Goal: Task Accomplishment & Management: Manage account settings

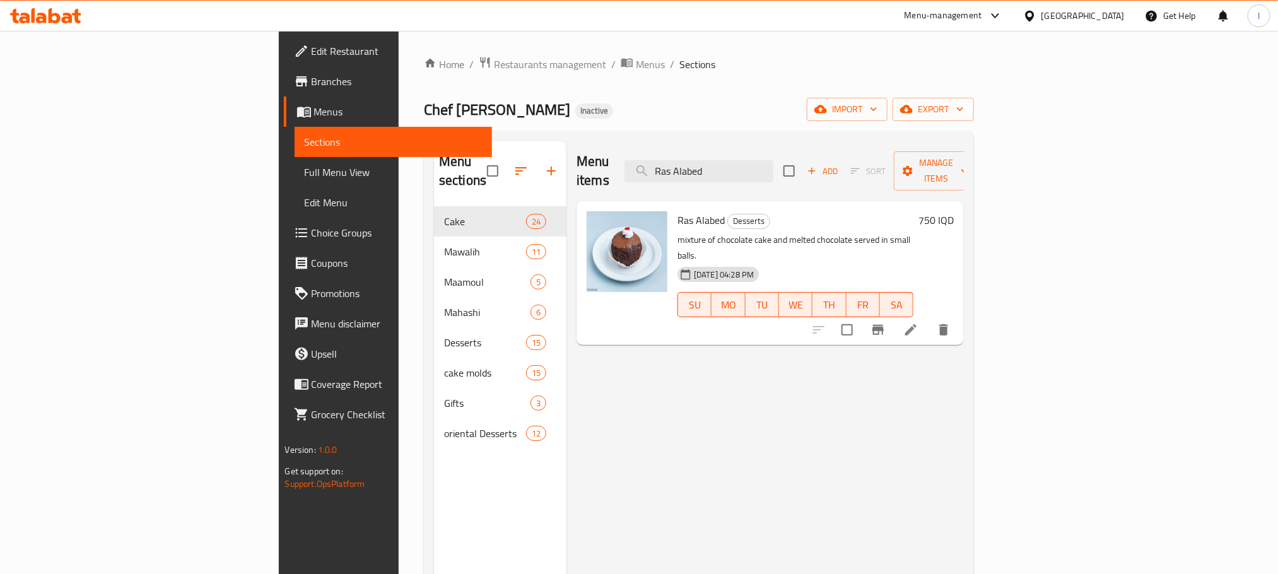
click at [59, 20] on icon at bounding box center [55, 15] width 12 height 15
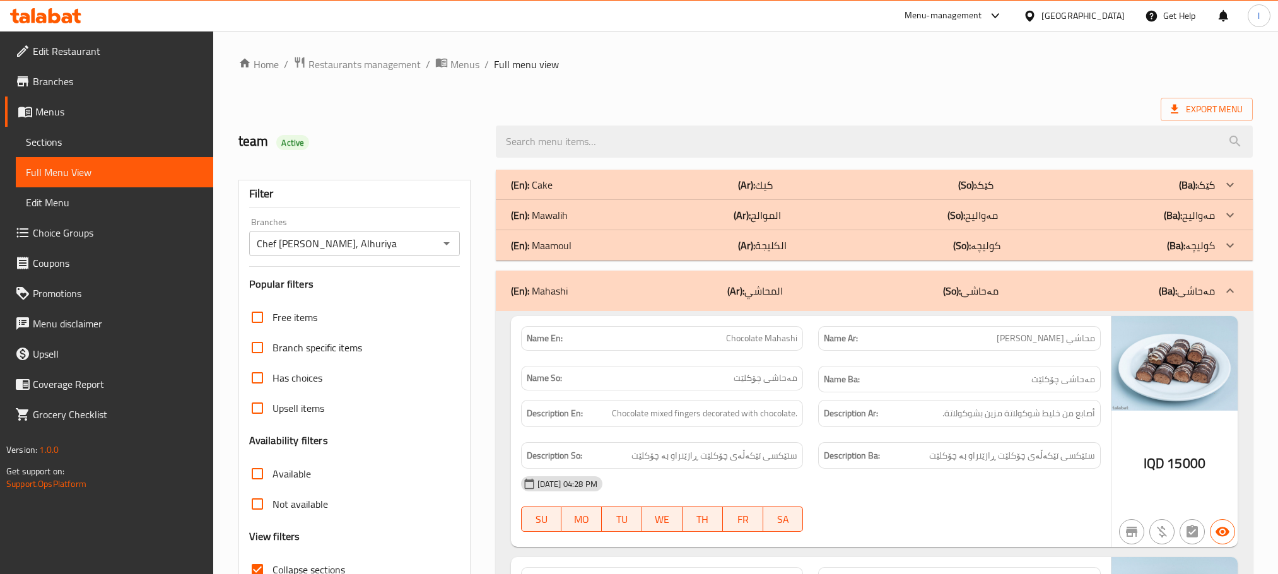
scroll to position [14094, 0]
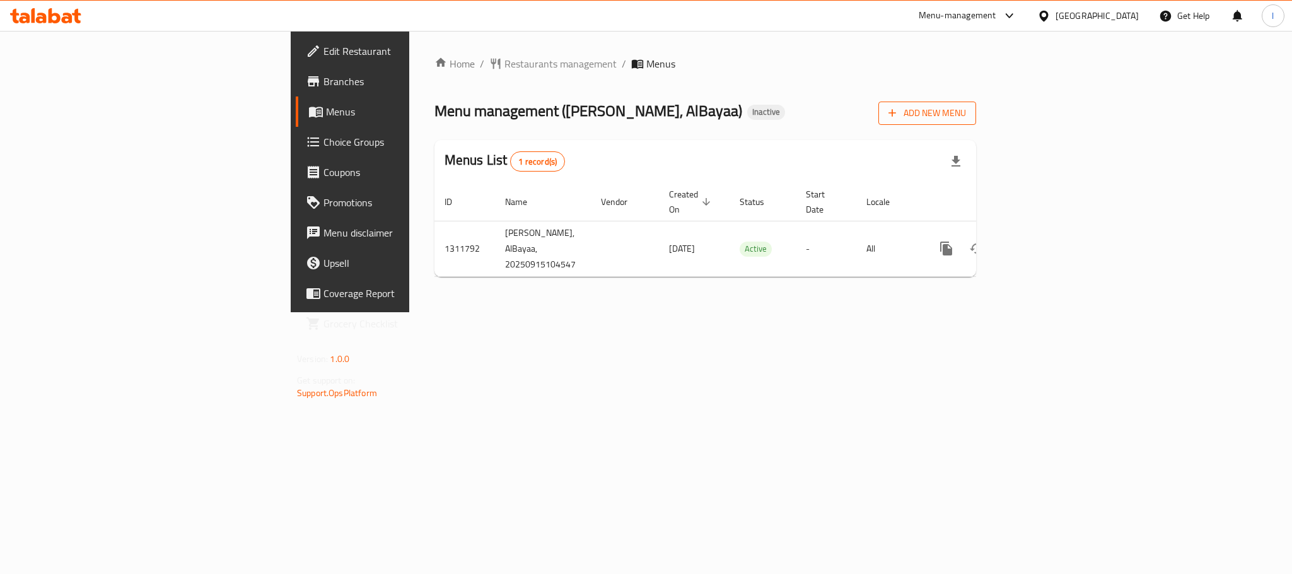
click at [966, 118] on span "Add New Menu" at bounding box center [928, 113] width 78 height 16
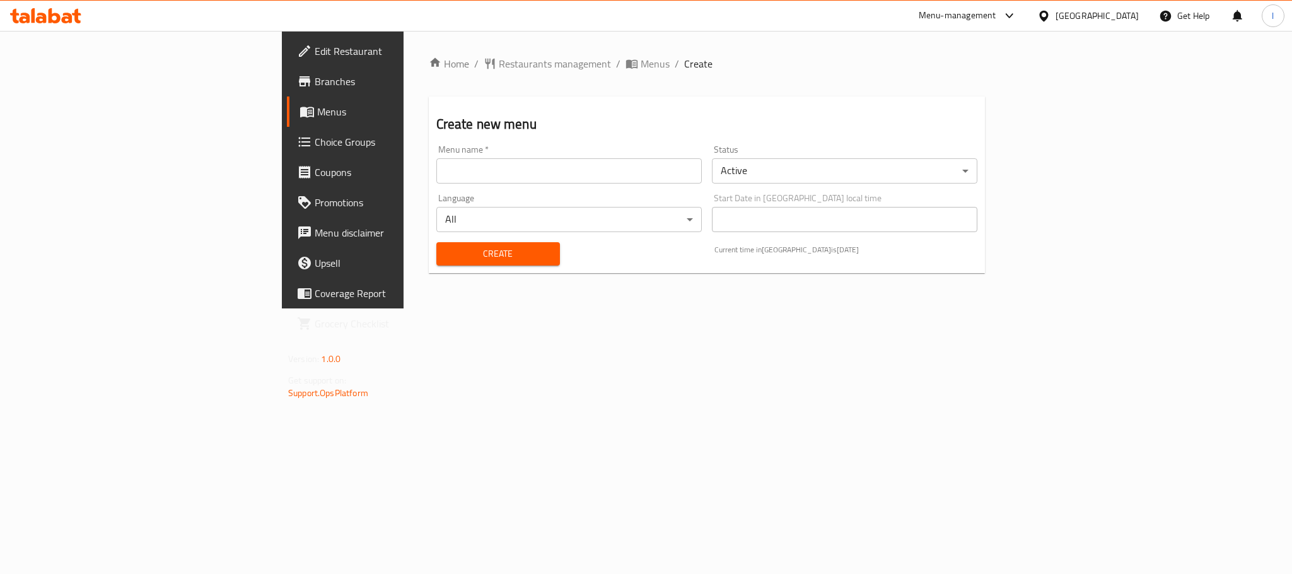
click at [436, 174] on input "text" at bounding box center [569, 170] width 266 height 25
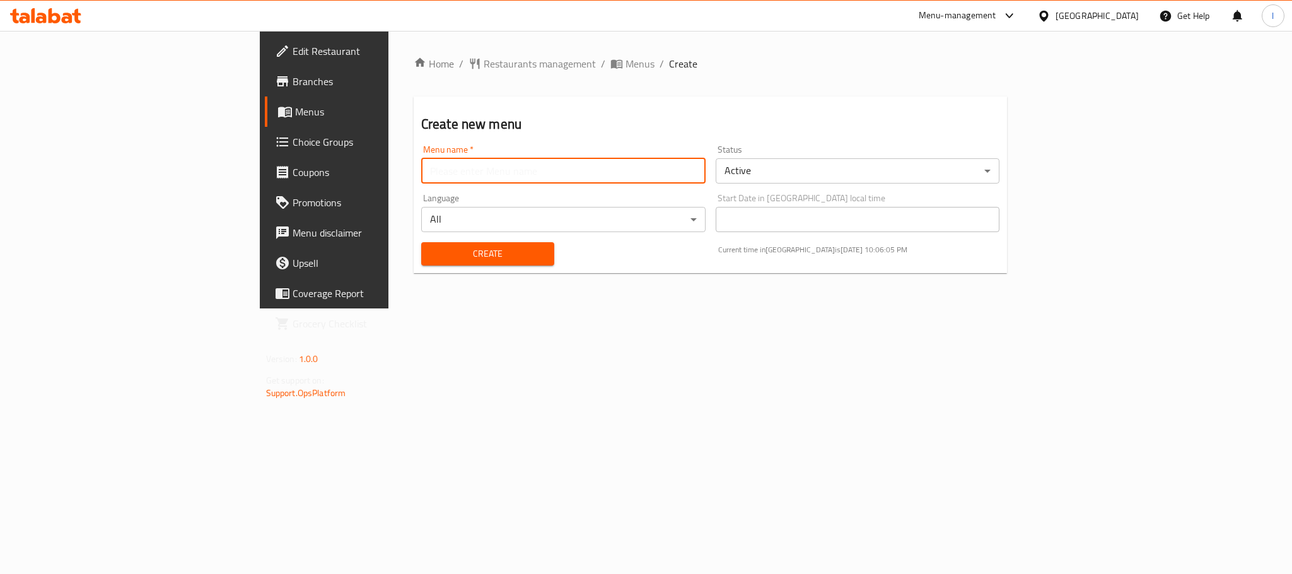
type input "Lavan"
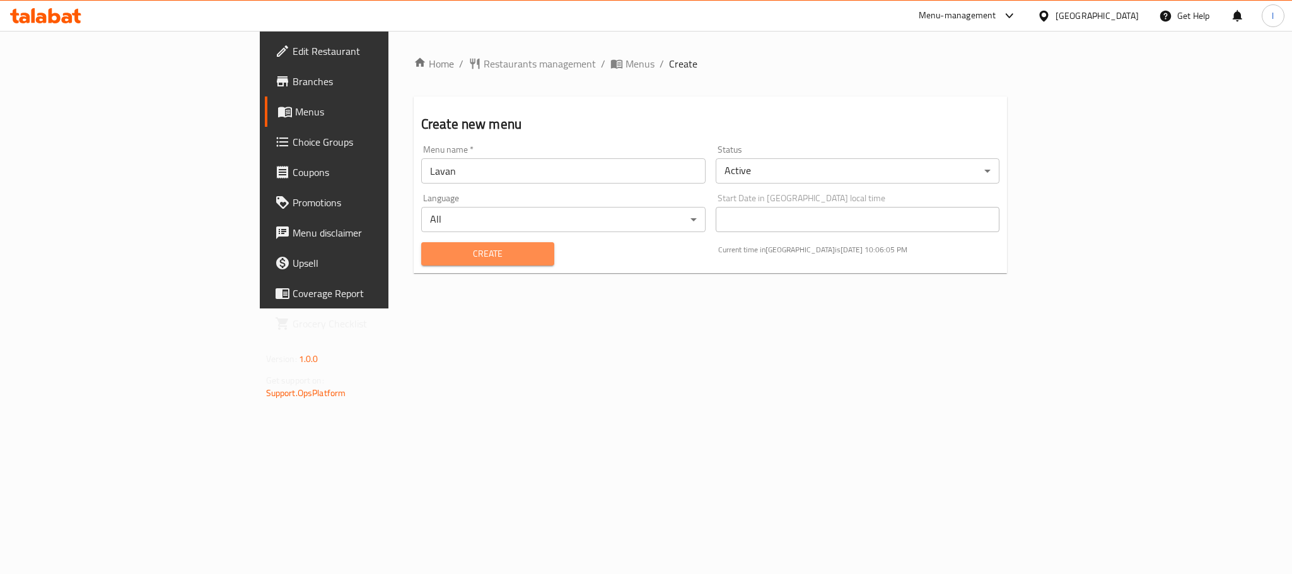
click at [431, 247] on span "Create" at bounding box center [487, 254] width 113 height 16
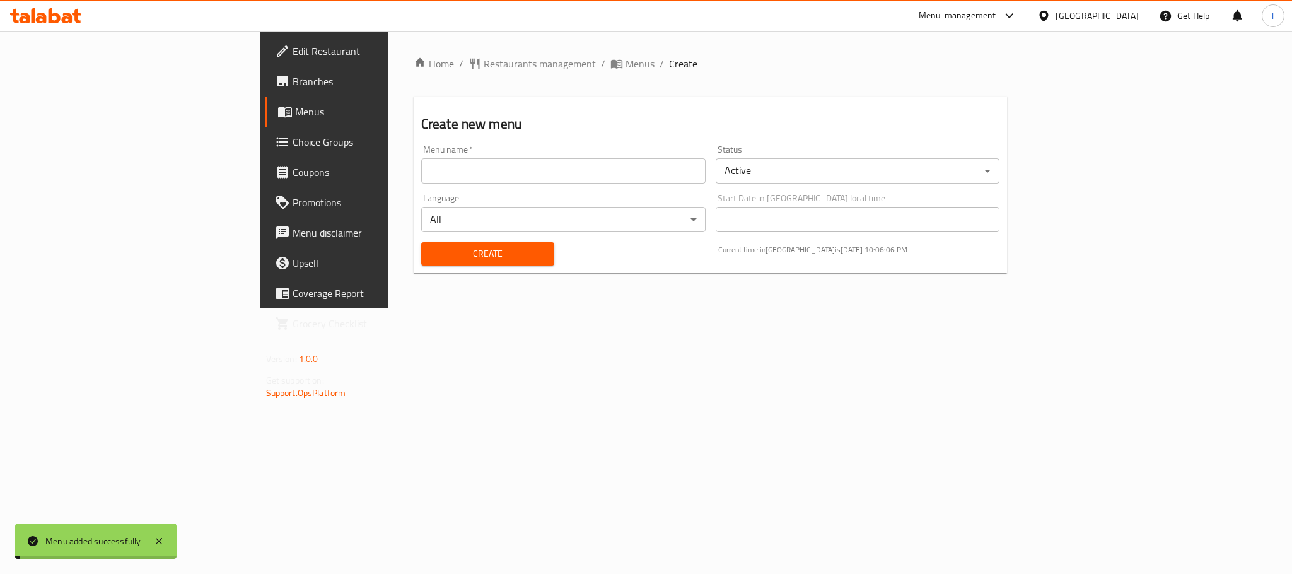
click at [626, 62] on span "Menus" at bounding box center [640, 63] width 29 height 15
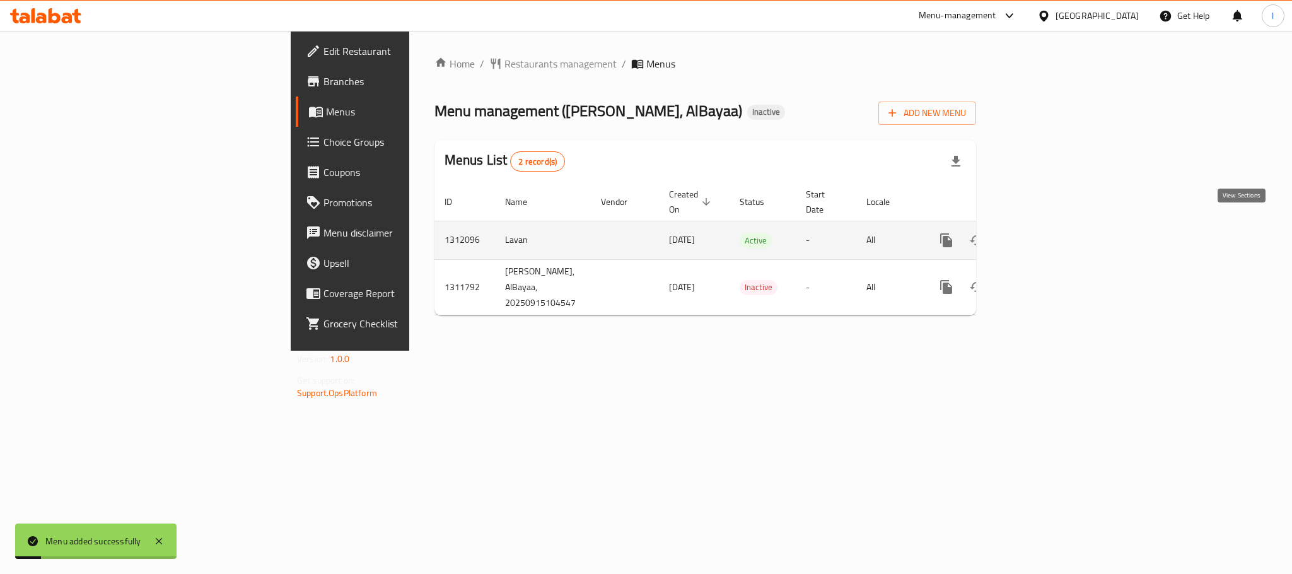
click at [1045, 233] on icon "enhanced table" at bounding box center [1037, 240] width 15 height 15
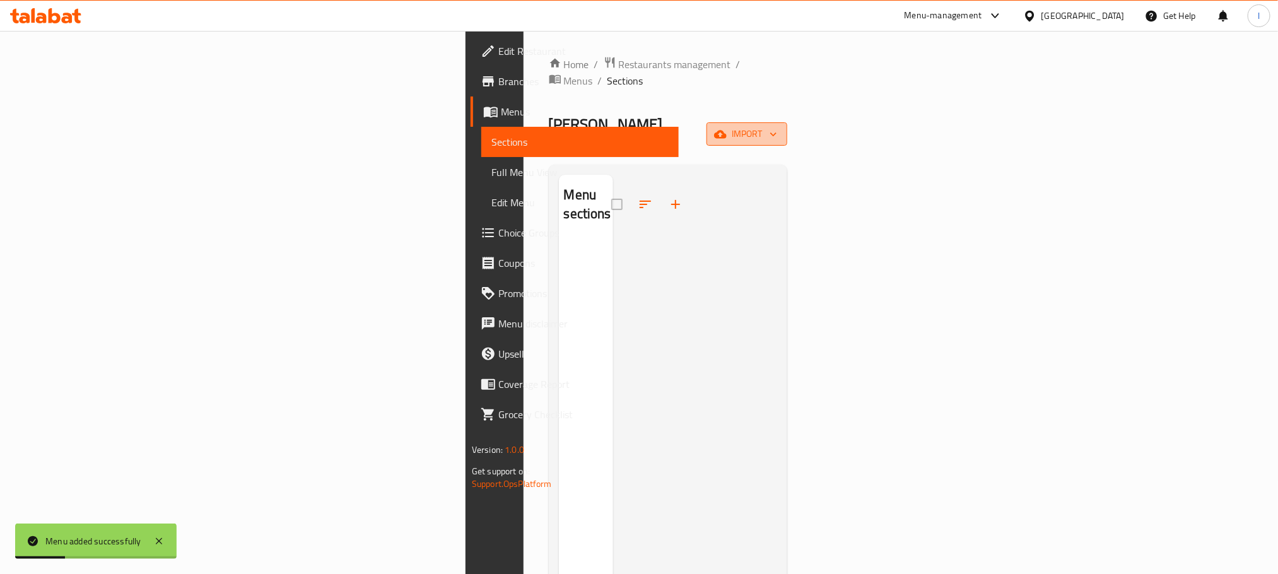
click at [787, 122] on button "import" at bounding box center [746, 133] width 81 height 23
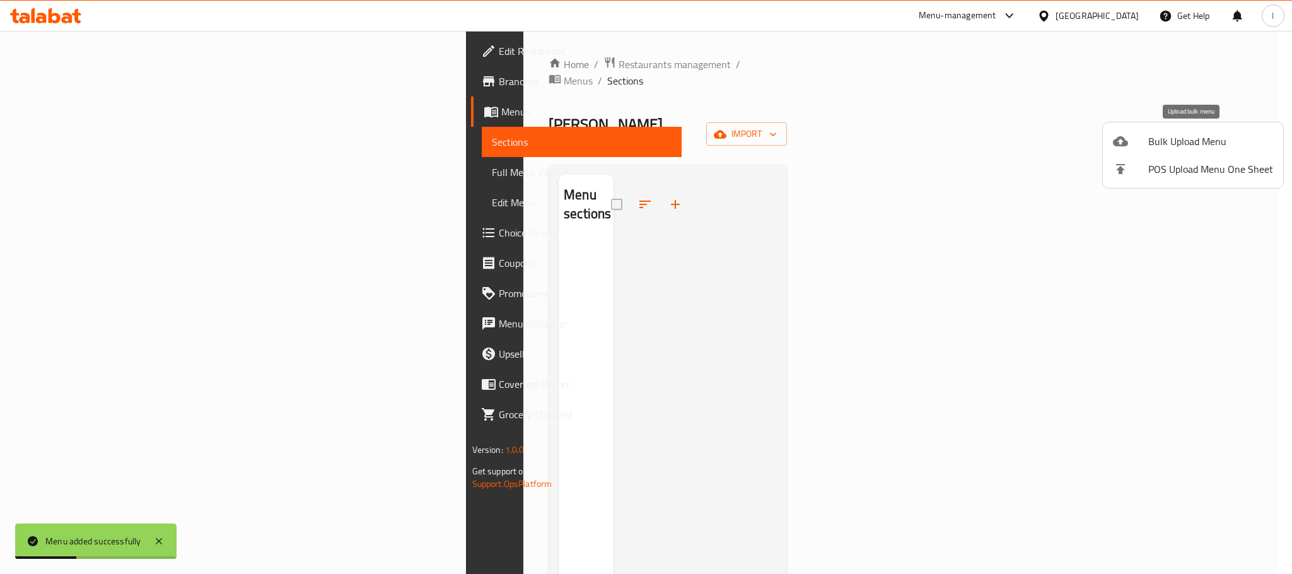
click at [1157, 142] on span "Bulk Upload Menu" at bounding box center [1211, 141] width 125 height 15
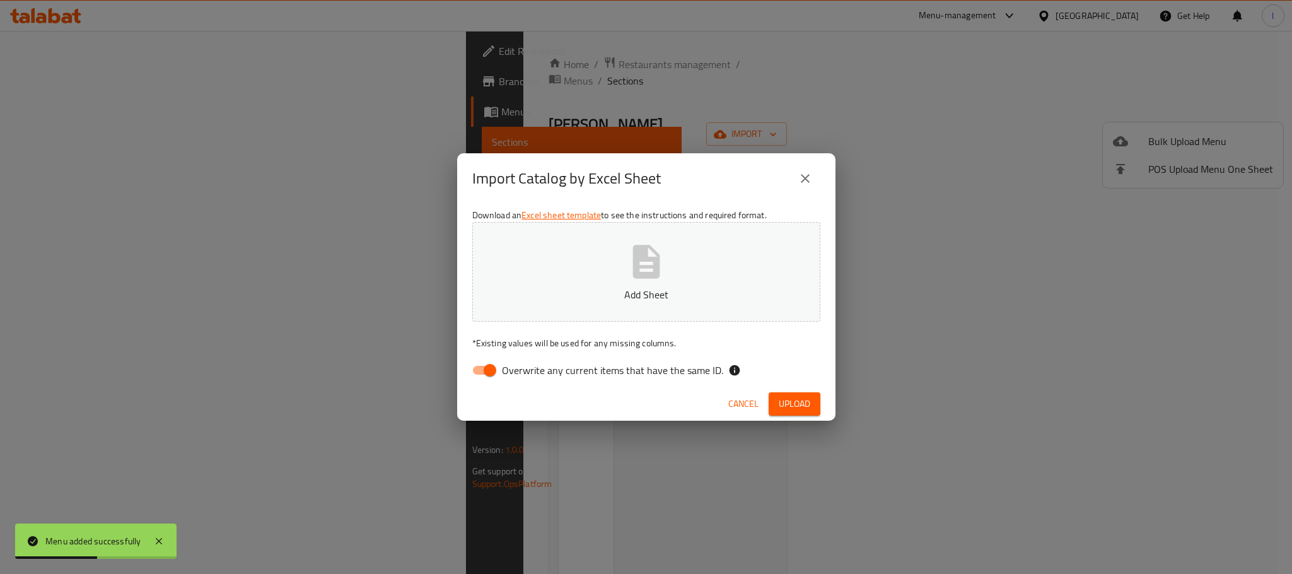
click at [498, 378] on input "Overwrite any current items that have the same ID." at bounding box center [490, 370] width 72 height 24
checkbox input "false"
click at [790, 402] on span "Upload" at bounding box center [795, 404] width 32 height 16
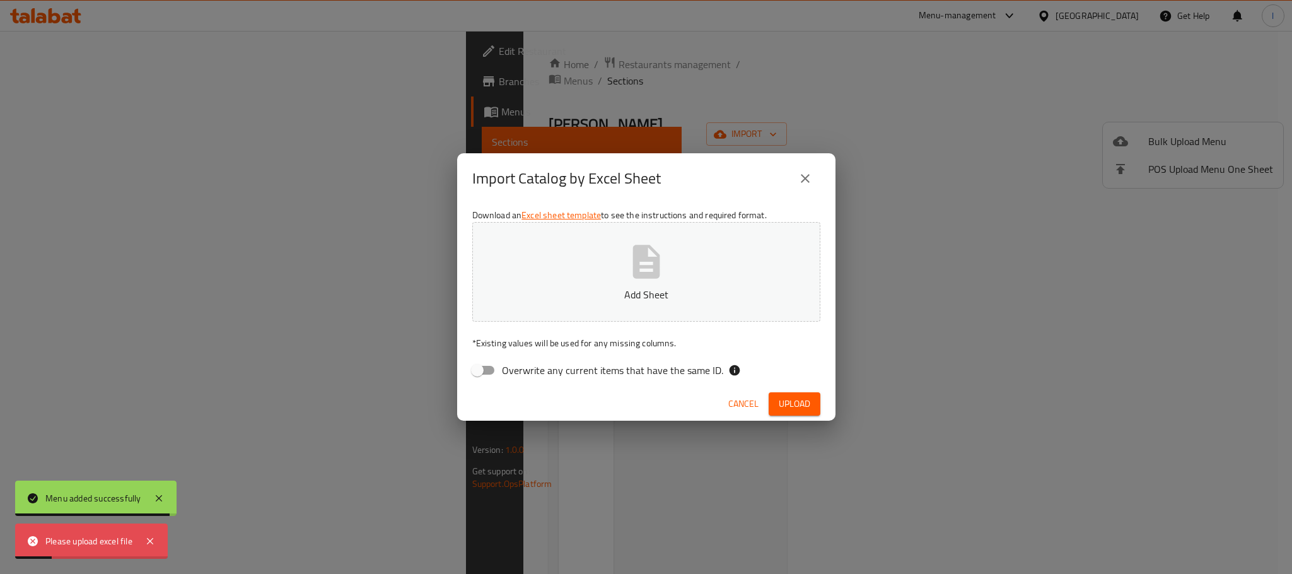
click at [693, 303] on button "Add Sheet" at bounding box center [646, 272] width 348 height 100
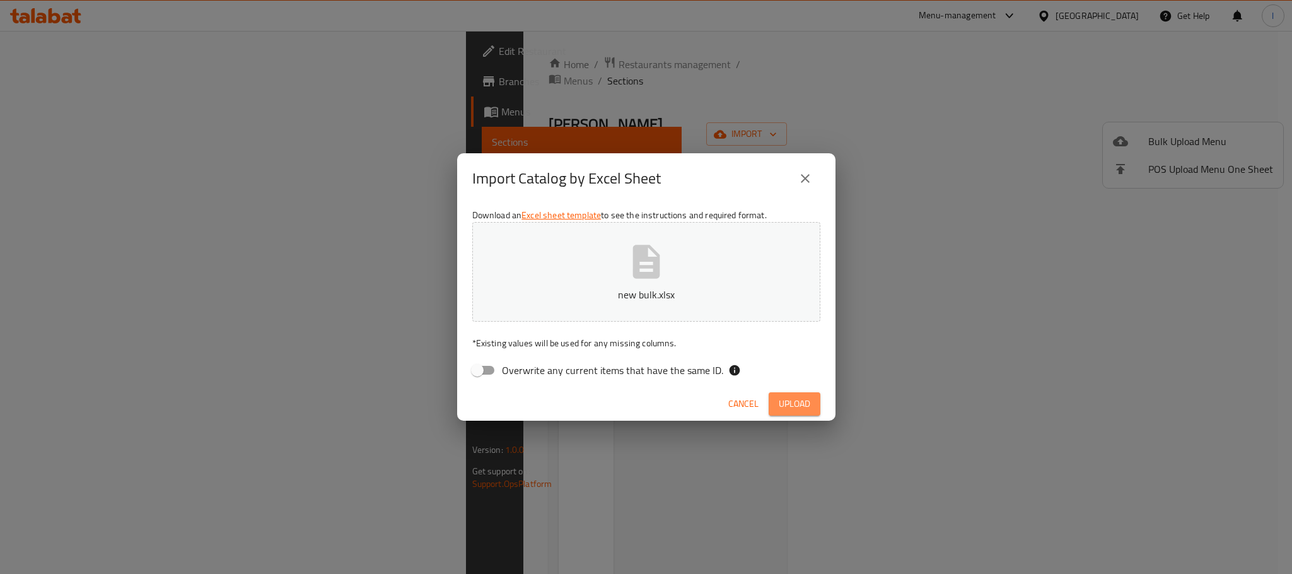
click at [800, 404] on span "Upload" at bounding box center [795, 404] width 32 height 16
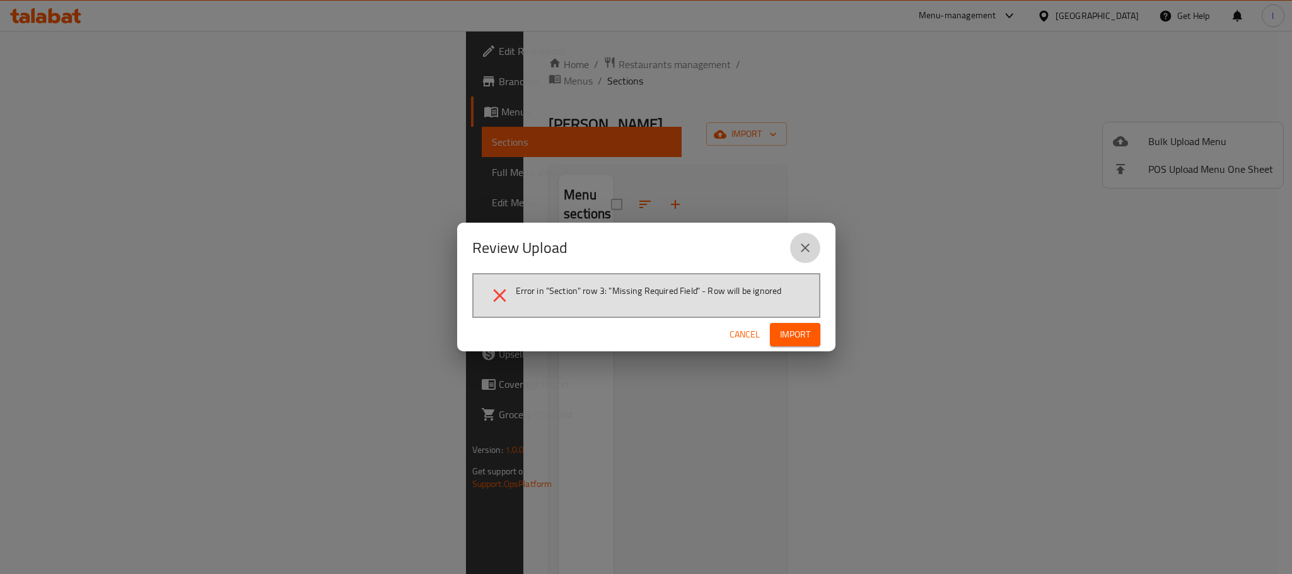
click at [805, 243] on icon "close" at bounding box center [805, 247] width 15 height 15
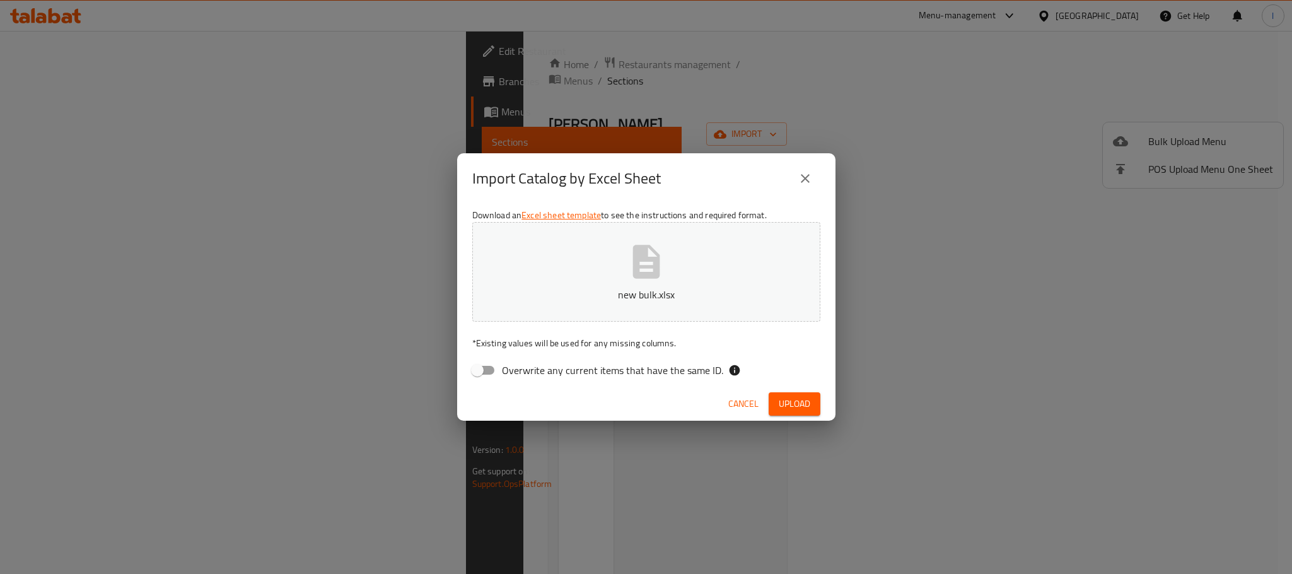
click at [793, 163] on div "Import Catalog by Excel Sheet" at bounding box center [646, 178] width 348 height 30
click at [803, 169] on button "close" at bounding box center [805, 178] width 30 height 30
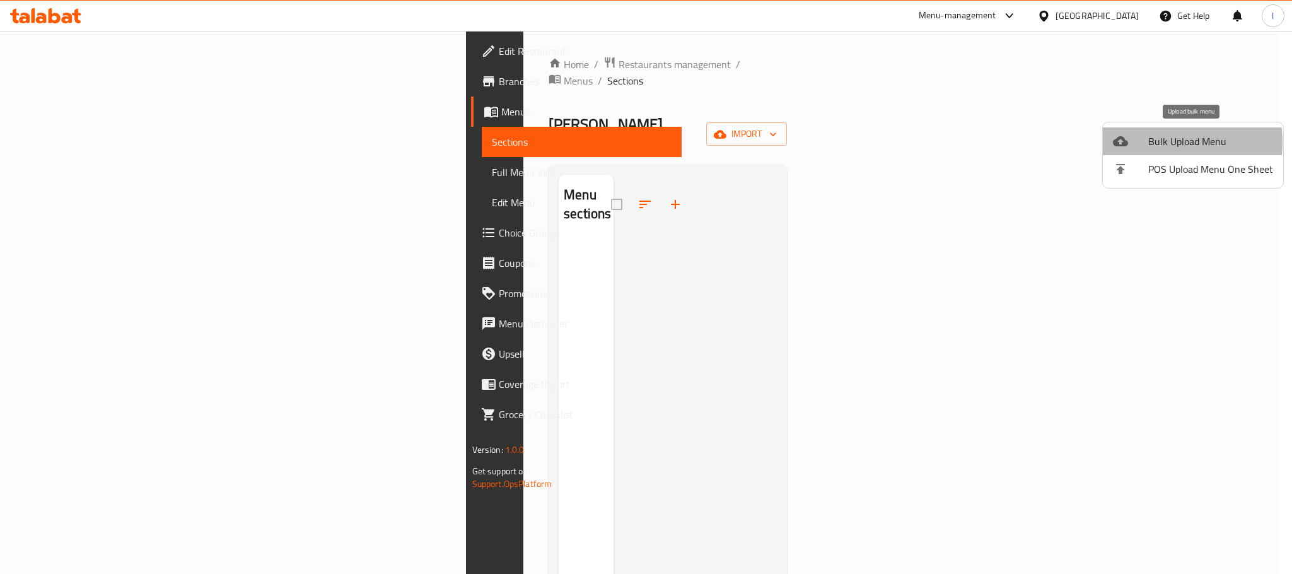
click at [1164, 142] on span "Bulk Upload Menu" at bounding box center [1211, 141] width 125 height 15
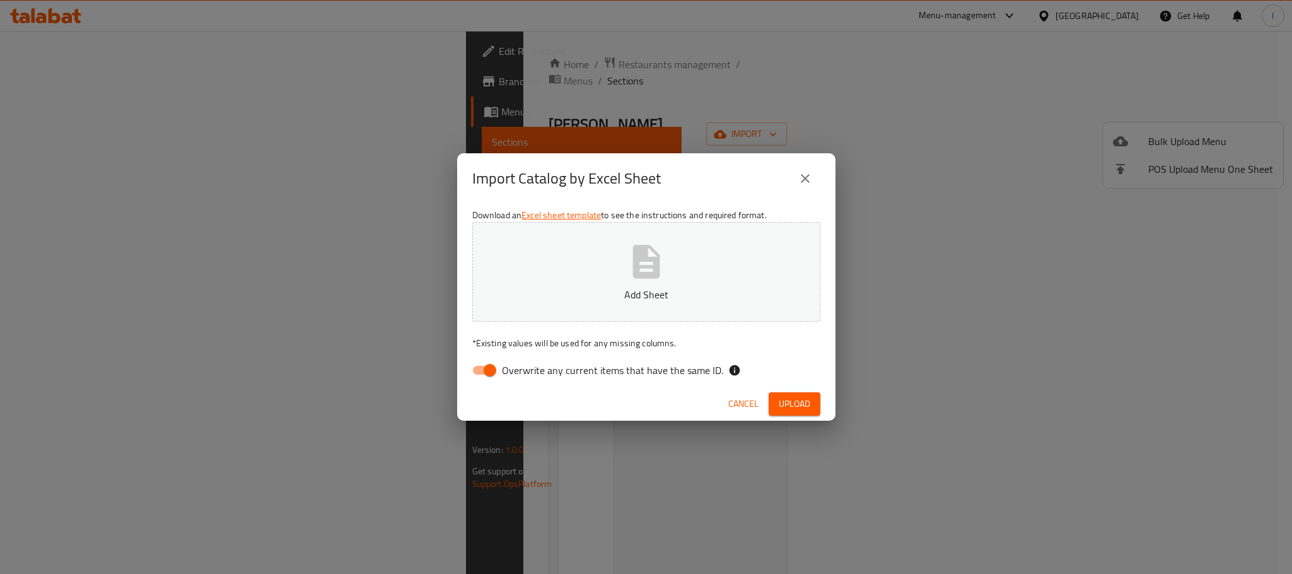
click at [484, 368] on input "Overwrite any current items that have the same ID." at bounding box center [490, 370] width 72 height 24
checkbox input "false"
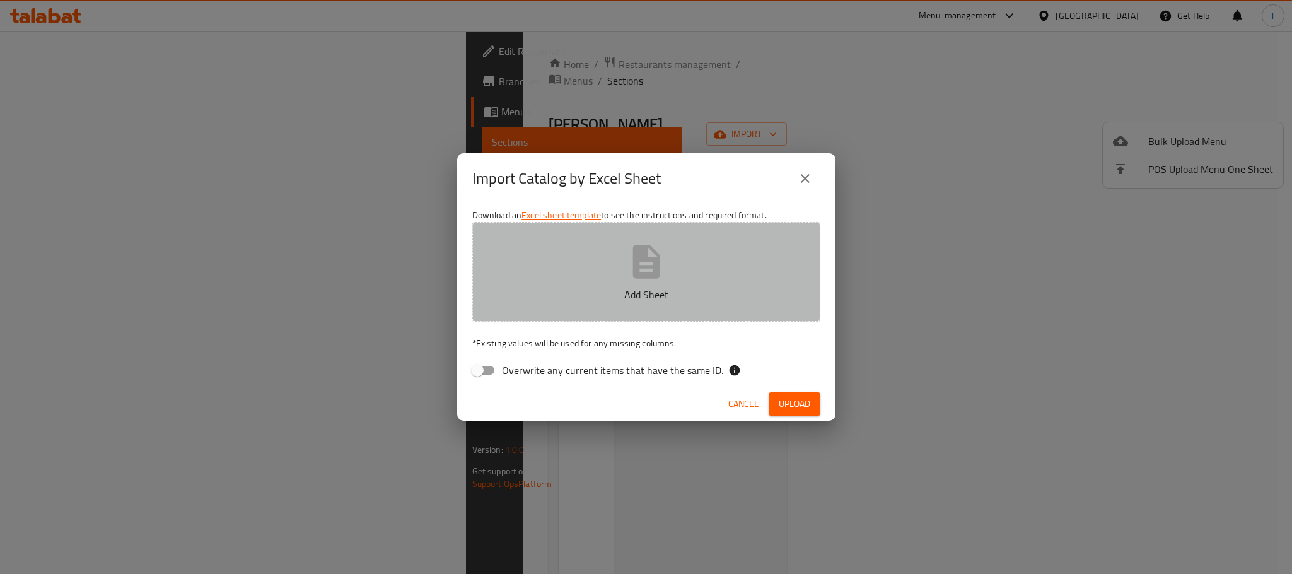
click at [616, 254] on button "Add Sheet" at bounding box center [646, 272] width 348 height 100
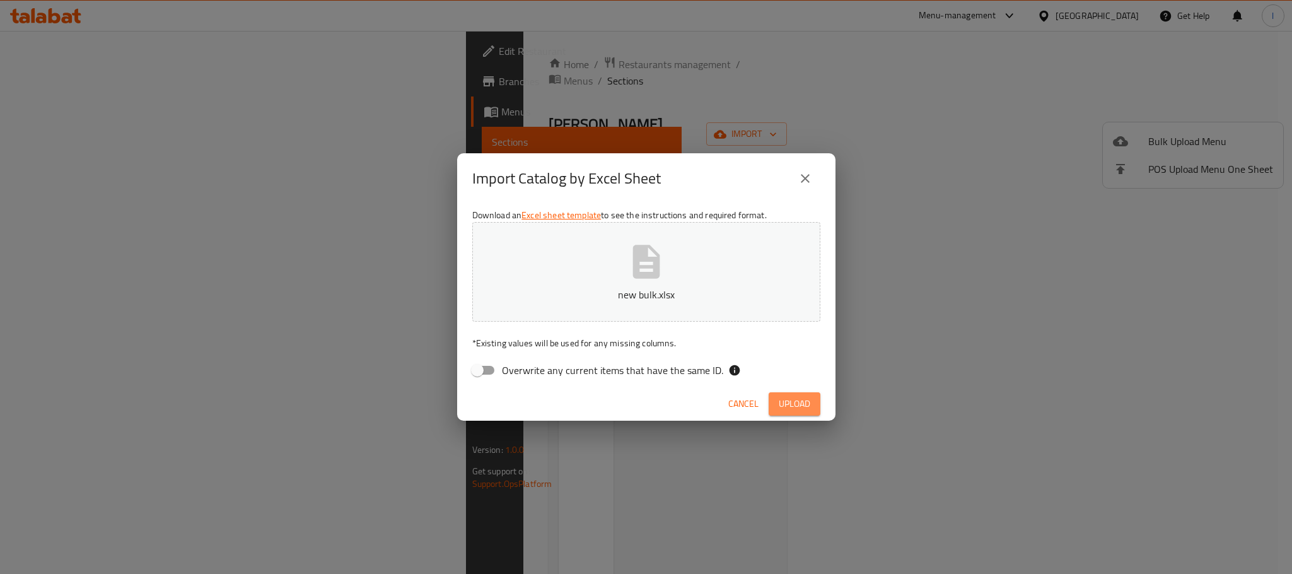
click at [790, 396] on span "Upload" at bounding box center [795, 404] width 32 height 16
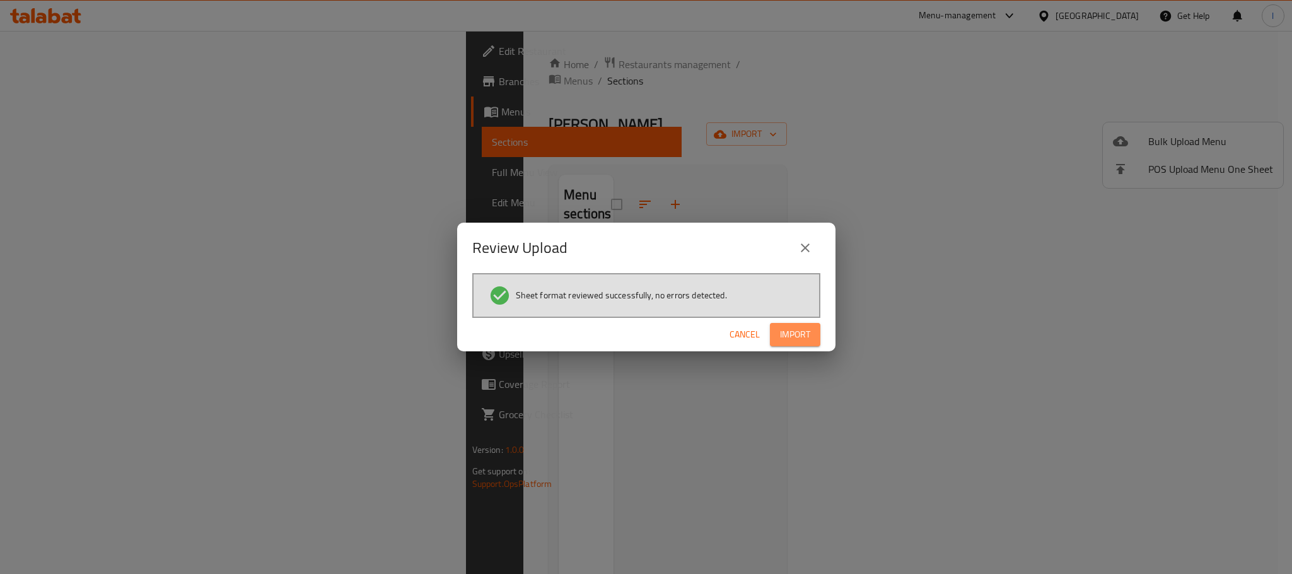
click at [800, 341] on span "Import" at bounding box center [795, 335] width 30 height 16
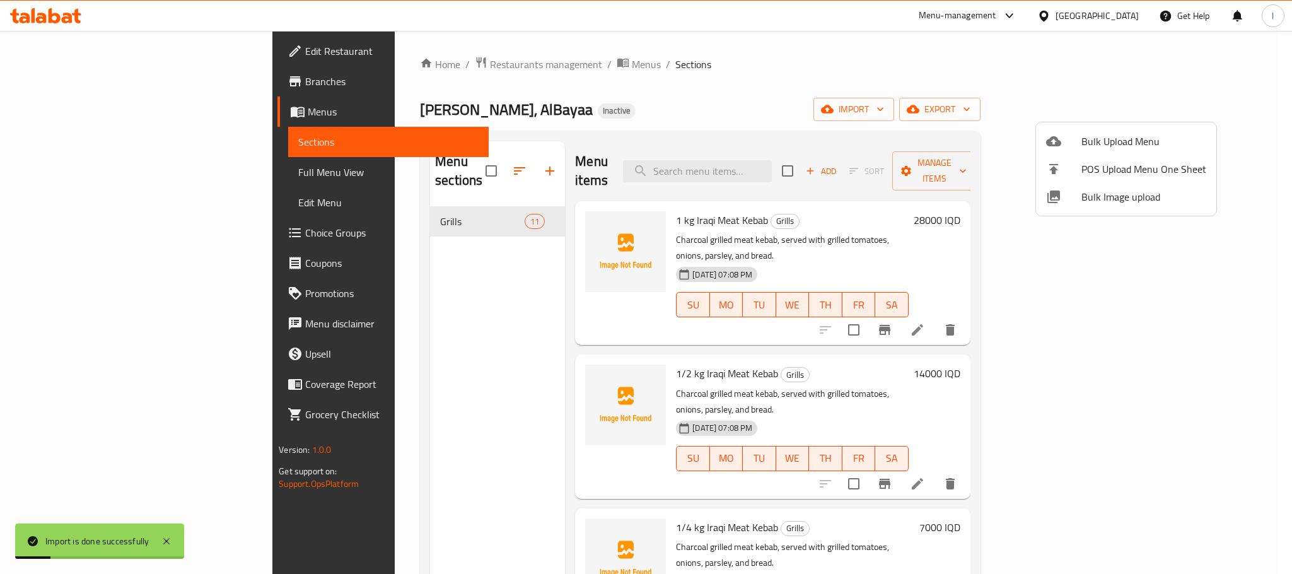
click at [780, 123] on div at bounding box center [646, 287] width 1292 height 574
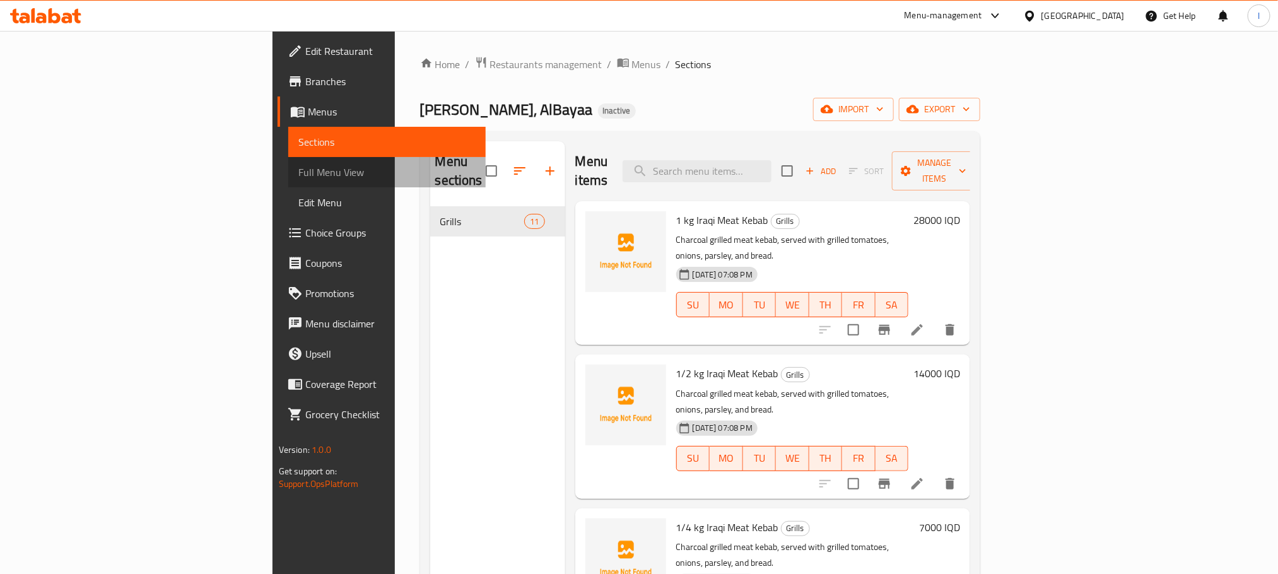
click at [298, 173] on span "Full Menu View" at bounding box center [386, 172] width 177 height 15
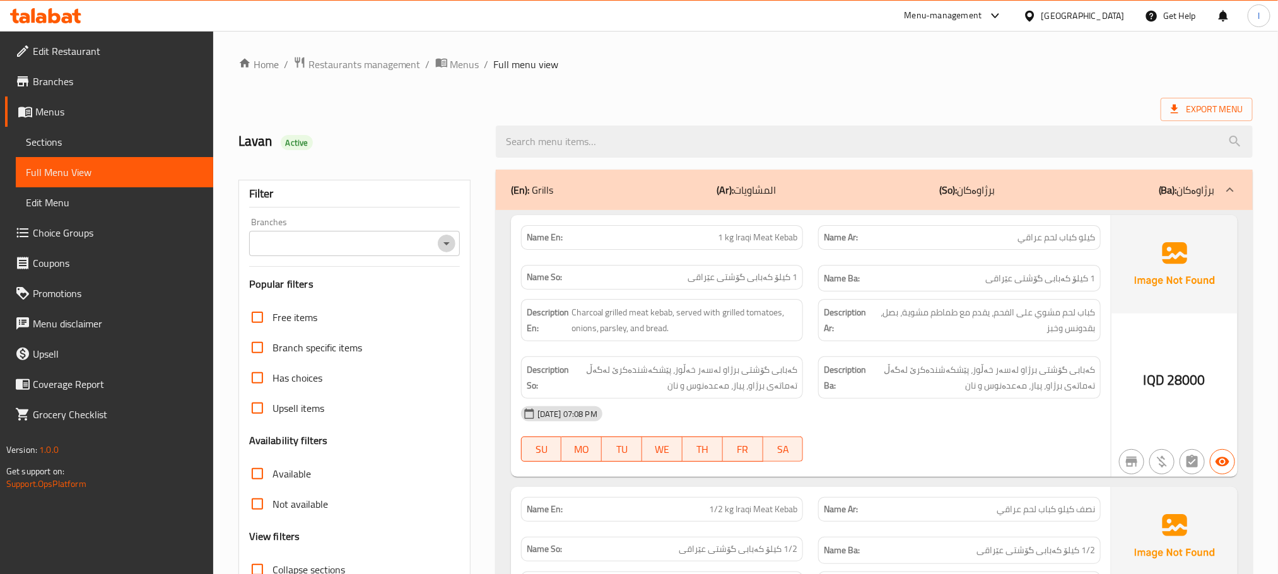
click at [441, 242] on icon "Open" at bounding box center [446, 243] width 15 height 15
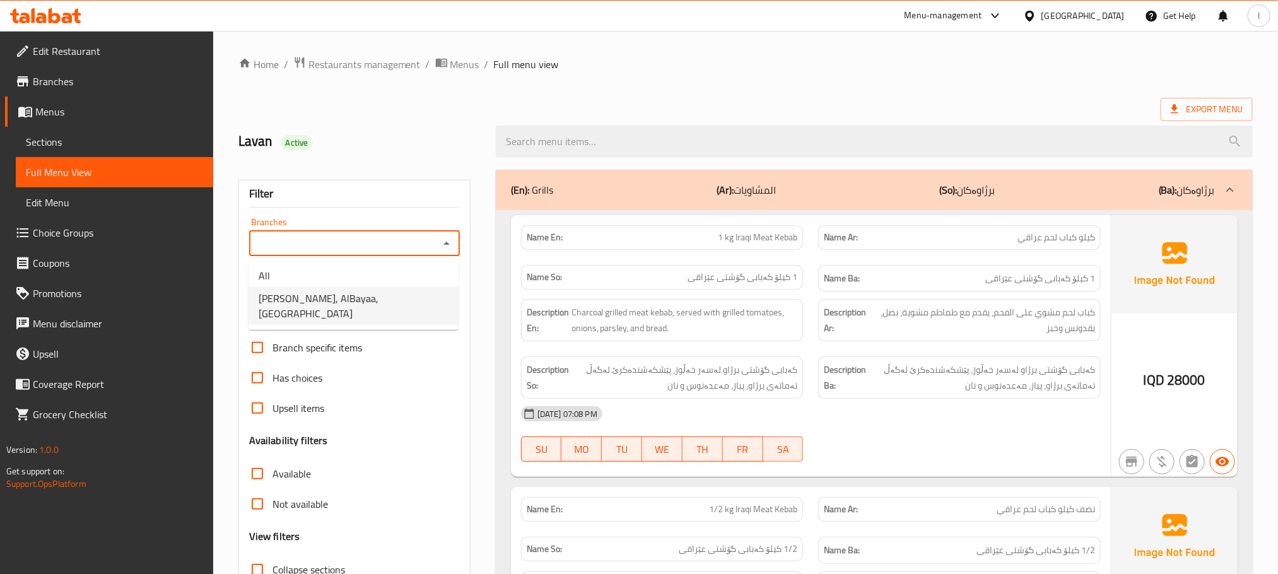
click at [373, 292] on span "Al Mustafa Grills, AlBayaa, Al bayae" at bounding box center [354, 306] width 190 height 30
type input "Al Mustafa Grills, AlBayaa, Al bayae"
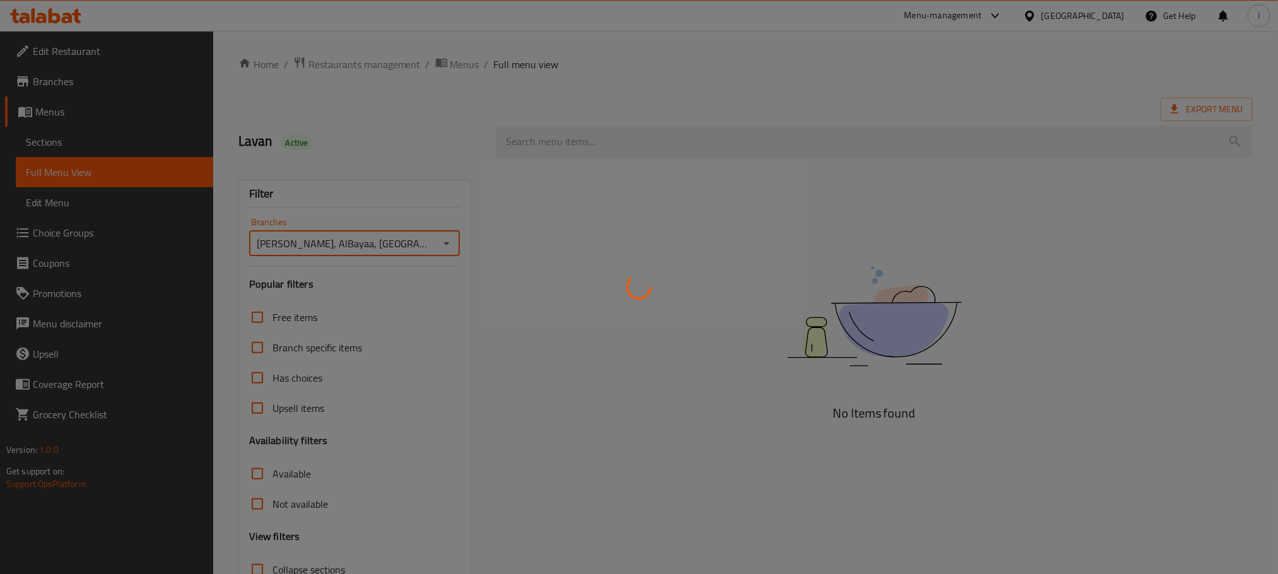
scroll to position [98, 0]
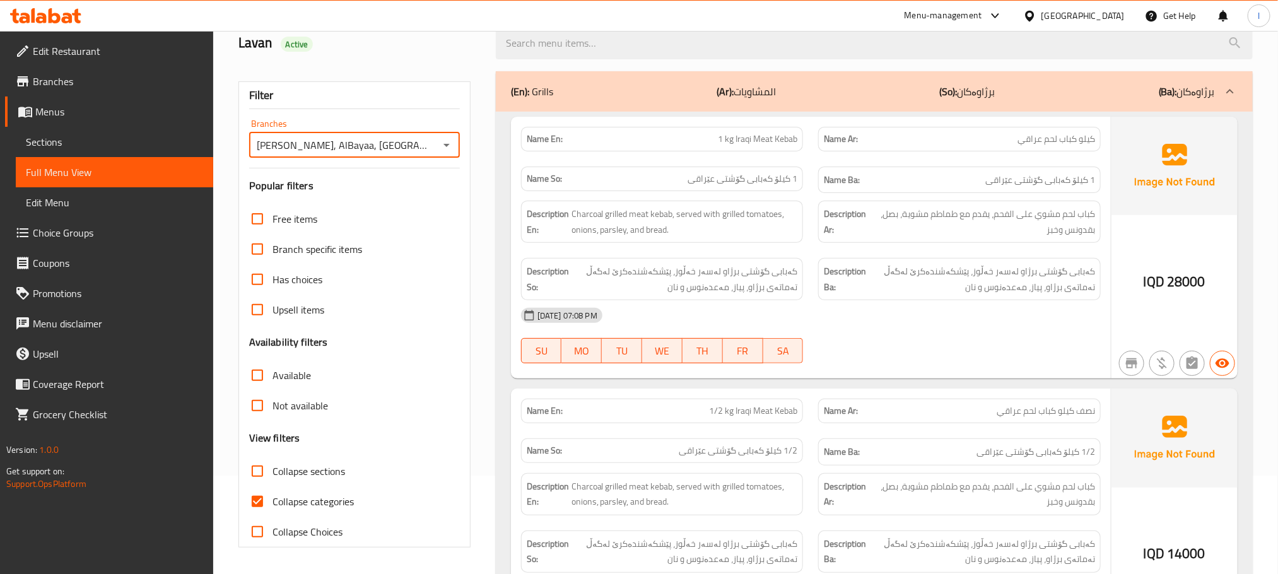
click at [255, 496] on input "Collapse categories" at bounding box center [257, 501] width 30 height 30
checkbox input "false"
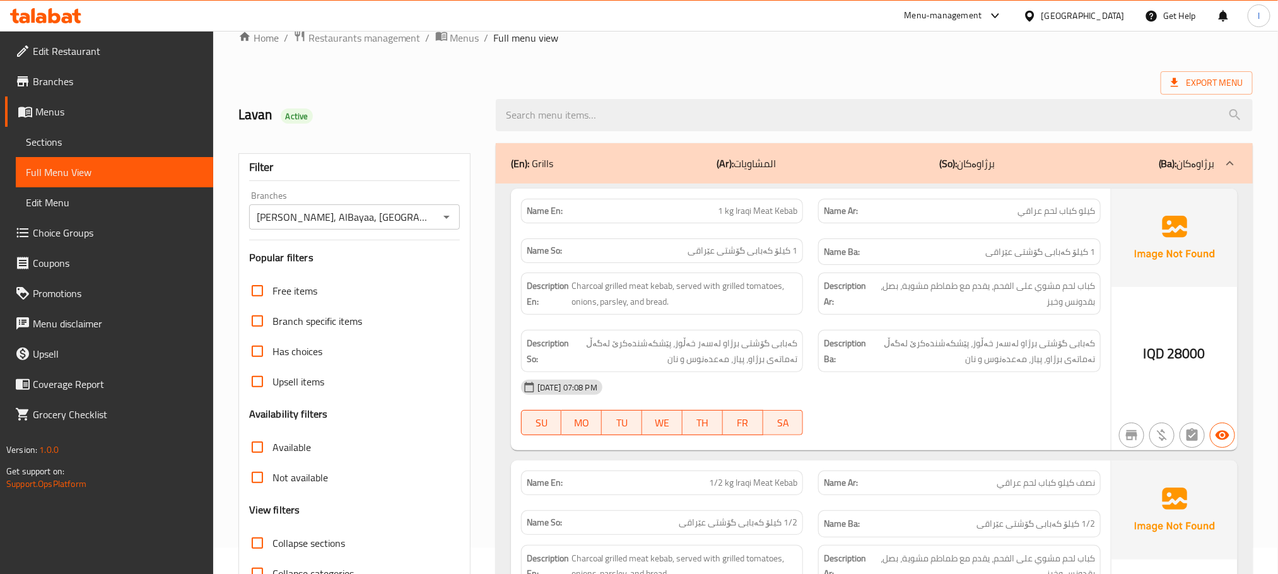
scroll to position [0, 0]
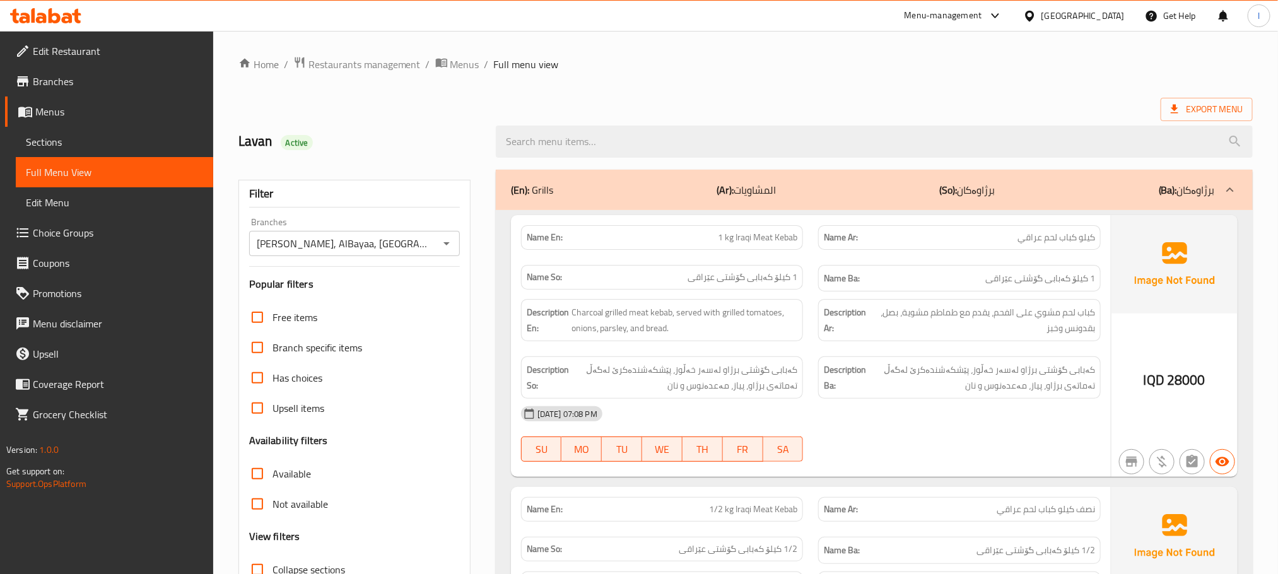
drag, startPoint x: 61, startPoint y: 148, endPoint x: 80, endPoint y: 161, distance: 24.0
click at [57, 148] on span "Sections" at bounding box center [114, 141] width 177 height 15
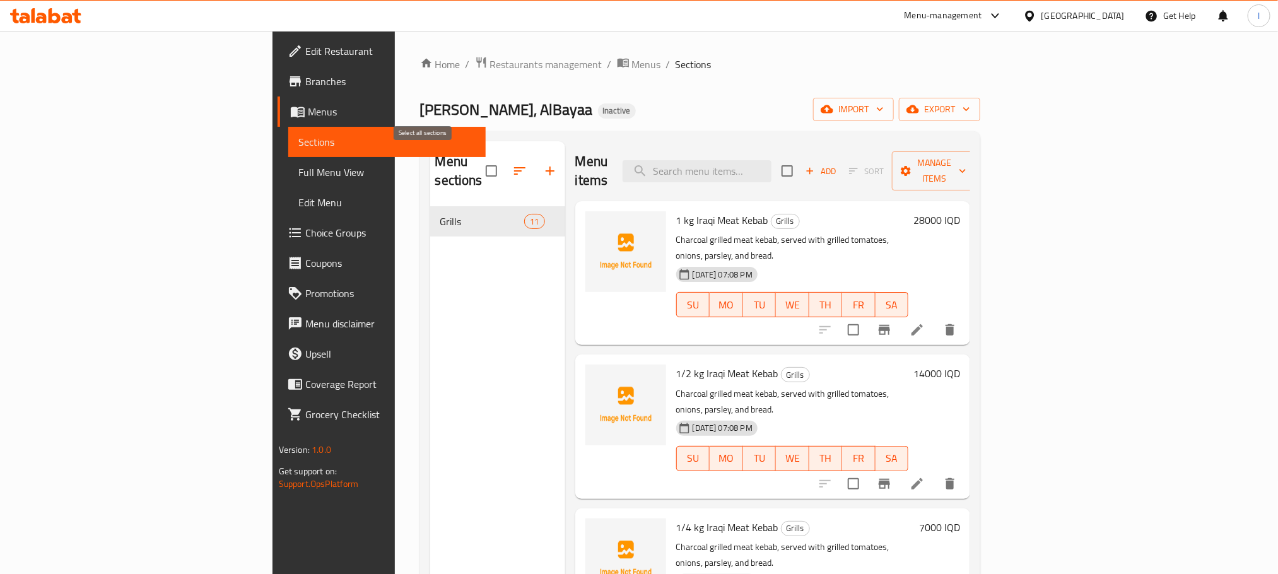
click at [478, 163] on input "checkbox" at bounding box center [491, 171] width 26 height 26
checkbox input "true"
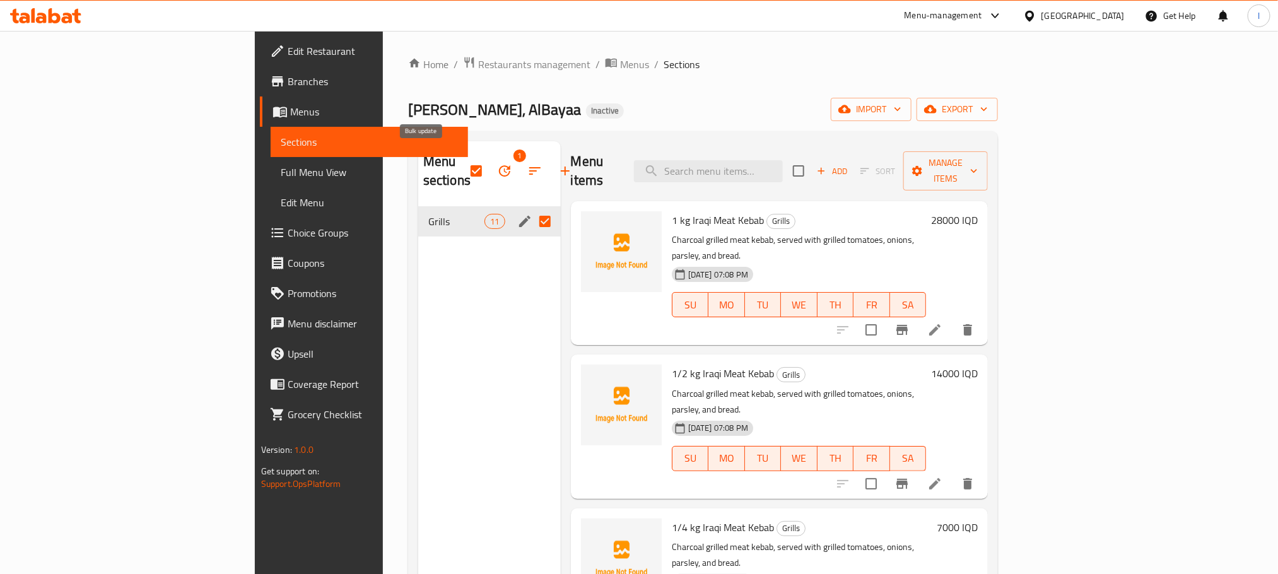
click at [497, 167] on icon "button" at bounding box center [504, 170] width 15 height 15
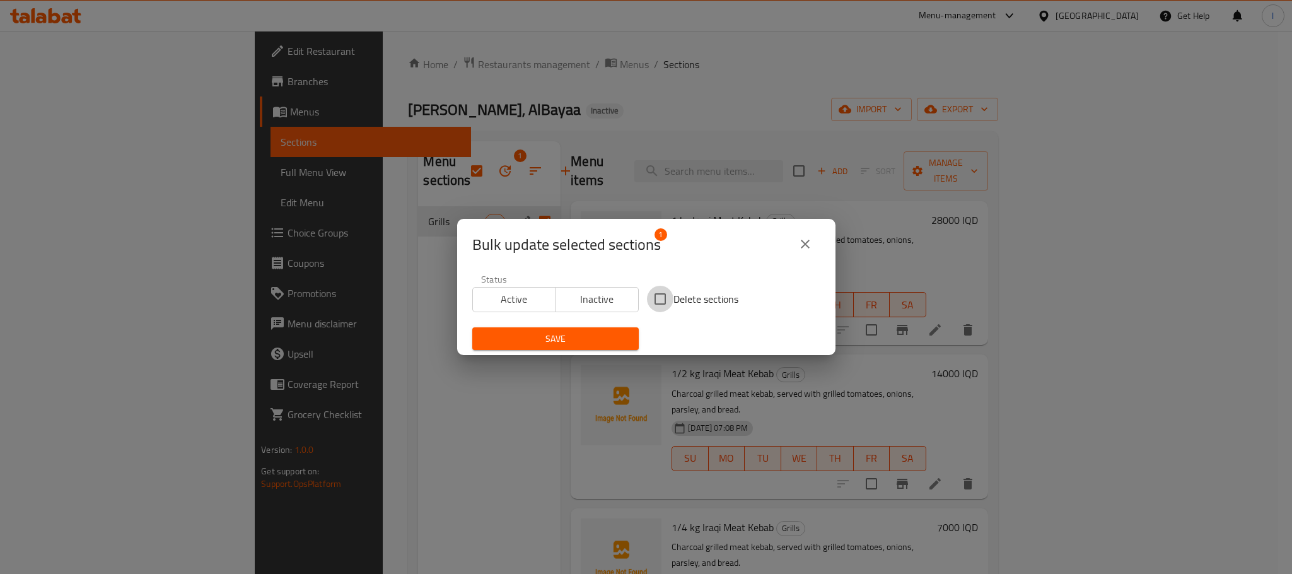
click at [660, 295] on input "Delete sections" at bounding box center [660, 299] width 26 height 26
checkbox input "true"
click at [583, 331] on span "Save" at bounding box center [556, 339] width 146 height 16
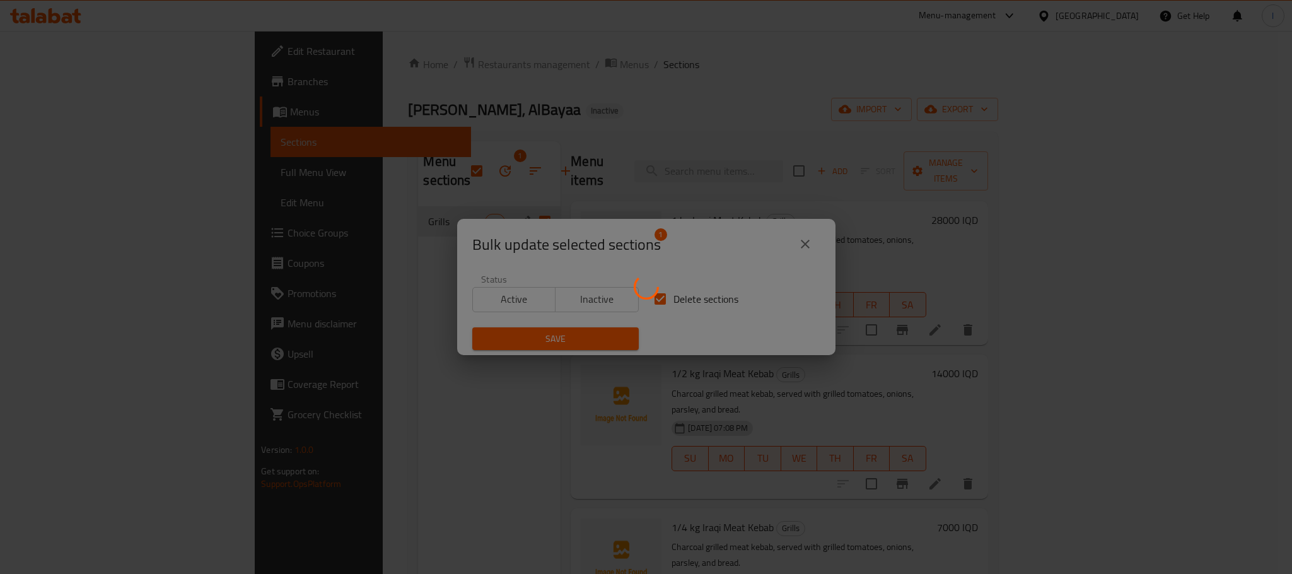
checkbox input "false"
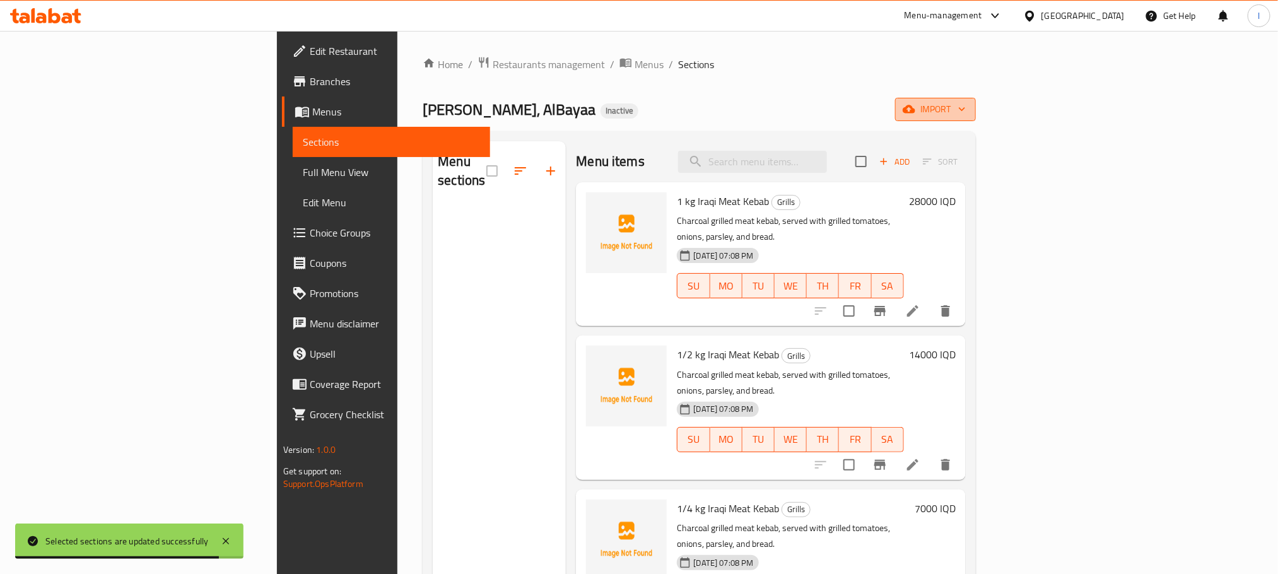
click at [966, 110] on span "import" at bounding box center [935, 110] width 61 height 16
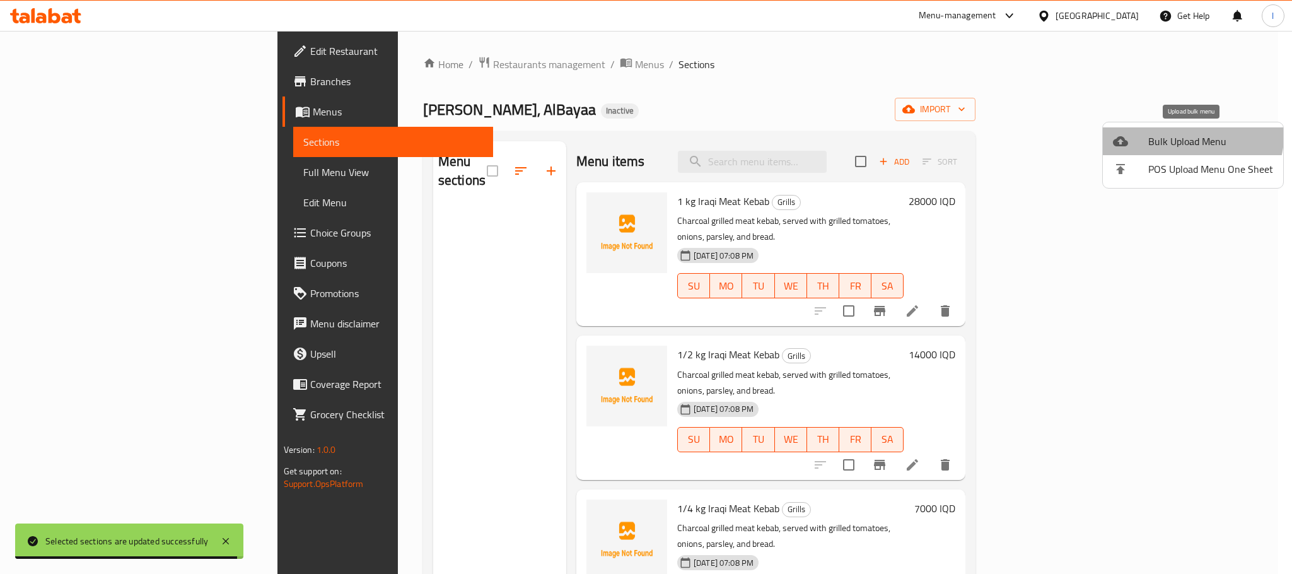
click at [1174, 131] on li "Bulk Upload Menu" at bounding box center [1193, 141] width 180 height 28
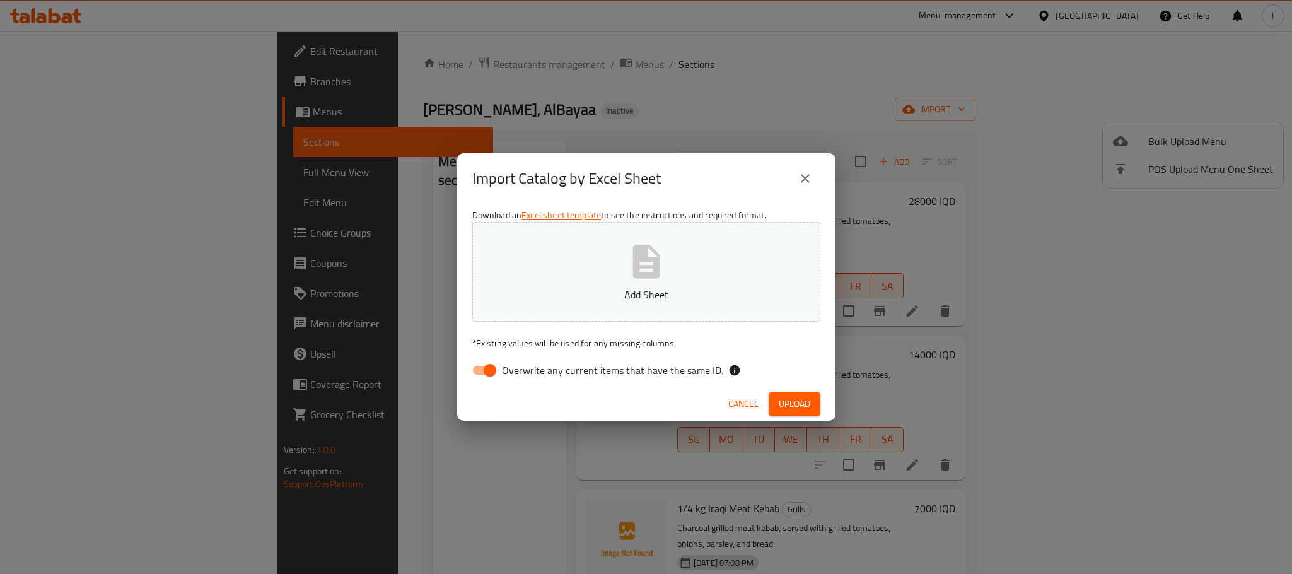
click at [494, 369] on input "Overwrite any current items that have the same ID." at bounding box center [490, 370] width 72 height 24
checkbox input "false"
click at [619, 280] on button "Add Sheet" at bounding box center [646, 272] width 348 height 100
click at [806, 396] on span "Upload" at bounding box center [795, 404] width 32 height 16
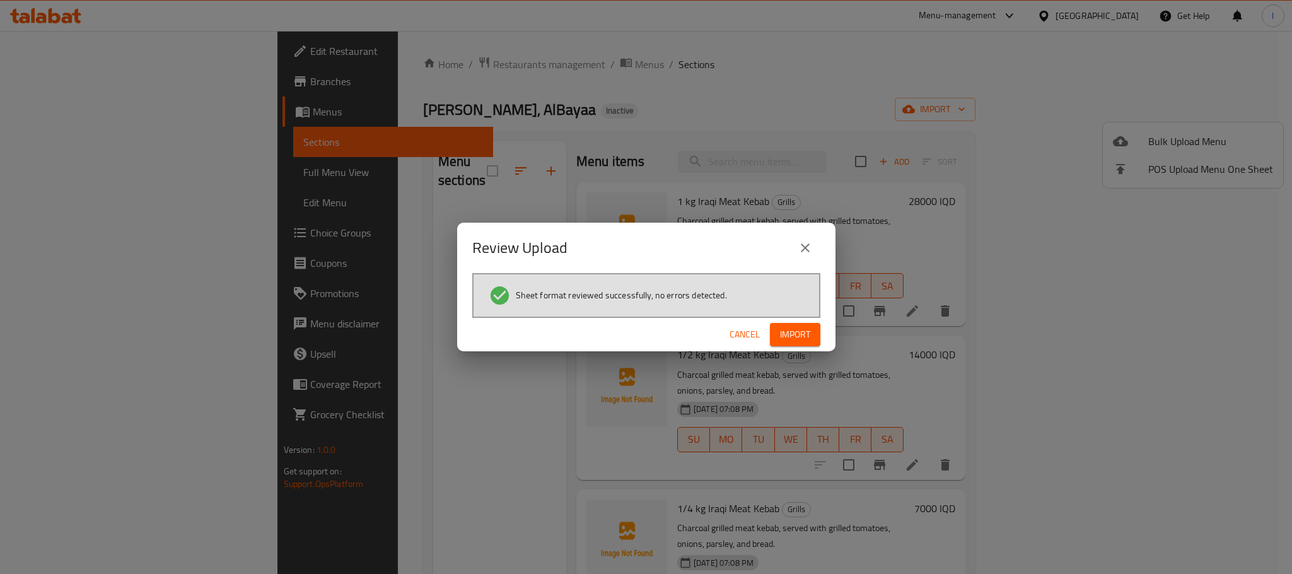
click at [785, 328] on span "Import" at bounding box center [795, 335] width 30 height 16
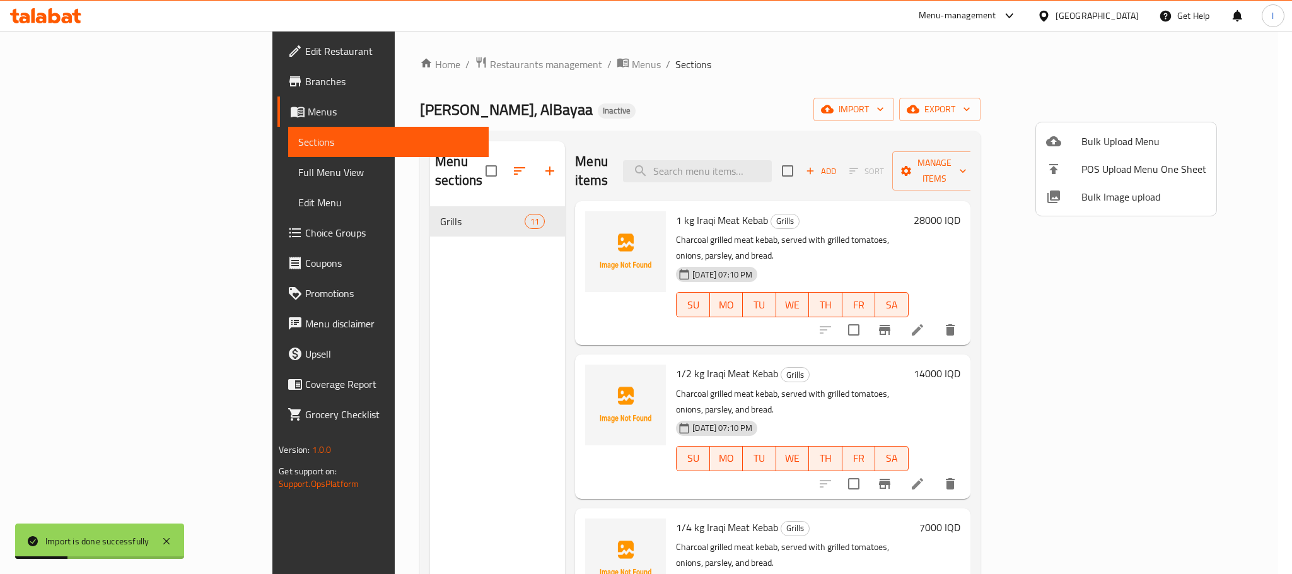
click at [72, 169] on div at bounding box center [646, 287] width 1292 height 574
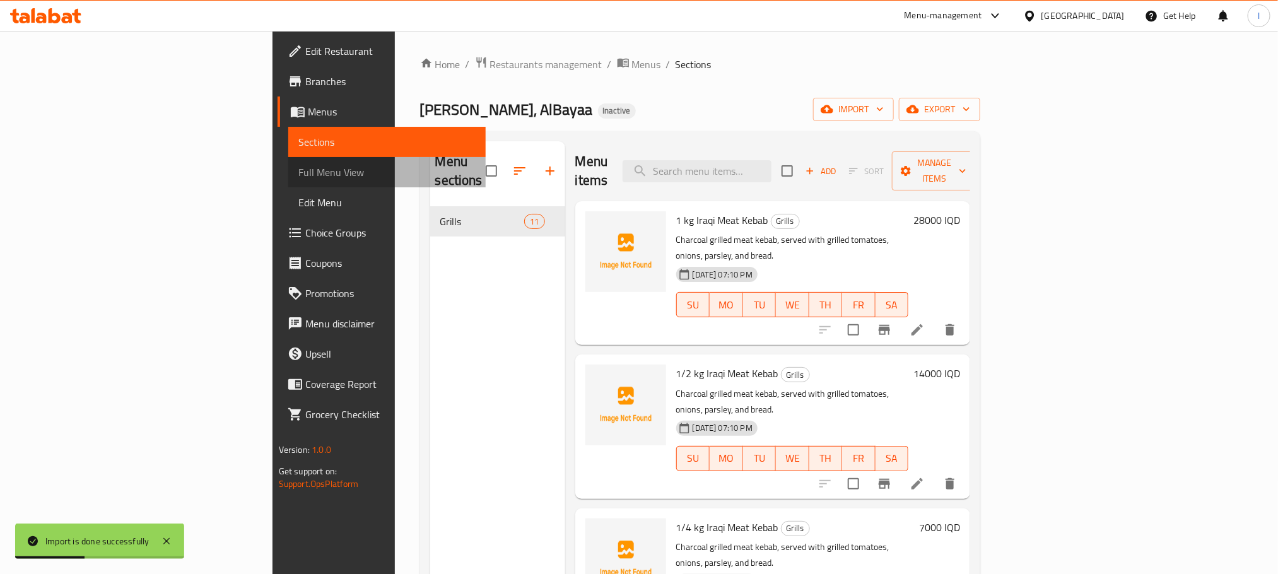
click at [298, 170] on span "Full Menu View" at bounding box center [386, 172] width 177 height 15
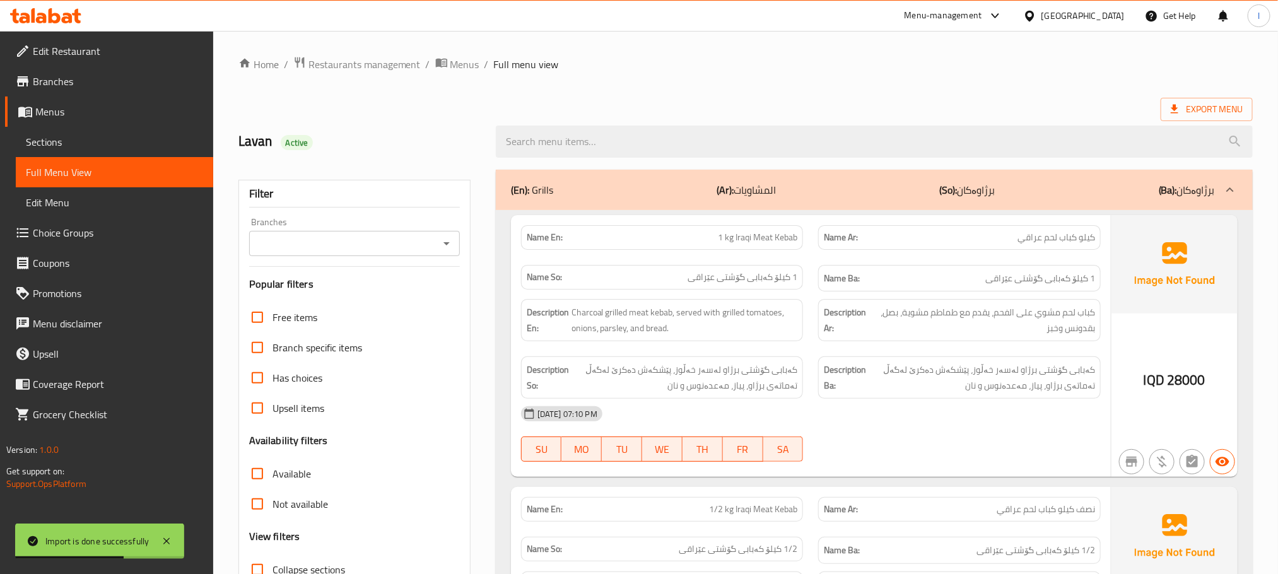
click at [442, 239] on icon "Open" at bounding box center [446, 243] width 15 height 15
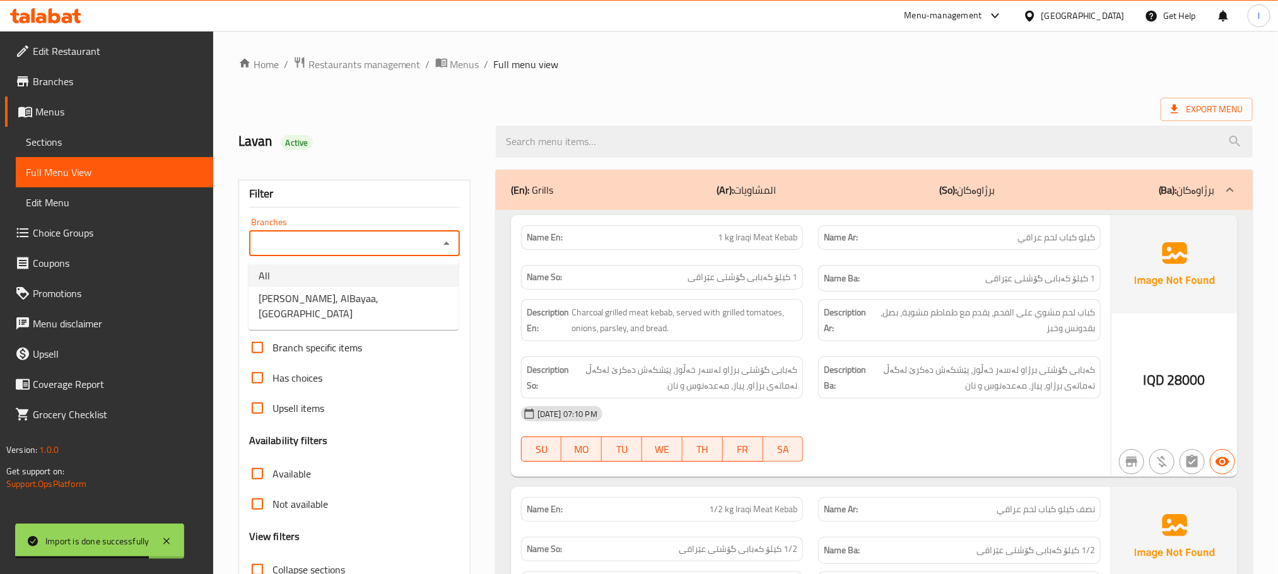
click at [395, 286] on li "All" at bounding box center [354, 275] width 210 height 23
click at [447, 245] on icon "Open" at bounding box center [446, 243] width 6 height 3
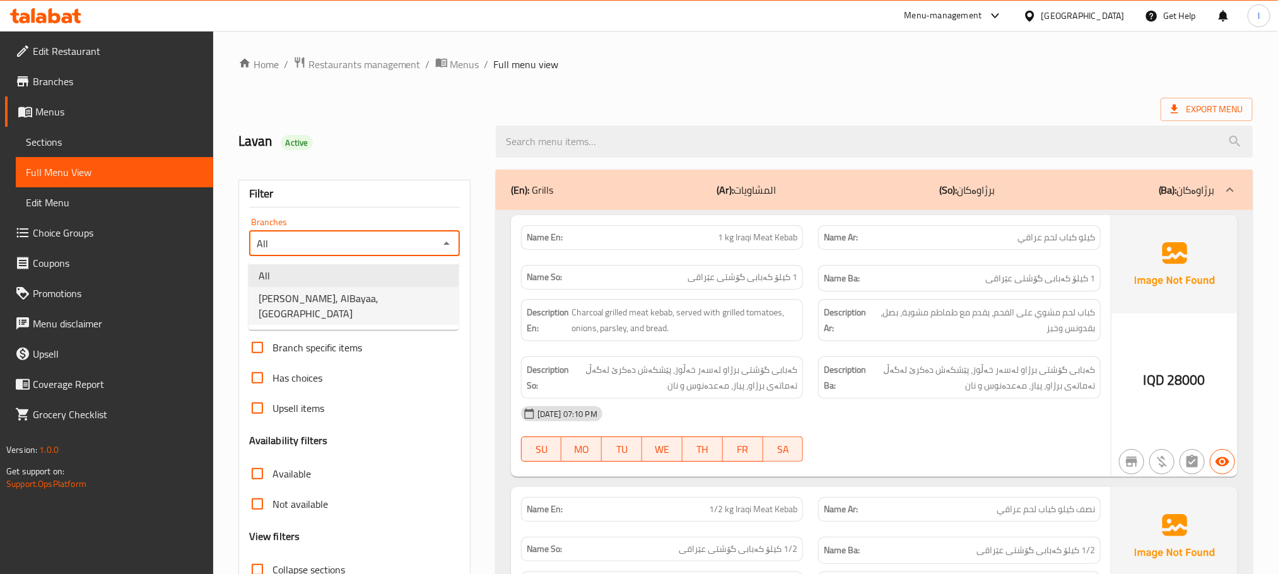
click at [407, 296] on span "[PERSON_NAME], AlBayaa, [GEOGRAPHIC_DATA]" at bounding box center [354, 306] width 190 height 30
type input "Al Mustafa Grills, AlBayaa, Al bayae"
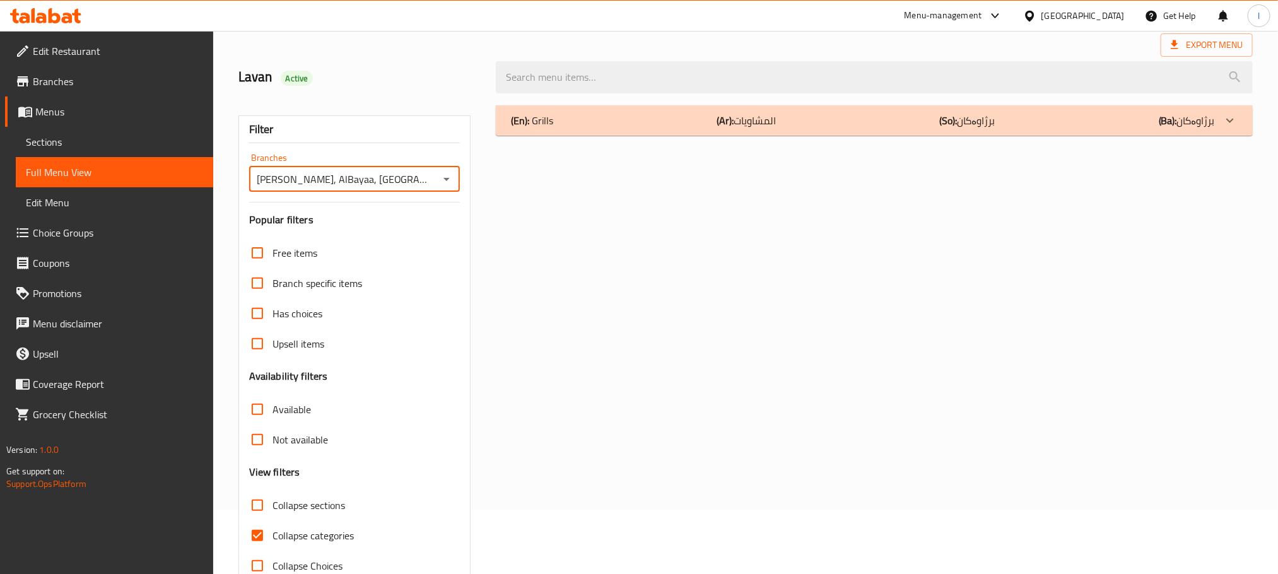
scroll to position [98, 0]
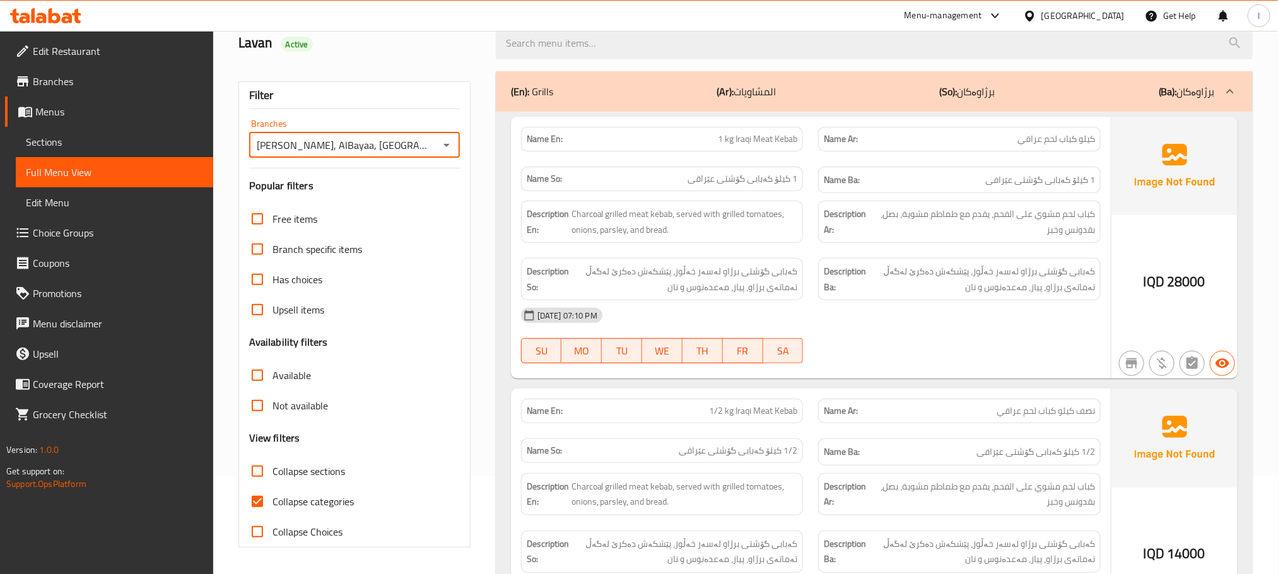
drag, startPoint x: 252, startPoint y: 498, endPoint x: 269, endPoint y: 491, distance: 18.6
click at [254, 498] on input "Collapse categories" at bounding box center [257, 501] width 30 height 30
checkbox input "false"
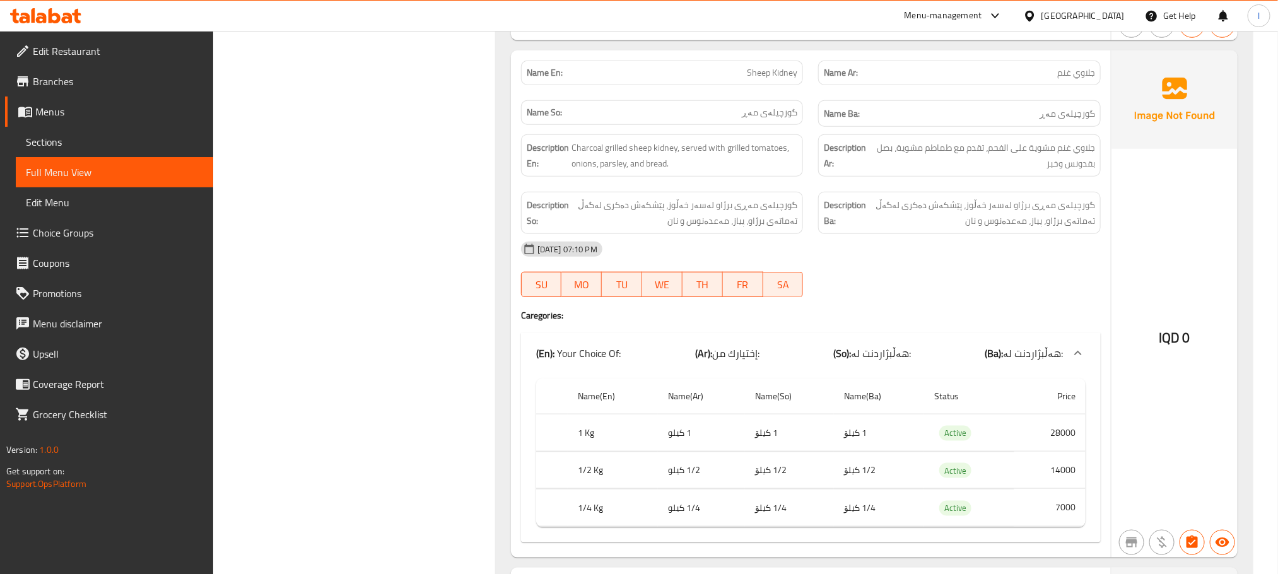
scroll to position [3725, 0]
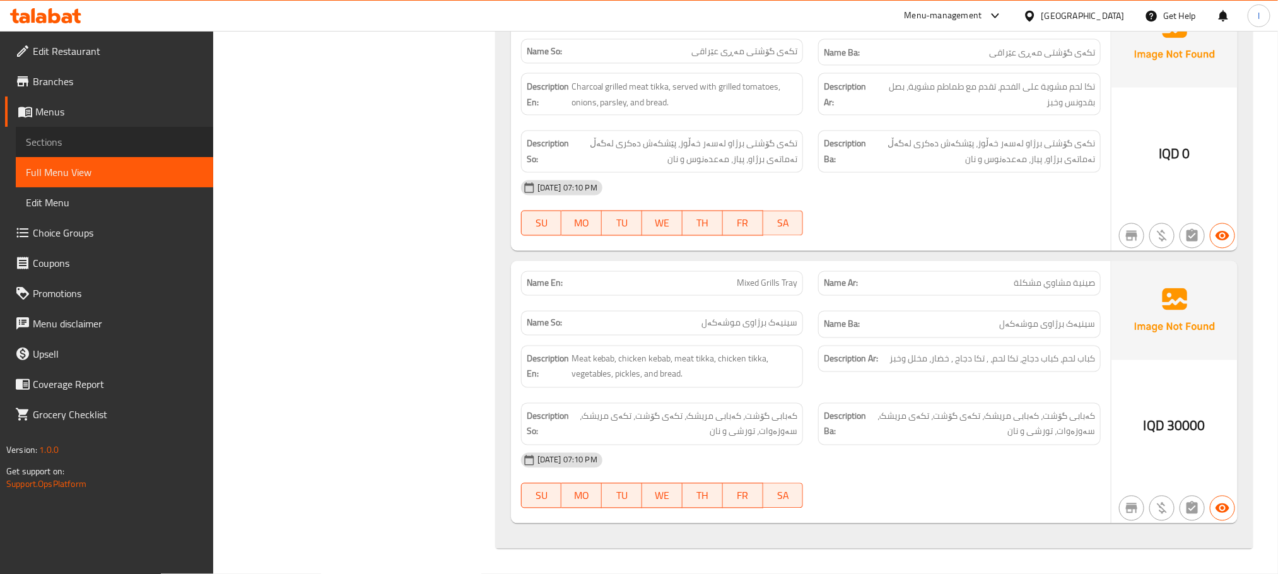
click at [44, 152] on link "Sections" at bounding box center [114, 142] width 197 height 30
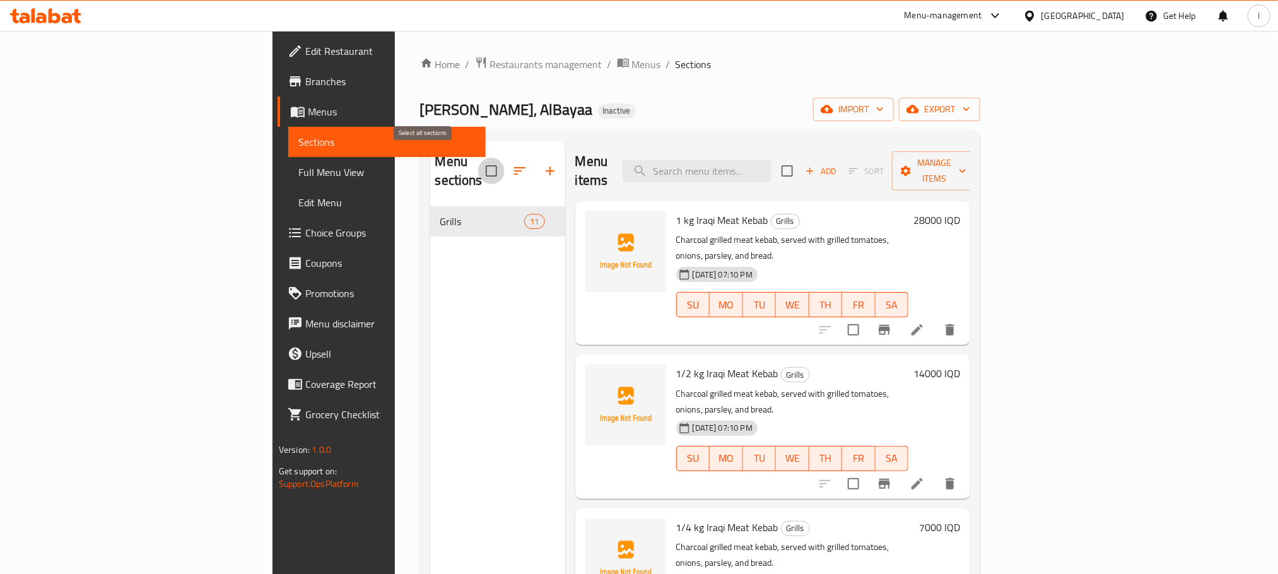
click at [478, 160] on input "checkbox" at bounding box center [491, 171] width 26 height 26
checkbox input "true"
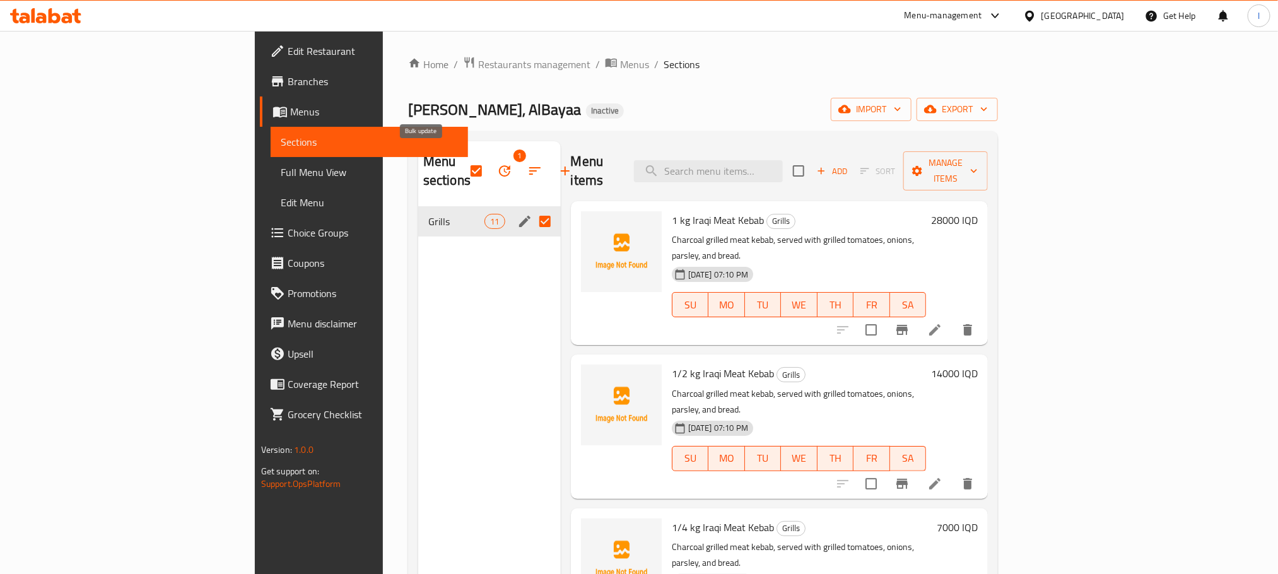
click at [489, 156] on button "button" at bounding box center [504, 171] width 30 height 30
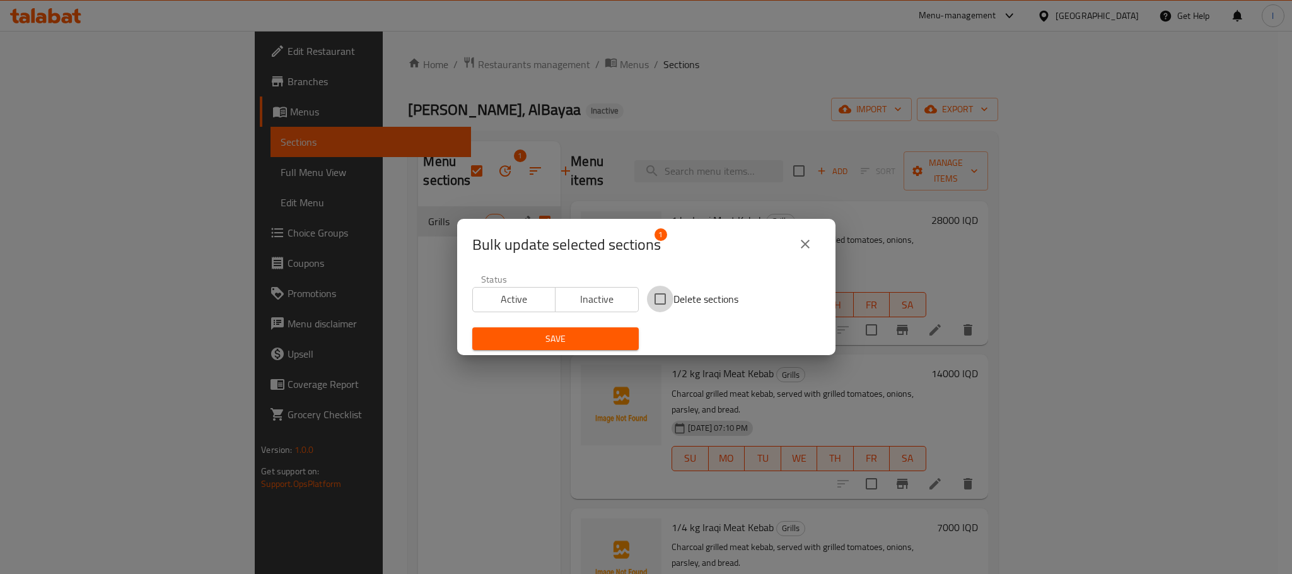
click at [653, 292] on input "Delete sections" at bounding box center [660, 299] width 26 height 26
checkbox input "true"
click at [577, 333] on span "Save" at bounding box center [556, 339] width 146 height 16
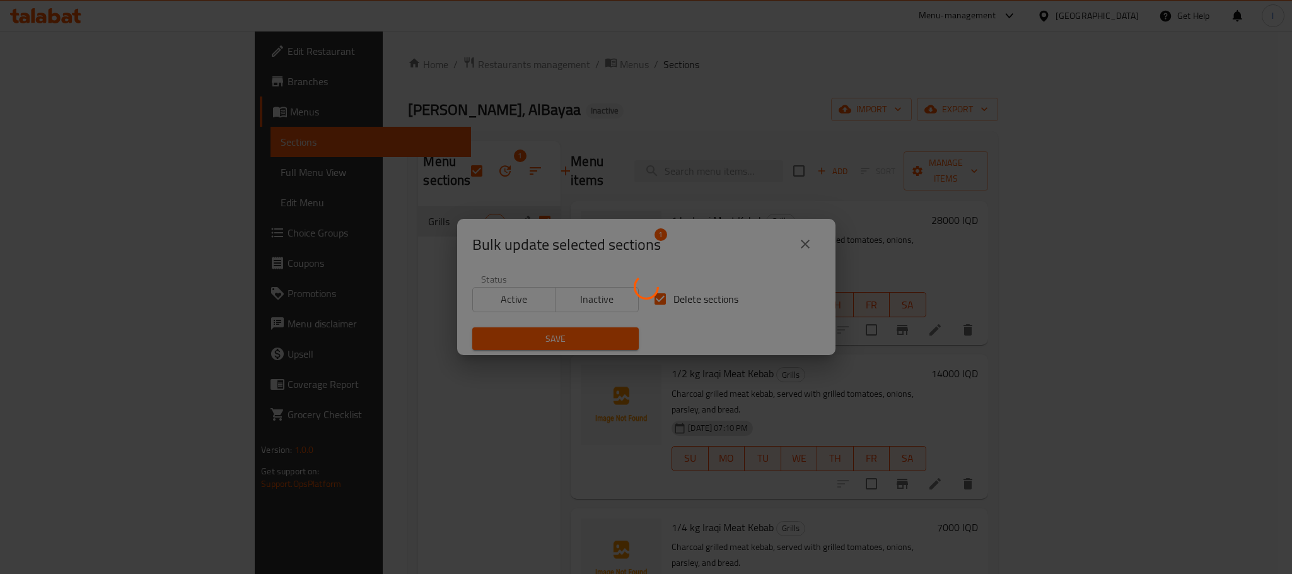
checkbox input "false"
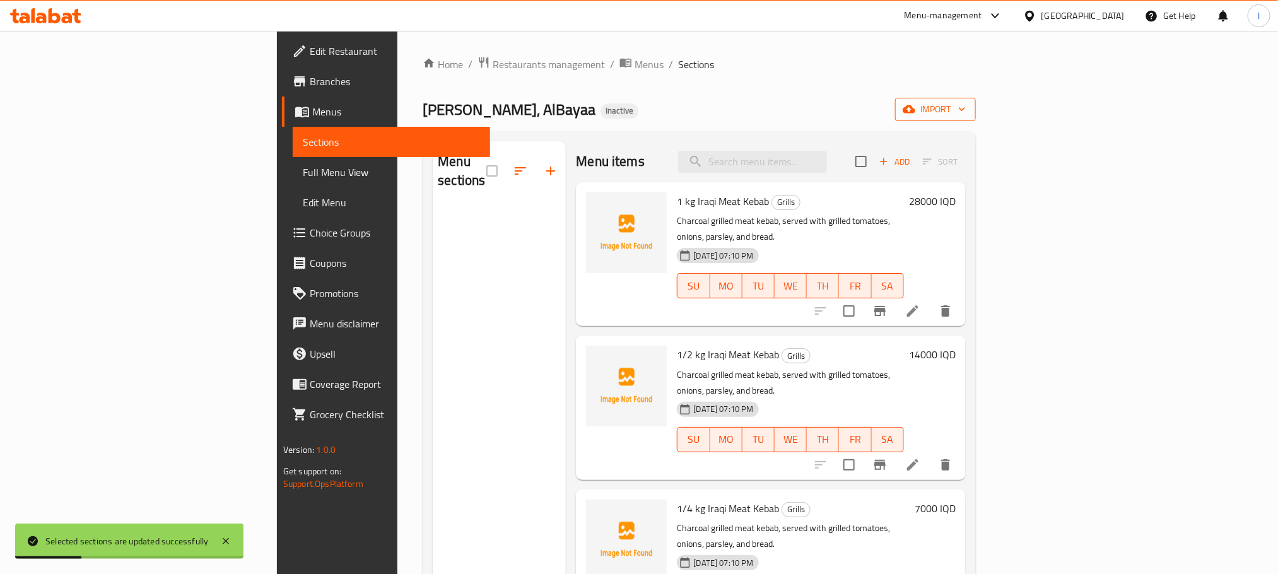
click at [915, 107] on icon "button" at bounding box center [909, 109] width 13 height 8
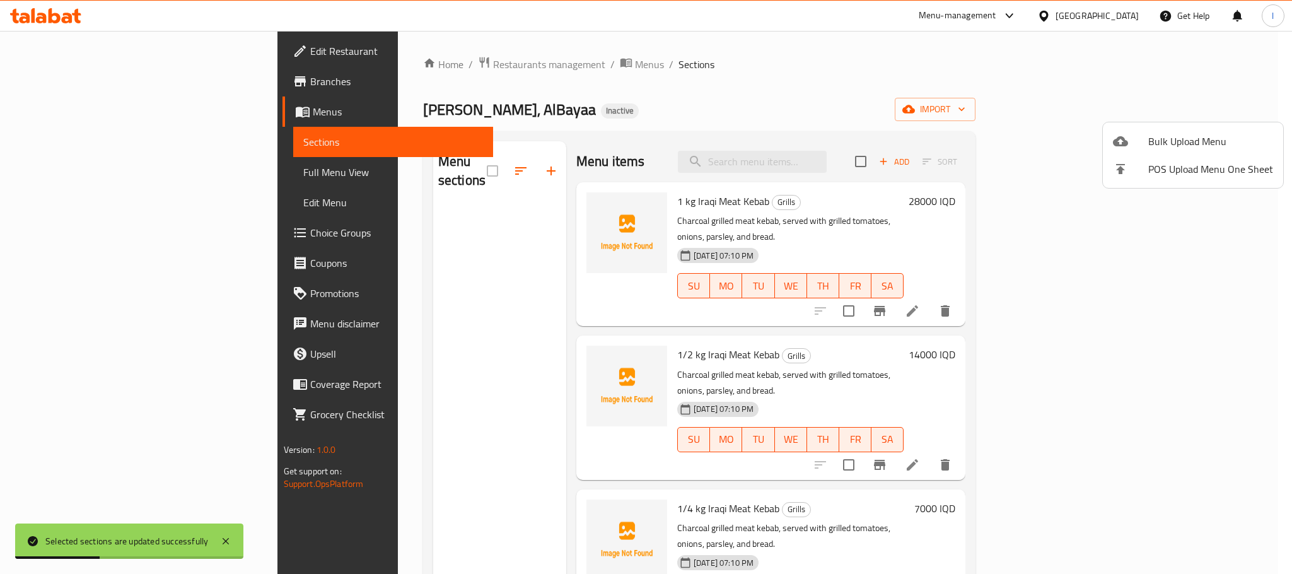
click at [1162, 138] on span "Bulk Upload Menu" at bounding box center [1211, 141] width 125 height 15
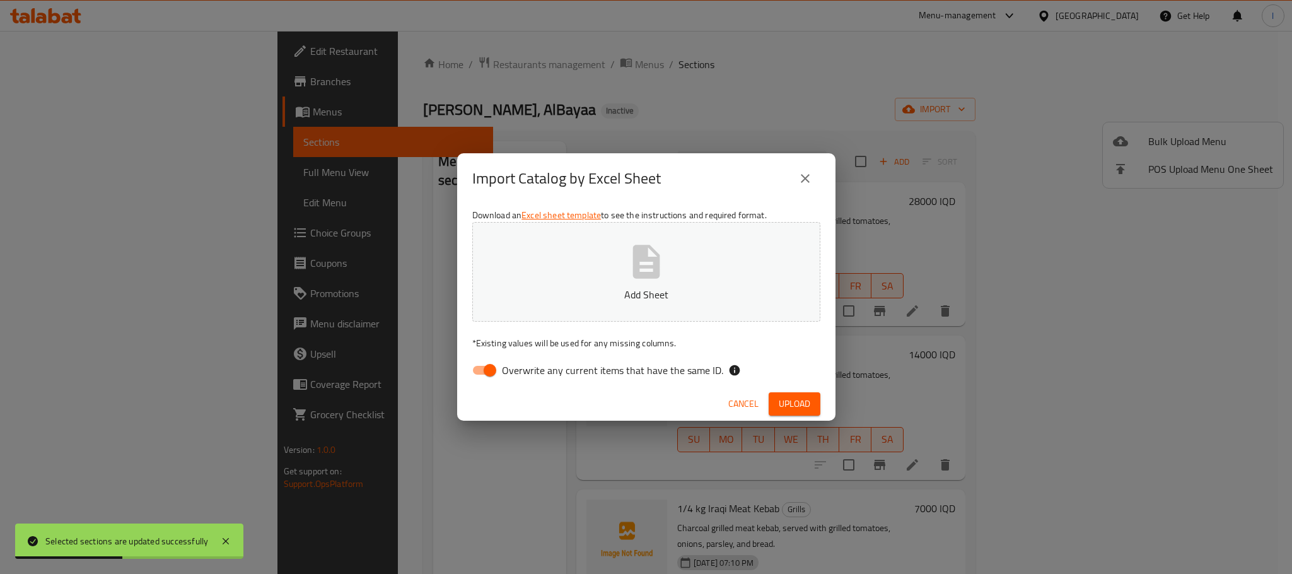
click at [483, 369] on input "Overwrite any current items that have the same ID." at bounding box center [490, 370] width 72 height 24
checkbox input "false"
click at [624, 287] on p "Add Sheet" at bounding box center [646, 294] width 309 height 15
click at [797, 396] on span "Upload" at bounding box center [795, 404] width 32 height 16
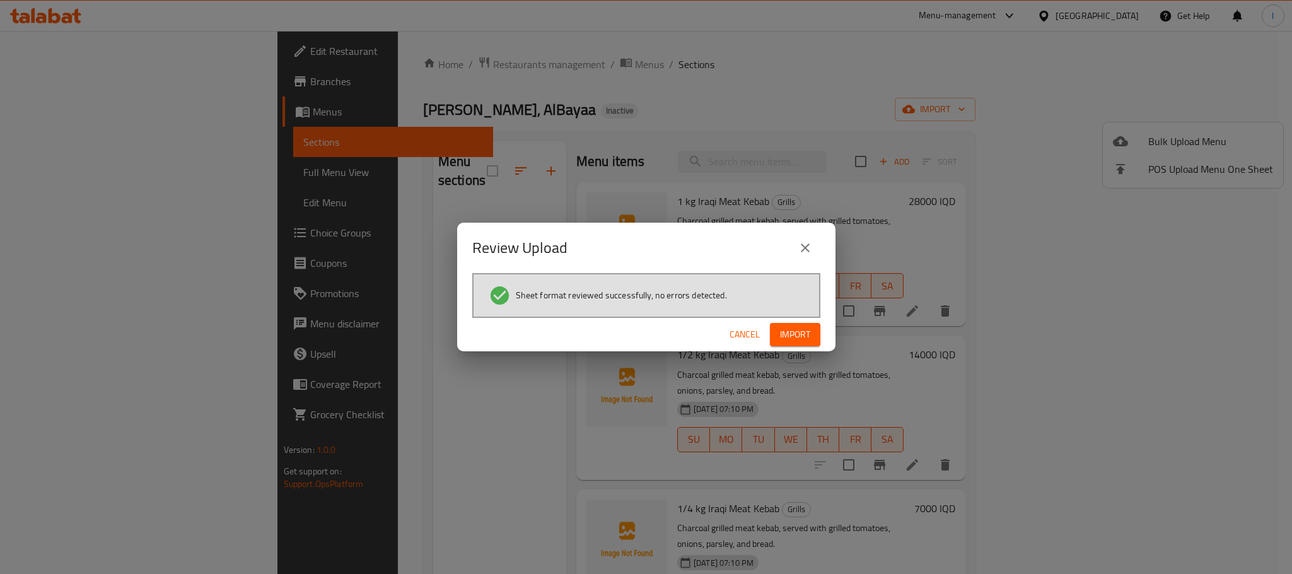
click at [812, 334] on button "Import" at bounding box center [795, 334] width 50 height 23
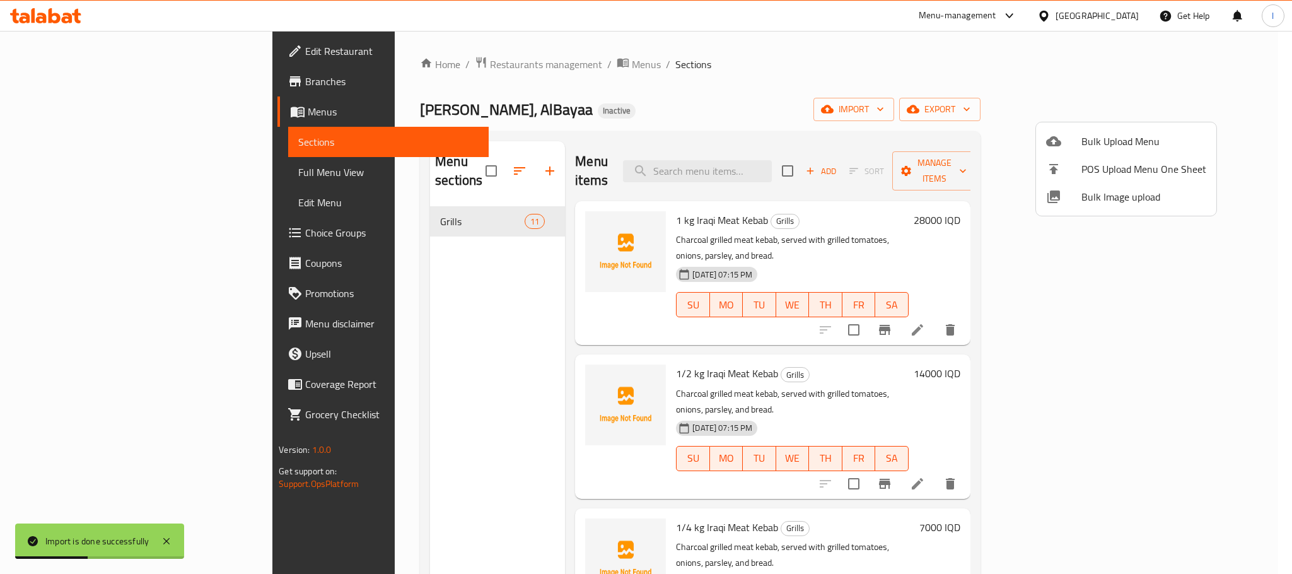
click at [72, 161] on div at bounding box center [646, 287] width 1292 height 574
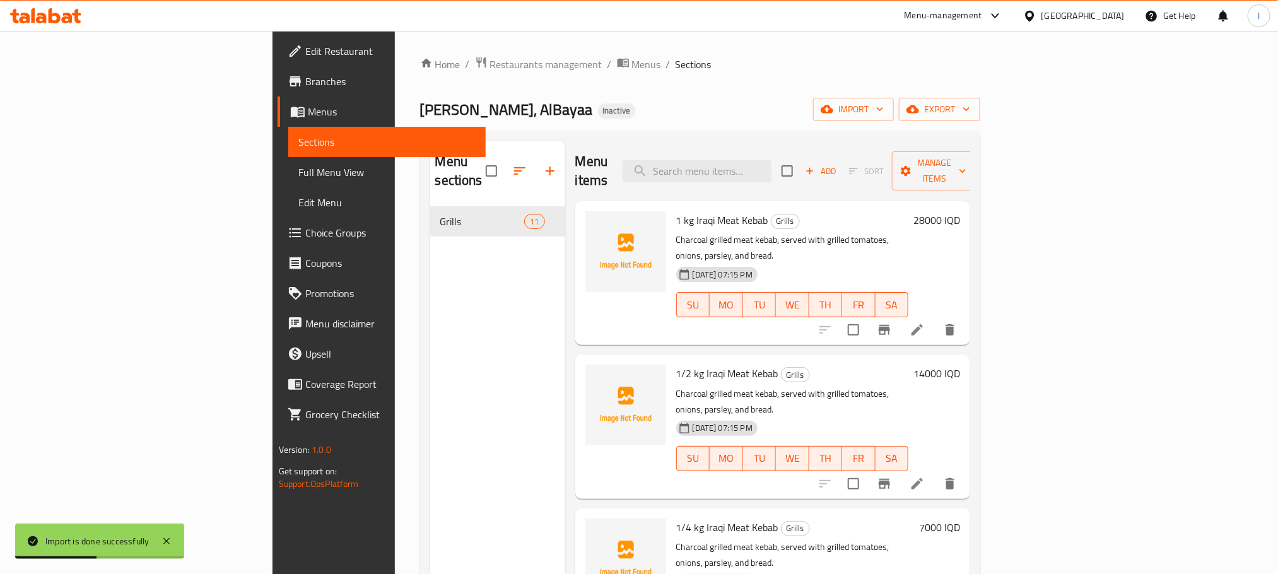
click at [298, 171] on span "Full Menu View" at bounding box center [386, 172] width 177 height 15
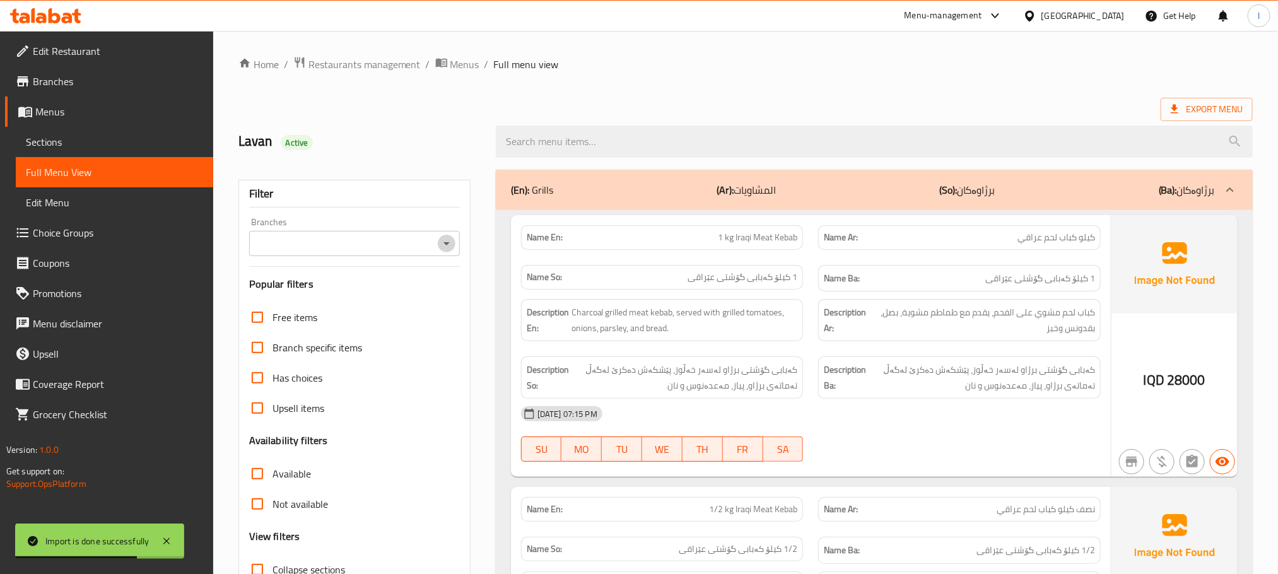
click at [445, 245] on icon "Open" at bounding box center [446, 243] width 15 height 15
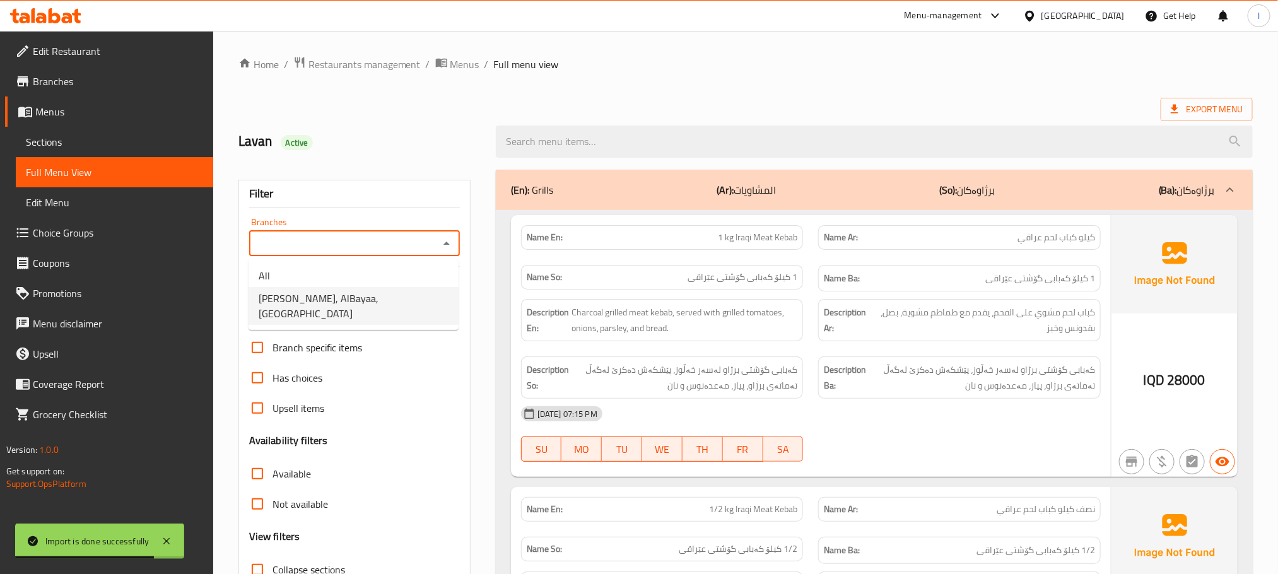
click at [392, 294] on span "Al Mustafa Grills, AlBayaa, Al bayae" at bounding box center [354, 306] width 190 height 30
type input "Al Mustafa Grills, AlBayaa, Al bayae"
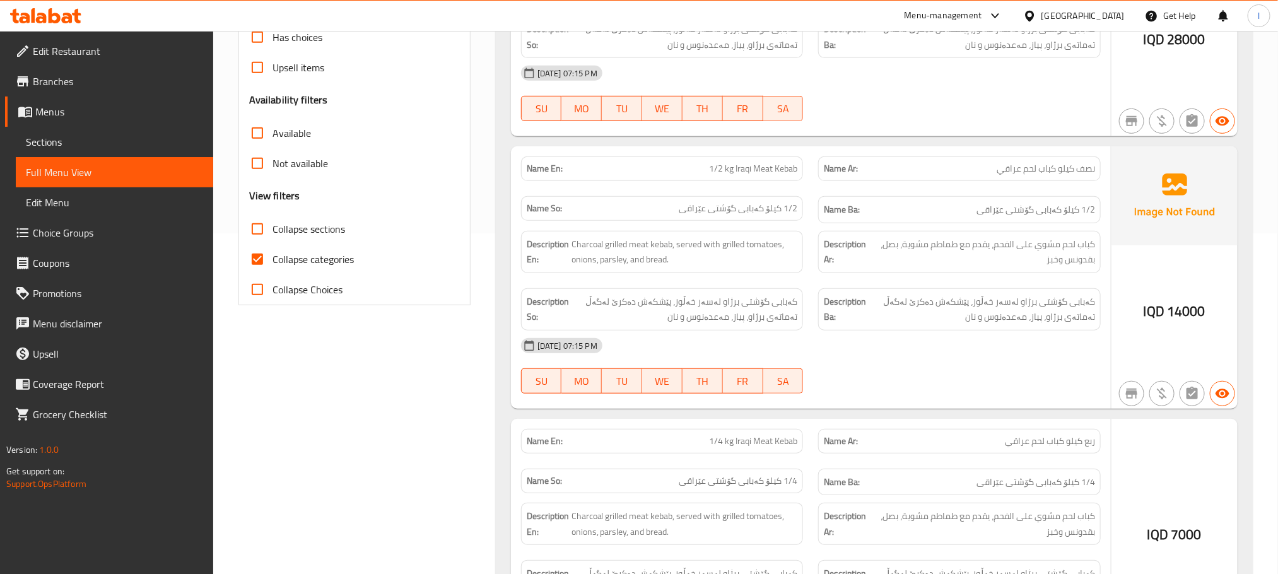
scroll to position [347, 0]
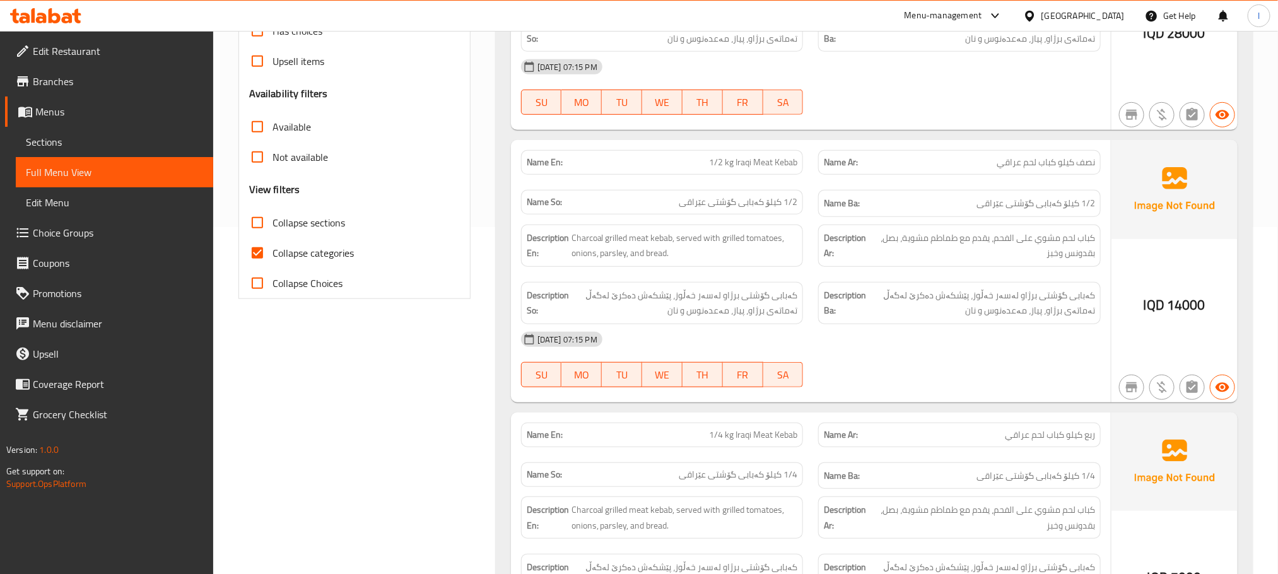
click at [259, 250] on input "Collapse categories" at bounding box center [257, 253] width 30 height 30
checkbox input "false"
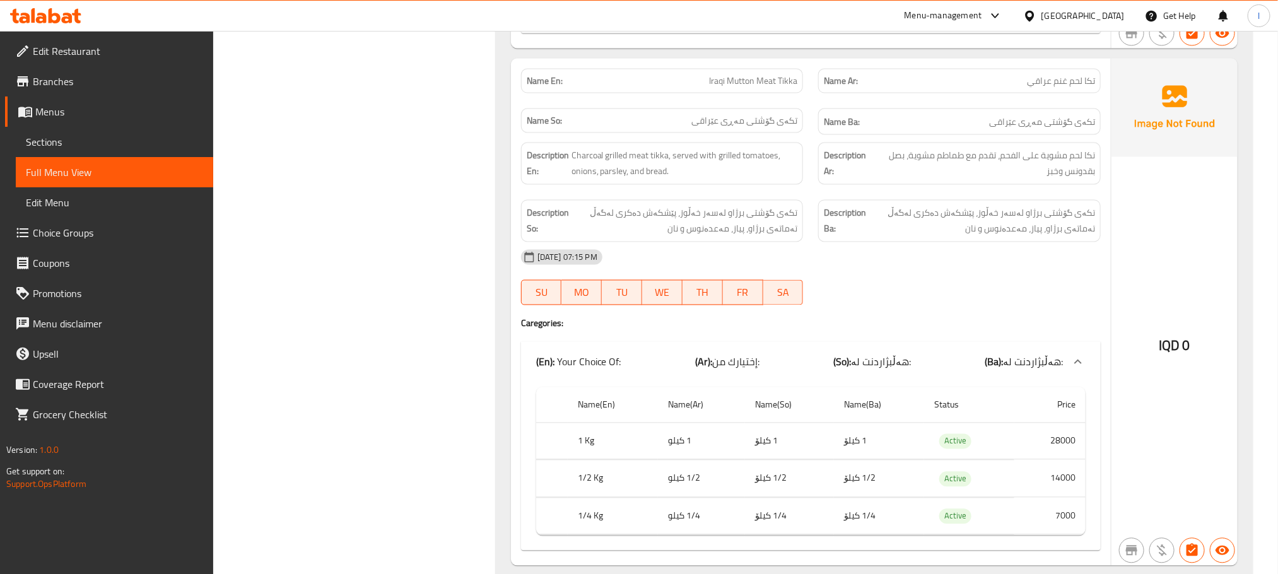
scroll to position [4046, 0]
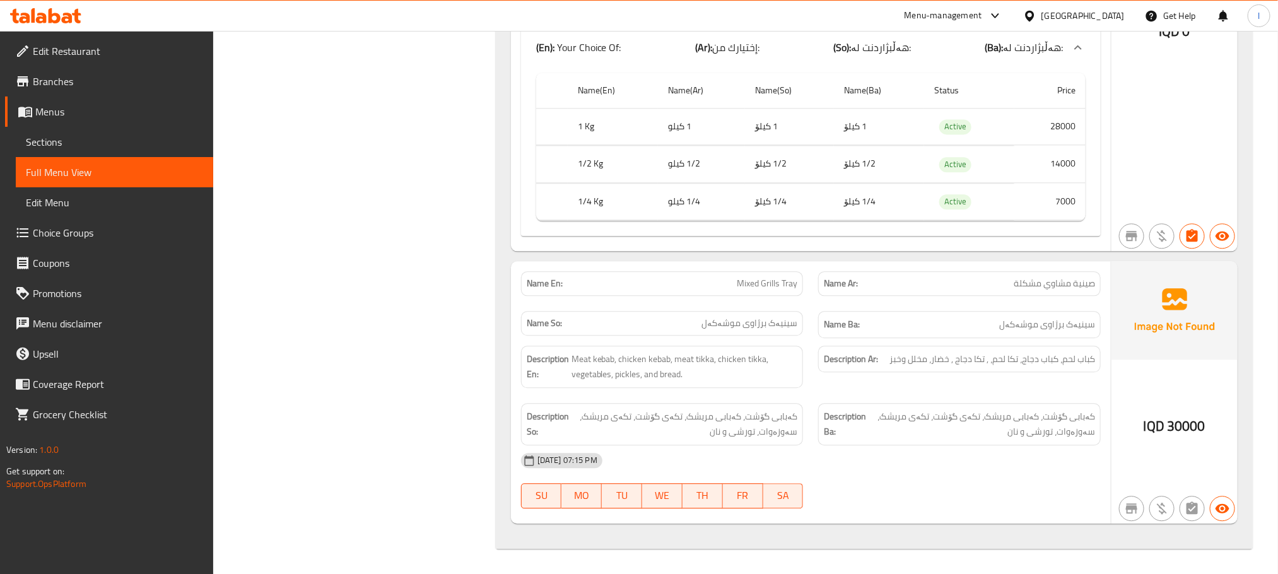
click at [59, 146] on span "Sections" at bounding box center [114, 141] width 177 height 15
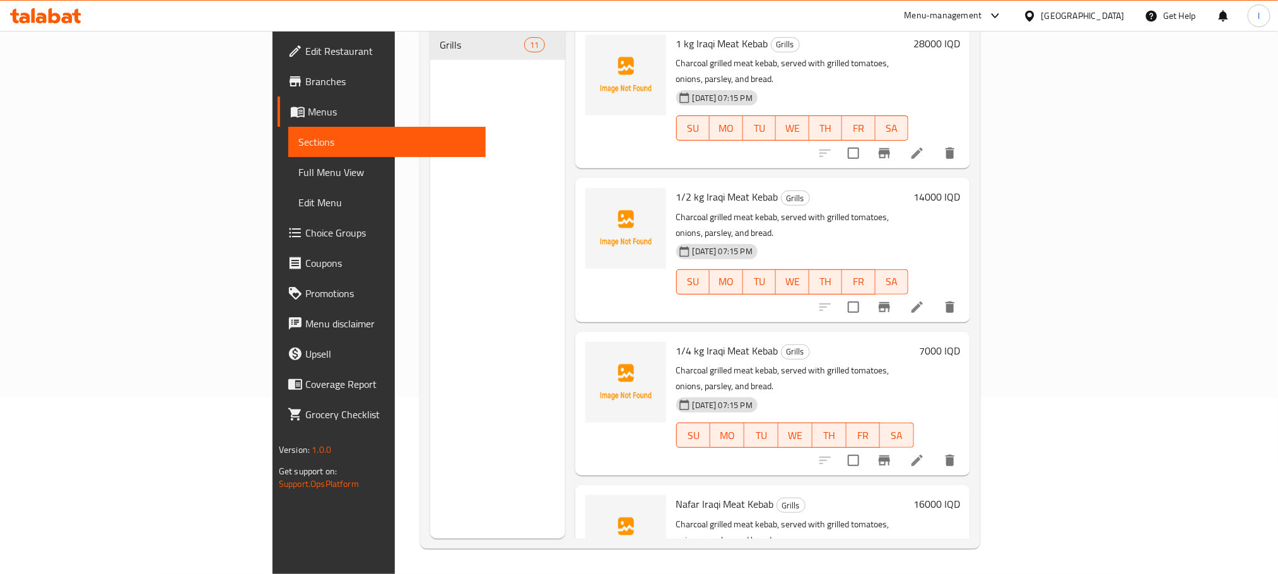
scroll to position [177, 0]
click at [298, 171] on span "Full Menu View" at bounding box center [386, 172] width 177 height 15
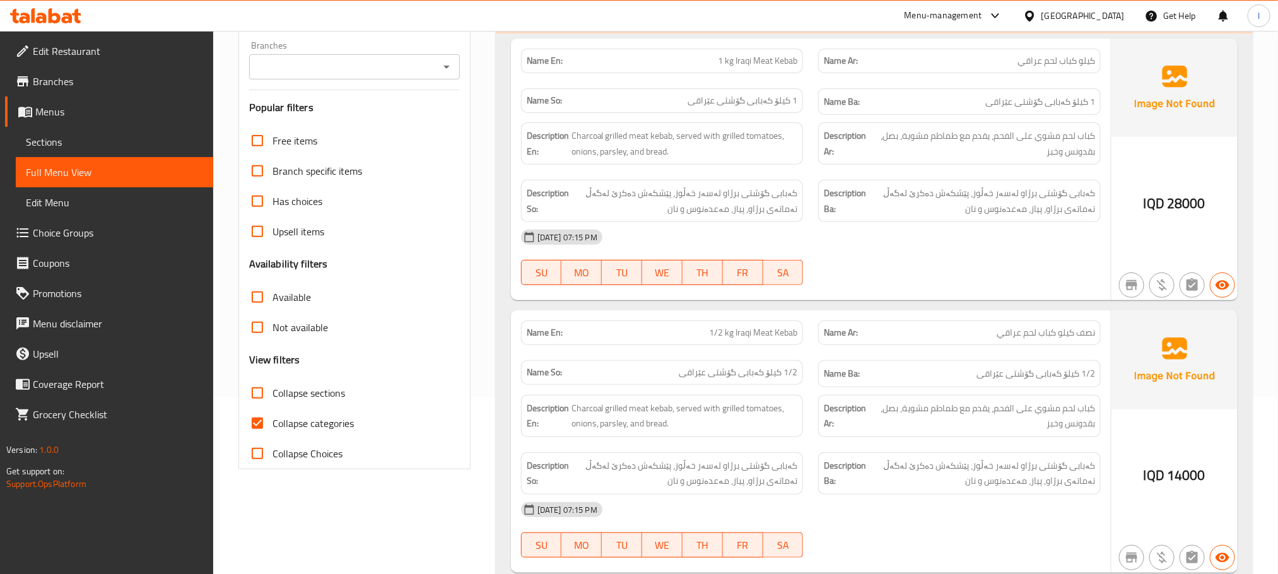
click at [68, 9] on icon at bounding box center [45, 15] width 71 height 15
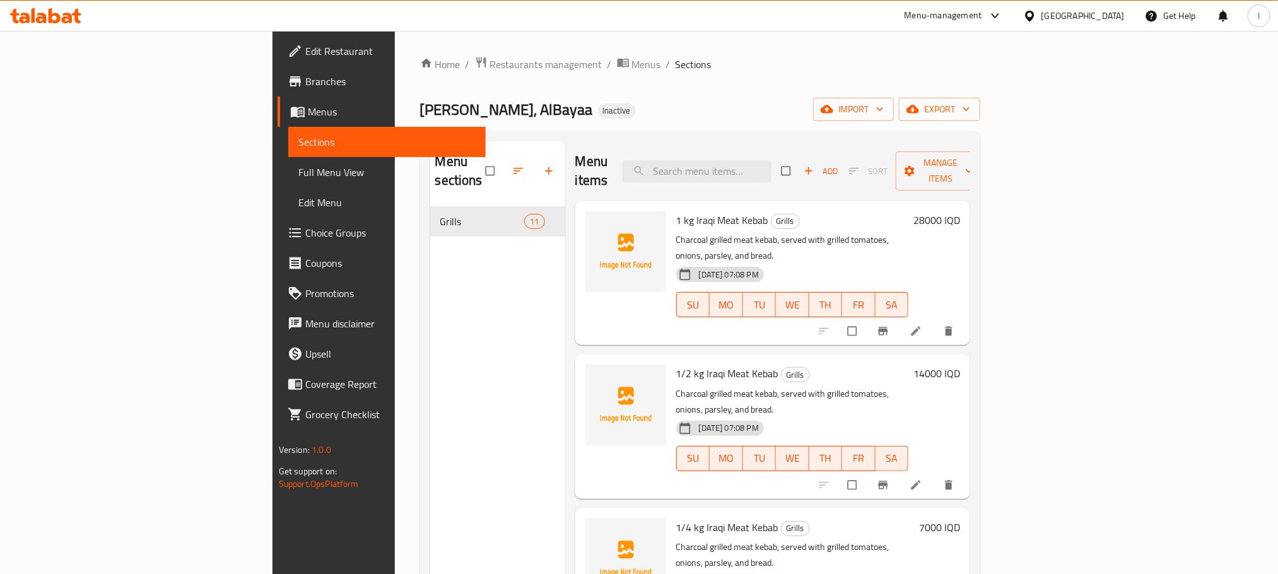
click at [305, 44] on span "Edit Restaurant" at bounding box center [390, 51] width 170 height 15
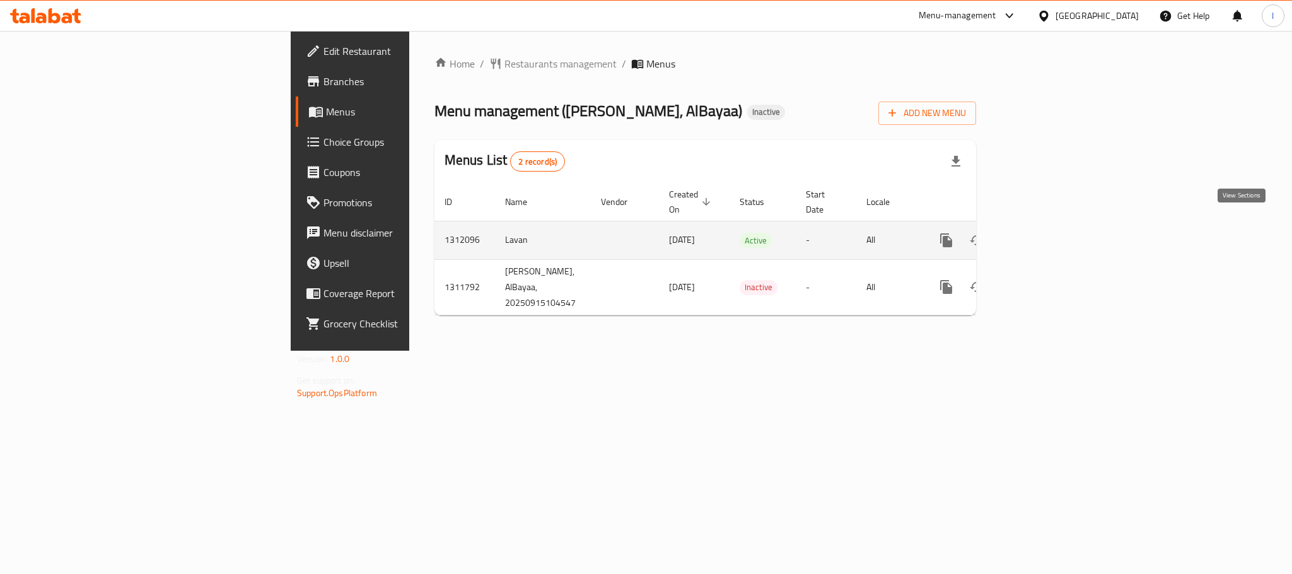
click at [1045, 233] on icon "enhanced table" at bounding box center [1037, 240] width 15 height 15
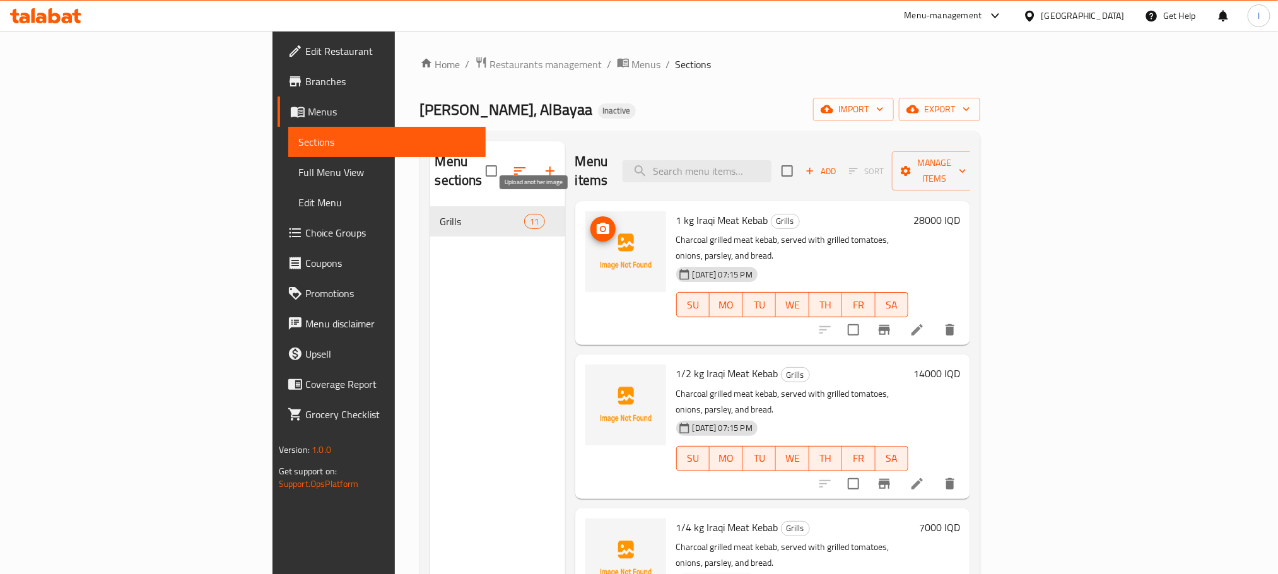
click at [597, 223] on icon "upload picture" at bounding box center [603, 228] width 13 height 11
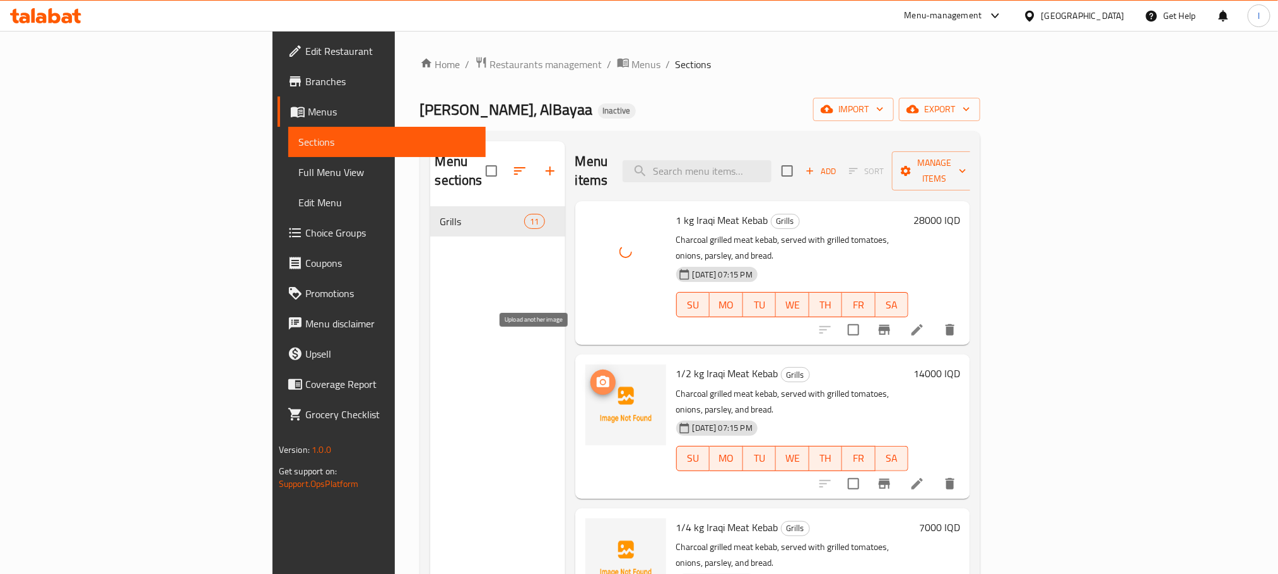
click at [590, 375] on span "upload picture" at bounding box center [602, 382] width 25 height 15
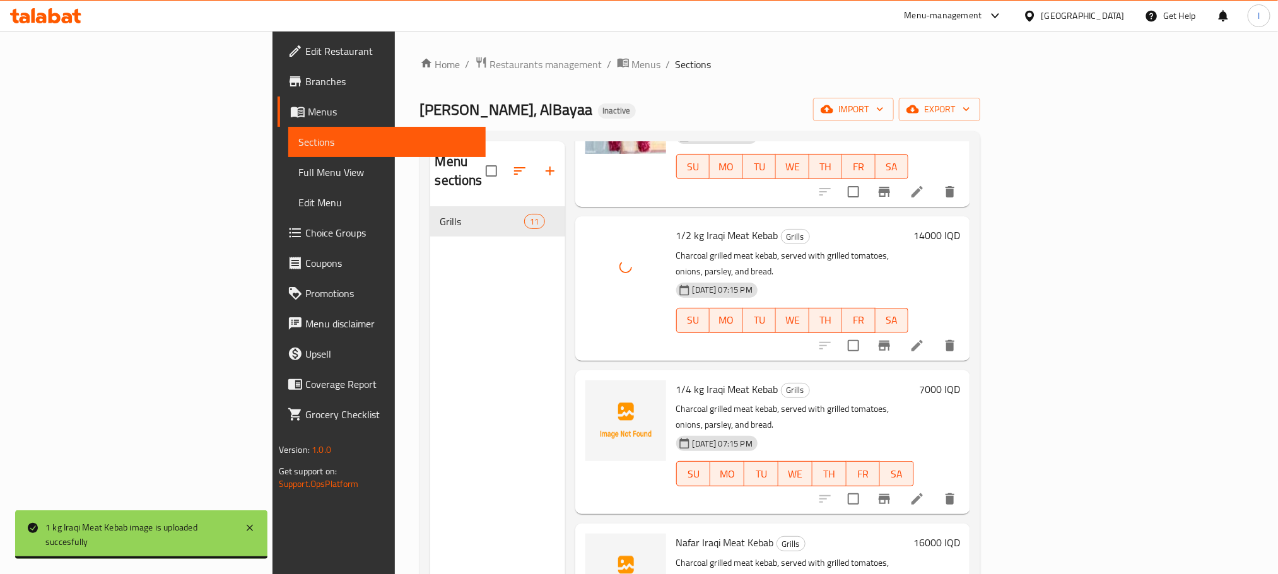
scroll to position [160, 0]
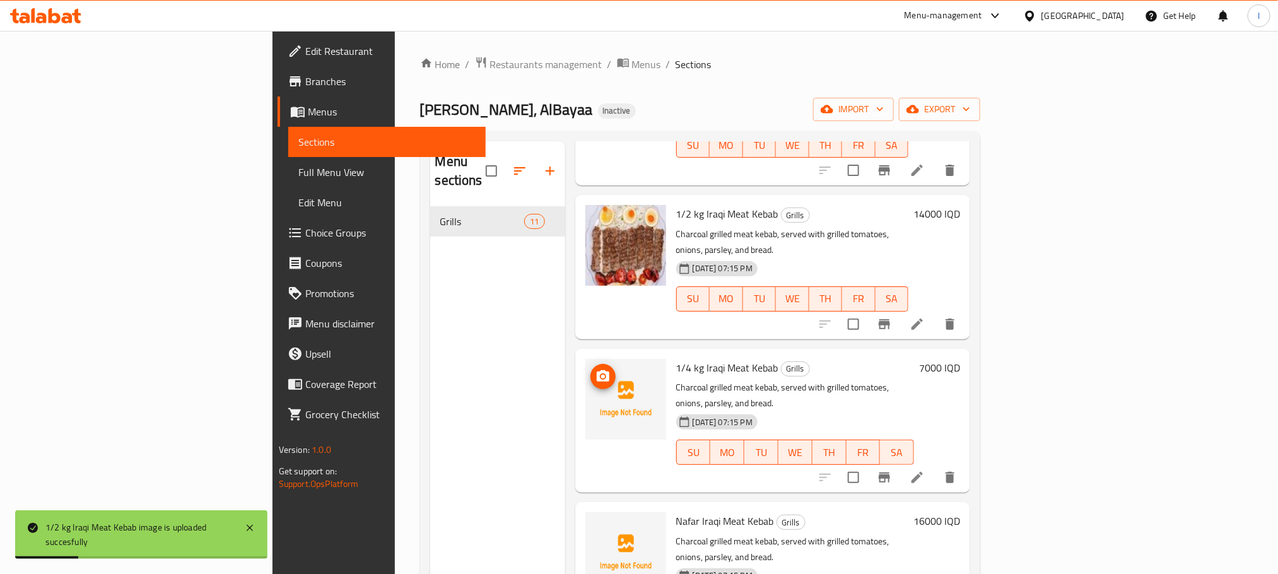
click at [585, 359] on img at bounding box center [625, 399] width 81 height 81
click at [590, 369] on span "upload picture" at bounding box center [602, 376] width 25 height 15
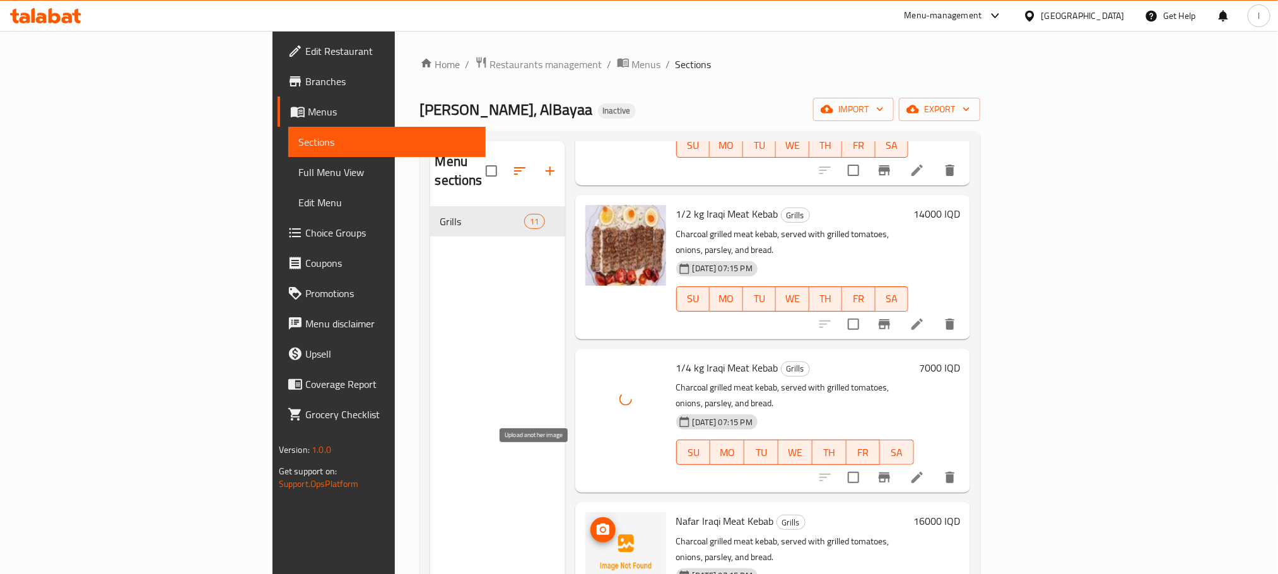
click at [597, 524] on icon "upload picture" at bounding box center [603, 529] width 13 height 11
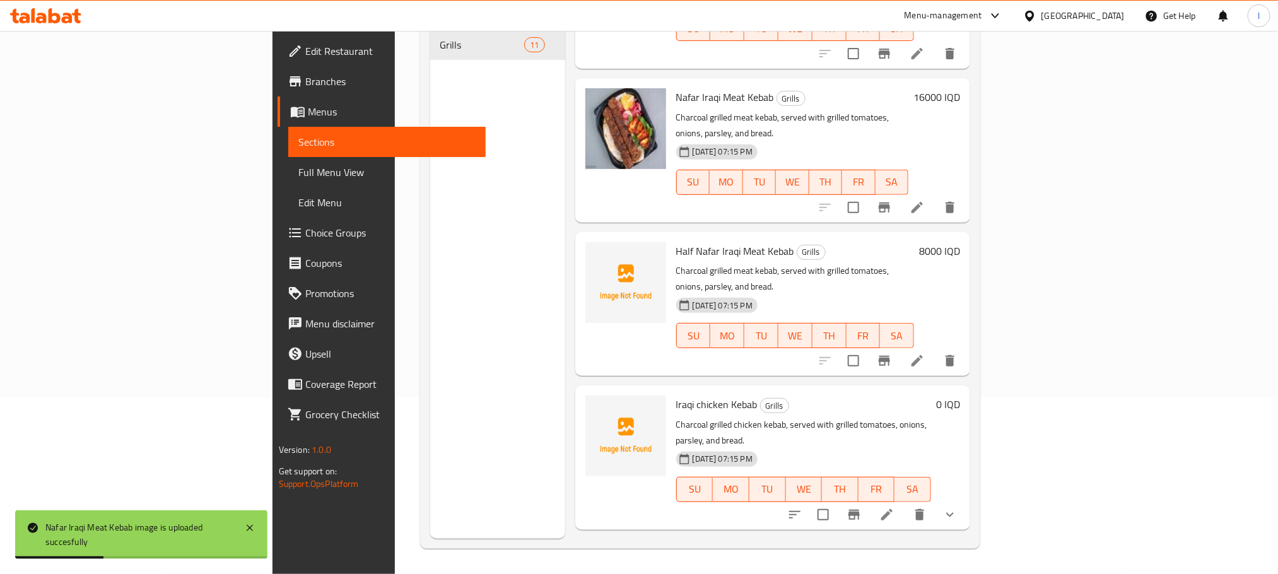
scroll to position [417, 0]
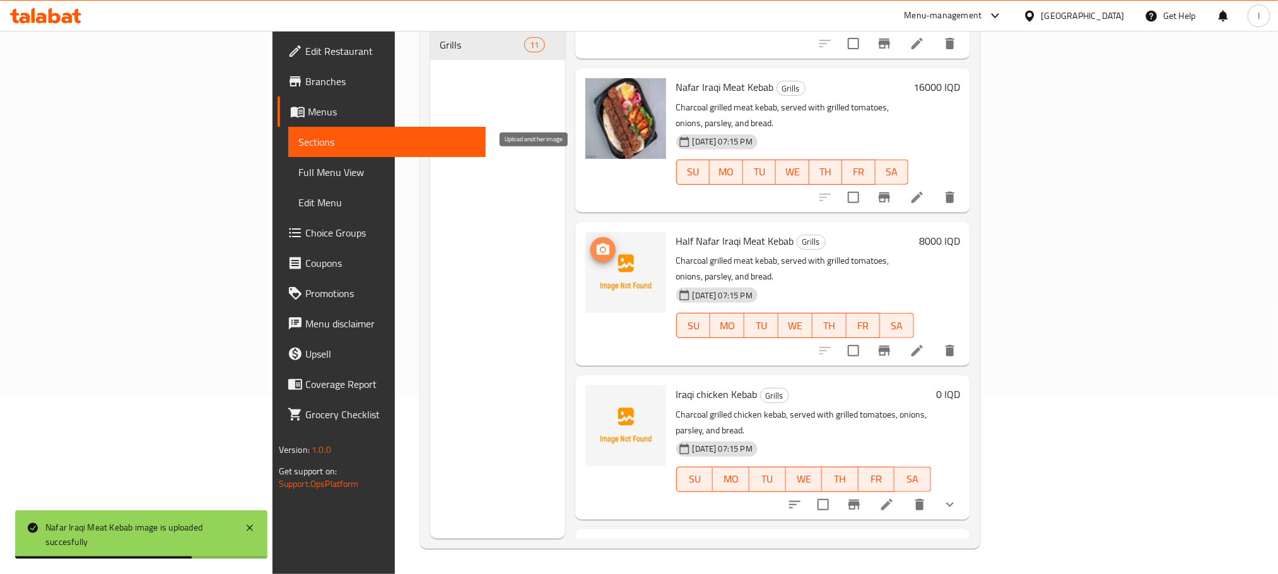
click at [597, 243] on icon "upload picture" at bounding box center [603, 248] width 13 height 11
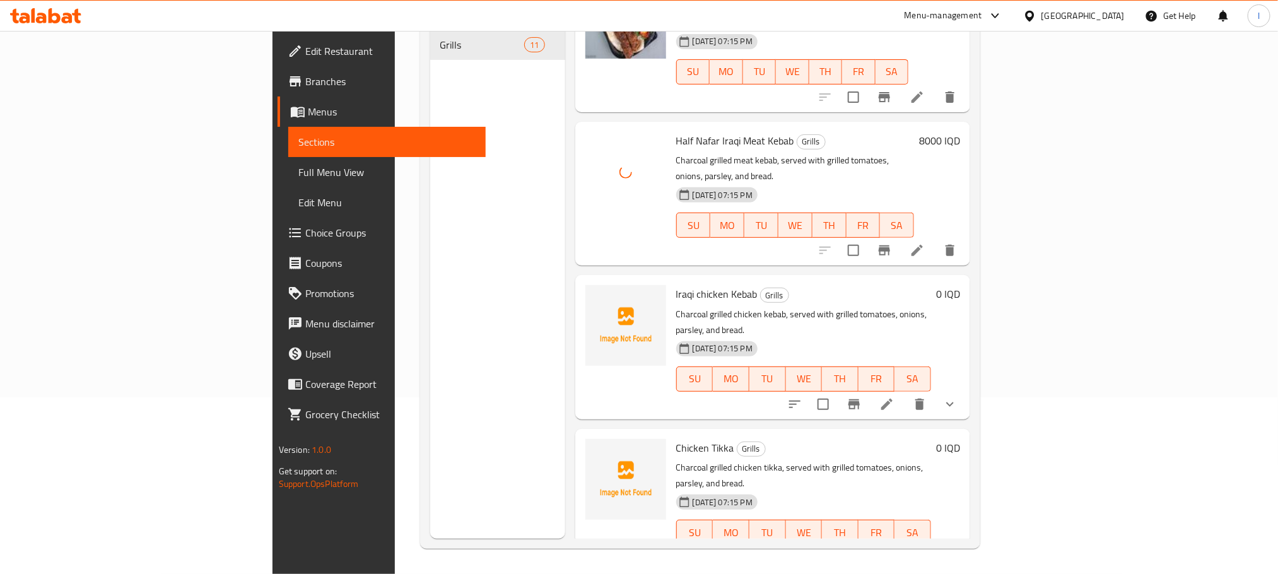
scroll to position [545, 0]
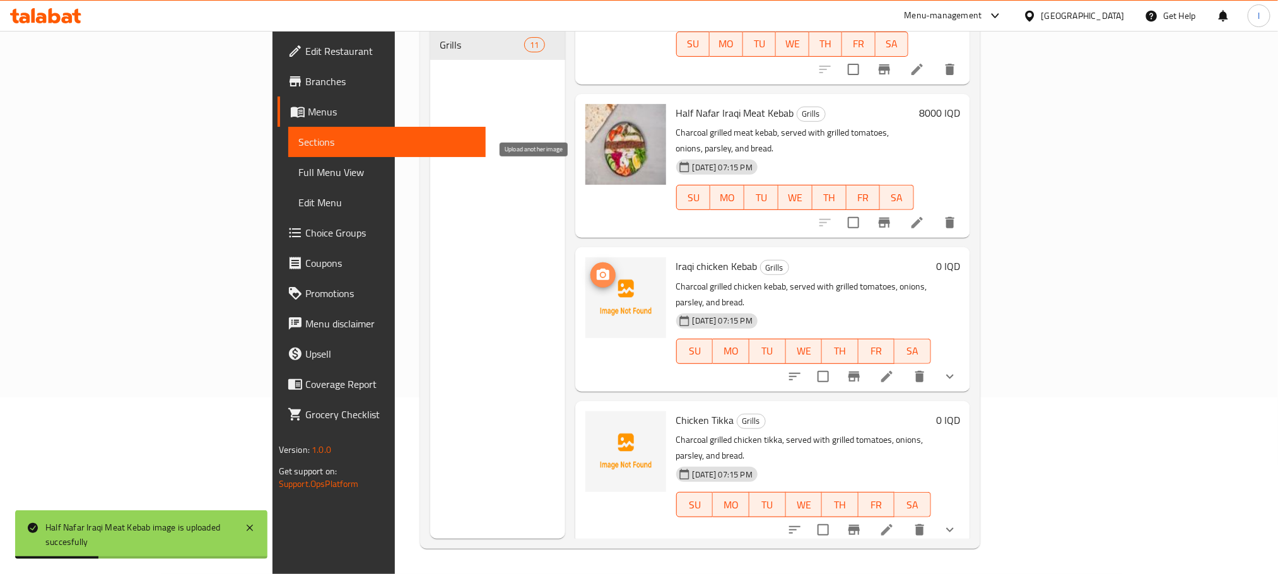
click at [597, 269] on icon "upload picture" at bounding box center [603, 274] width 13 height 11
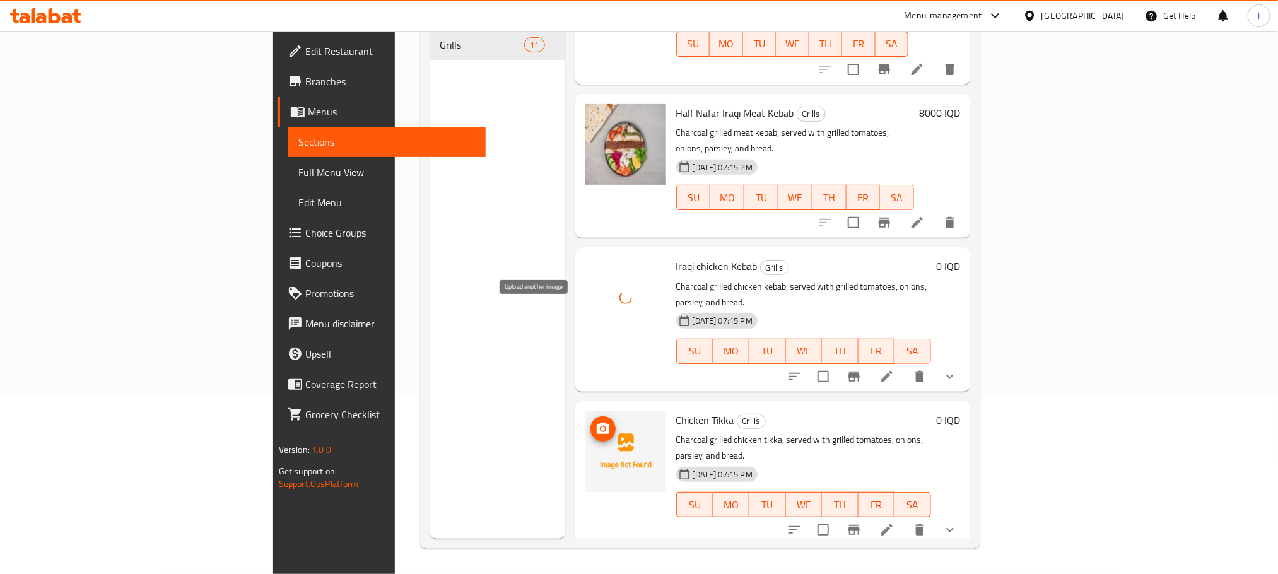
click at [595, 421] on icon "upload picture" at bounding box center [602, 428] width 15 height 15
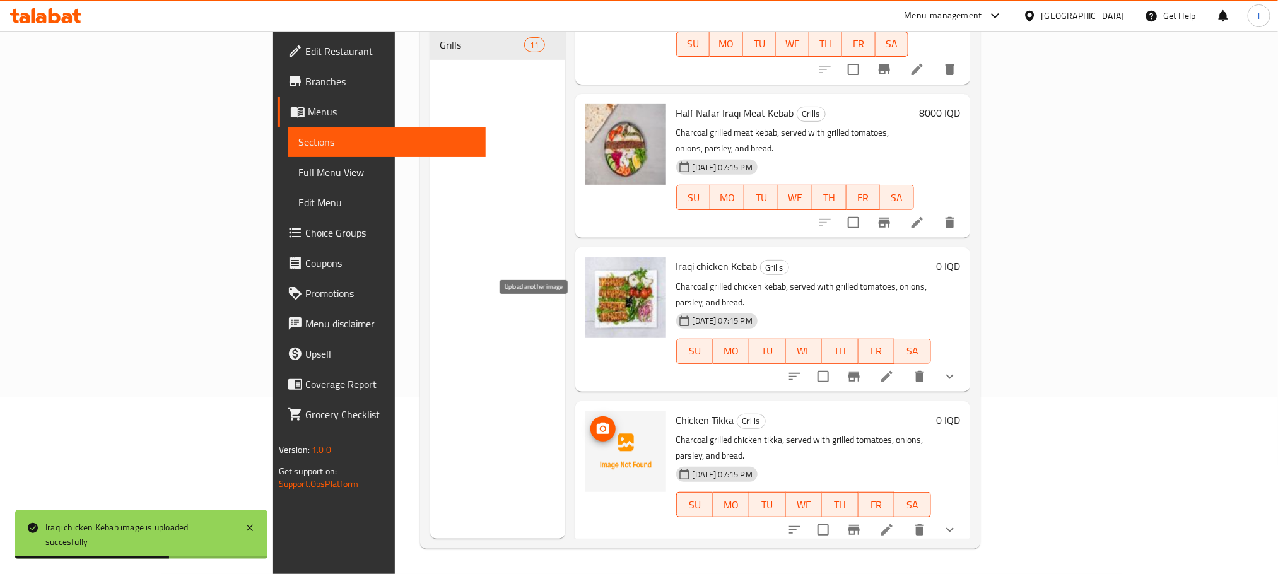
click at [590, 416] on button "upload picture" at bounding box center [602, 428] width 25 height 25
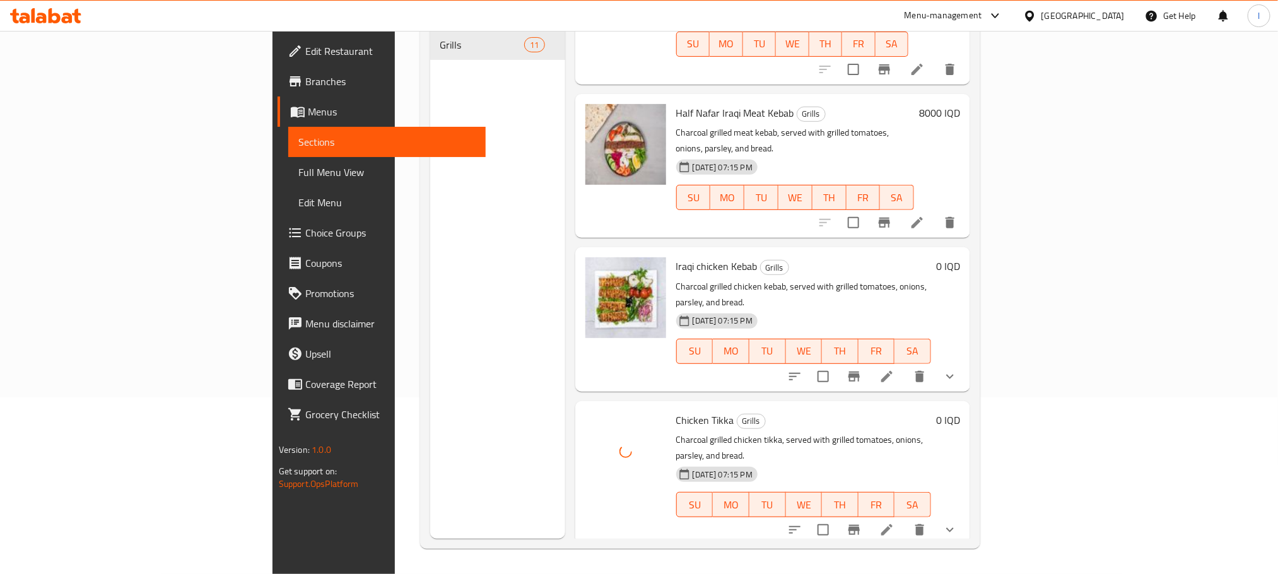
scroll to position [891, 0]
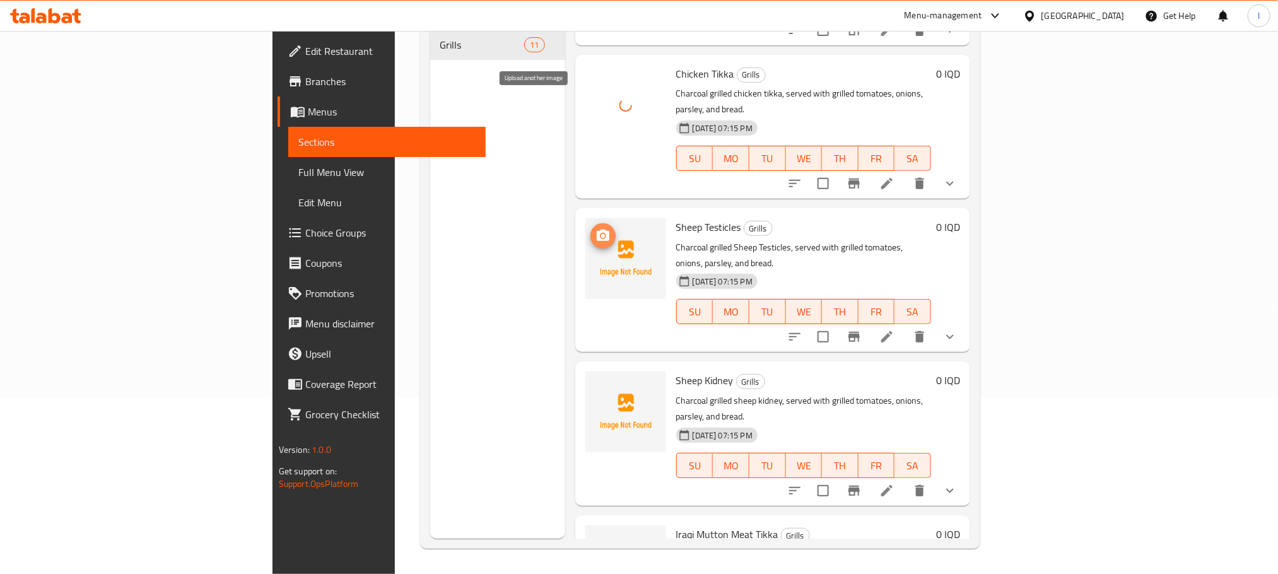
click at [595, 228] on icon "upload picture" at bounding box center [602, 235] width 15 height 15
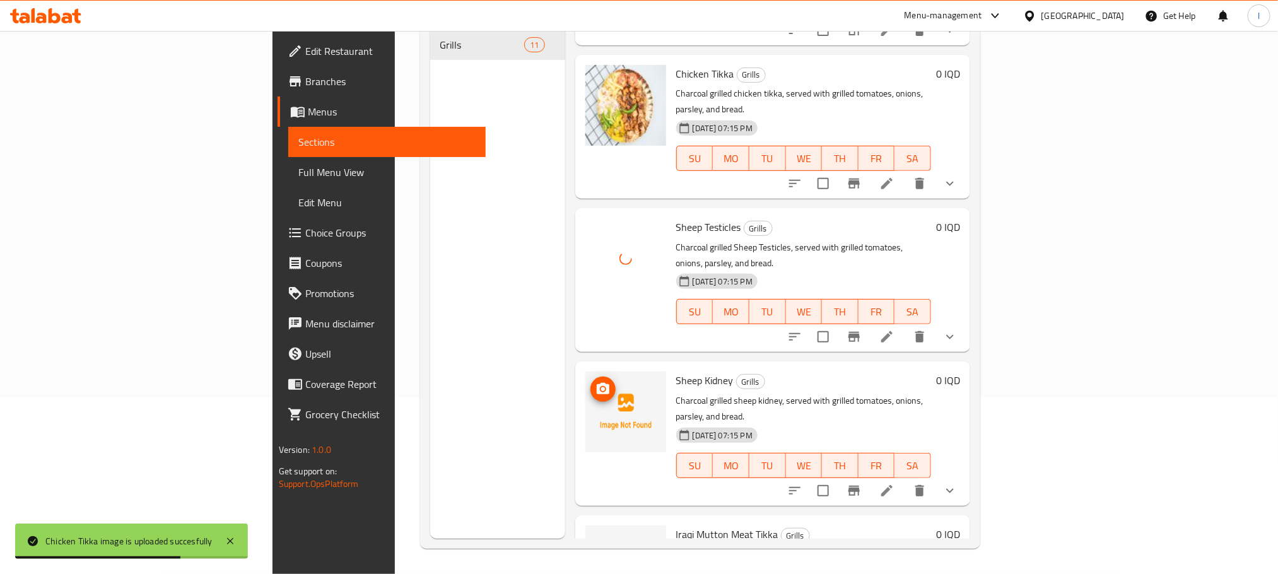
click at [595, 382] on icon "upload picture" at bounding box center [602, 389] width 15 height 15
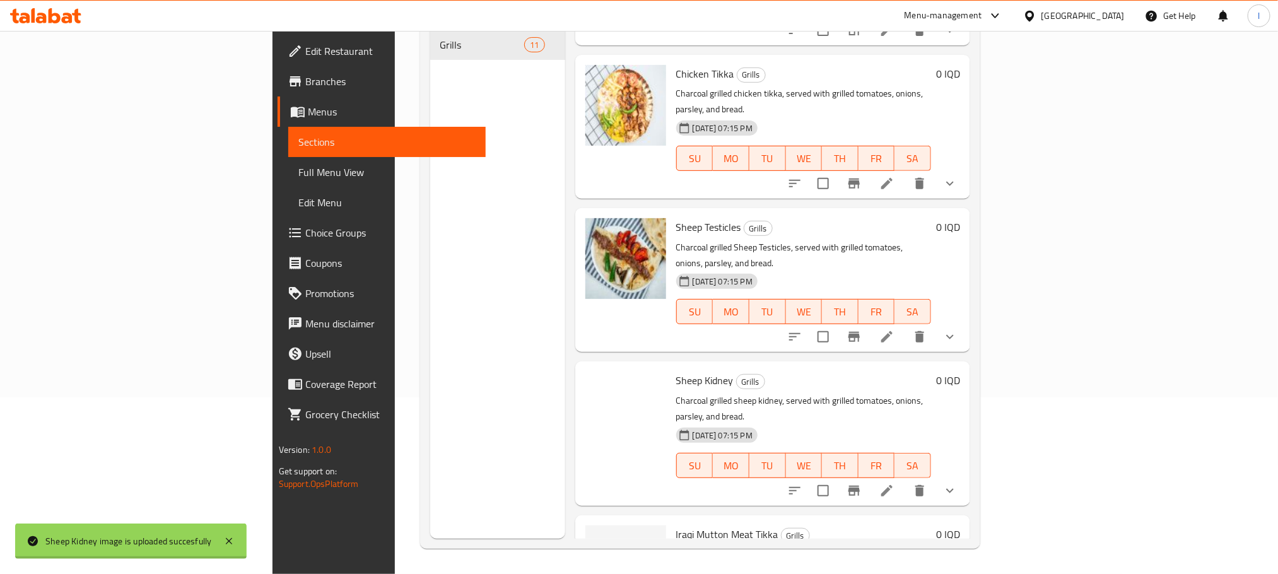
scroll to position [973, 0]
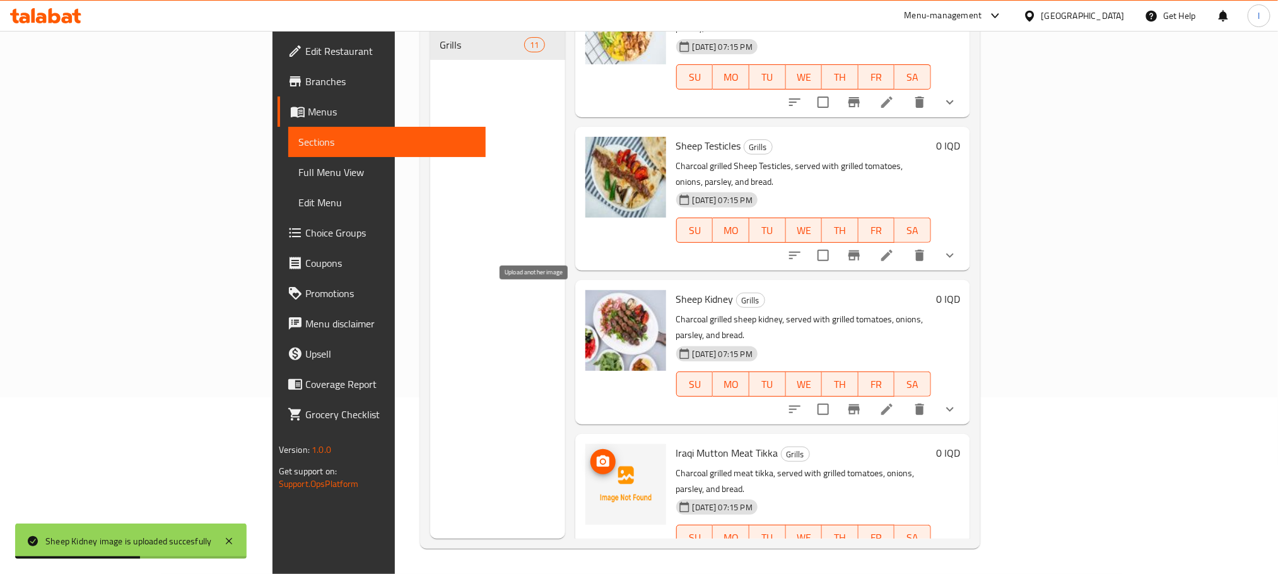
click at [595, 454] on icon "upload picture" at bounding box center [602, 461] width 15 height 15
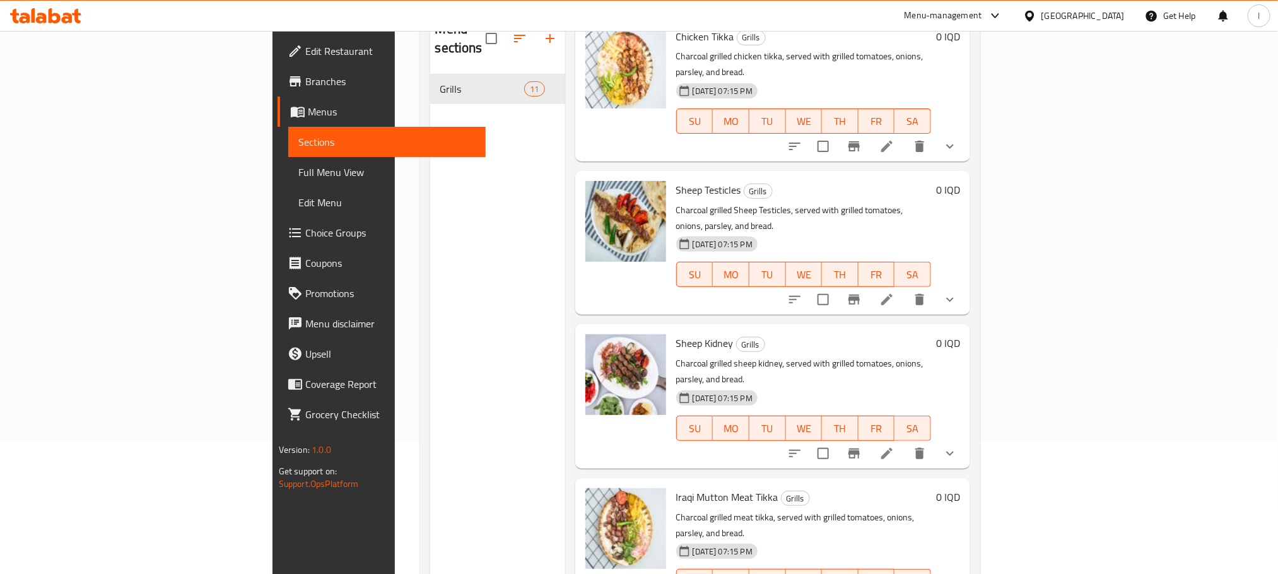
scroll to position [177, 0]
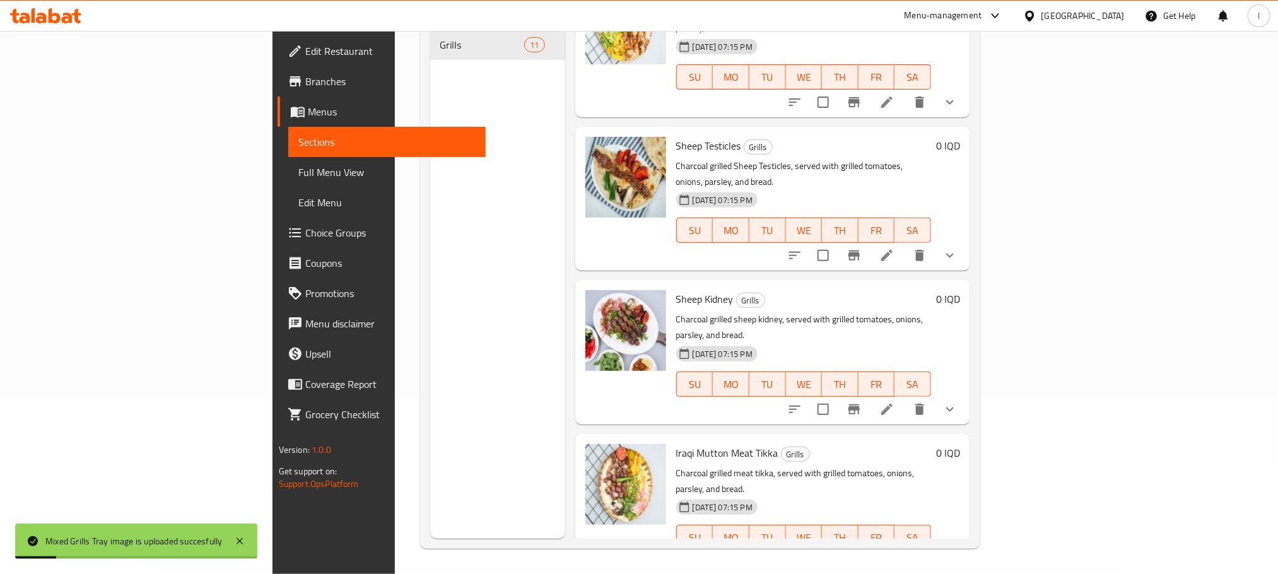
click at [298, 169] on span "Full Menu View" at bounding box center [386, 172] width 177 height 15
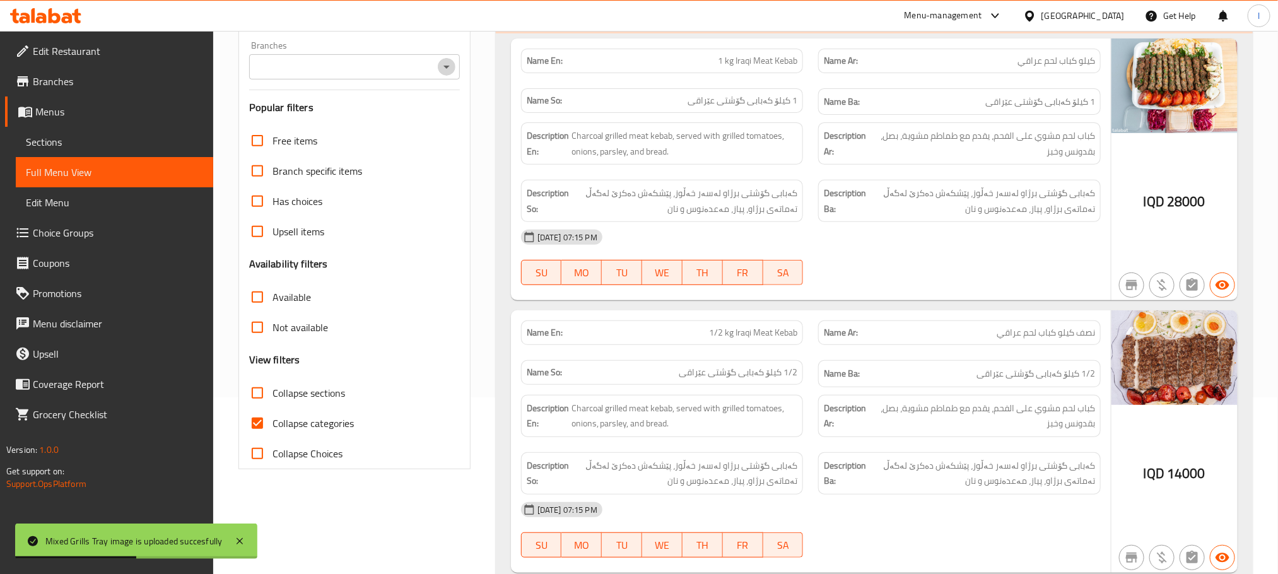
click at [443, 66] on icon "Open" at bounding box center [446, 66] width 15 height 15
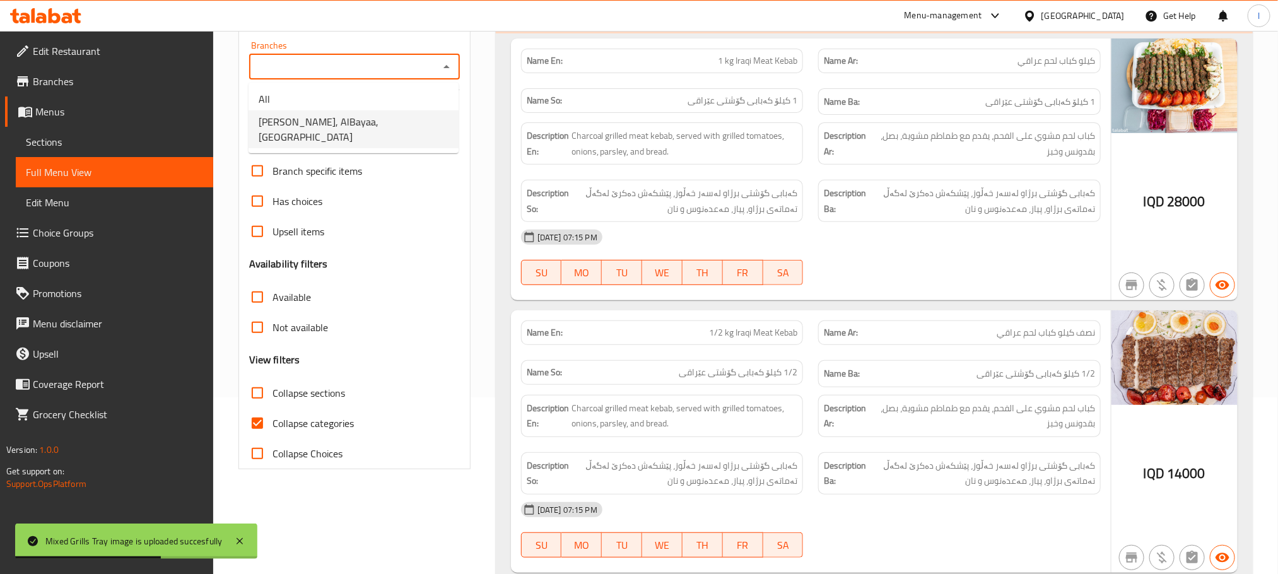
click at [385, 114] on span "Al Mustafa Grills, AlBayaa, Al bayae" at bounding box center [354, 129] width 190 height 30
type input "Al Mustafa Grills, AlBayaa, Al bayae"
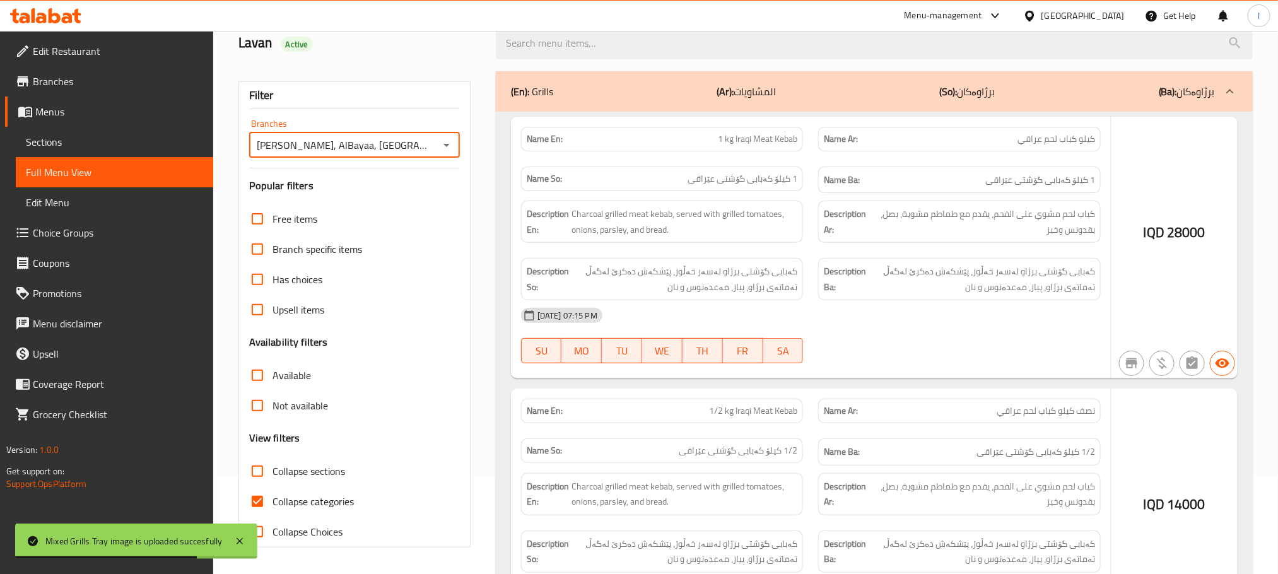
scroll to position [177, 0]
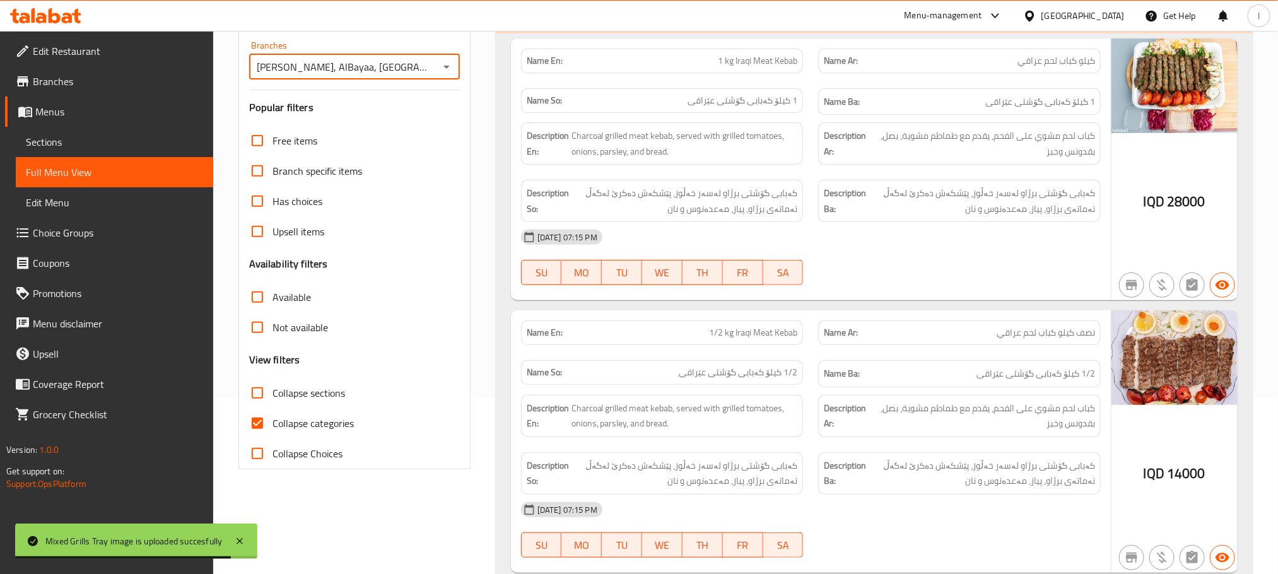
click at [252, 422] on input "Collapse categories" at bounding box center [257, 423] width 30 height 30
checkbox input "false"
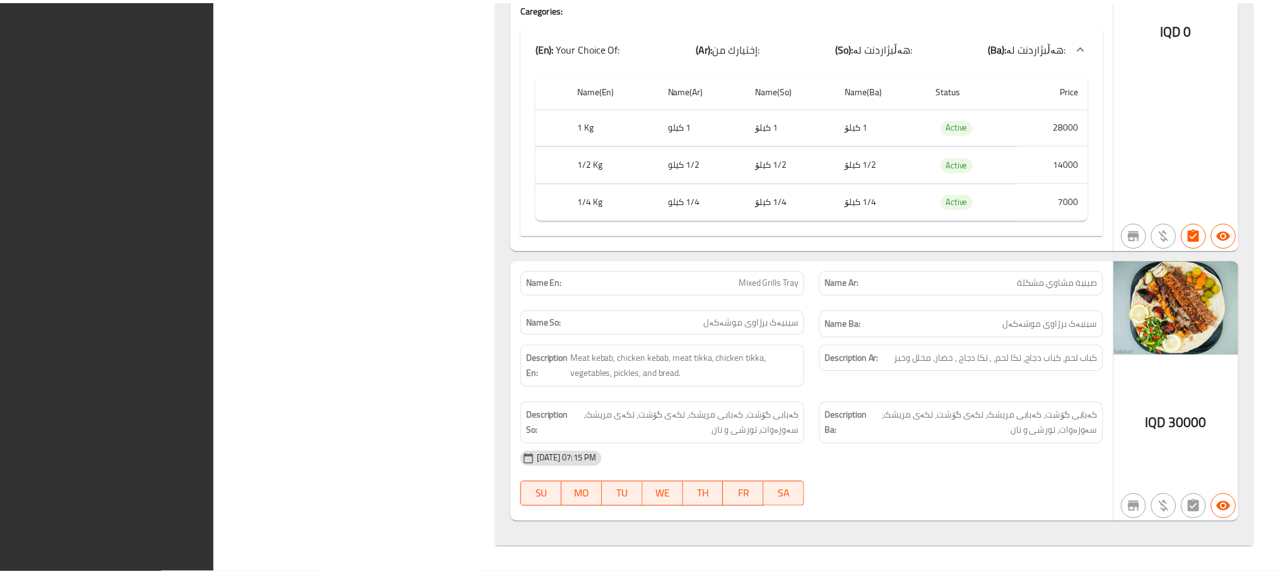
scroll to position [4046, 0]
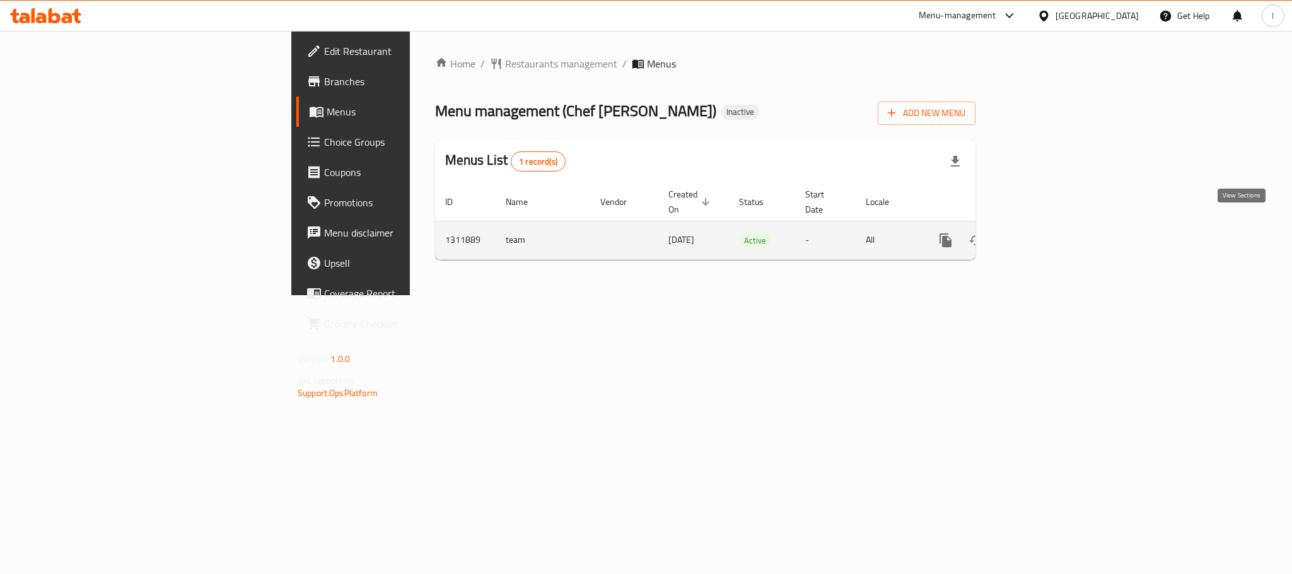
click at [1045, 233] on icon "enhanced table" at bounding box center [1036, 240] width 15 height 15
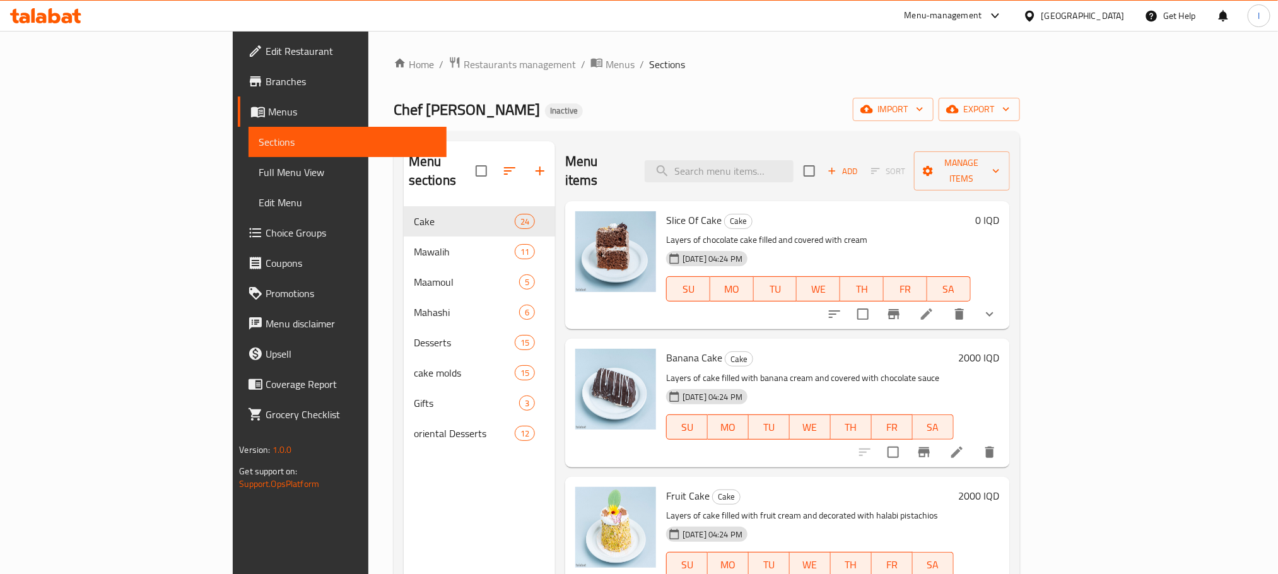
click at [259, 176] on span "Full Menu View" at bounding box center [347, 172] width 177 height 15
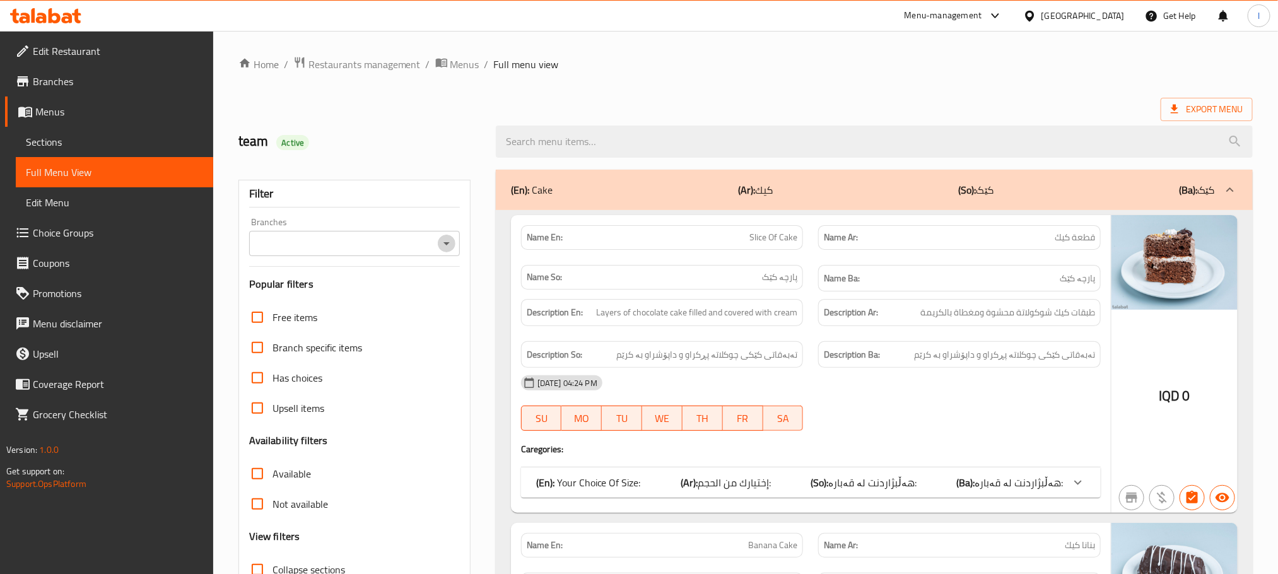
click at [443, 237] on icon "Open" at bounding box center [446, 243] width 15 height 15
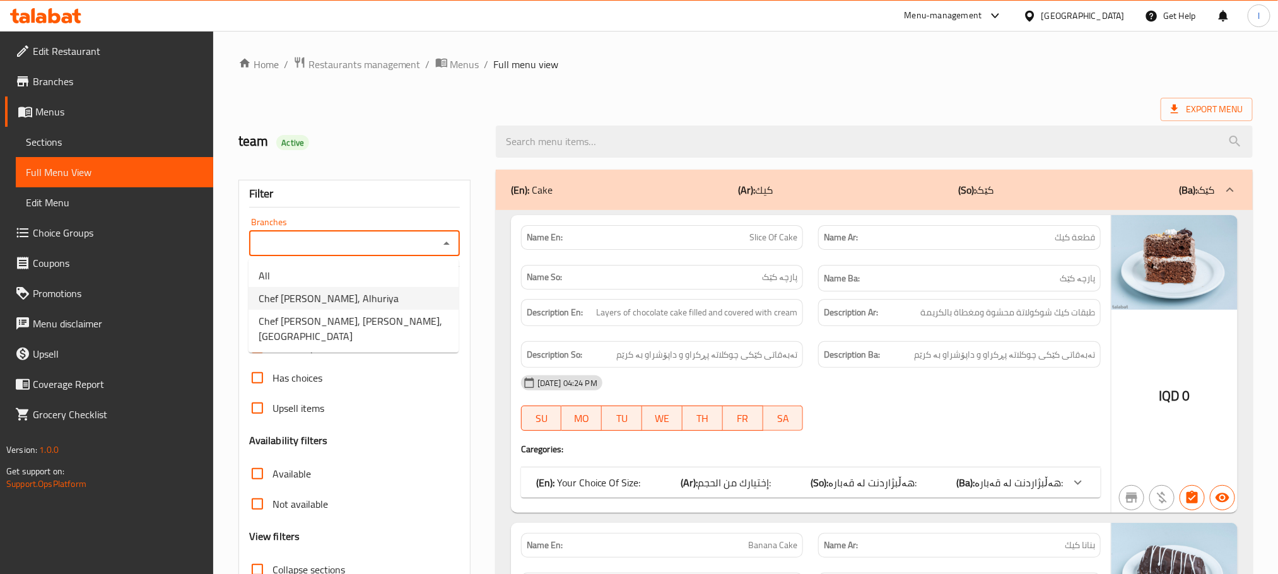
click at [394, 290] on li "Chef Kampala, Alhuriya" at bounding box center [354, 298] width 210 height 23
type input "Chef Kampala, Alhuriya"
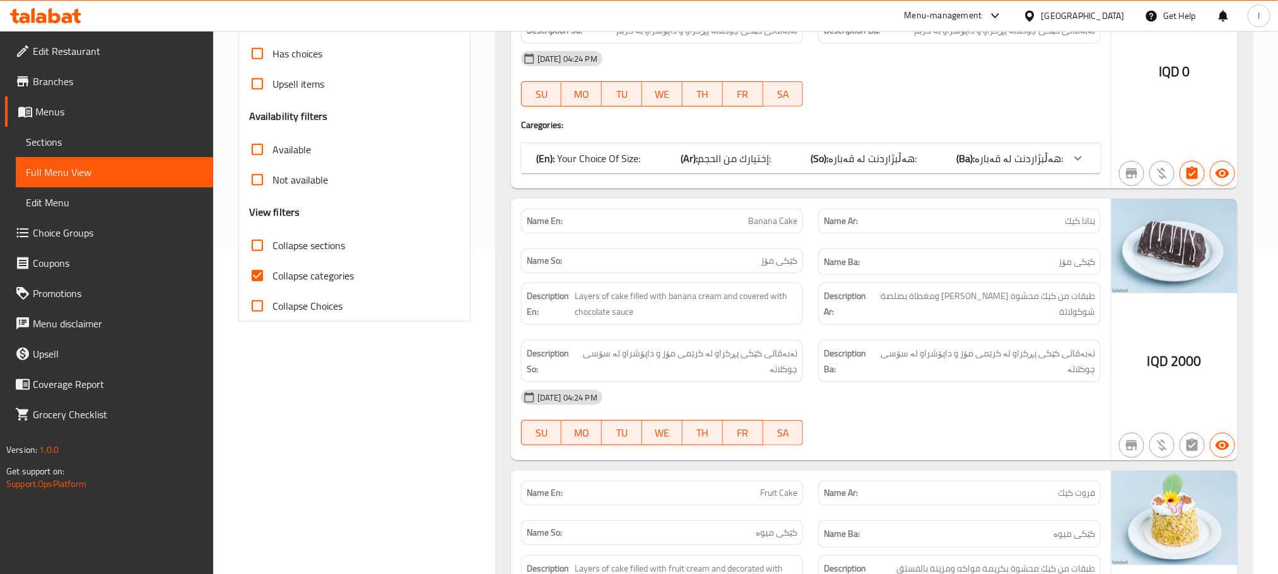
scroll to position [347, 0]
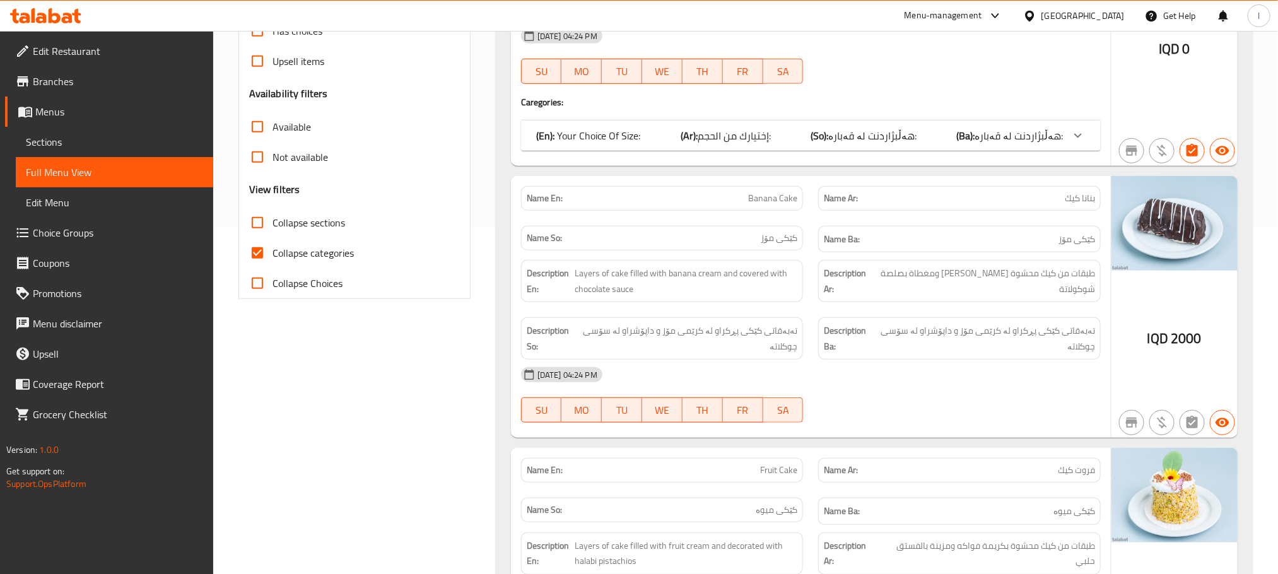
drag, startPoint x: 259, startPoint y: 252, endPoint x: 339, endPoint y: 308, distance: 97.3
click at [259, 252] on input "Collapse categories" at bounding box center [257, 253] width 30 height 30
checkbox input "false"
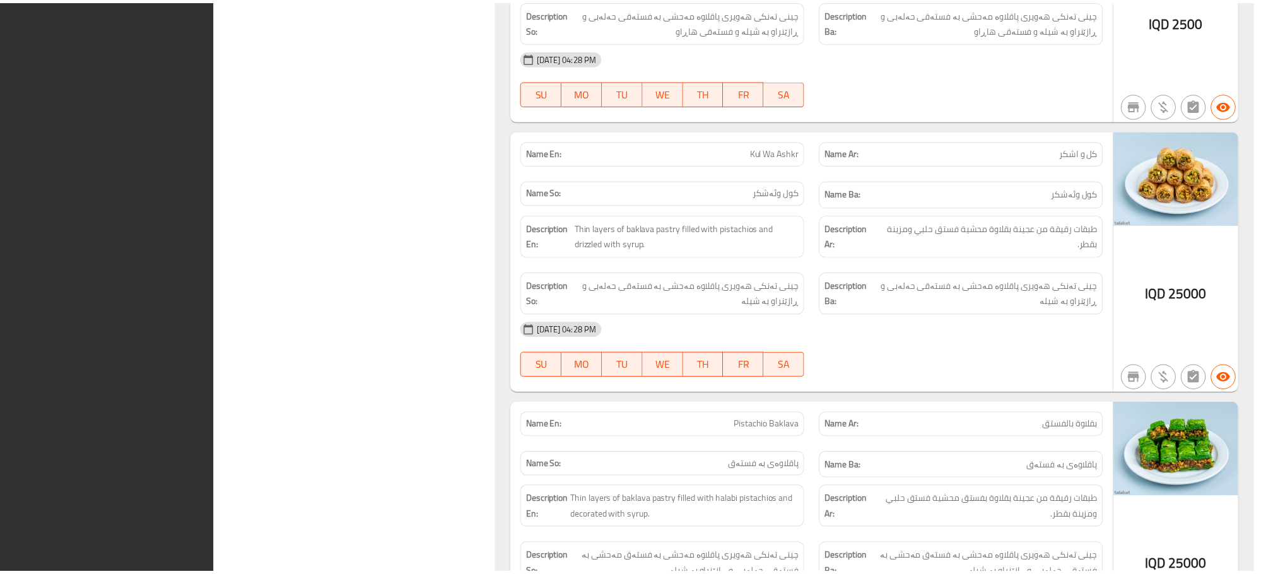
scroll to position [25263, 0]
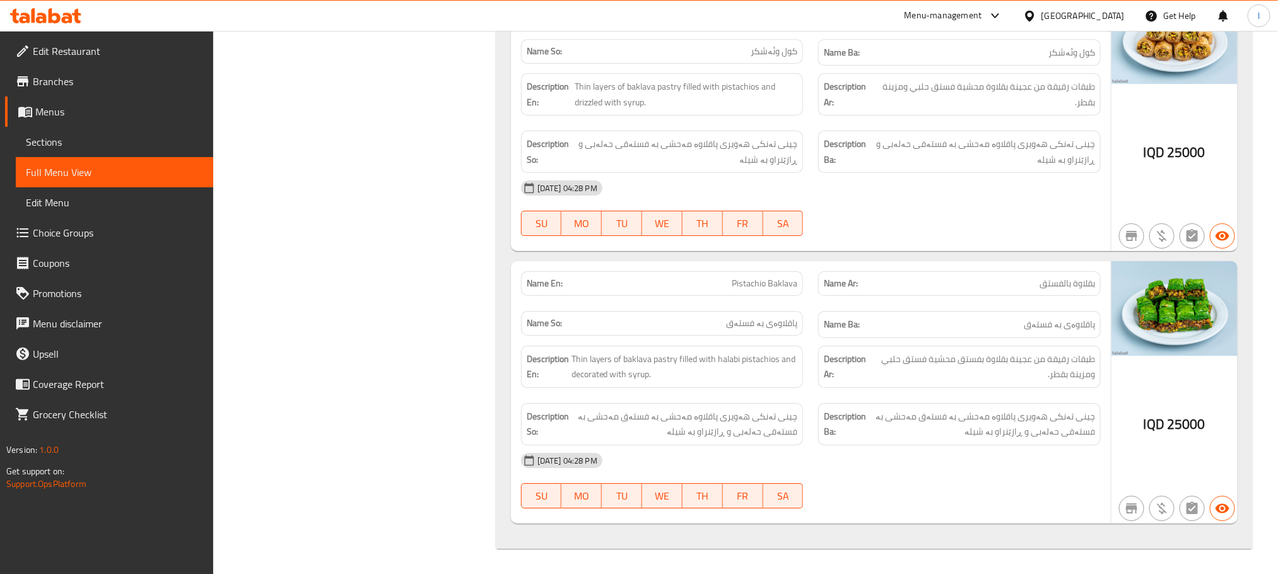
click at [67, 17] on icon at bounding box center [67, 18] width 11 height 11
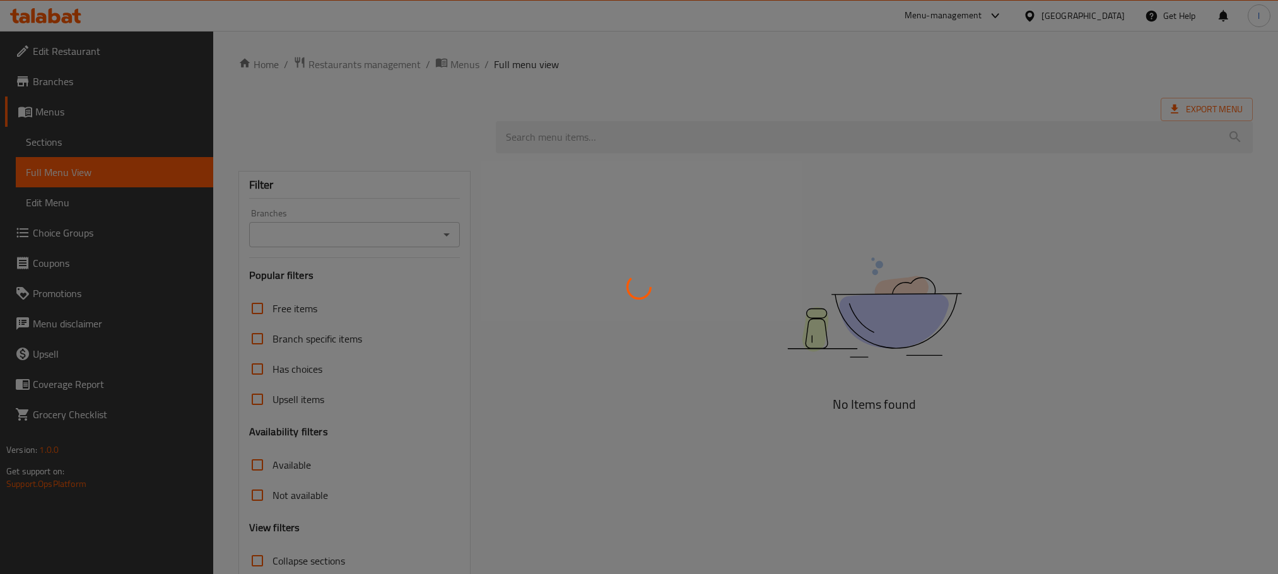
click at [54, 12] on div at bounding box center [639, 287] width 1278 height 574
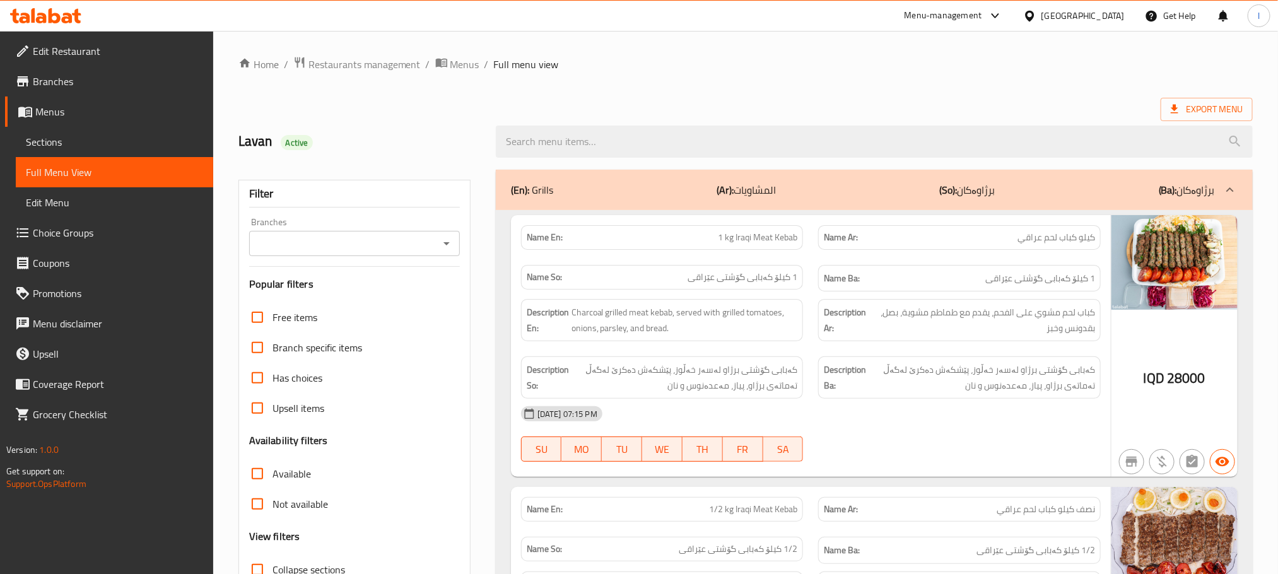
click at [51, 137] on span "Sections" at bounding box center [114, 141] width 177 height 15
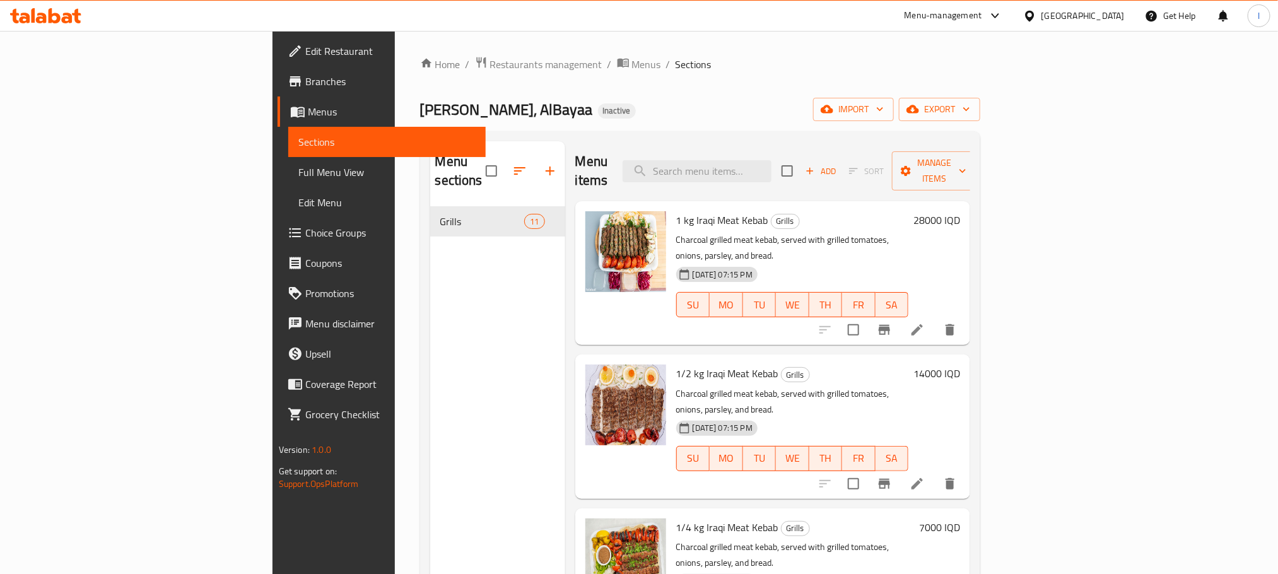
click at [56, 18] on icon at bounding box center [45, 15] width 71 height 15
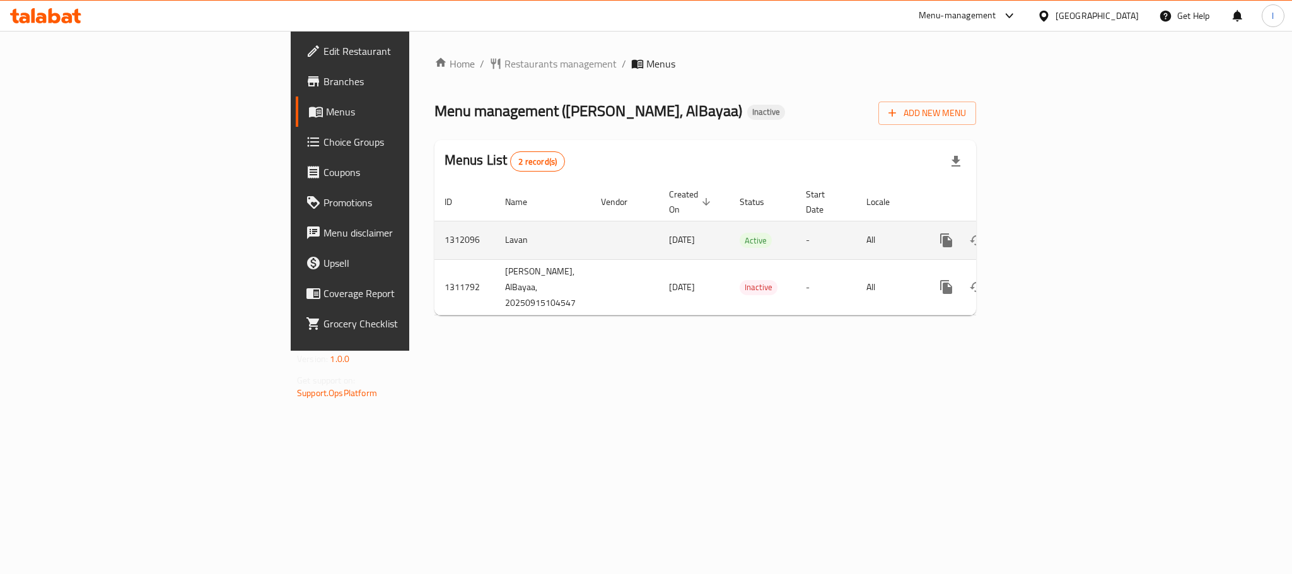
click at [1043, 235] on icon "enhanced table" at bounding box center [1037, 240] width 11 height 11
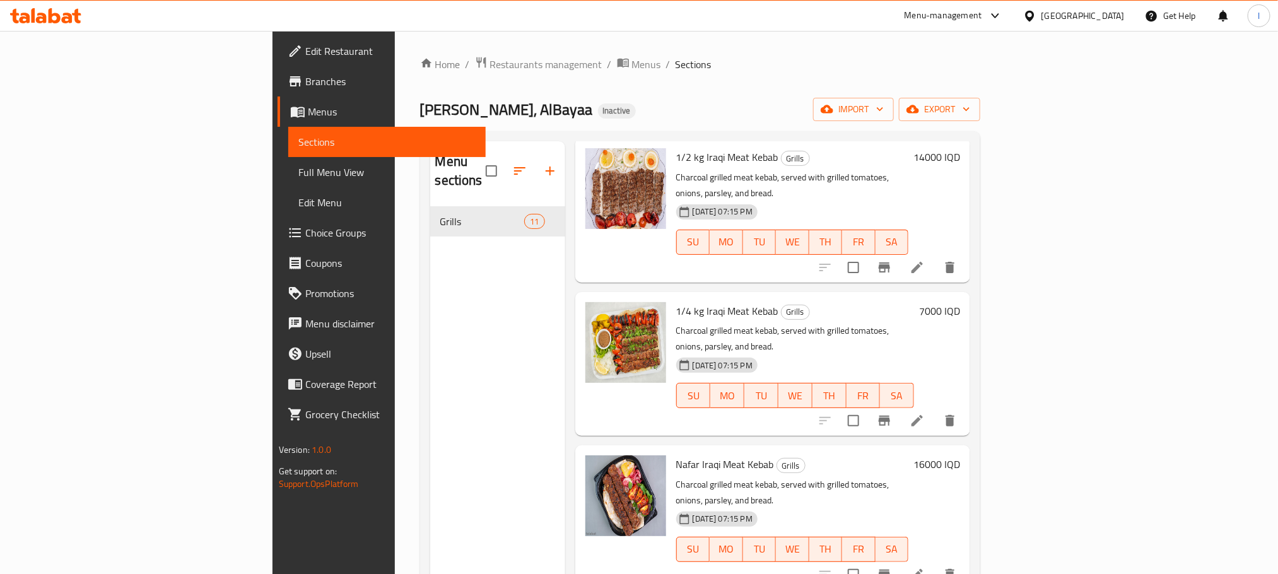
scroll to position [230, 0]
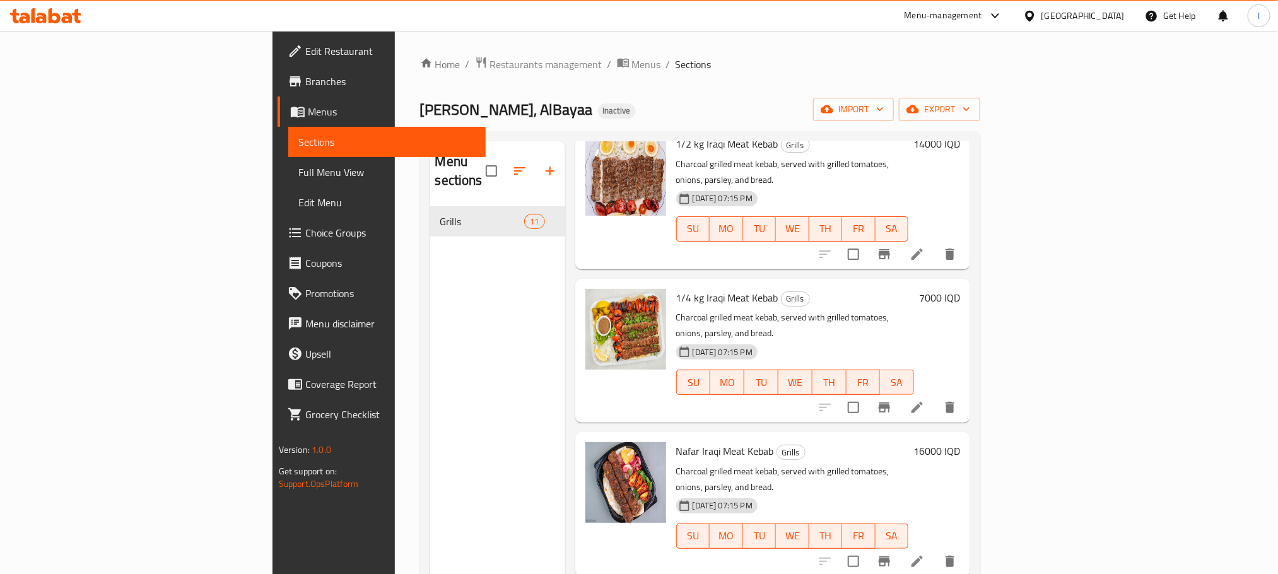
click at [925, 400] on icon at bounding box center [917, 407] width 15 height 15
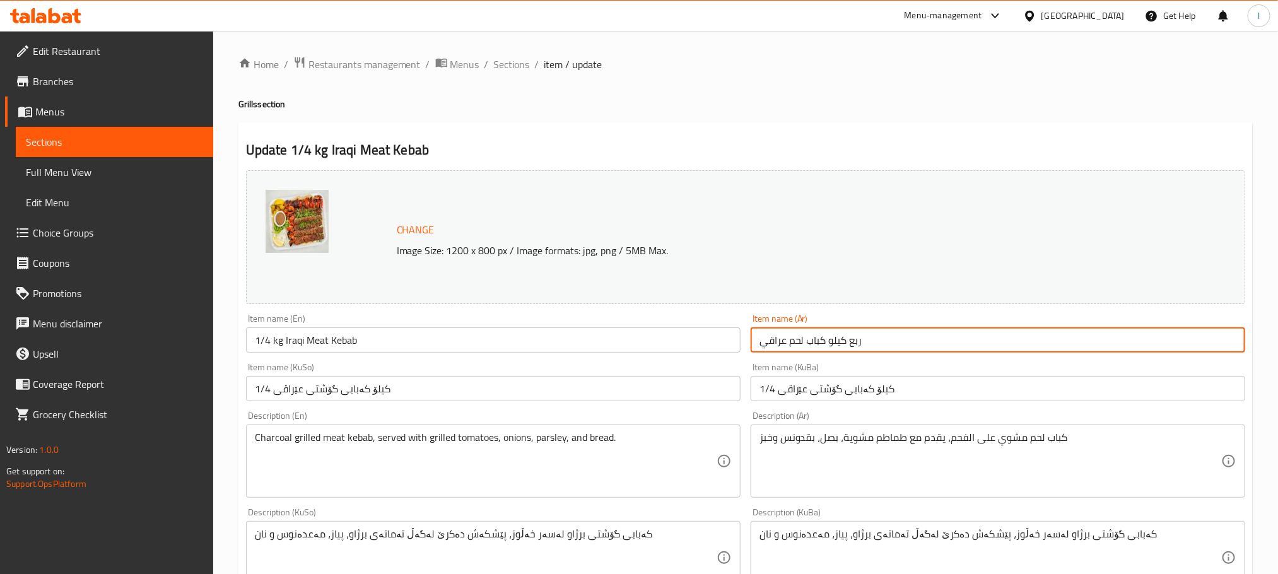
drag, startPoint x: 877, startPoint y: 343, endPoint x: 846, endPoint y: 339, distance: 30.6
click at [846, 339] on input "ربع كيلو كباب لحم عراقي" at bounding box center [998, 339] width 495 height 25
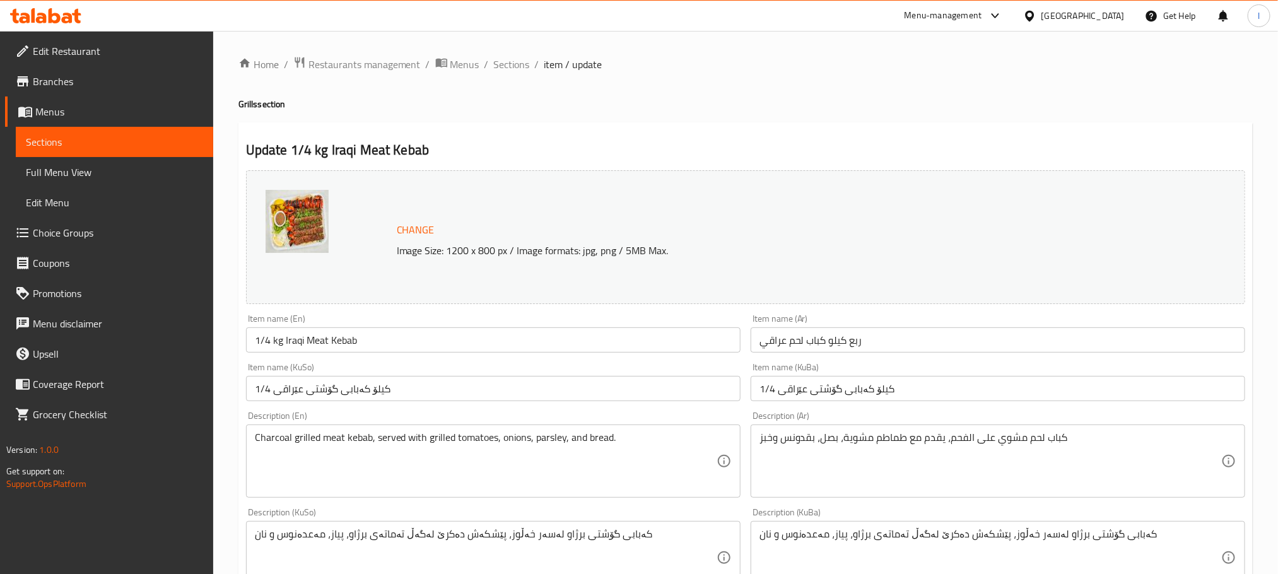
click at [508, 54] on div "Home / Restaurants management / Menus / Sections / item / update Grills section…" at bounding box center [745, 543] width 1065 height 1024
click at [509, 65] on span "Sections" at bounding box center [512, 64] width 36 height 15
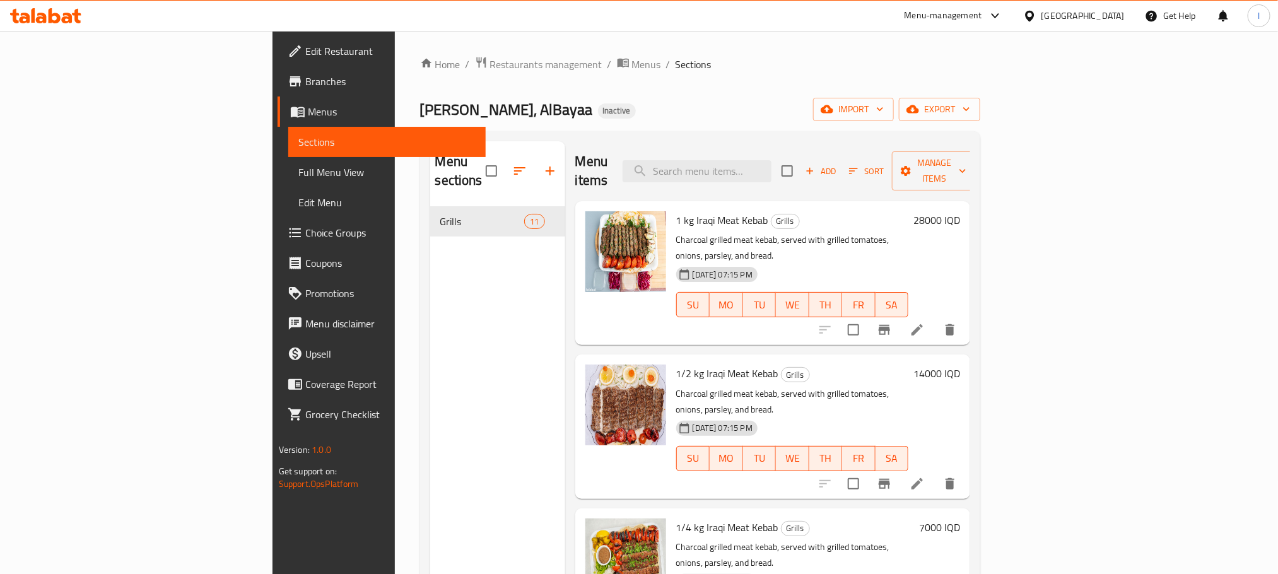
click at [288, 184] on link "Full Menu View" at bounding box center [386, 172] width 197 height 30
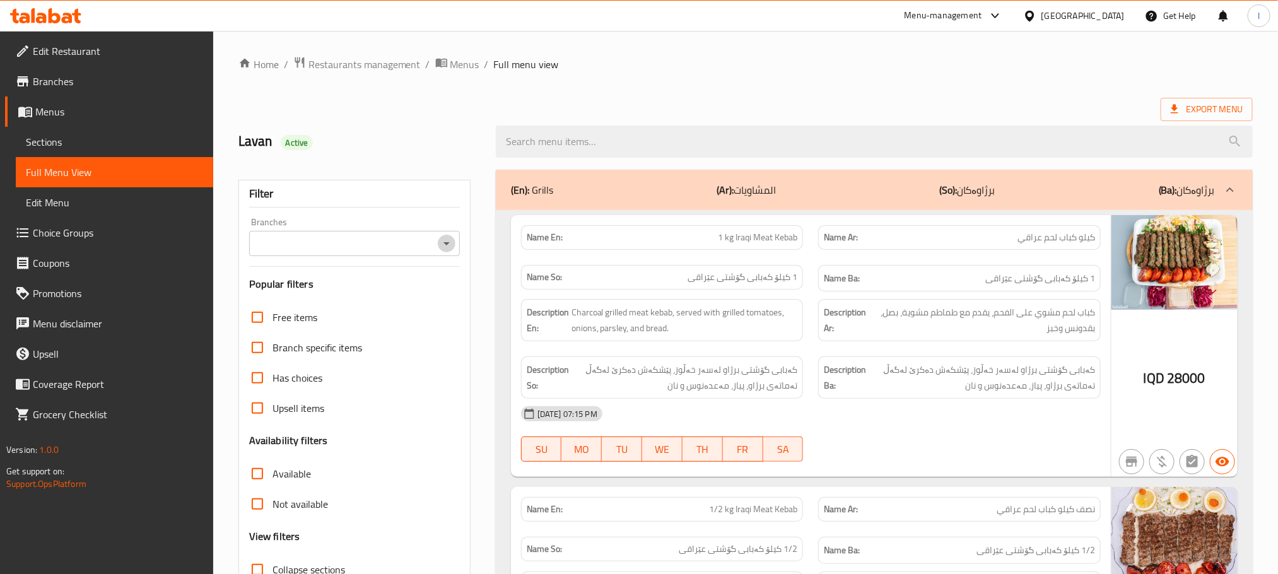
click at [443, 237] on icon "Open" at bounding box center [446, 243] width 15 height 15
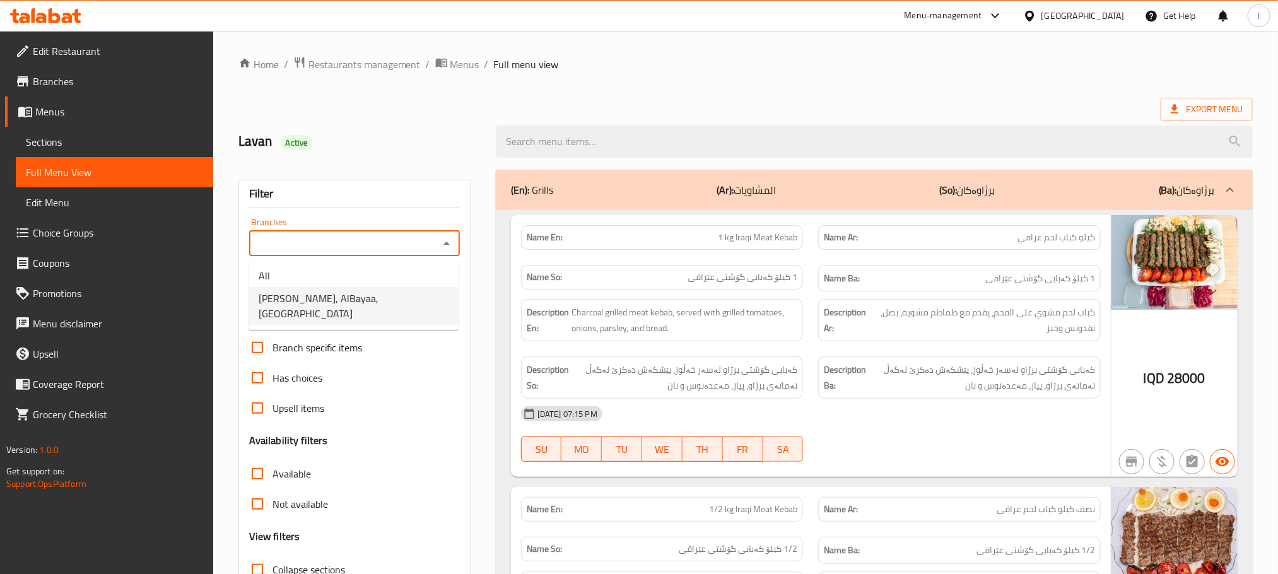
click at [398, 300] on span "Al Mustafa Grills, AlBayaa, Al bayae" at bounding box center [354, 306] width 190 height 30
type input "Al Mustafa Grills, AlBayaa, Al bayae"
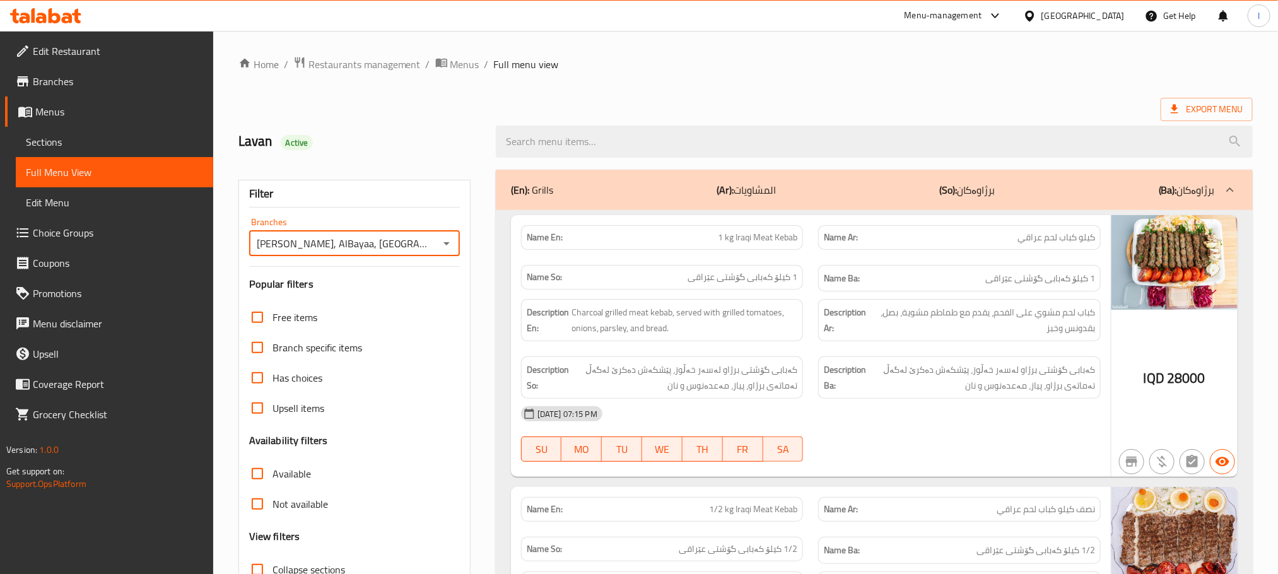
scroll to position [347, 0]
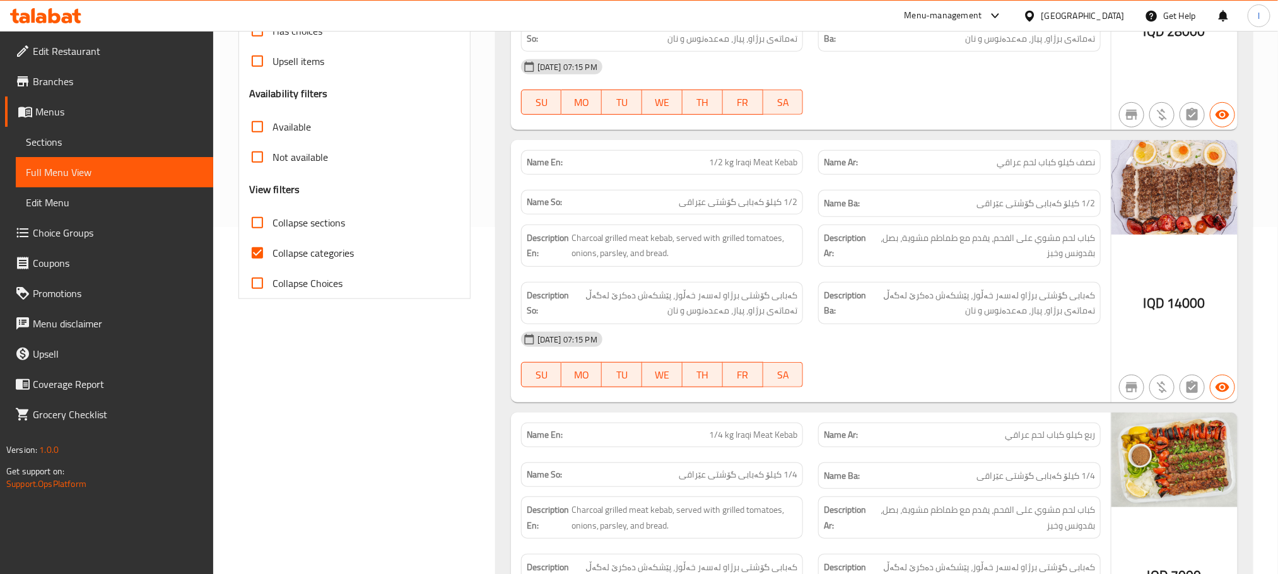
click at [269, 243] on input "Collapse categories" at bounding box center [257, 253] width 30 height 30
checkbox input "false"
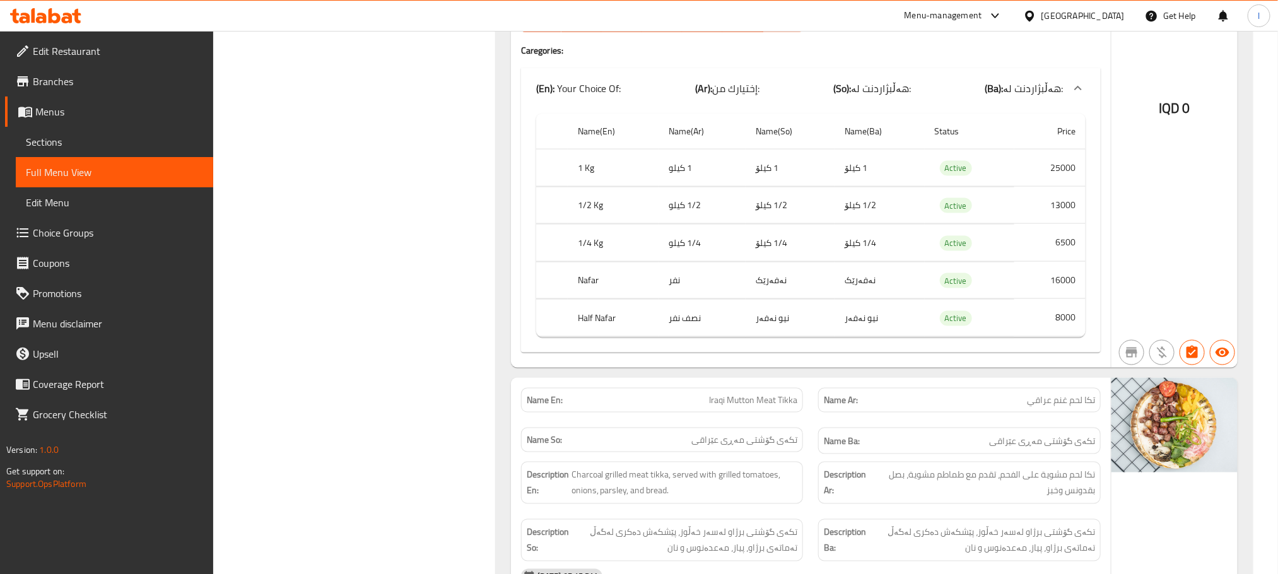
scroll to position [3353, 0]
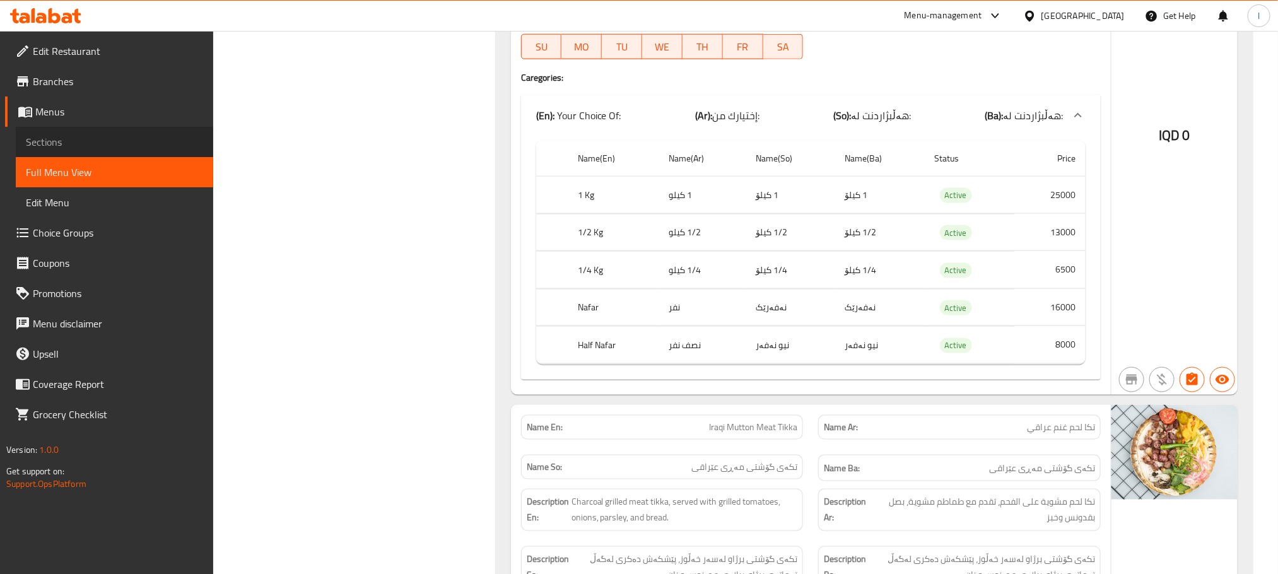
click at [66, 144] on span "Sections" at bounding box center [114, 141] width 177 height 15
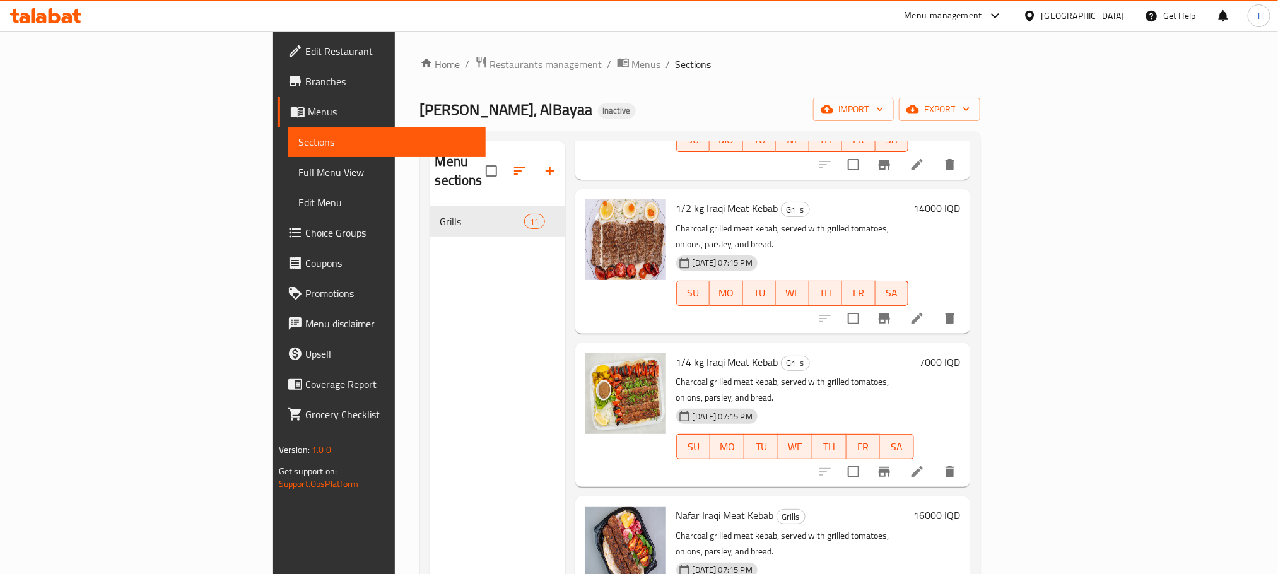
scroll to position [182, 0]
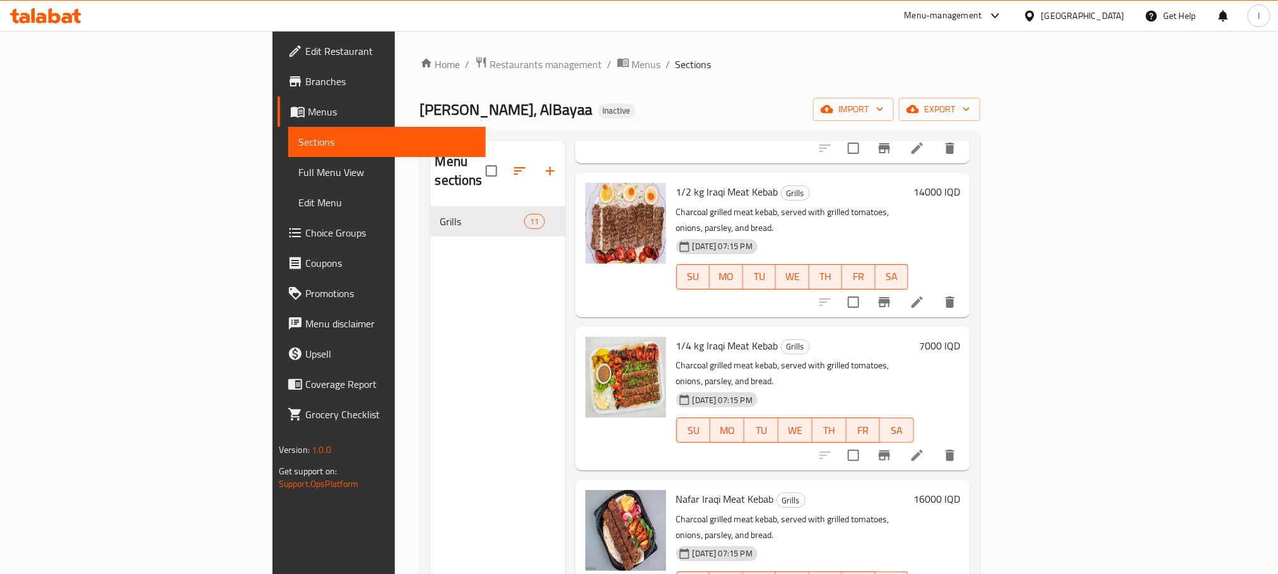
click at [935, 444] on li at bounding box center [916, 455] width 35 height 23
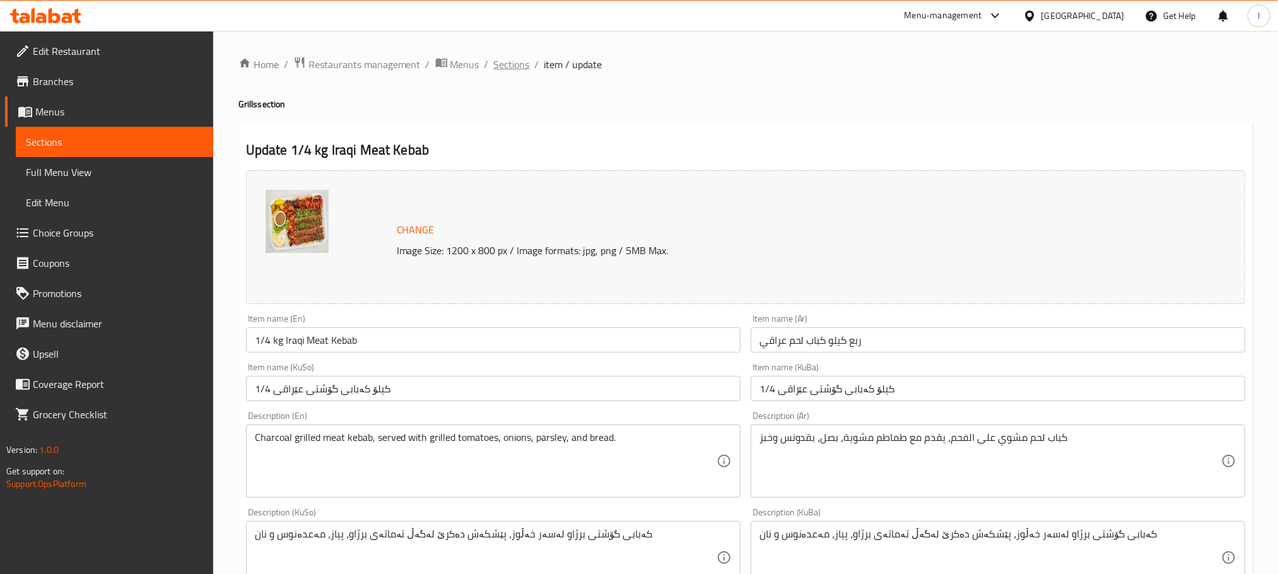
click at [501, 65] on span "Sections" at bounding box center [512, 64] width 36 height 15
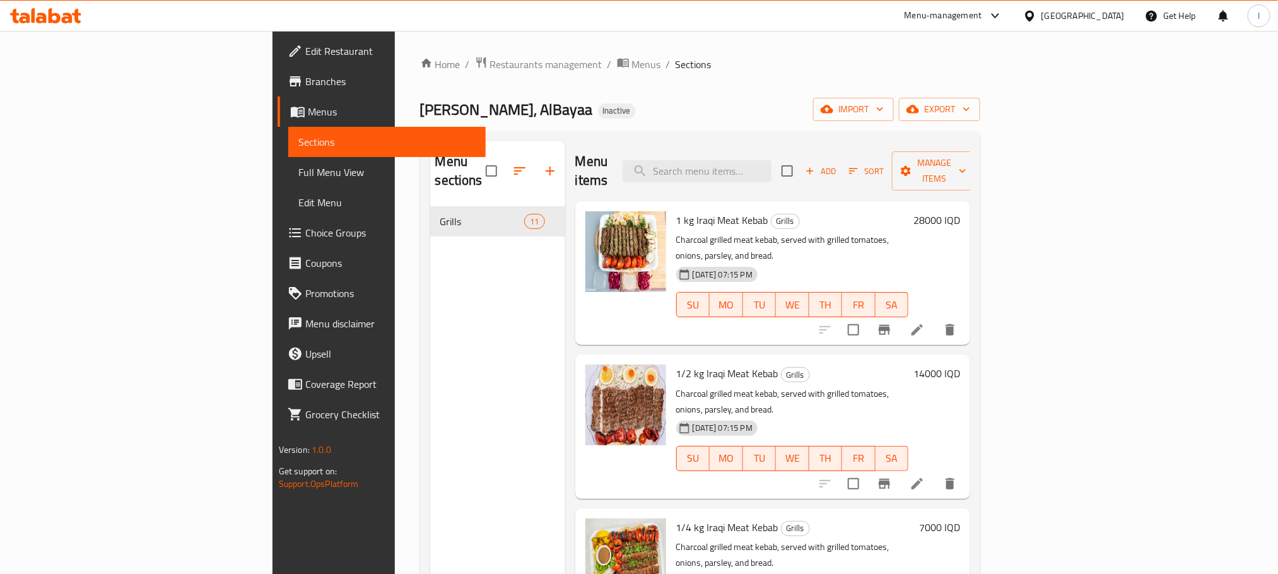
click at [62, 9] on icon at bounding box center [45, 15] width 71 height 15
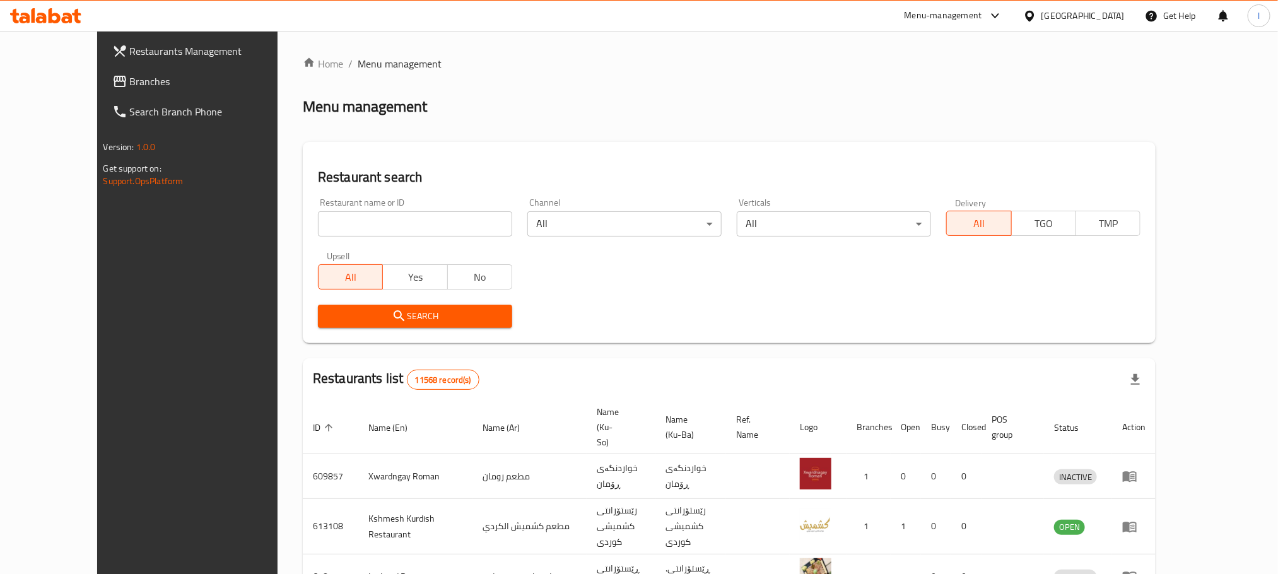
click at [318, 214] on input "search" at bounding box center [415, 223] width 194 height 25
paste input "Chef [PERSON_NAME]"
type input "Chef [PERSON_NAME]"
click button "Search" at bounding box center [415, 316] width 194 height 23
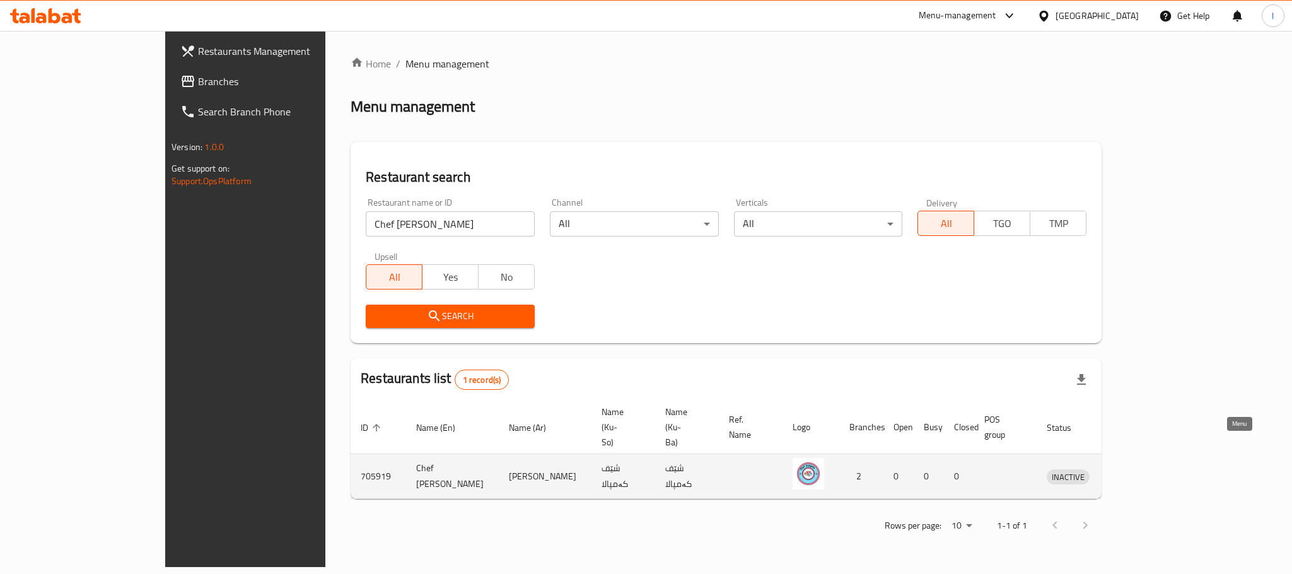
click at [1130, 472] on icon "enhanced table" at bounding box center [1123, 477] width 14 height 11
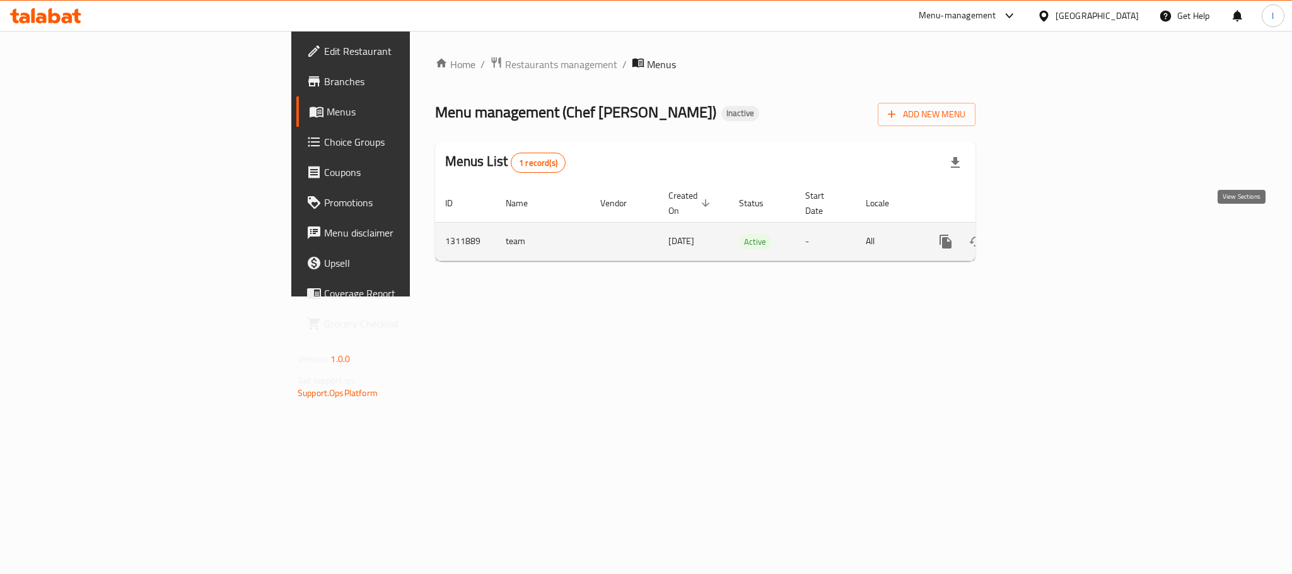
click at [1045, 234] on icon "enhanced table" at bounding box center [1036, 241] width 15 height 15
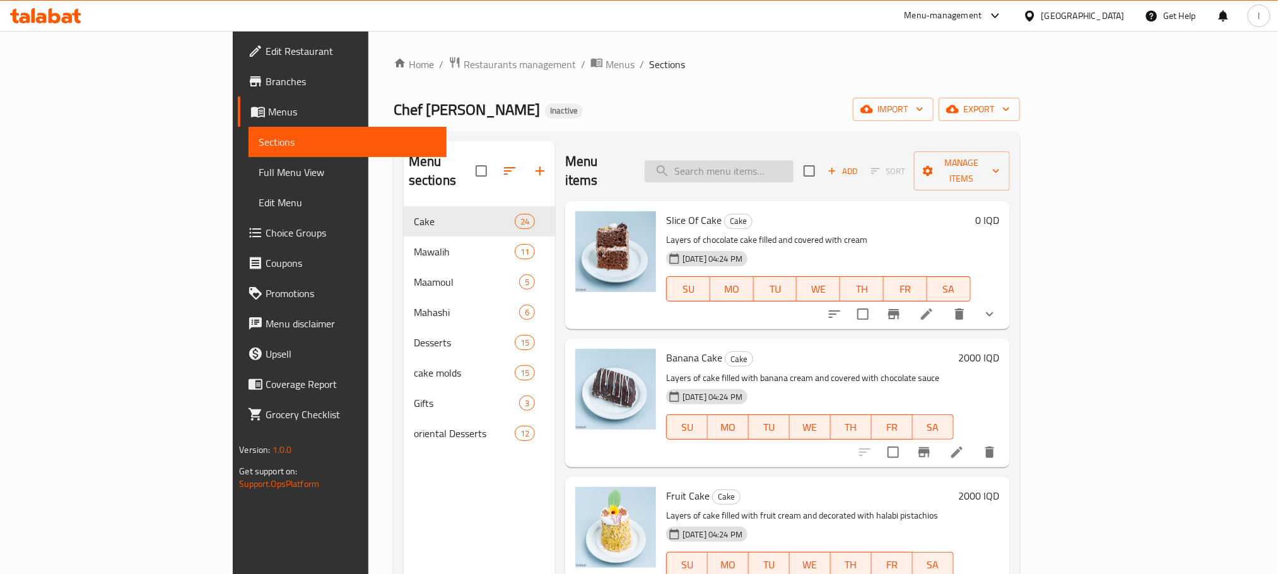
click at [783, 161] on input "search" at bounding box center [719, 171] width 149 height 22
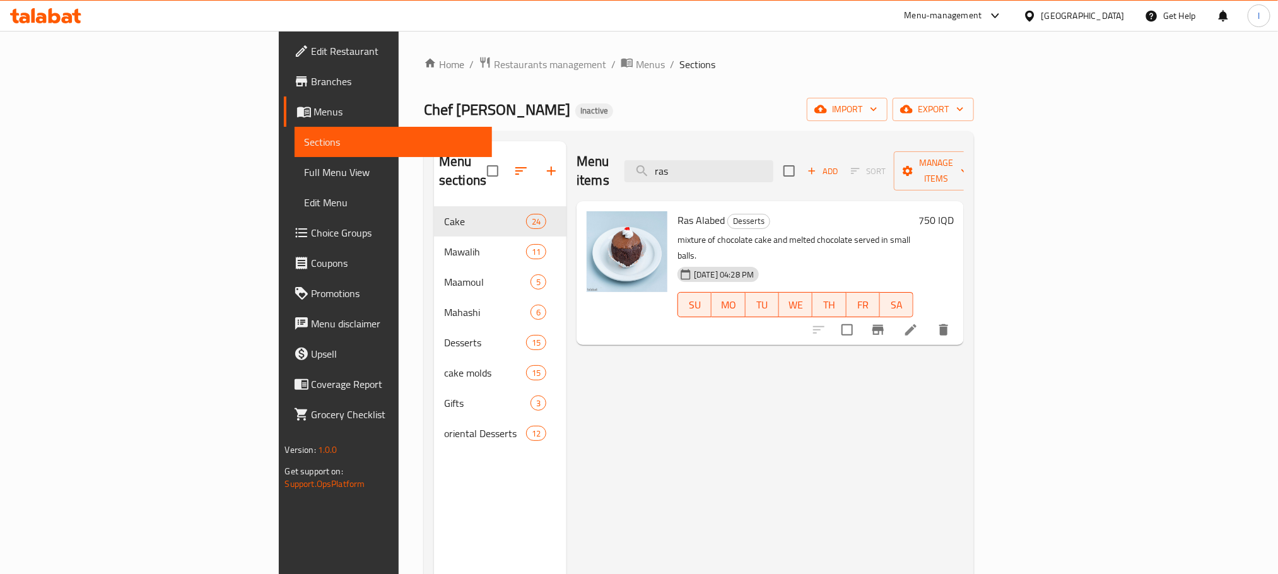
type input "ras"
drag, startPoint x: 655, startPoint y: 202, endPoint x: 600, endPoint y: 196, distance: 54.7
click at [600, 206] on div "Ras Alabed Desserts mixture of chocolate cake and melted chocolate served in sm…" at bounding box center [770, 273] width 377 height 134
copy div "Ras Alabed"
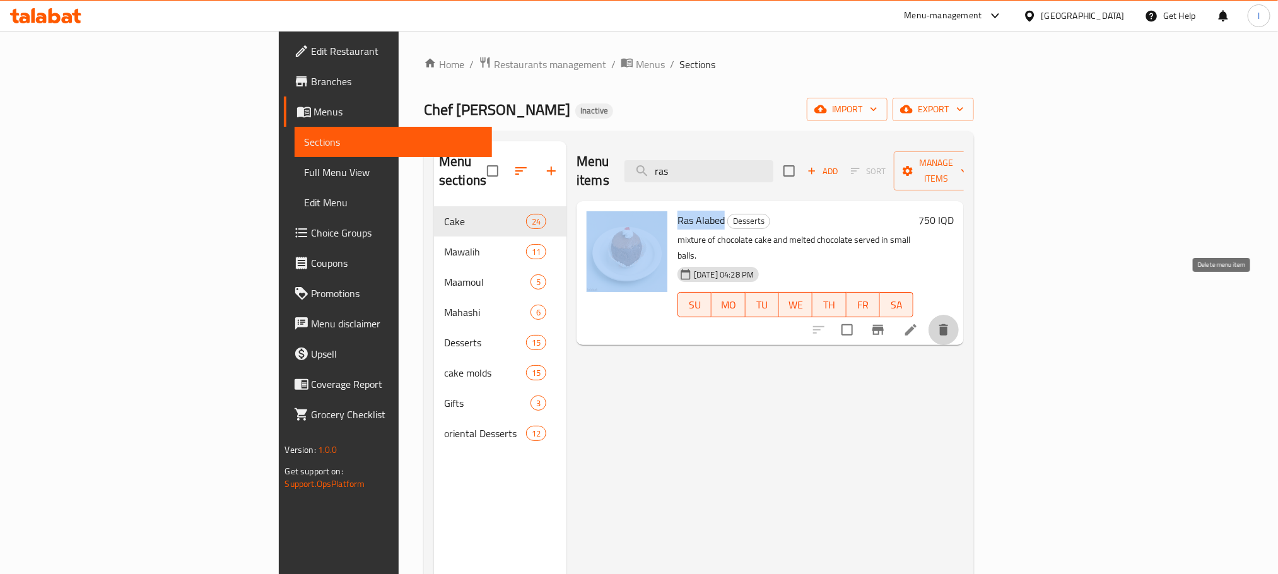
click at [948, 324] on icon "delete" at bounding box center [943, 329] width 9 height 11
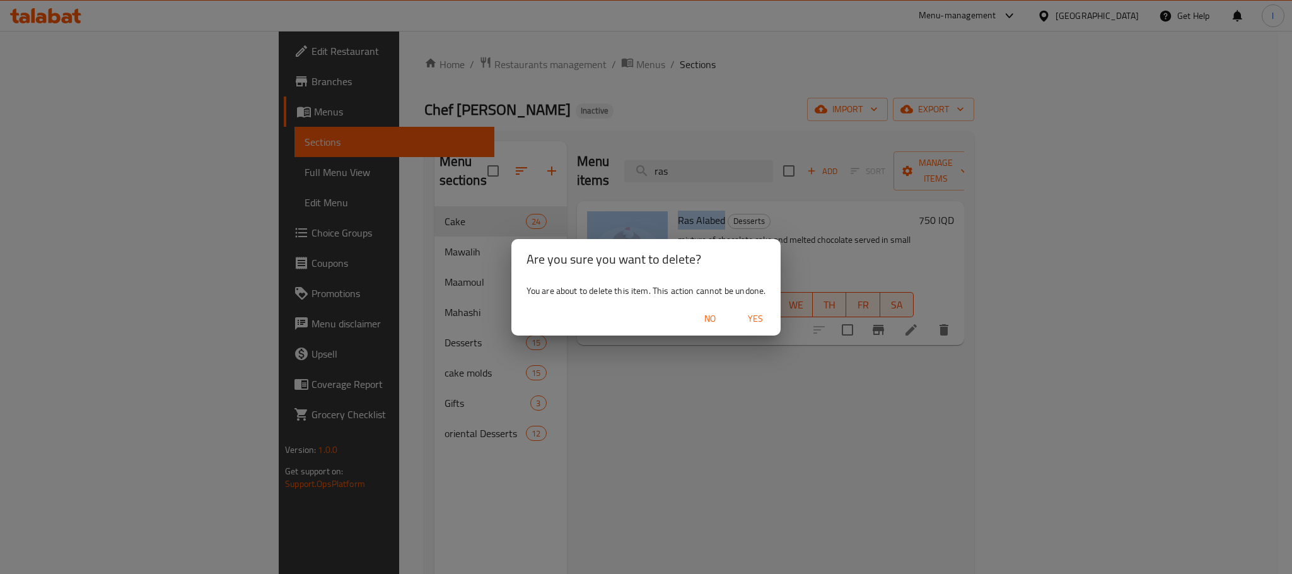
click at [758, 317] on span "Yes" at bounding box center [755, 319] width 30 height 16
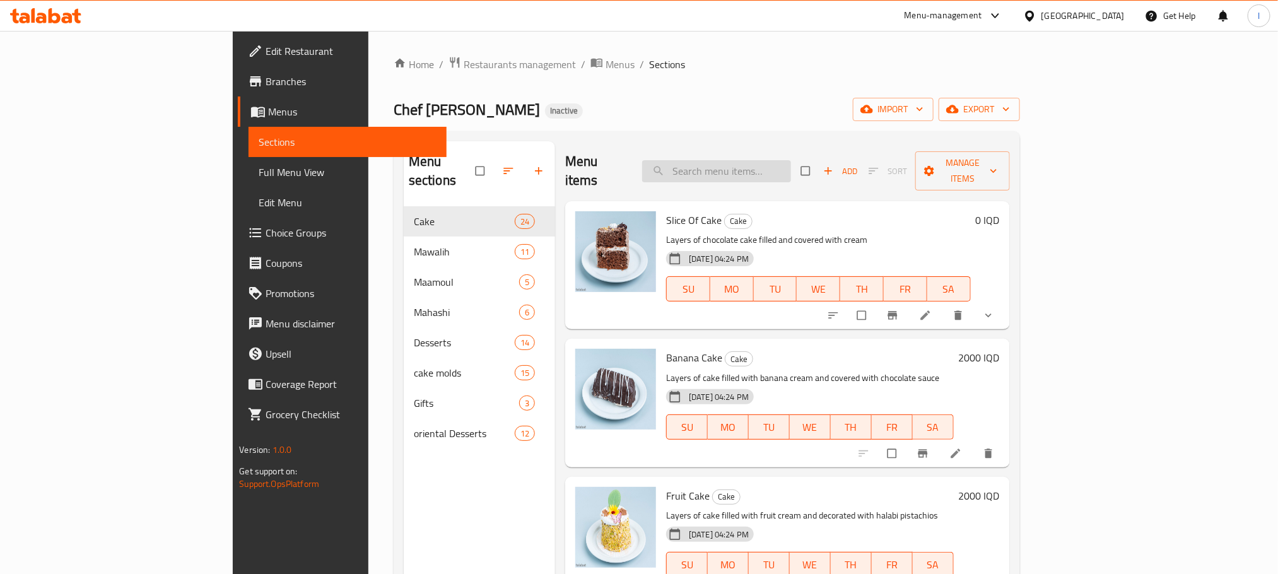
click at [780, 172] on input "search" at bounding box center [716, 171] width 149 height 22
paste input "Kul Wa Ashkr"
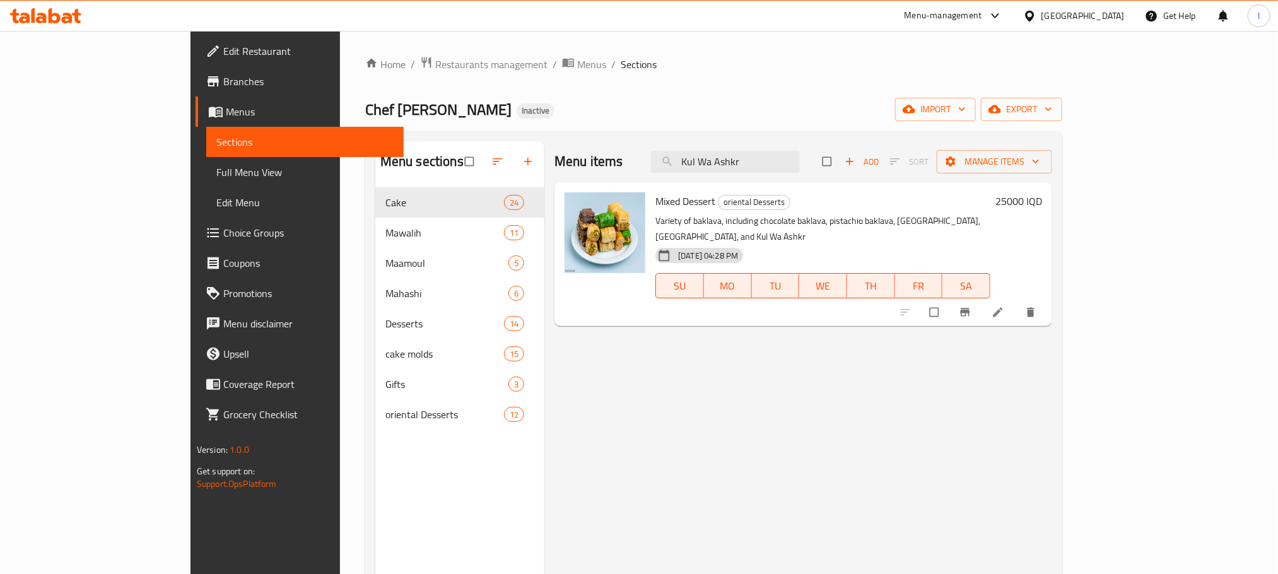
type input "Kul Wa Ashkr"
click at [1017, 302] on li at bounding box center [998, 312] width 35 height 20
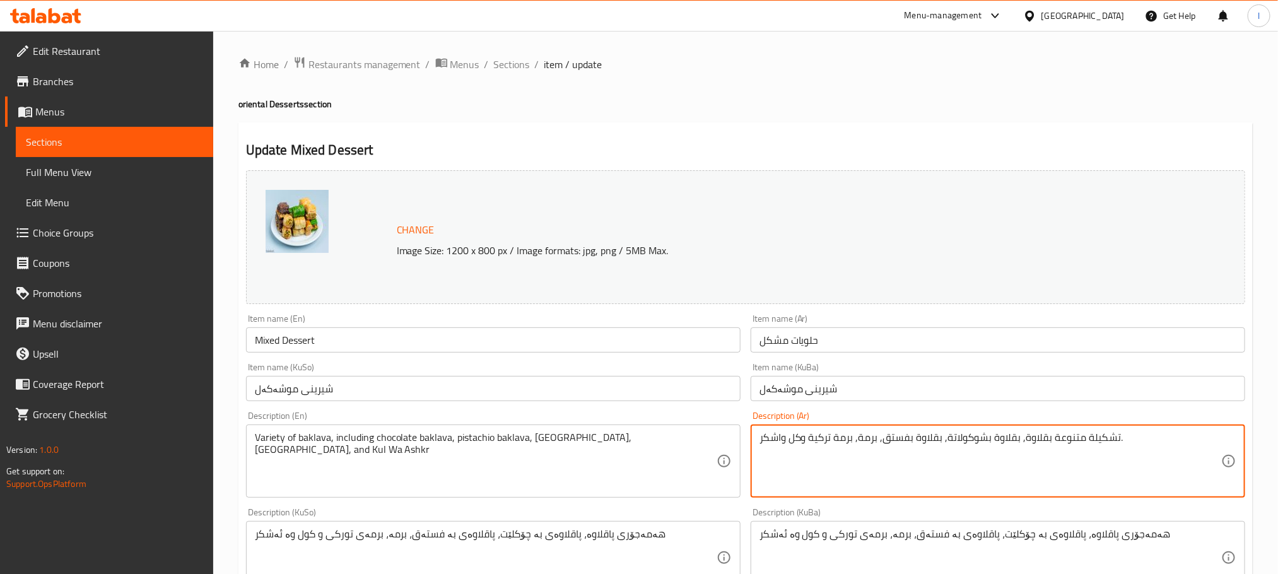
drag, startPoint x: 800, startPoint y: 437, endPoint x: 748, endPoint y: 439, distance: 52.4
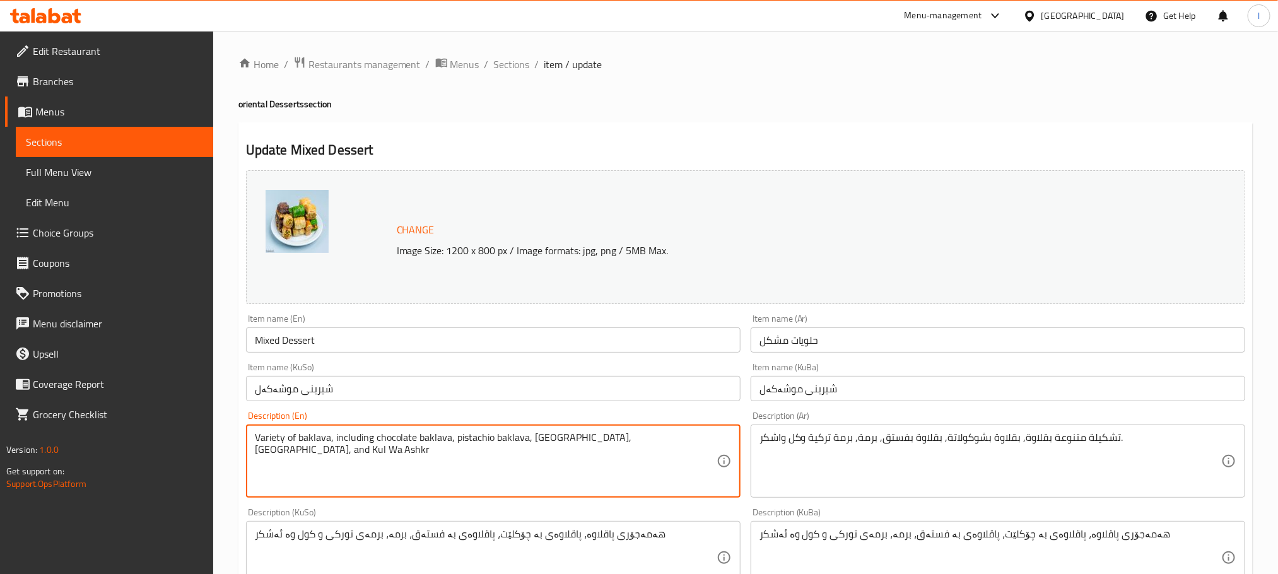
drag, startPoint x: 649, startPoint y: 447, endPoint x: 708, endPoint y: 452, distance: 58.9
paste textarea "Kol W [GEOGRAPHIC_DATA]"
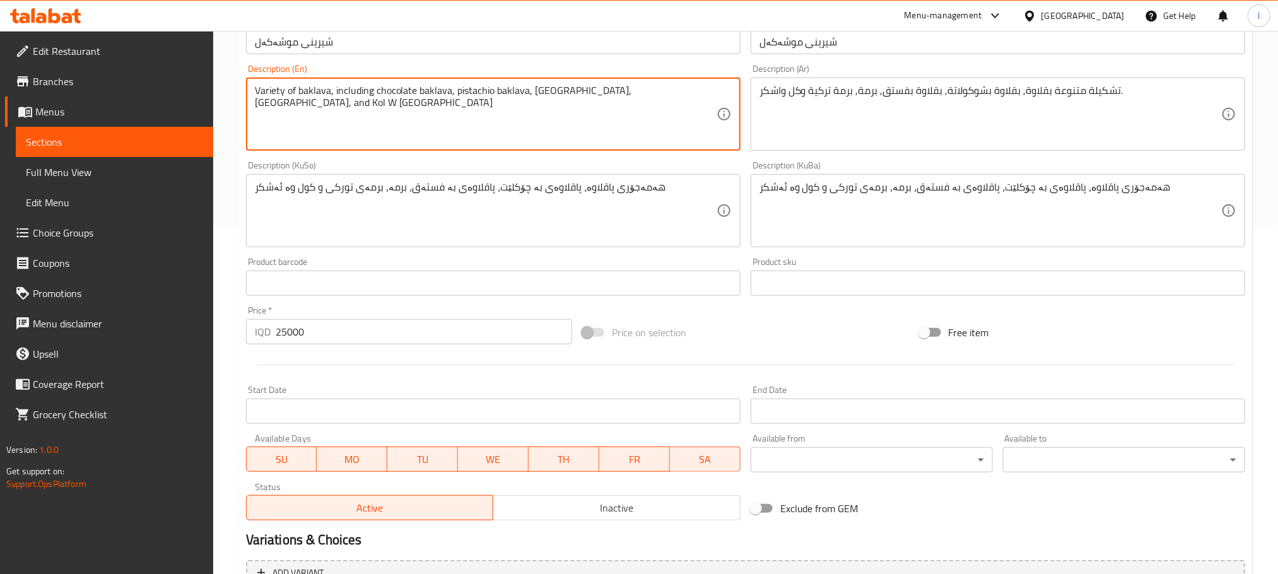
type textarea "Variety of baklava, including chocolate baklava, pistachio baklava, [GEOGRAPHIC…"
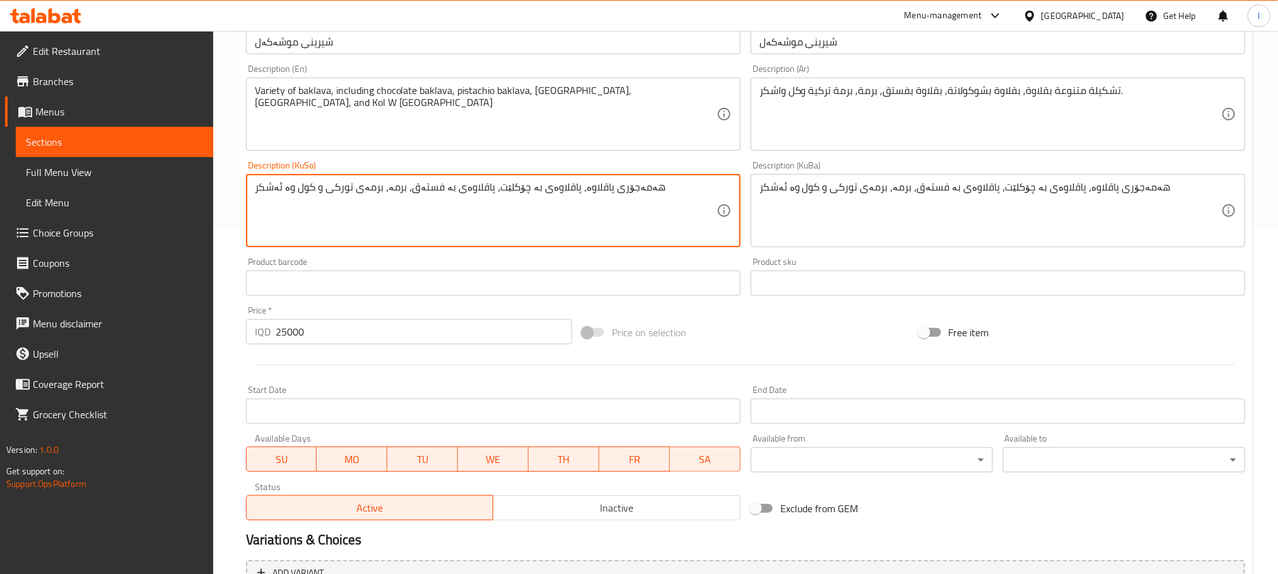
drag, startPoint x: 309, startPoint y: 190, endPoint x: 250, endPoint y: 189, distance: 59.3
paste textarea "ئوشکو"
click at [366, 186] on textarea "هەمەجۆری پاقلاوە، پاقلاوەی بە چۆکلێت، پاقلاوەی بە فستەق، برمە، برمەی تورکی و کو…" at bounding box center [486, 211] width 462 height 60
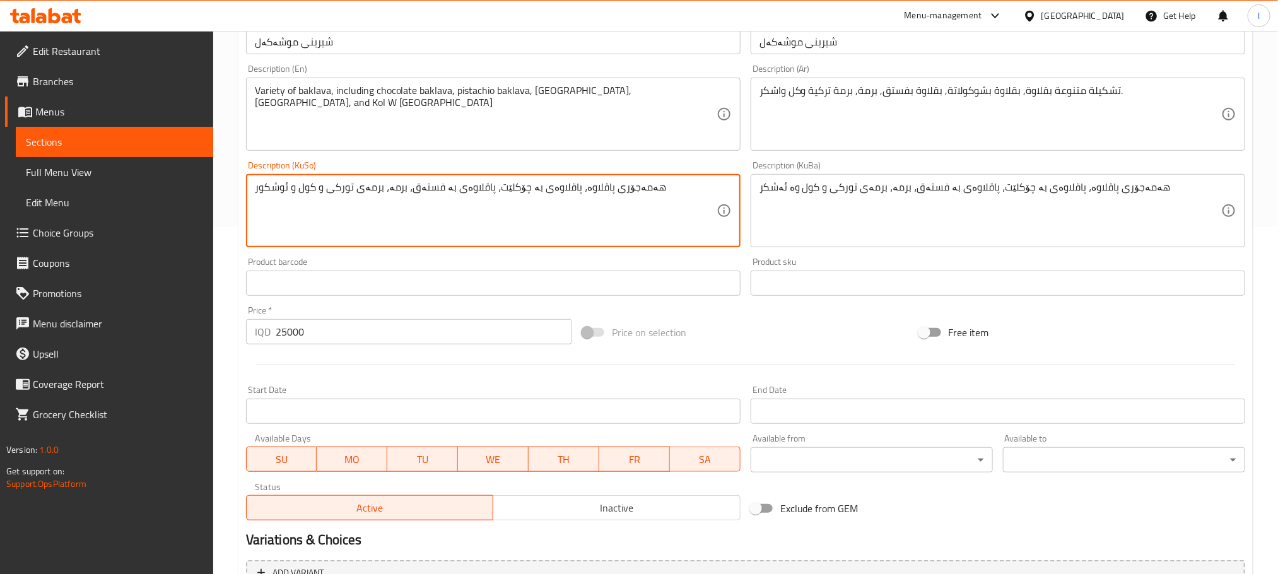
type textarea "هەمەجۆری پاقلاوە، پاقلاوەی بە چۆکلێت، پاقلاوەی بە فستەق، برمە، برمەی تورکی و کو…"
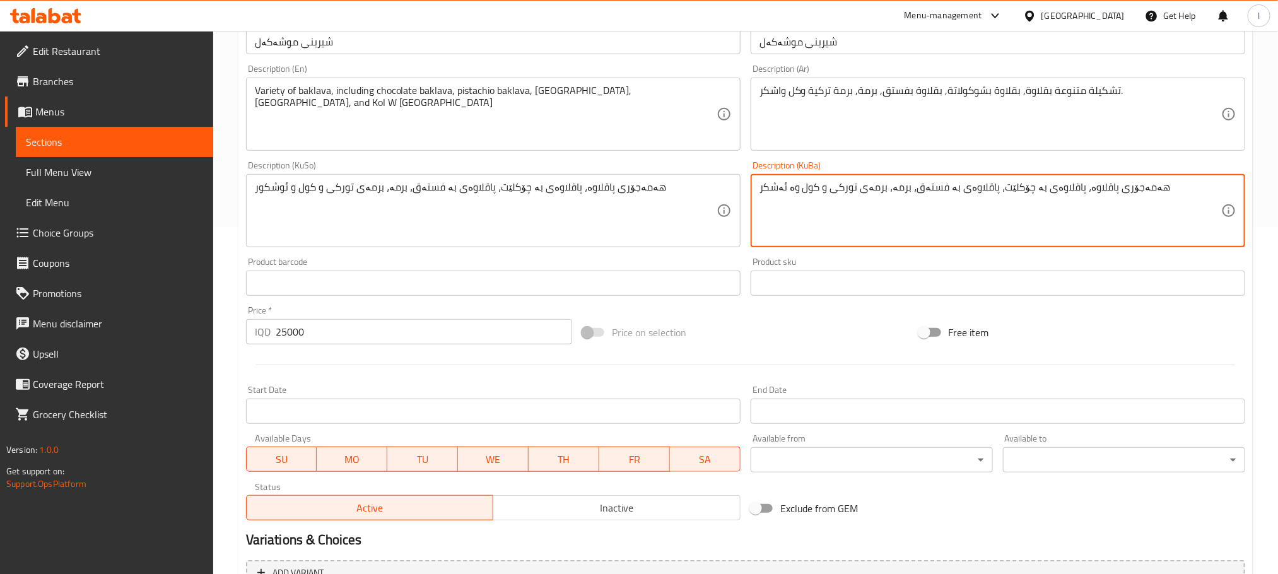
click at [911, 197] on textarea "هەمەجۆری پاقلاوە، پاقلاوەی بە چۆکلێت، پاقلاوەی بە فستەق، برمە، برمەی تورکی و کو…" at bounding box center [990, 211] width 462 height 60
paste textarea "ئوشکو"
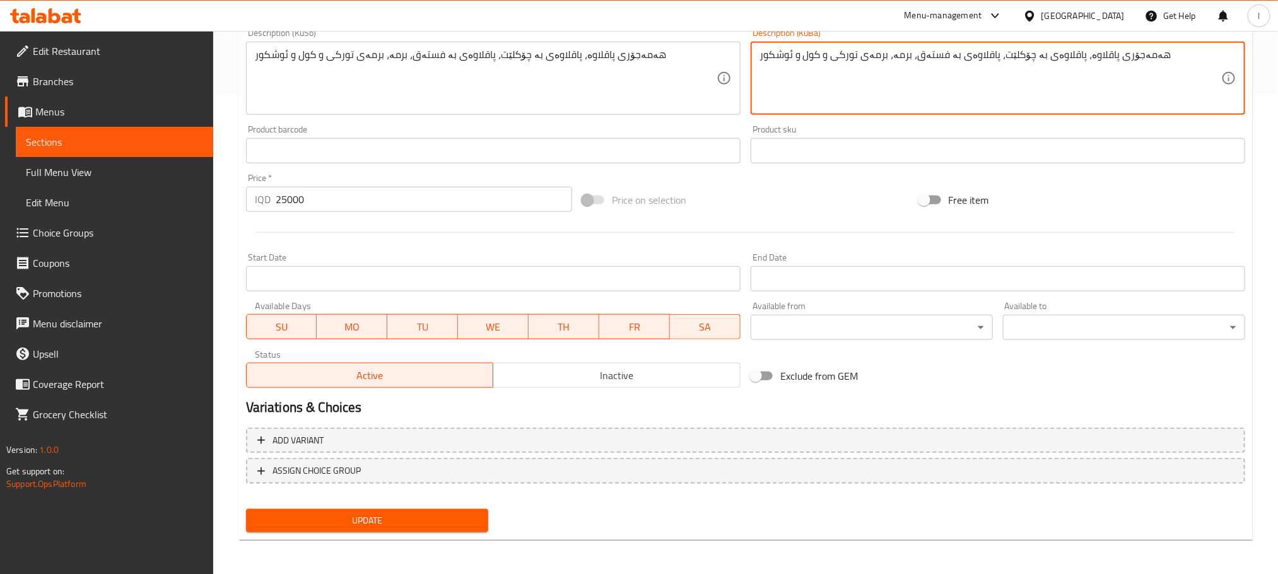
type textarea "هەمەجۆری پاقلاوە، پاقلاوەی بە چۆکلێت، پاقلاوەی بە فستەق، برمە، برمەی تورکی و کو…"
click at [449, 501] on div "Add variant ASSIGN CHOICE GROUP" at bounding box center [745, 464] width 1009 height 82
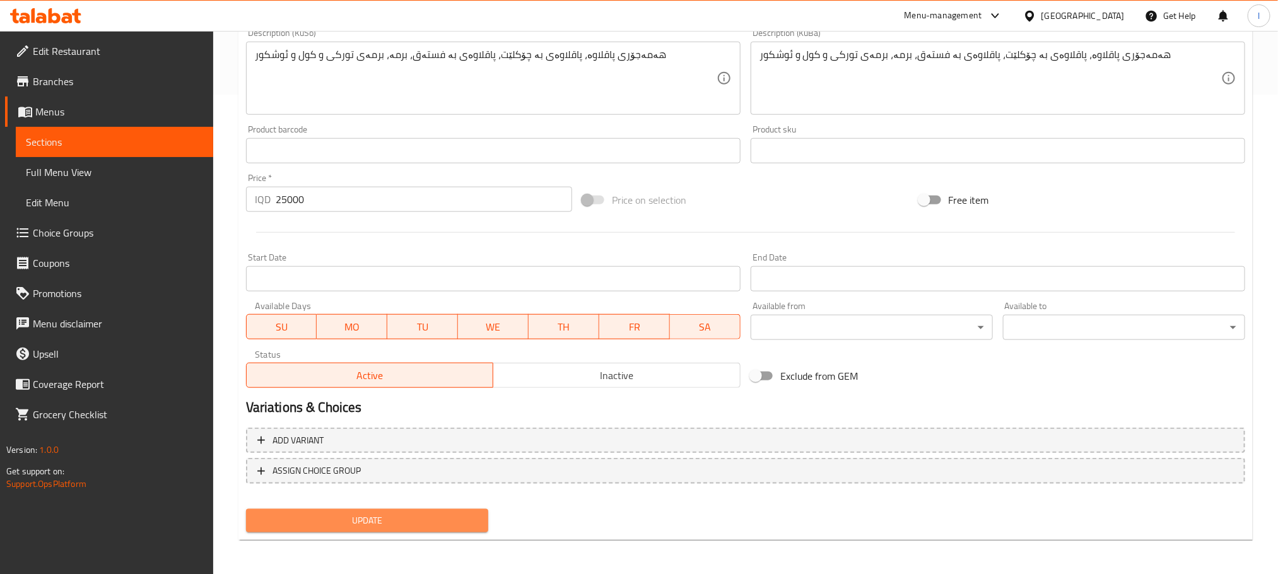
click at [449, 520] on span "Update" at bounding box center [367, 521] width 222 height 16
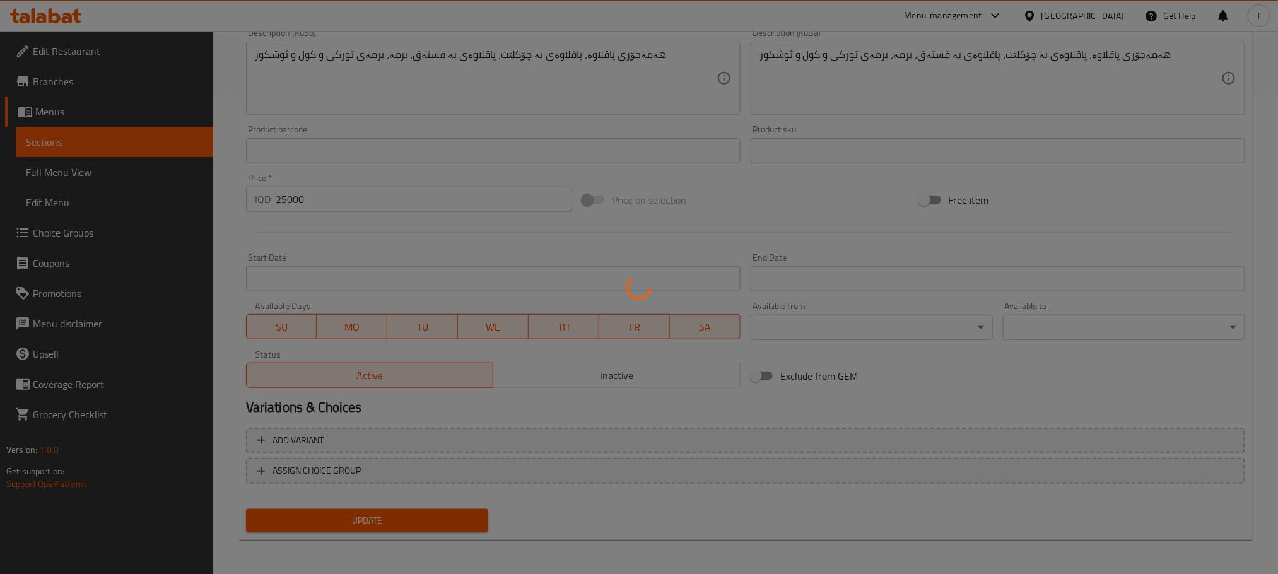
scroll to position [0, 0]
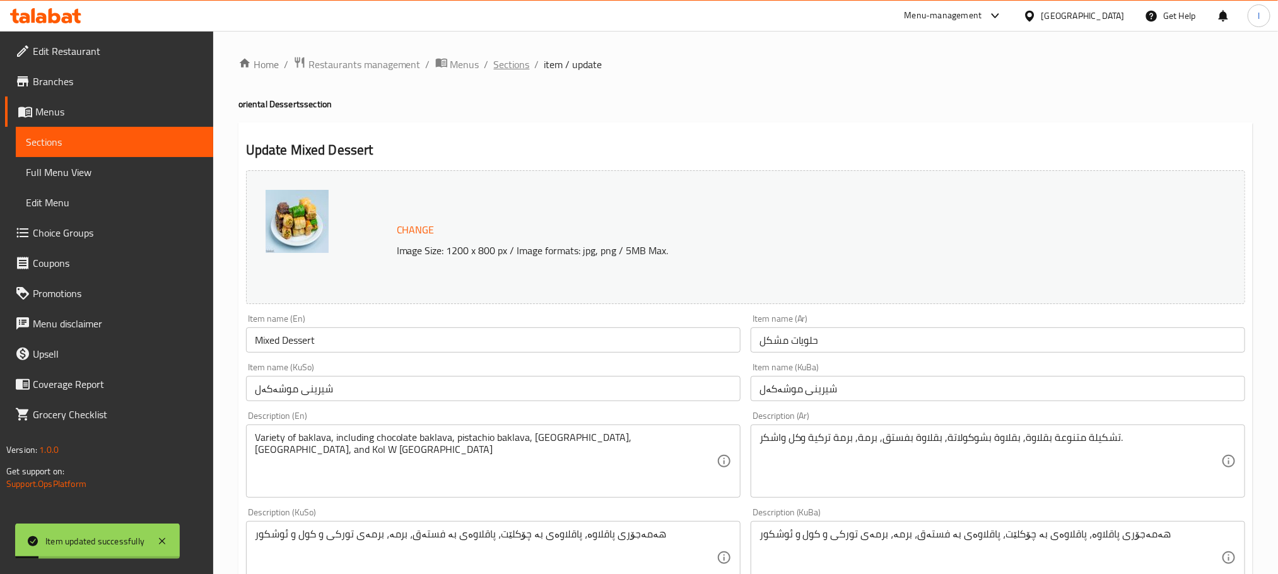
click at [520, 64] on span "Sections" at bounding box center [512, 64] width 36 height 15
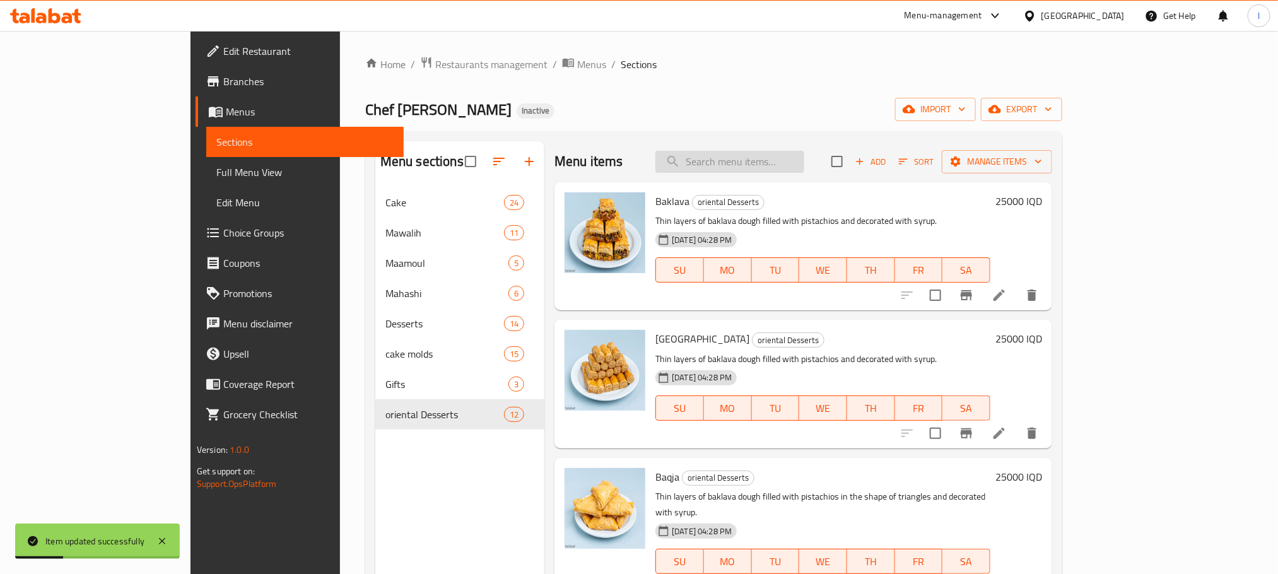
click at [804, 159] on input "search" at bounding box center [729, 162] width 149 height 22
paste input "Kol W Shkor"
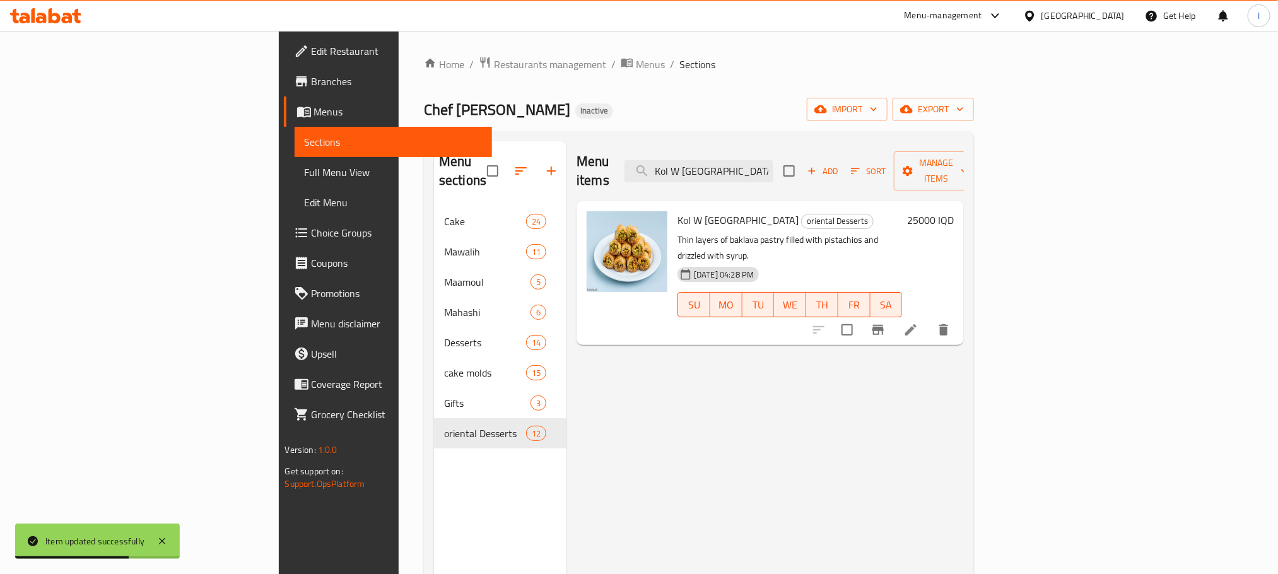
type input "Kol W Shkor"
click at [918, 322] on icon at bounding box center [910, 329] width 15 height 15
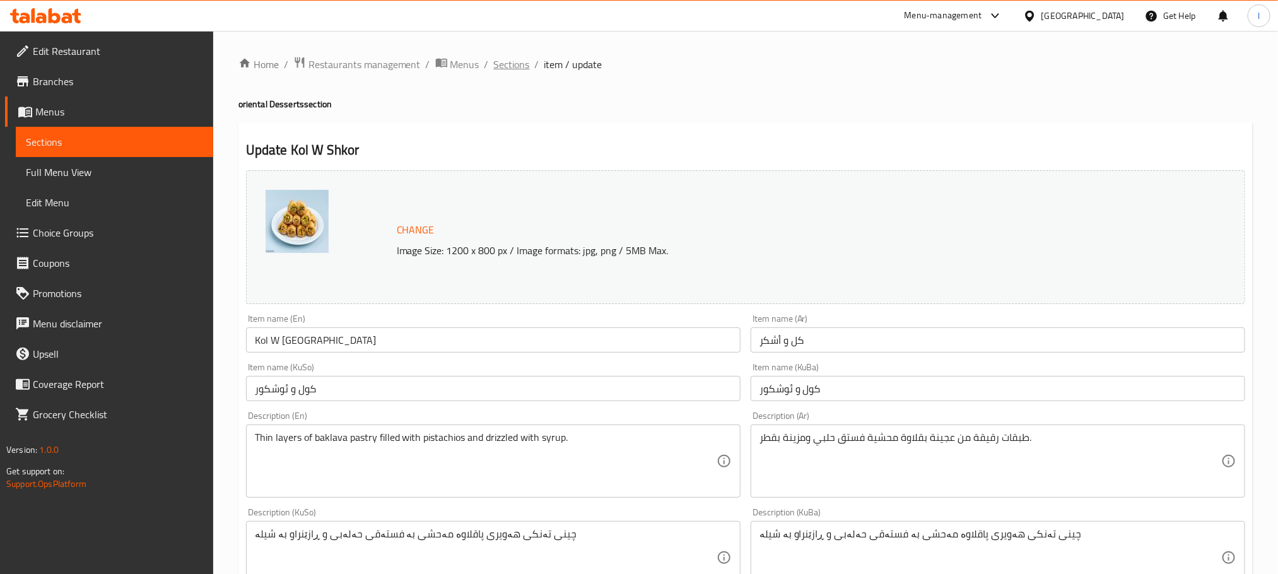
click at [518, 57] on span "Sections" at bounding box center [512, 64] width 36 height 15
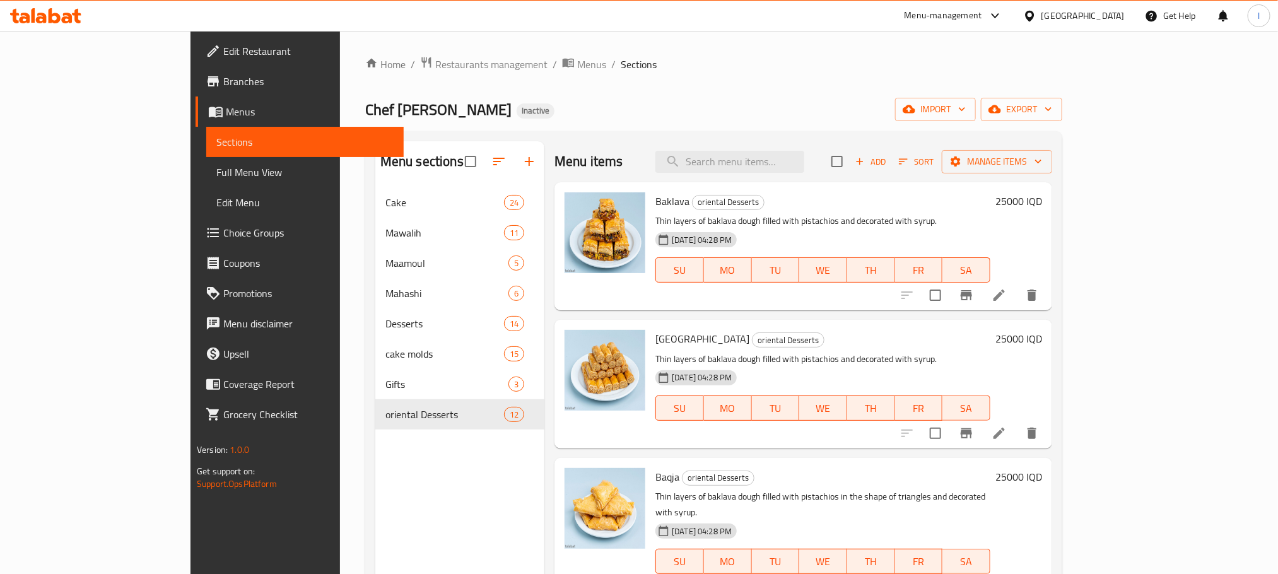
click at [206, 184] on link "Full Menu View" at bounding box center [304, 172] width 197 height 30
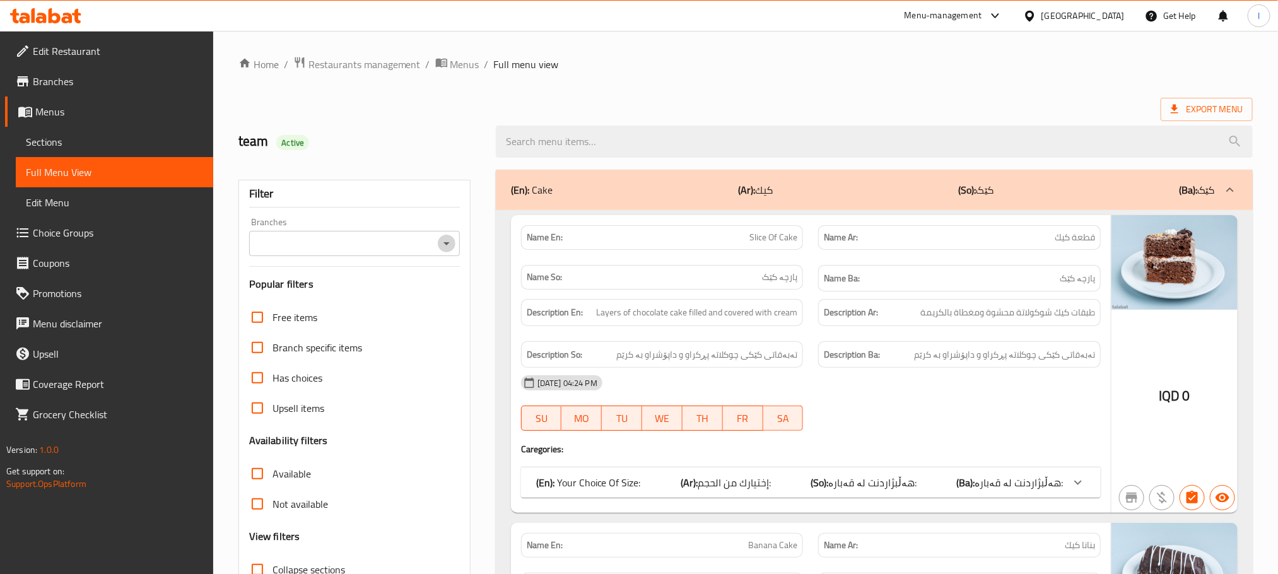
click at [448, 239] on icon "Open" at bounding box center [446, 243] width 15 height 15
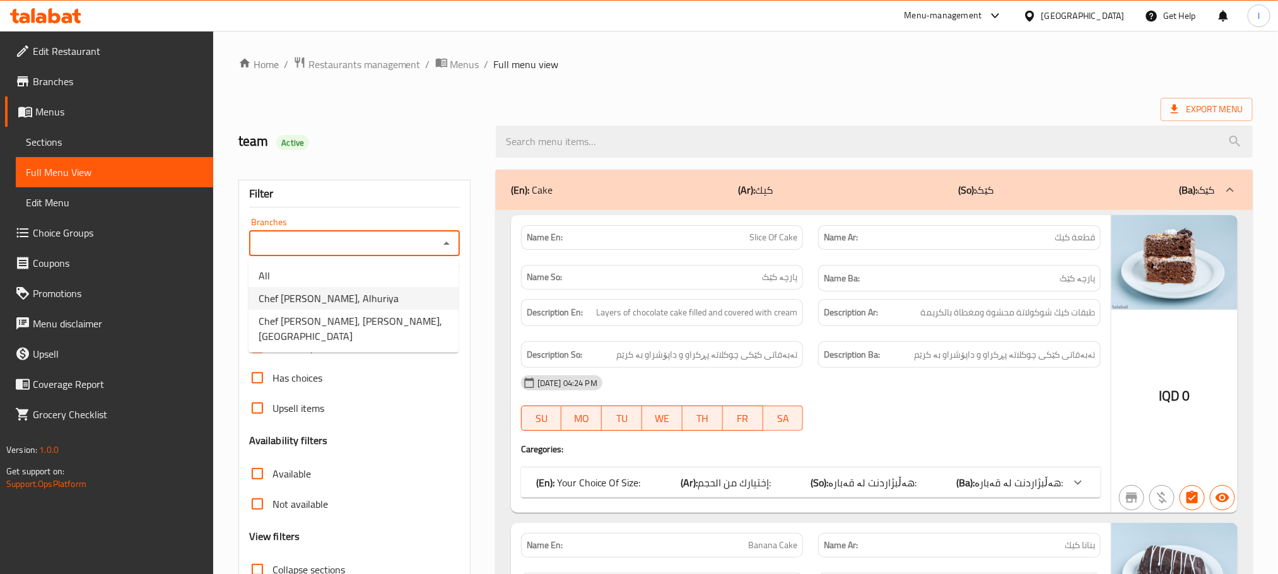
click at [362, 305] on li "Chef Kampala, Alhuriya" at bounding box center [354, 298] width 210 height 23
type input "Chef Kampala, Alhuriya"
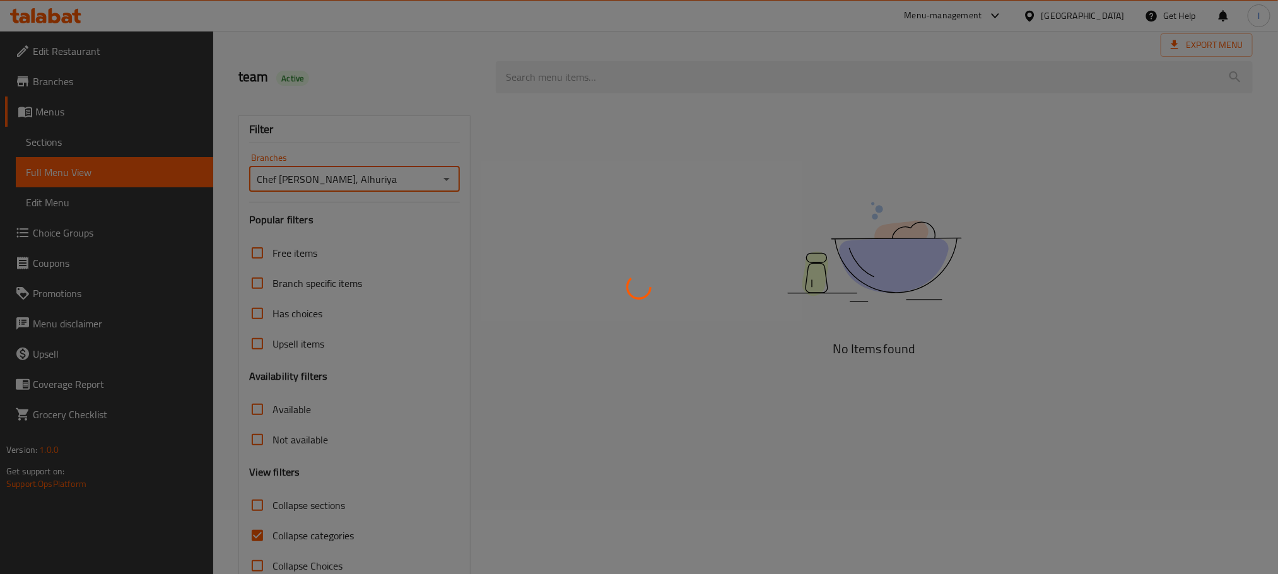
scroll to position [98, 0]
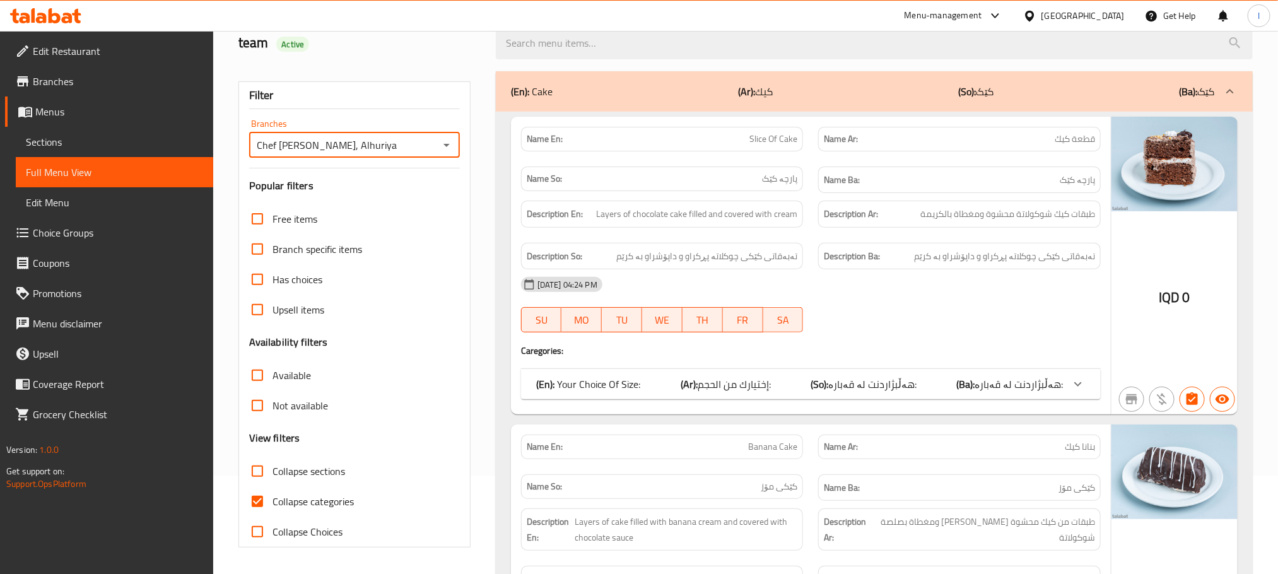
click at [252, 474] on input "Collapse sections" at bounding box center [257, 471] width 30 height 30
checkbox input "true"
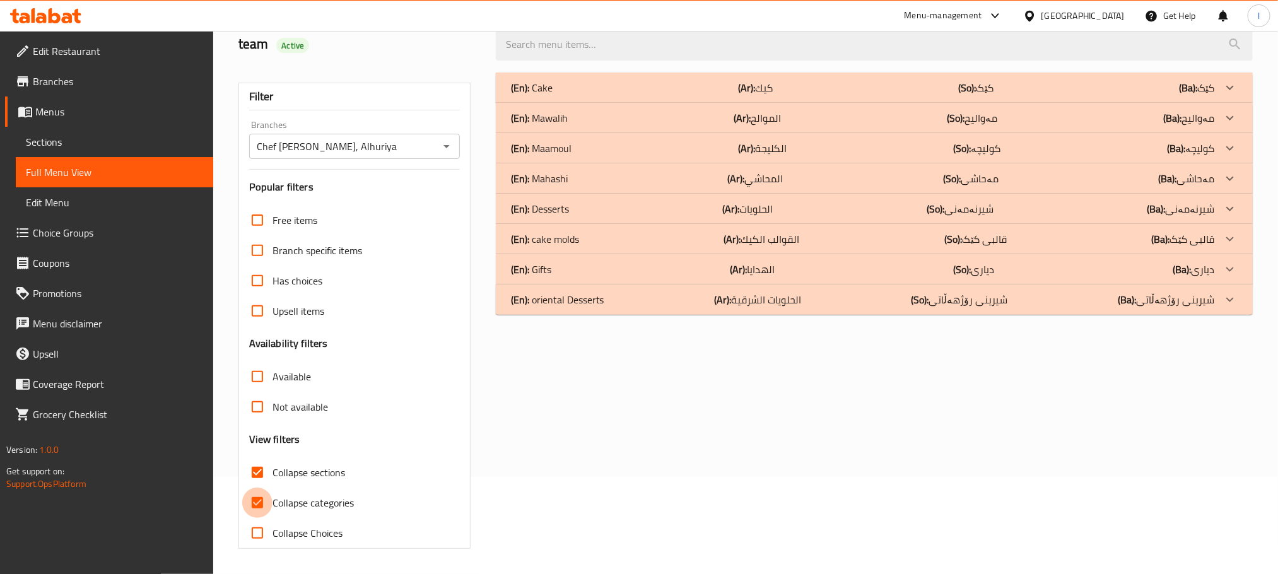
click at [261, 496] on input "Collapse categories" at bounding box center [257, 503] width 30 height 30
checkbox input "false"
click at [608, 305] on div "(En): oriental Desserts (Ar): الحلويات الشرقية (So): شیرینی رۆژهەڵاتی (Ba): شیر…" at bounding box center [863, 299] width 704 height 15
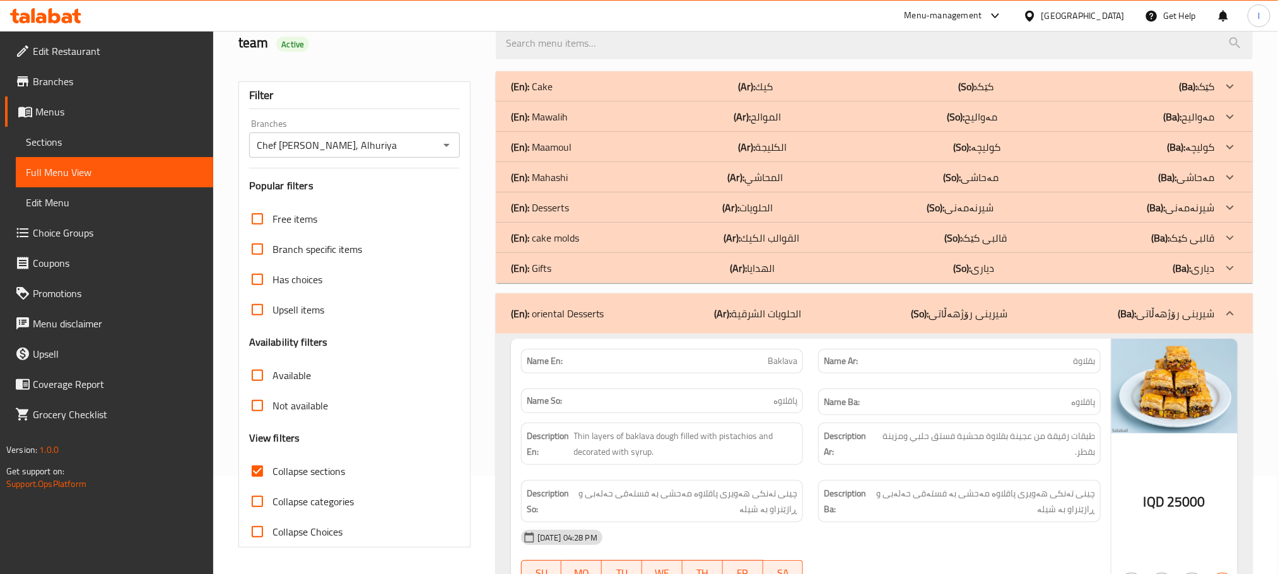
click at [575, 275] on div "(En): Gifts (Ar): الهدايا (So): دیاری (Ba): دیاری" at bounding box center [863, 267] width 704 height 15
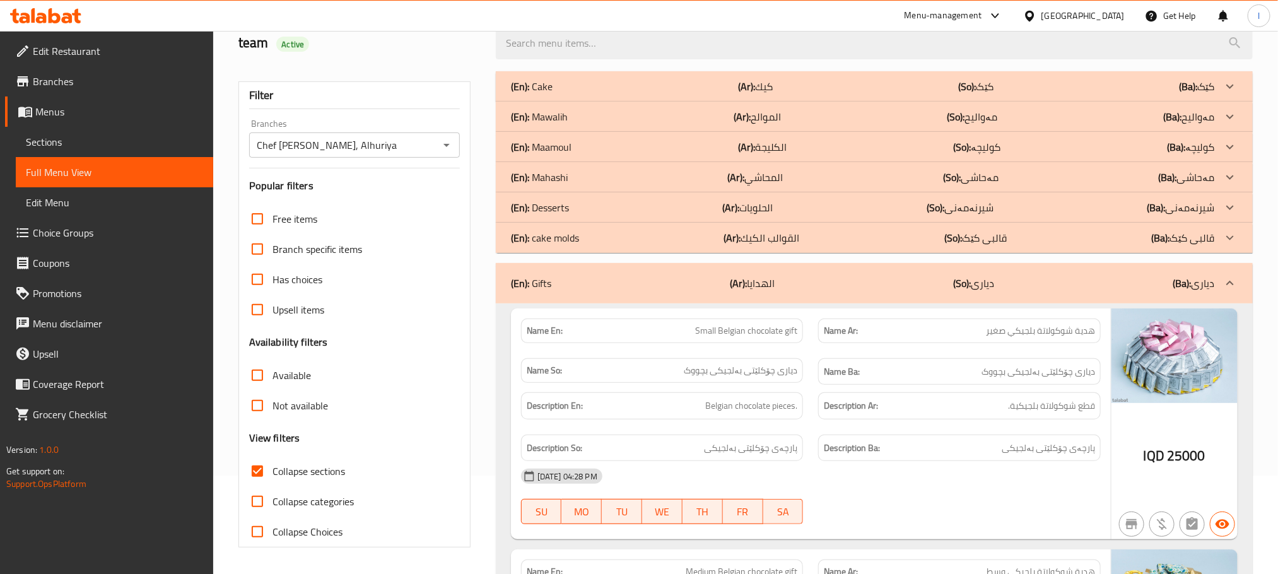
click at [593, 241] on div "(En): cake molds (Ar): القوالب الكيك (So): قالبی کێک (Ba): قالبی کێک" at bounding box center [863, 237] width 704 height 15
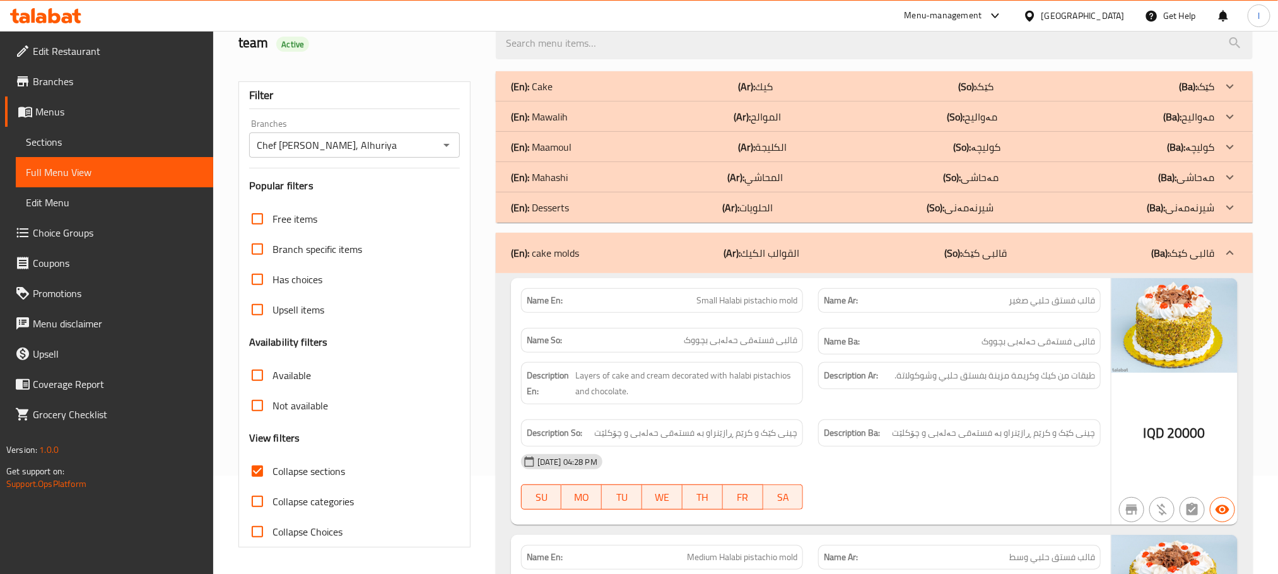
click at [595, 205] on div "(En): Desserts (Ar): الحلويات (So): شیرنەمەنی (Ba): شیرنەمەنی" at bounding box center [863, 207] width 704 height 15
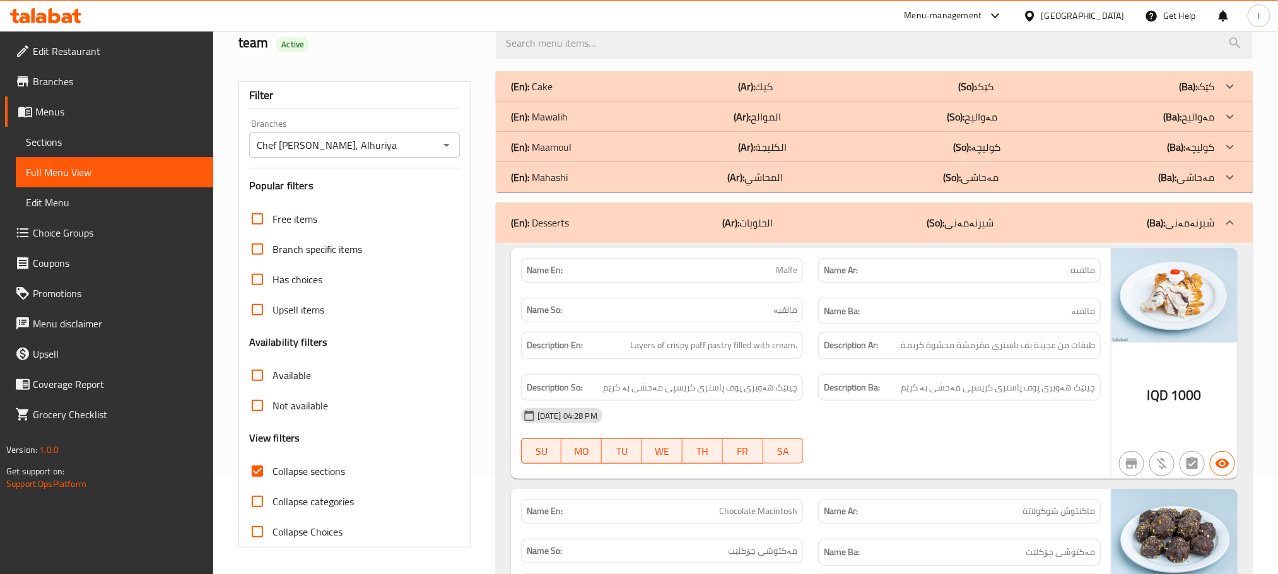
click at [602, 173] on div "(En): Mahashi (Ar): المحاشي (So): مەحاشی (Ba): مەحاشی" at bounding box center [863, 177] width 704 height 15
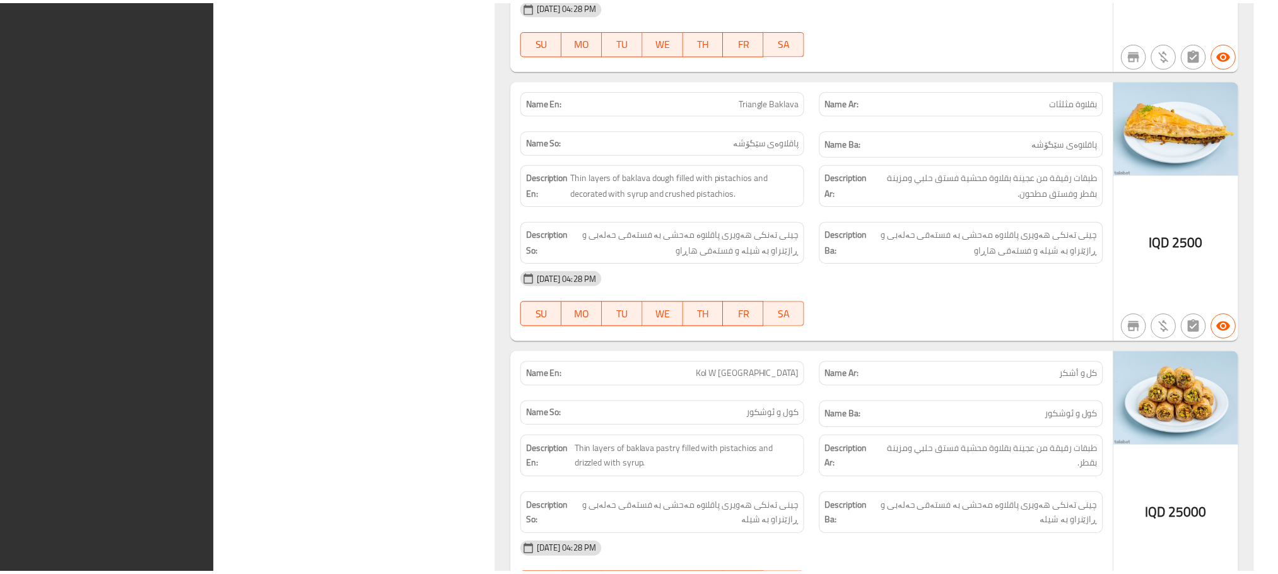
scroll to position [13820, 0]
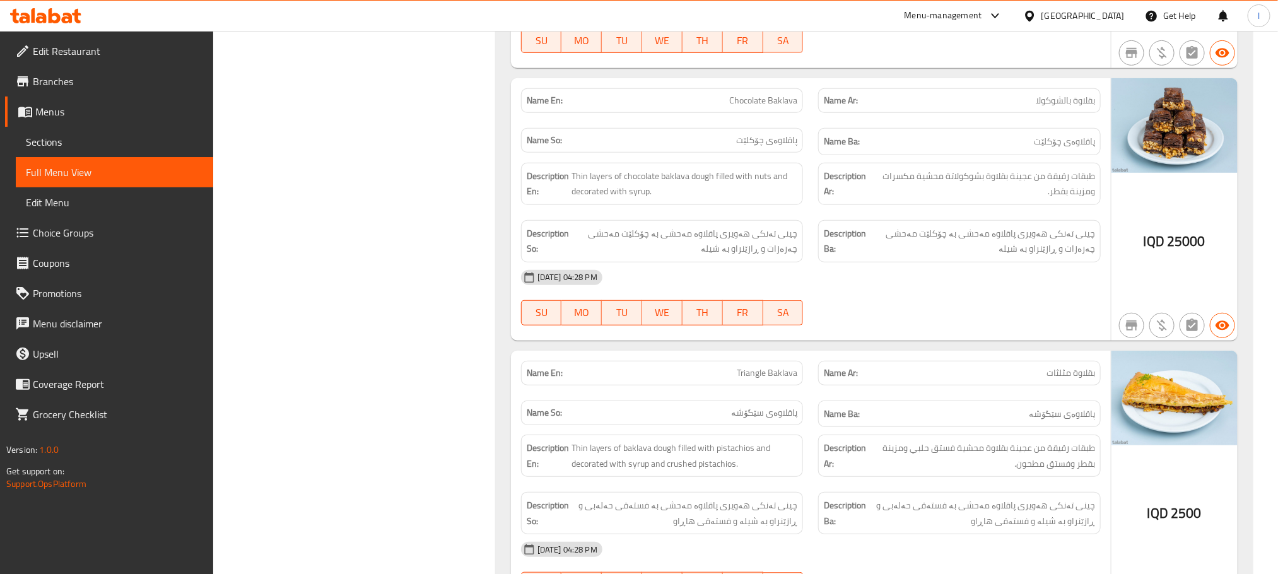
click at [37, 144] on span "Sections" at bounding box center [114, 141] width 177 height 15
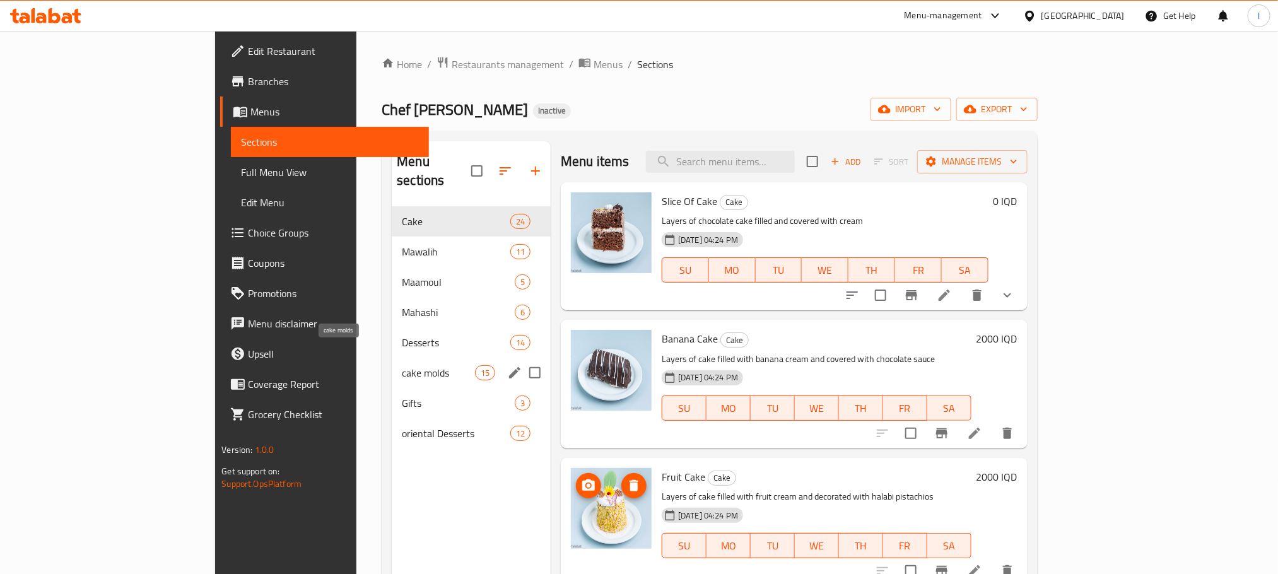
click at [402, 365] on span "cake molds" at bounding box center [438, 372] width 73 height 15
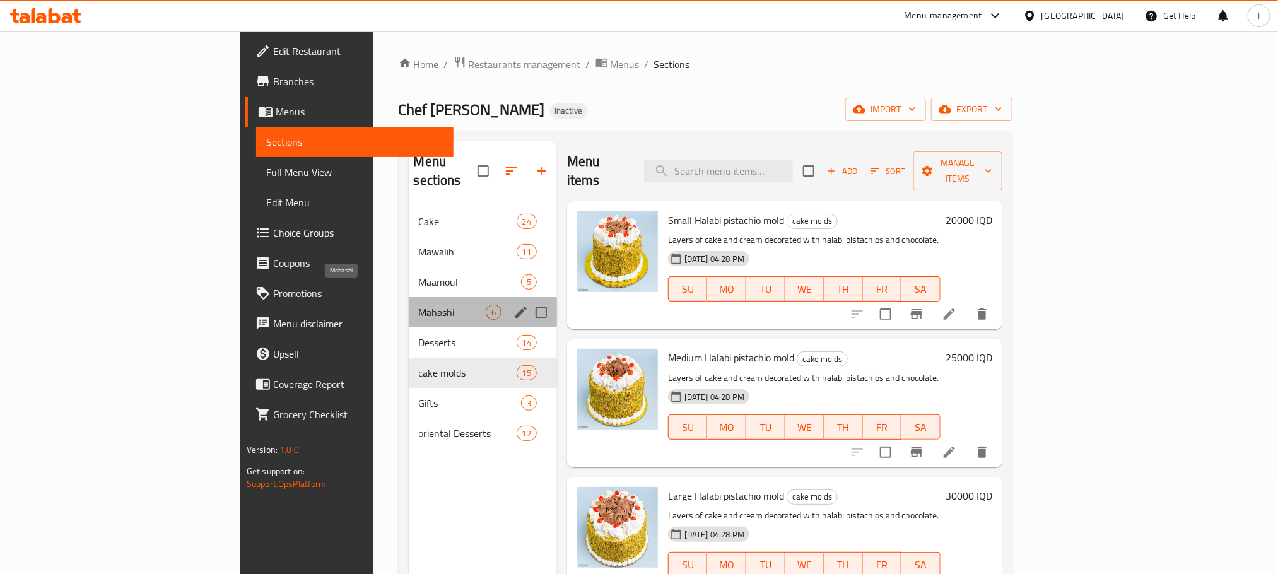
click at [419, 305] on span "Mahashi" at bounding box center [452, 312] width 67 height 15
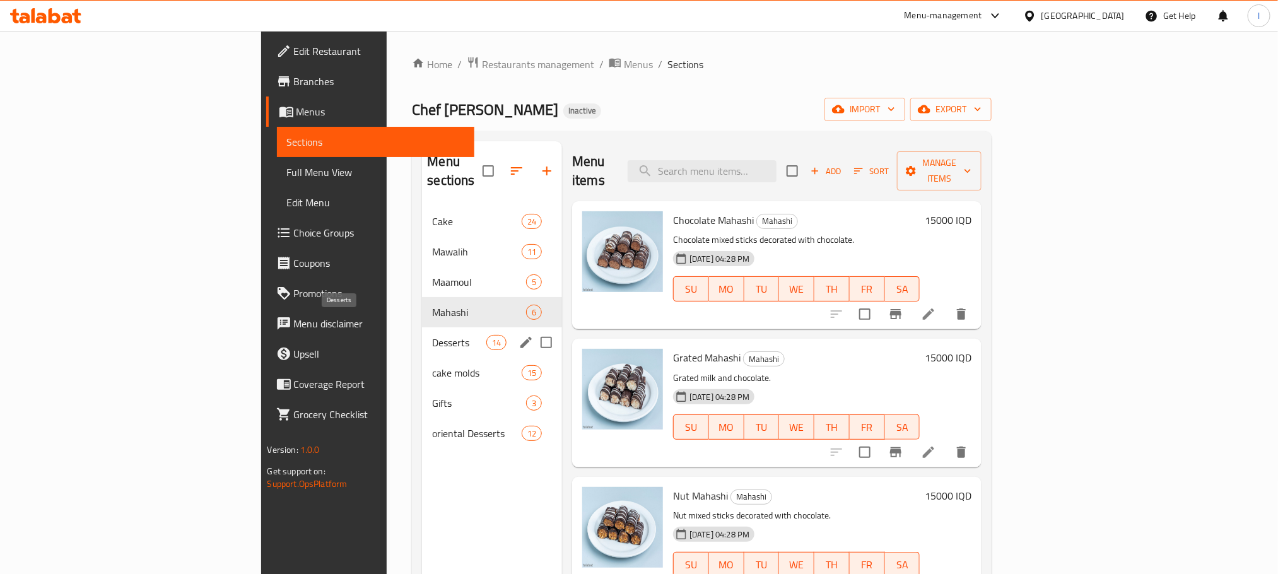
click at [432, 335] on span "Desserts" at bounding box center [459, 342] width 54 height 15
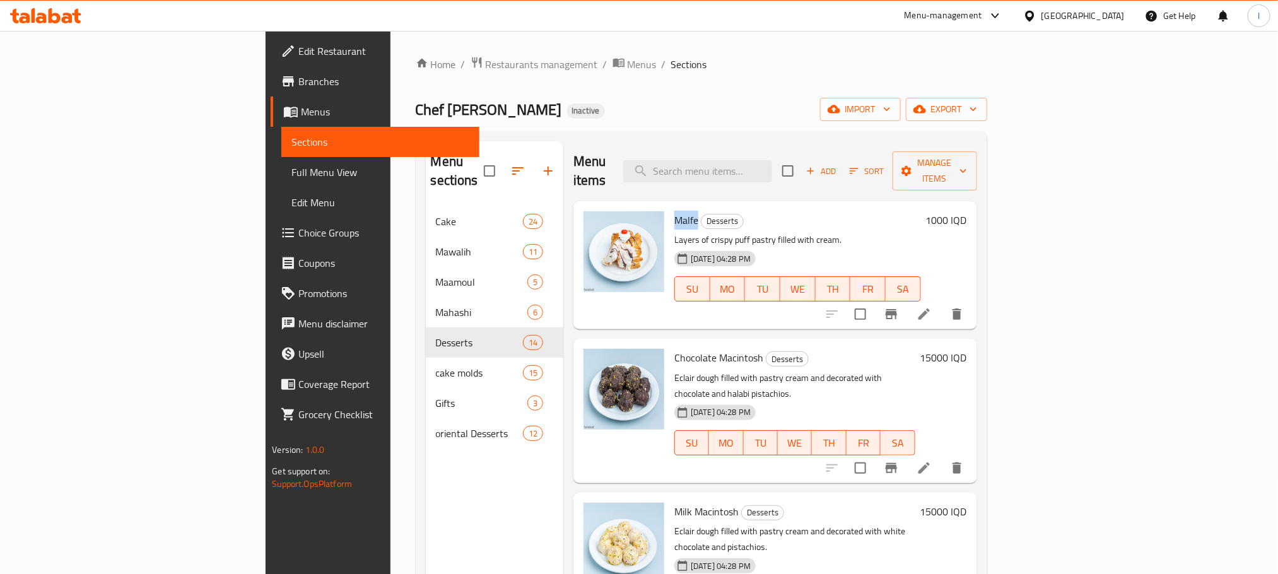
drag, startPoint x: 630, startPoint y: 199, endPoint x: 606, endPoint y: 197, distance: 24.7
click at [669, 206] on div "Malfe Desserts Layers of crispy puff pastry filled with cream. 15-09-2025 04:28…" at bounding box center [797, 265] width 257 height 118
copy span "Malfe"
click at [961, 308] on icon "delete" at bounding box center [956, 313] width 9 height 11
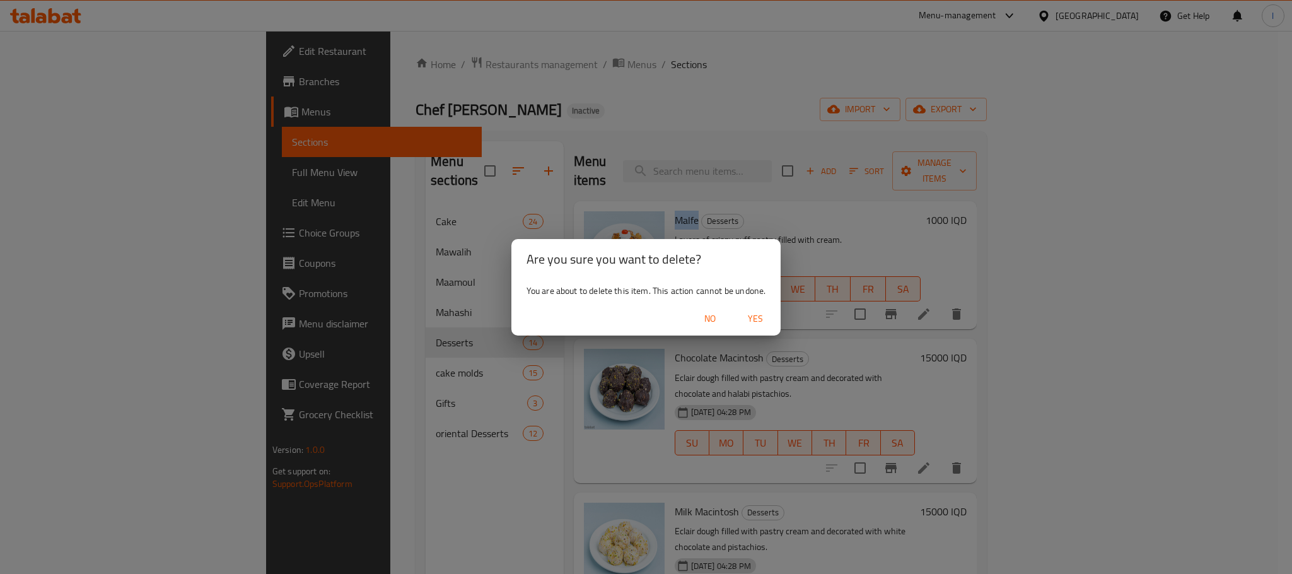
click at [756, 319] on span "Yes" at bounding box center [755, 319] width 30 height 16
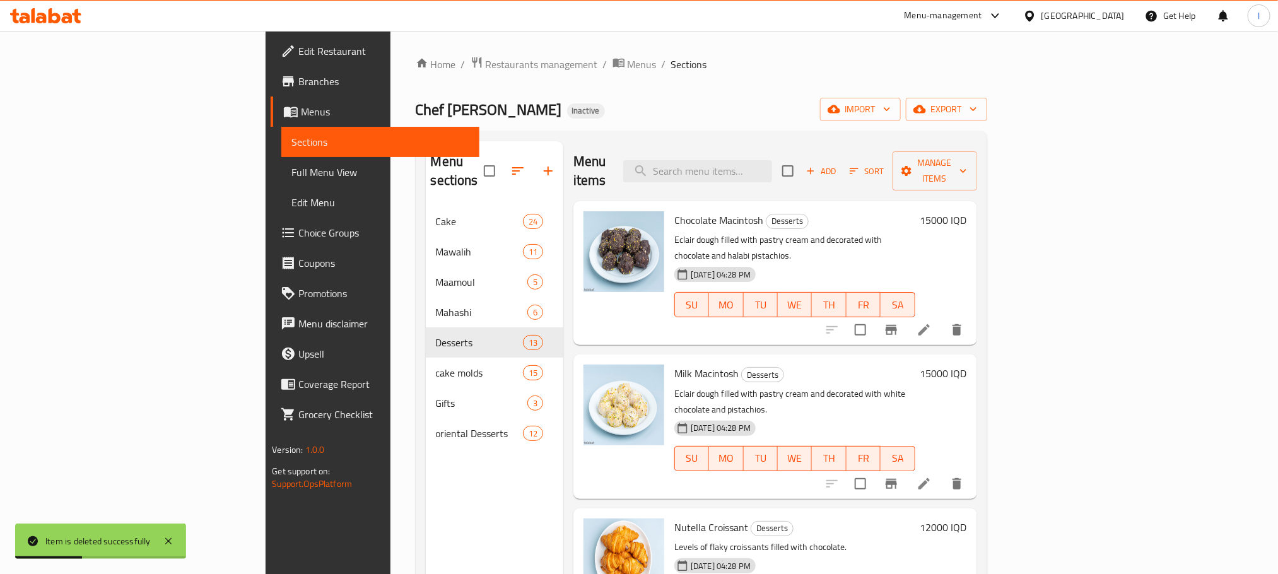
click at [291, 171] on span "Full Menu View" at bounding box center [379, 172] width 177 height 15
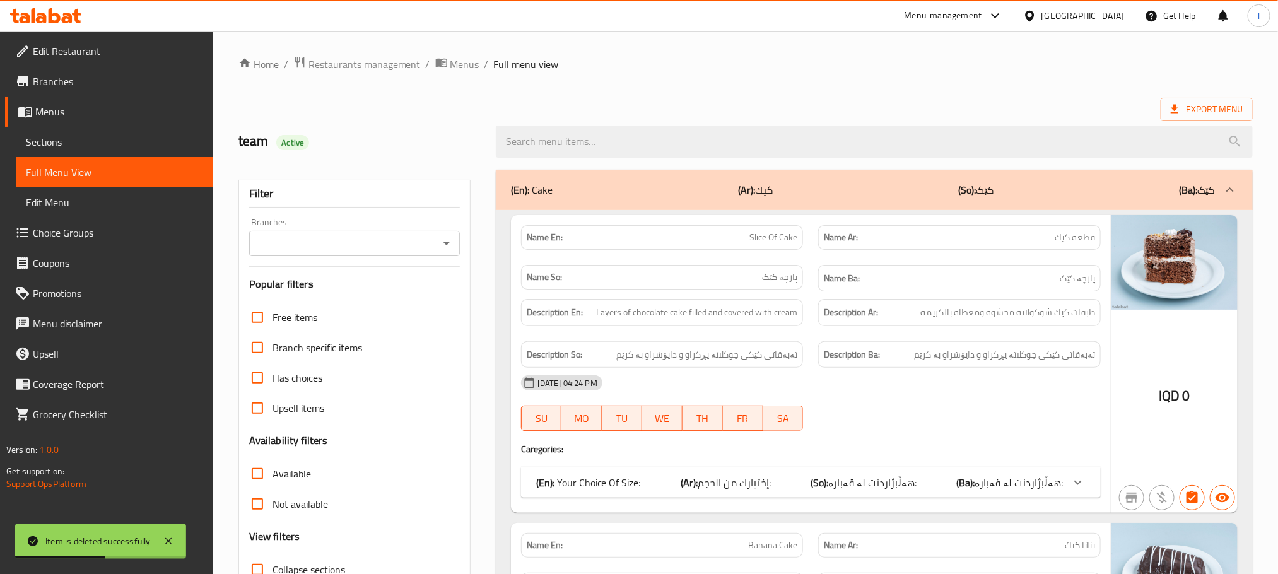
click at [447, 240] on icon "Open" at bounding box center [446, 243] width 15 height 15
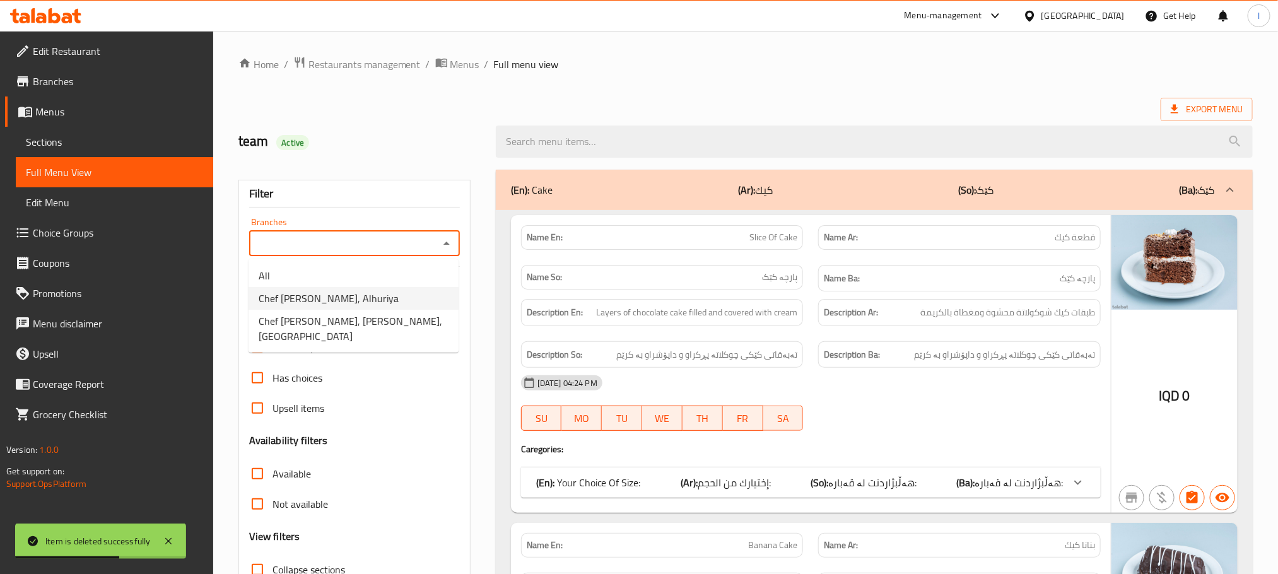
click at [373, 301] on li "Chef Kampala, Alhuriya" at bounding box center [354, 298] width 210 height 23
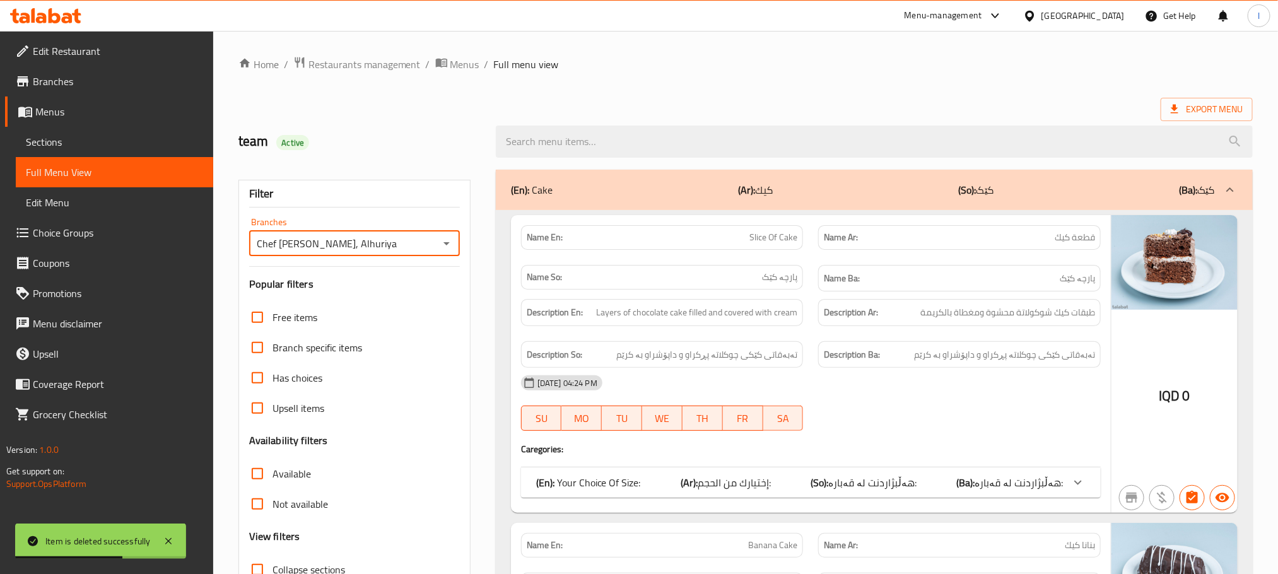
type input "Chef Kampala, Alhuriya"
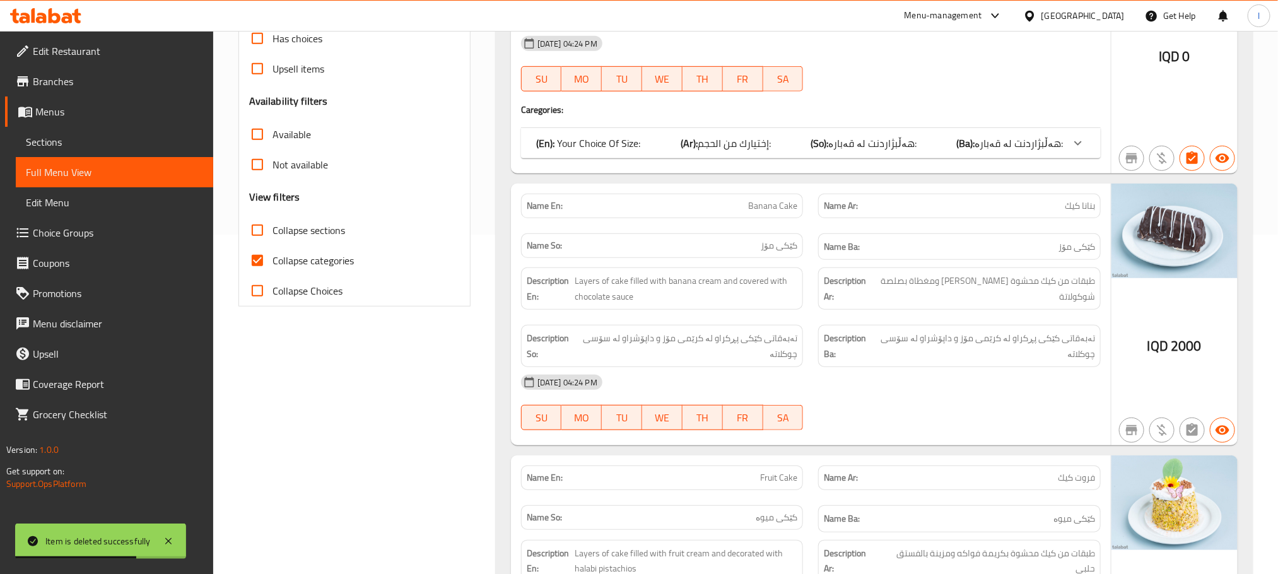
scroll to position [347, 0]
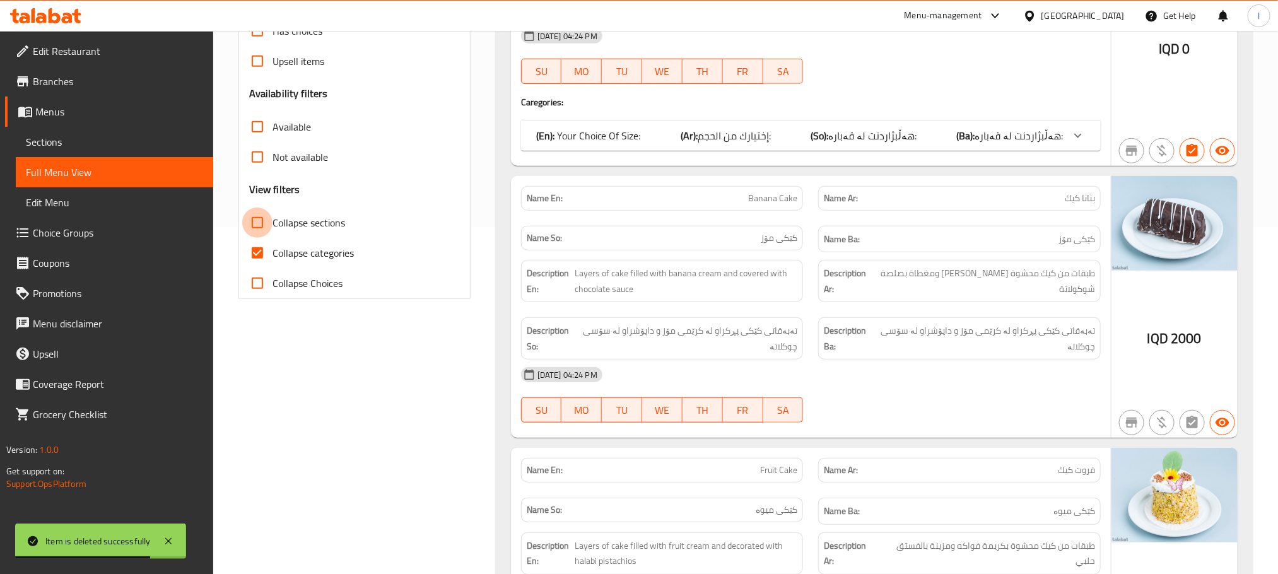
click at [252, 218] on input "Collapse sections" at bounding box center [257, 223] width 30 height 30
checkbox input "true"
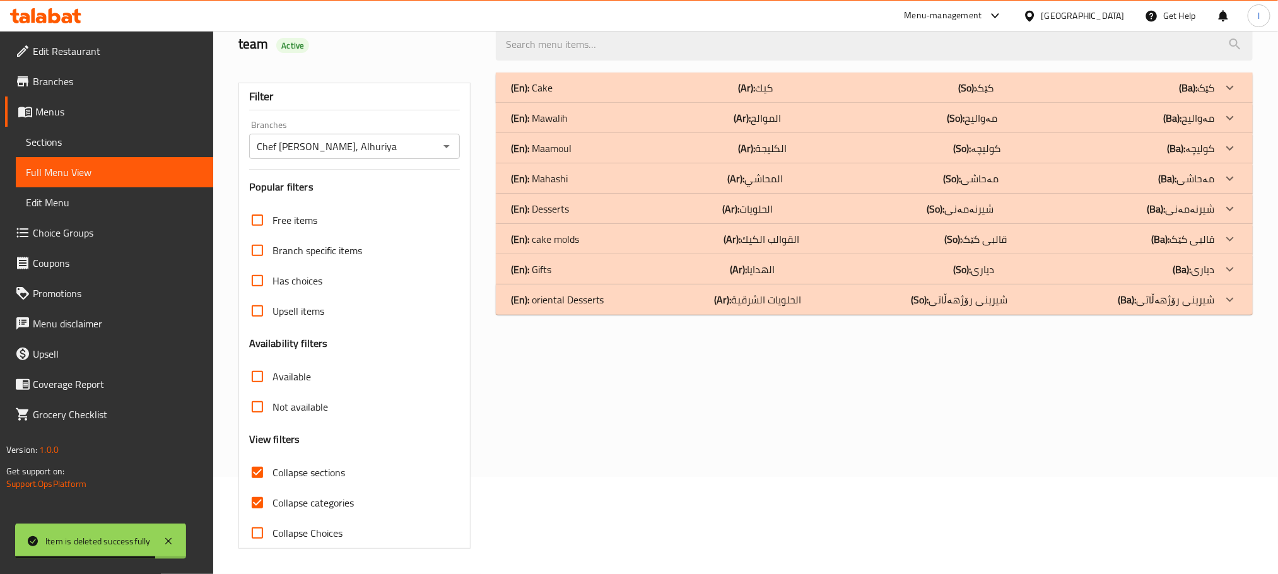
click at [252, 488] on input "Collapse categories" at bounding box center [257, 503] width 30 height 30
checkbox input "false"
click at [547, 292] on p "(En): oriental Desserts" at bounding box center [557, 299] width 93 height 15
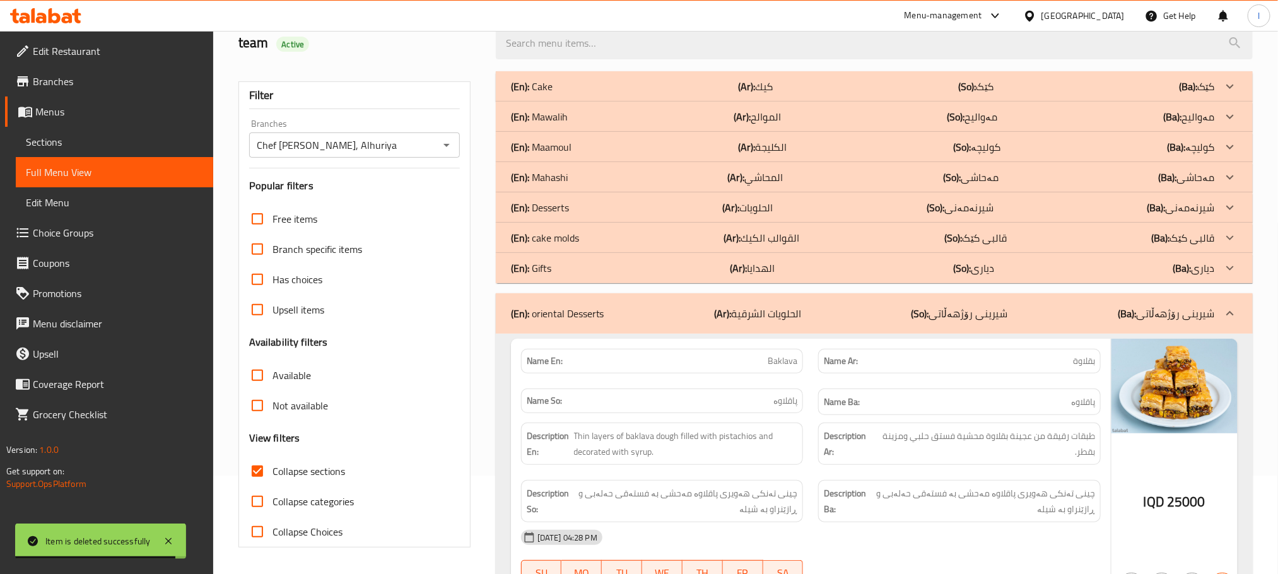
click at [566, 271] on div "(En): Gifts (Ar): الهدايا (So): دیاری (Ba): دیاری" at bounding box center [863, 267] width 704 height 15
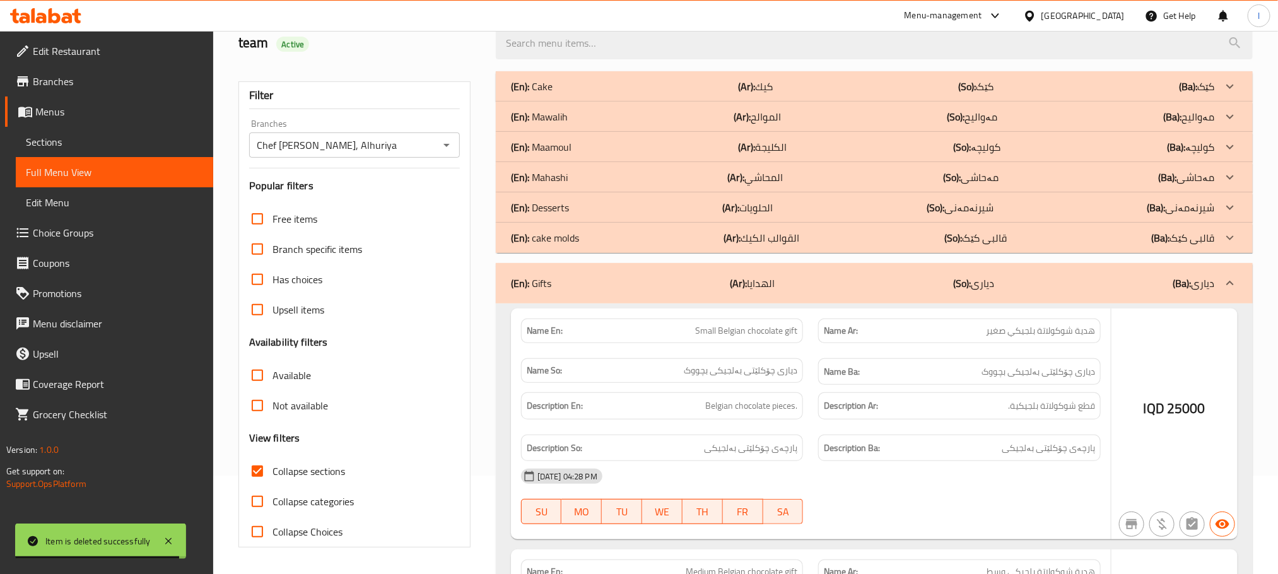
click at [583, 235] on div "(En): cake molds (Ar): القوالب الكيك (So): قالبی کێک (Ba): قالبی کێک" at bounding box center [863, 237] width 704 height 15
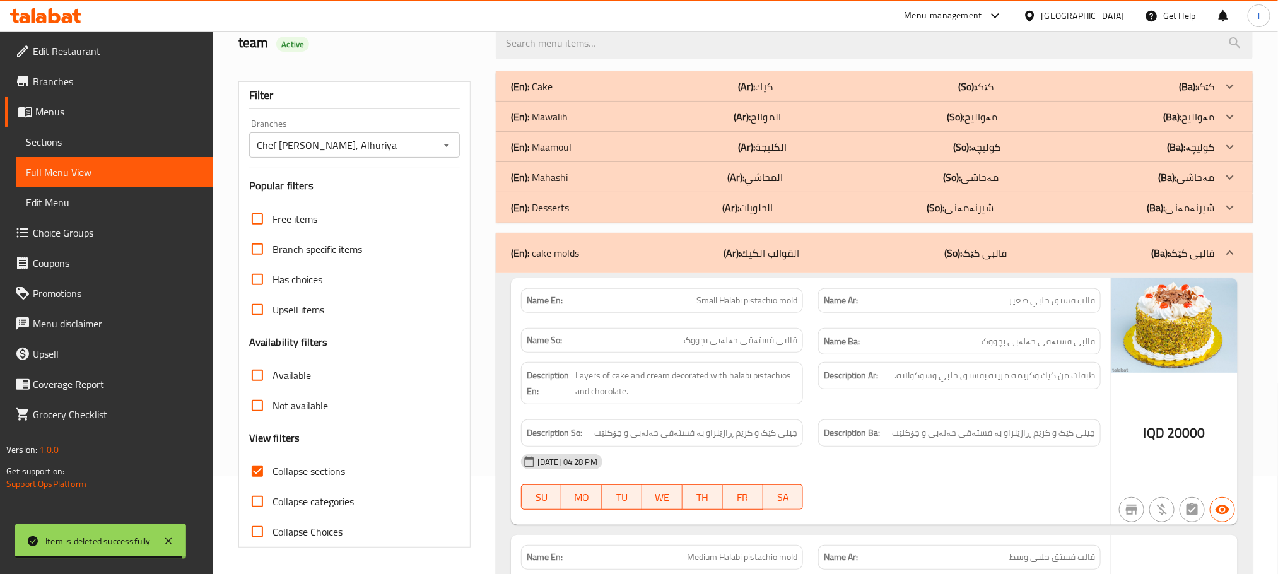
click at [593, 206] on div "(En): Desserts (Ar): الحلويات (So): شیرنەمەنی (Ba): شیرنەمەنی" at bounding box center [863, 207] width 704 height 15
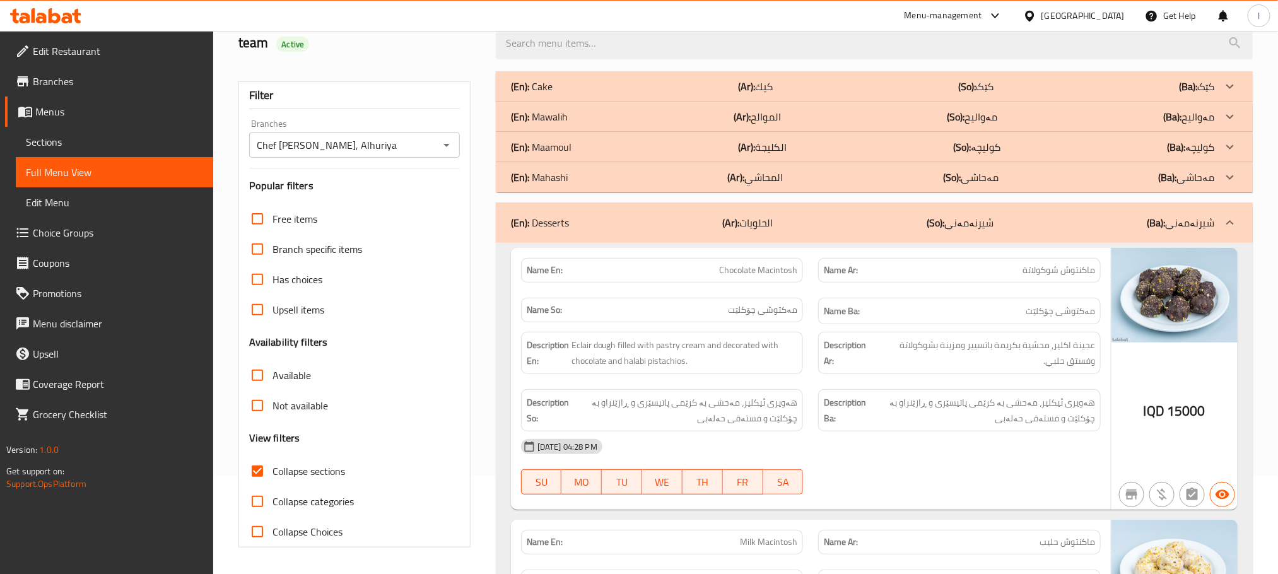
click at [595, 173] on div "(En): Mahashi (Ar): المحاشي (So): مەحاشی (Ba): مەحاشی" at bounding box center [863, 177] width 704 height 15
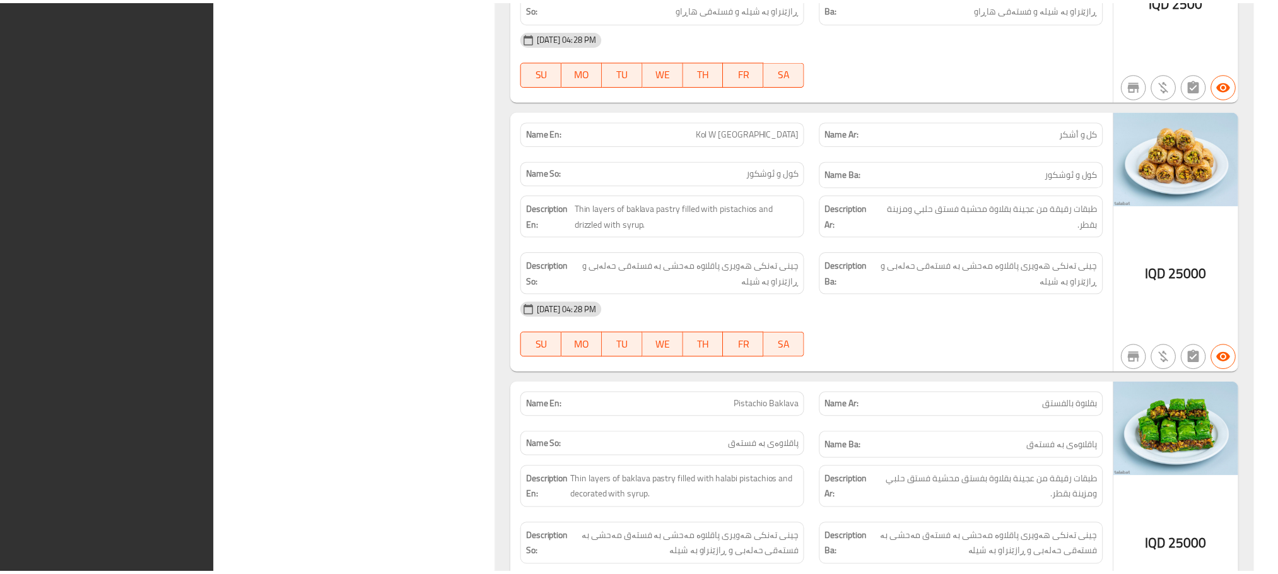
scroll to position [13576, 0]
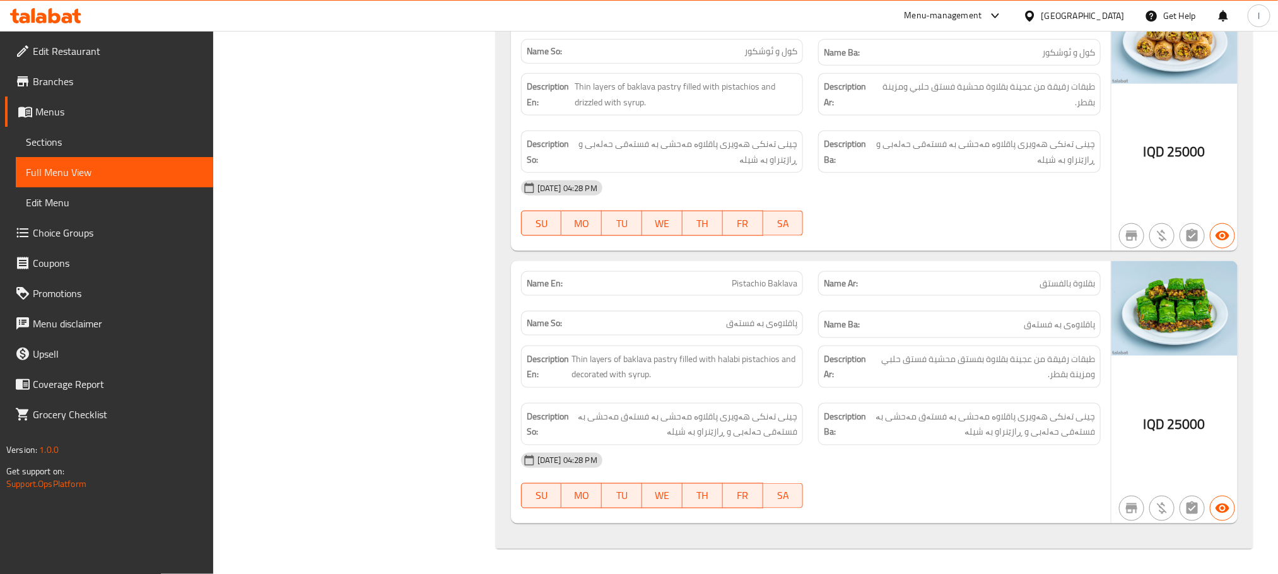
click at [80, 131] on link "Sections" at bounding box center [114, 142] width 197 height 30
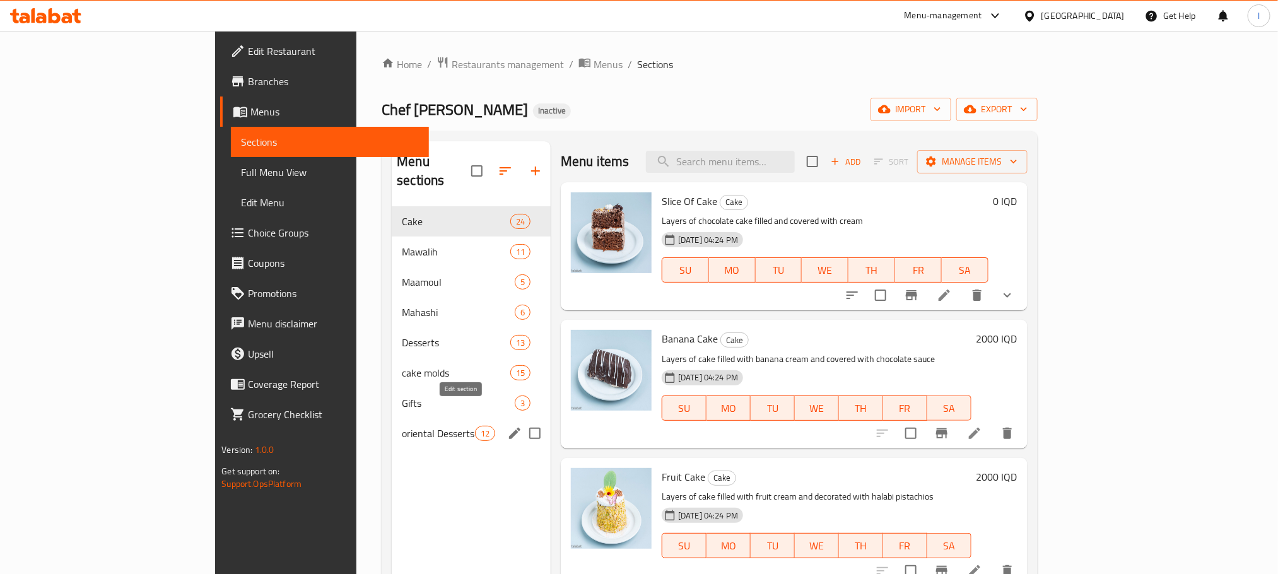
click at [507, 426] on icon "edit" at bounding box center [514, 433] width 15 height 15
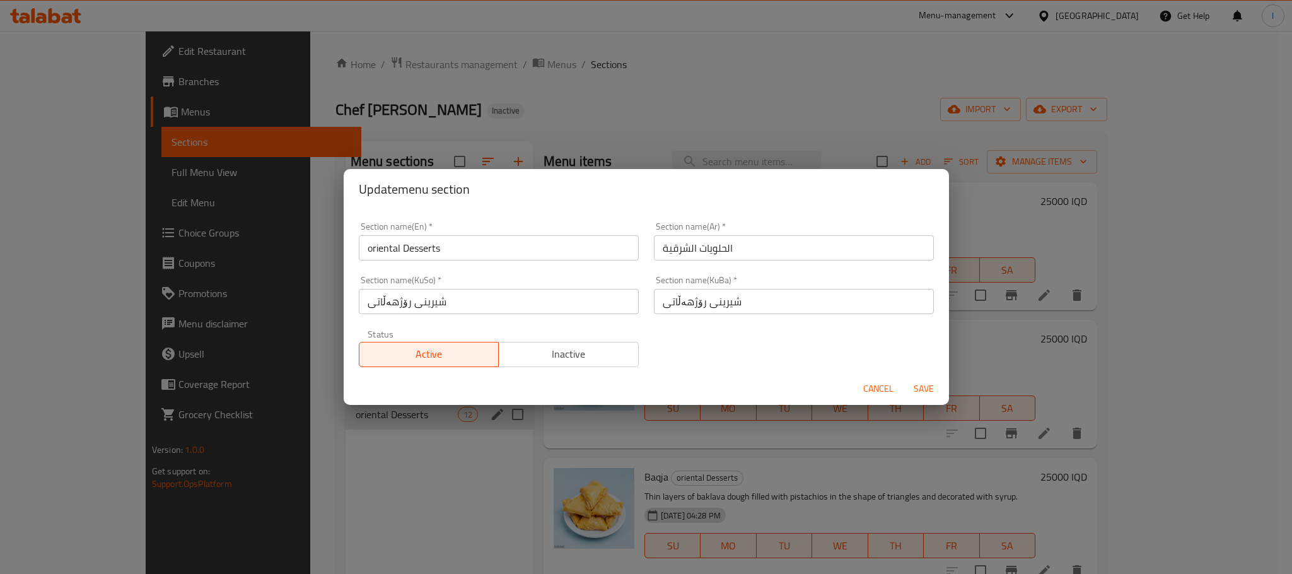
drag, startPoint x: 876, startPoint y: 407, endPoint x: 878, endPoint y: 392, distance: 15.3
click at [875, 407] on div "Update menu section Section name(En)   * oriental Desserts Section name(En) * S…" at bounding box center [646, 287] width 1292 height 574
click at [878, 392] on span "Cancel" at bounding box center [878, 389] width 30 height 16
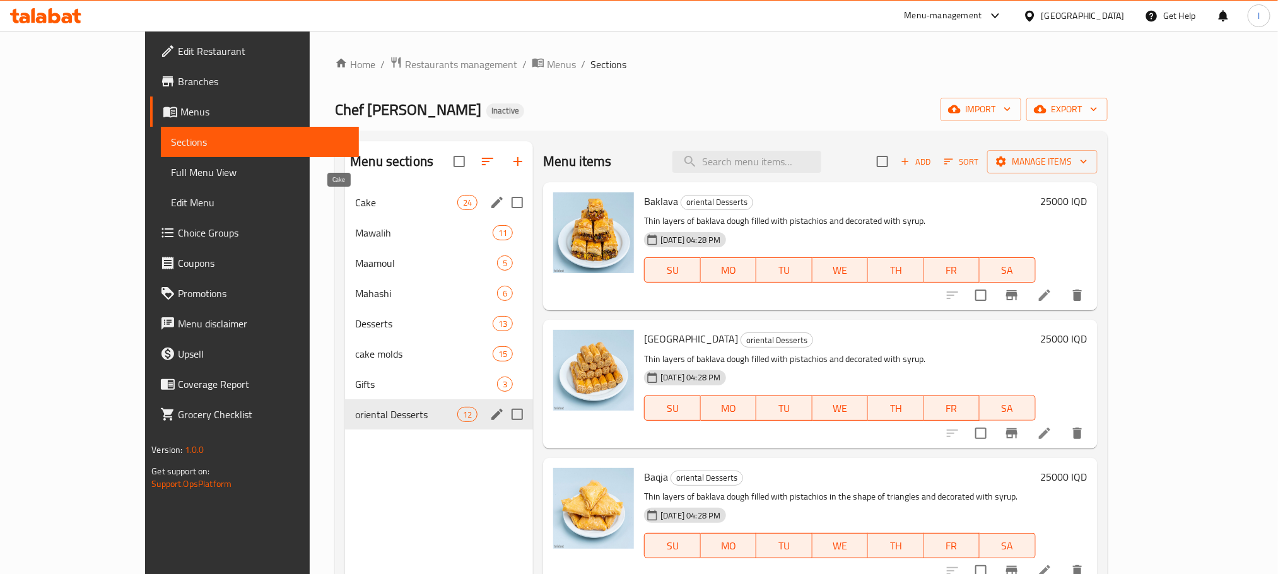
click at [355, 203] on span "Cake" at bounding box center [406, 202] width 102 height 15
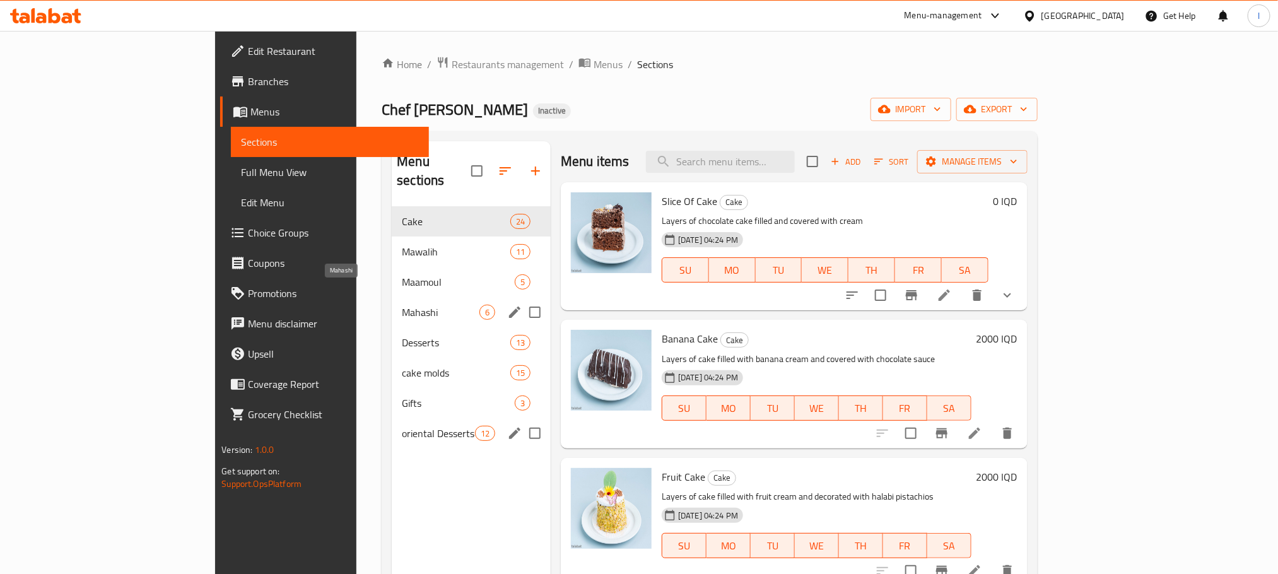
click at [402, 274] on span "Maamoul" at bounding box center [458, 281] width 113 height 15
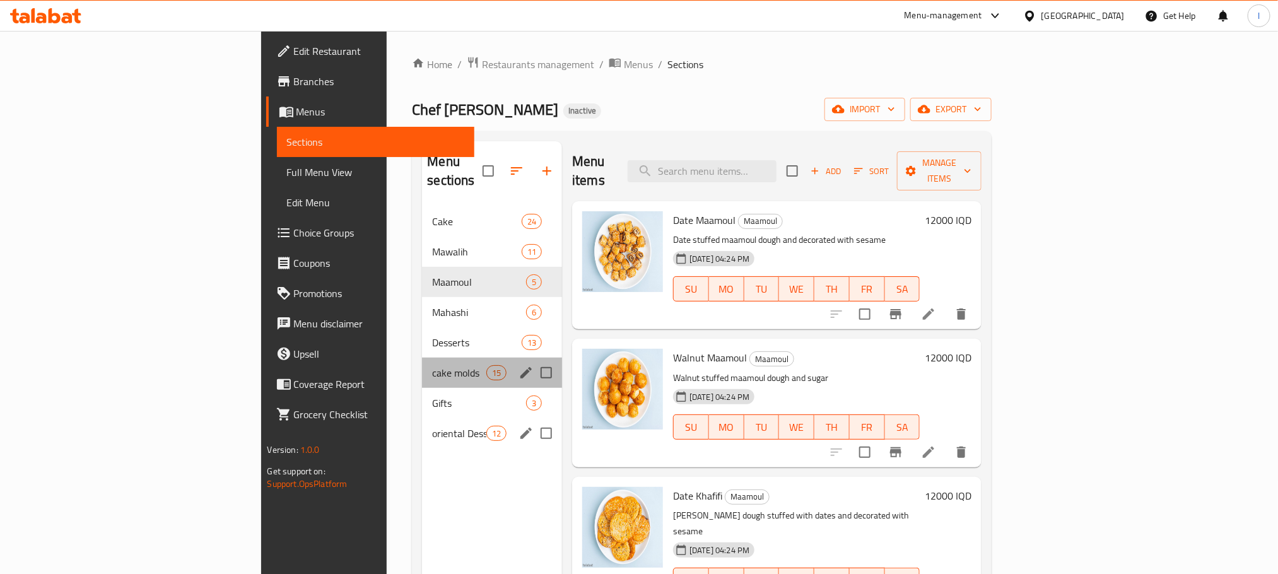
click at [422, 358] on div "cake molds 15" at bounding box center [492, 373] width 140 height 30
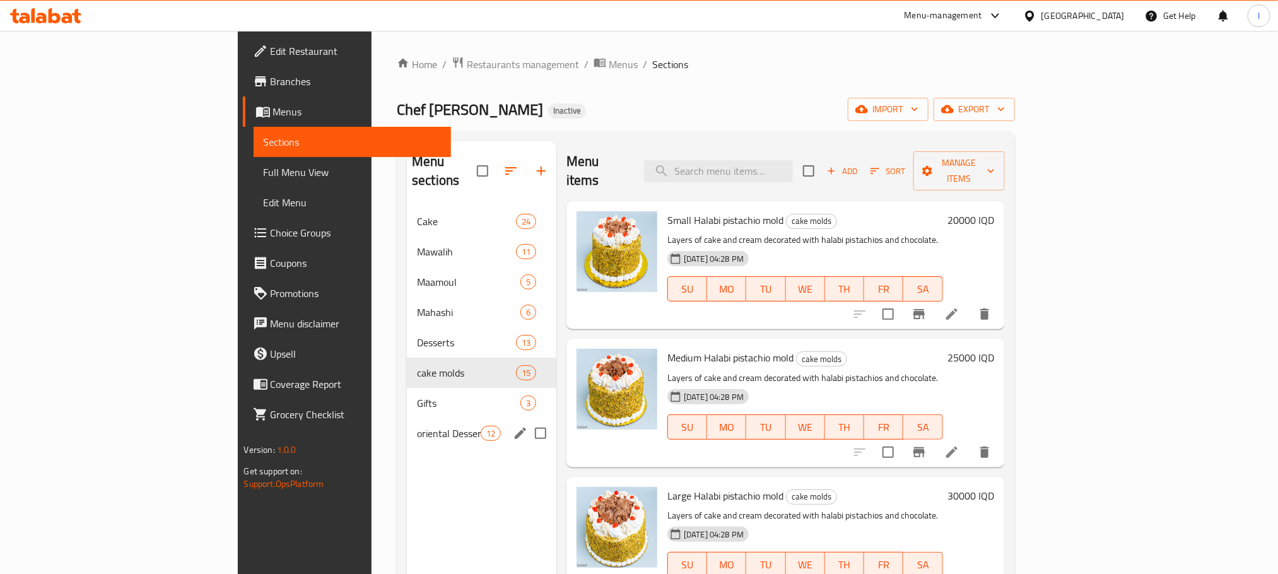
click at [407, 418] on div "oriental Desserts 12" at bounding box center [481, 433] width 149 height 30
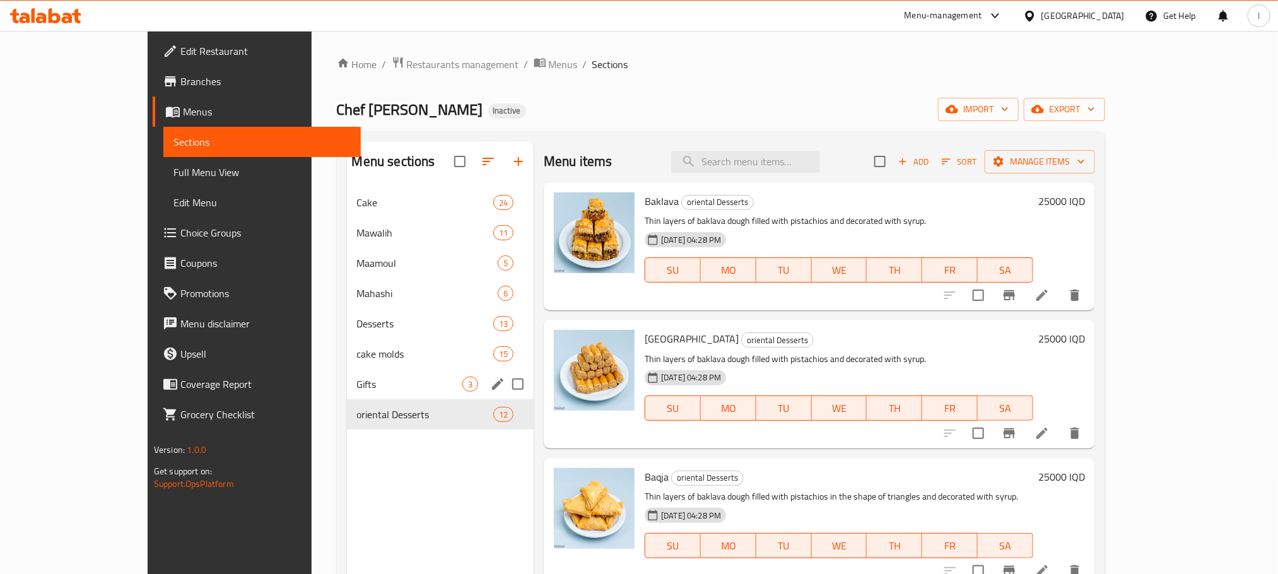
click at [347, 371] on div "Gifts 3" at bounding box center [440, 384] width 187 height 30
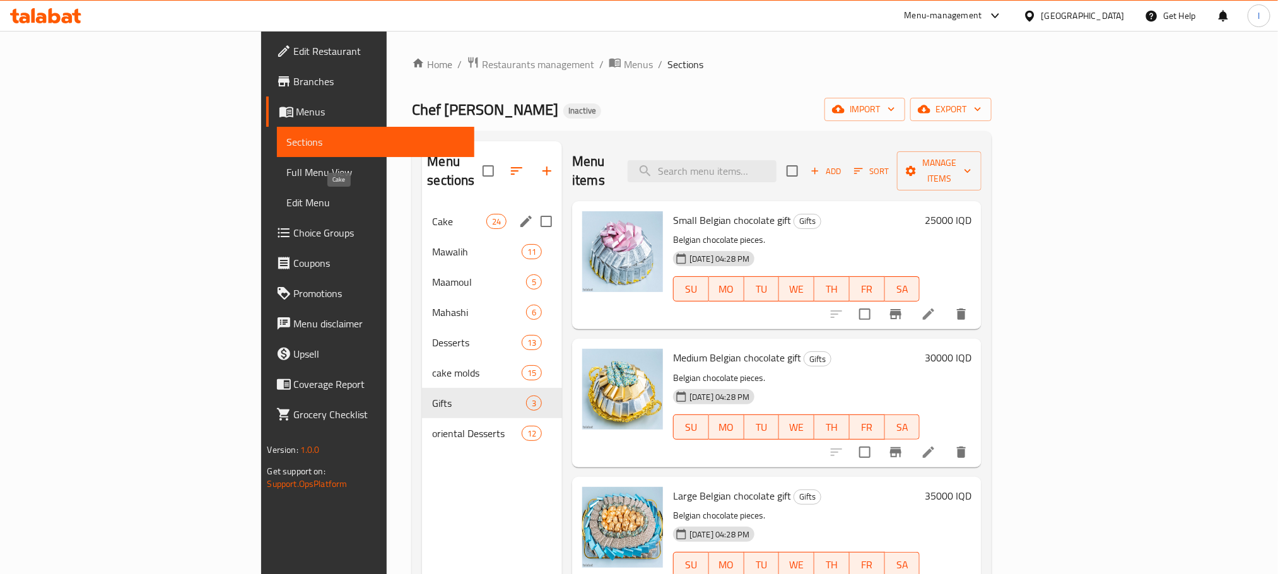
click at [432, 214] on span "Cake" at bounding box center [459, 221] width 54 height 15
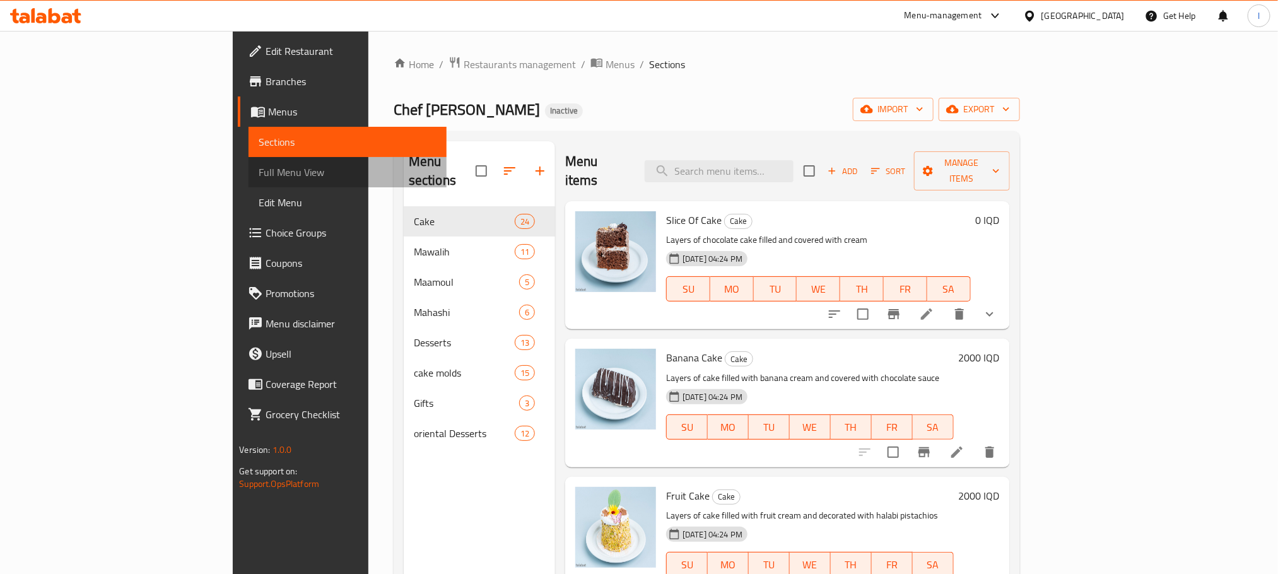
drag, startPoint x: 73, startPoint y: 170, endPoint x: 179, endPoint y: 284, distance: 155.3
click at [259, 171] on span "Full Menu View" at bounding box center [347, 172] width 177 height 15
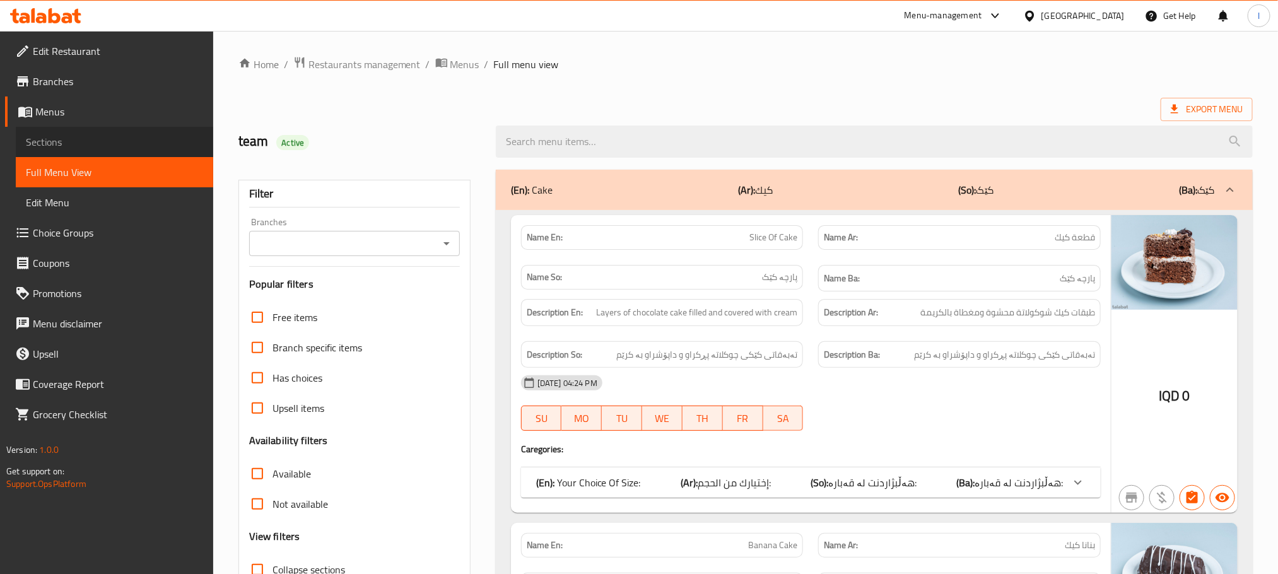
click at [40, 135] on span "Sections" at bounding box center [114, 141] width 177 height 15
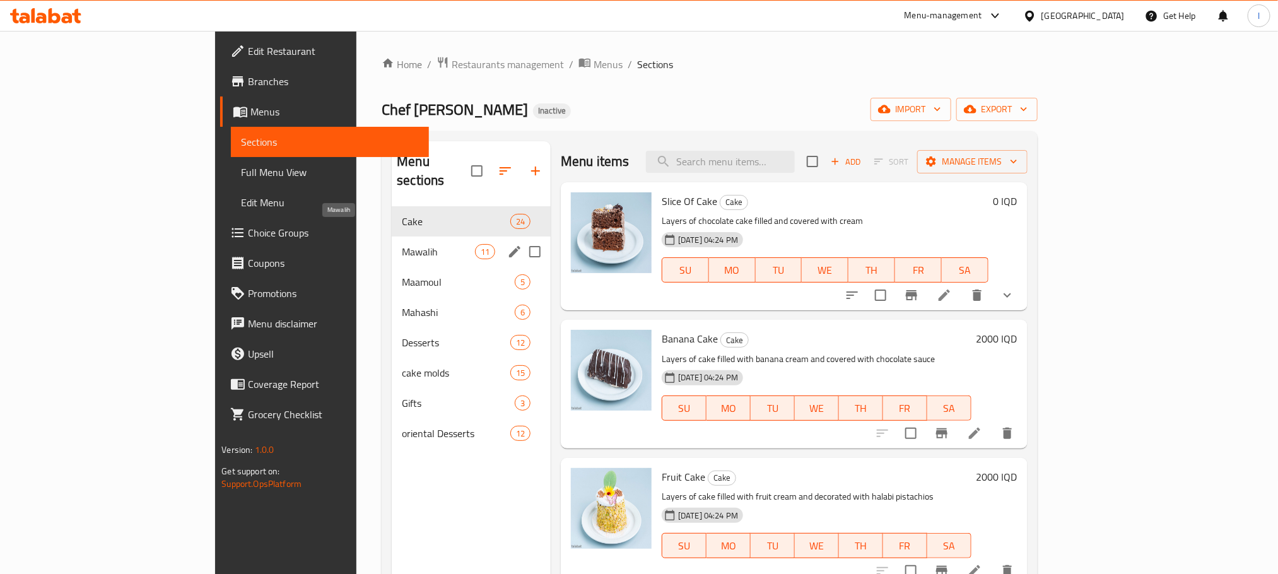
click at [402, 244] on span "Mawalih" at bounding box center [438, 251] width 73 height 15
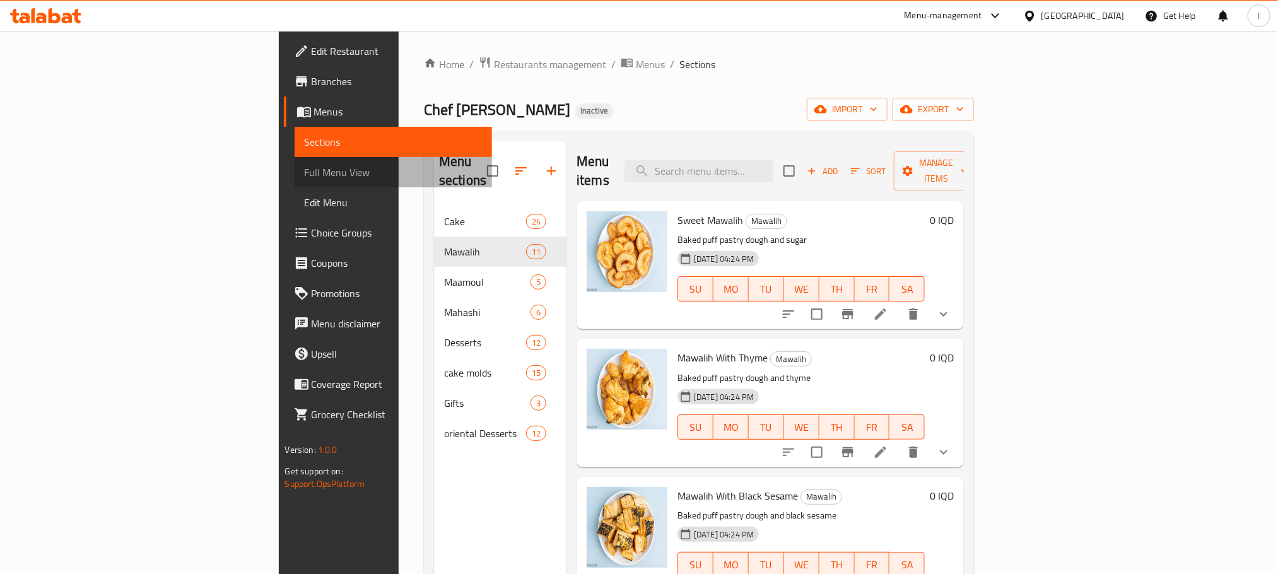
click at [295, 161] on link "Full Menu View" at bounding box center [393, 172] width 197 height 30
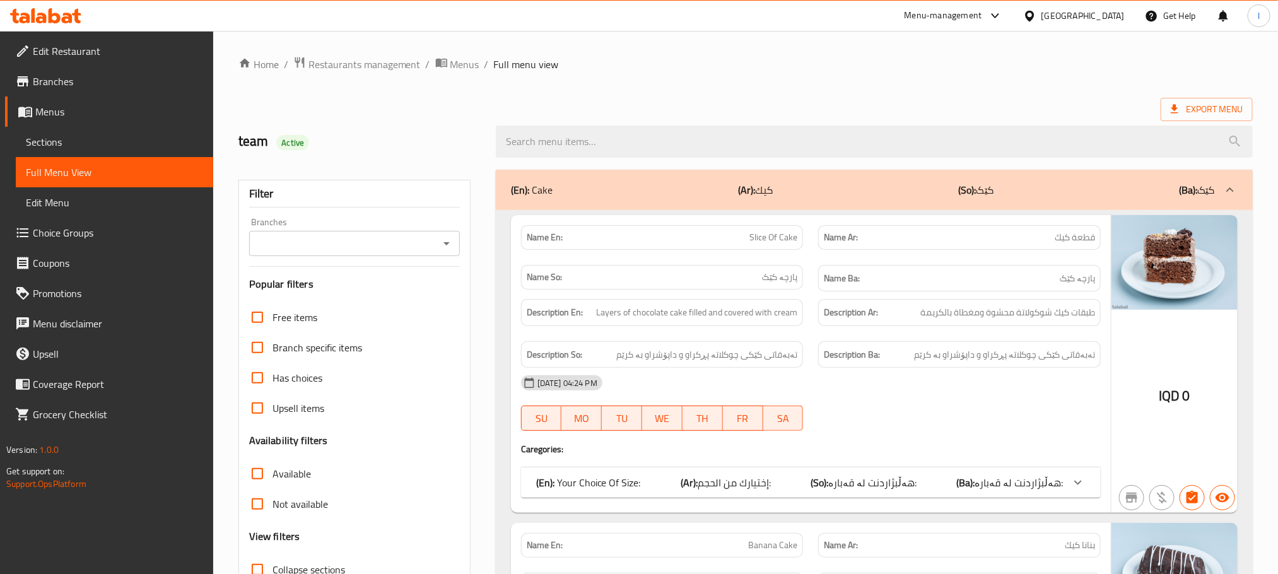
click at [447, 240] on icon "Open" at bounding box center [446, 243] width 15 height 15
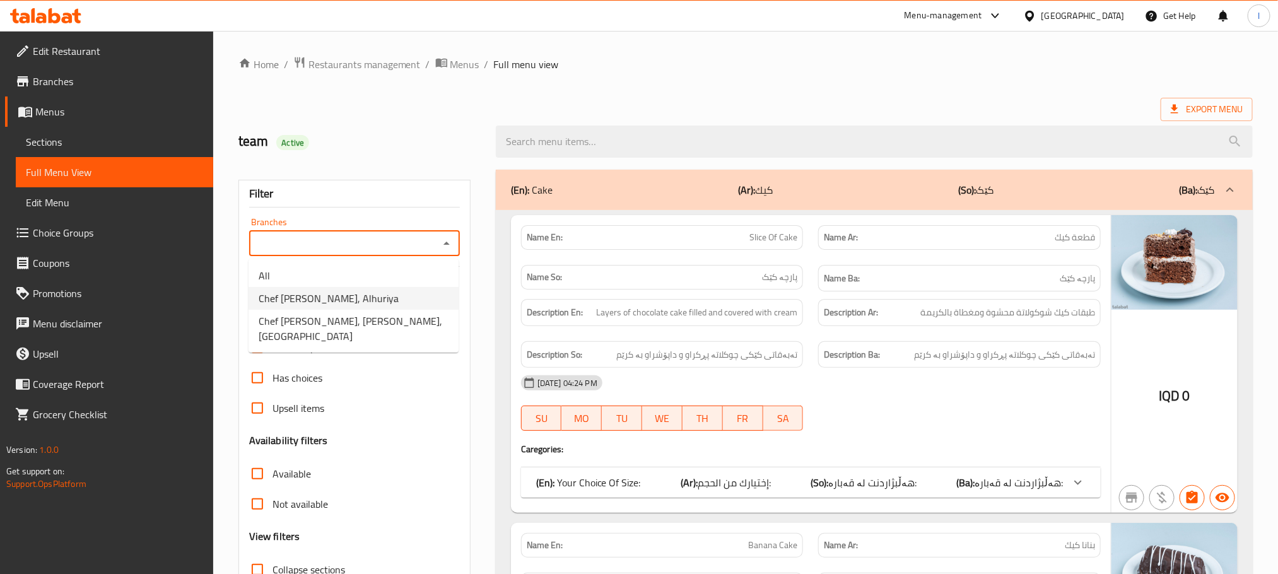
click at [363, 301] on li "Chef Kampala, Alhuriya" at bounding box center [354, 298] width 210 height 23
type input "Chef Kampala, Alhuriya"
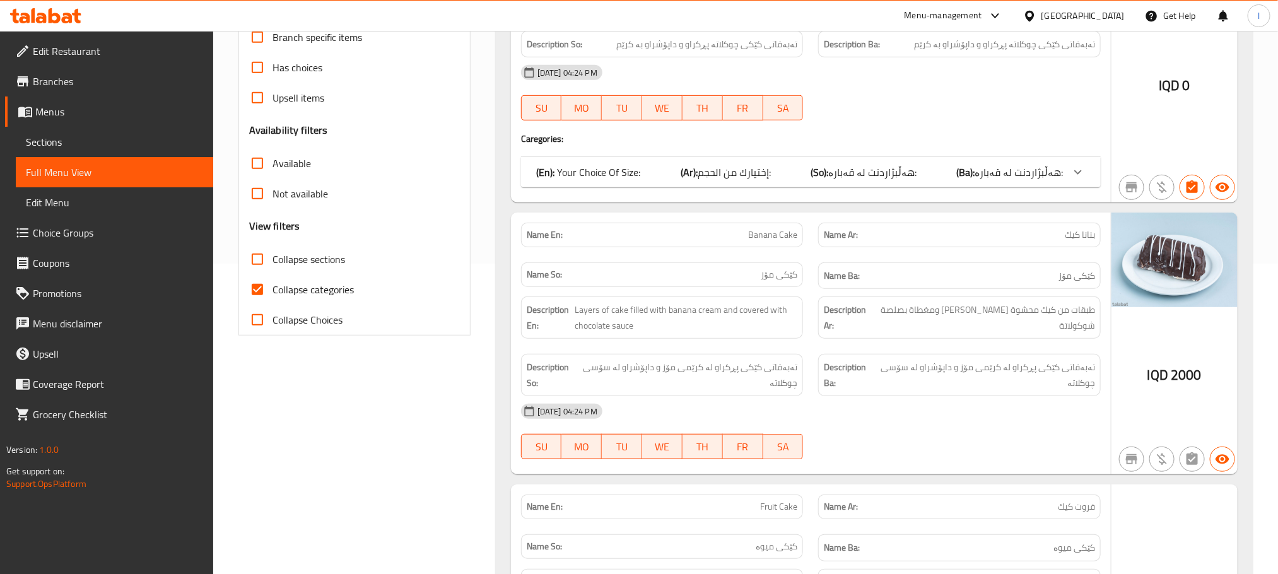
scroll to position [347, 0]
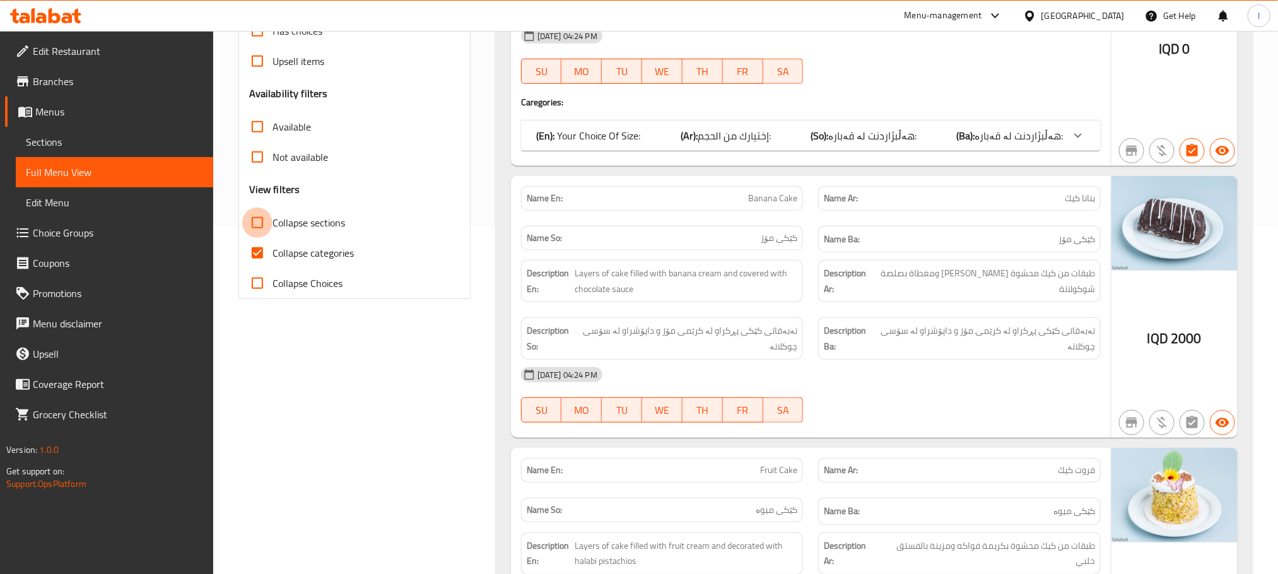
click at [260, 219] on input "Collapse sections" at bounding box center [257, 223] width 30 height 30
checkbox input "true"
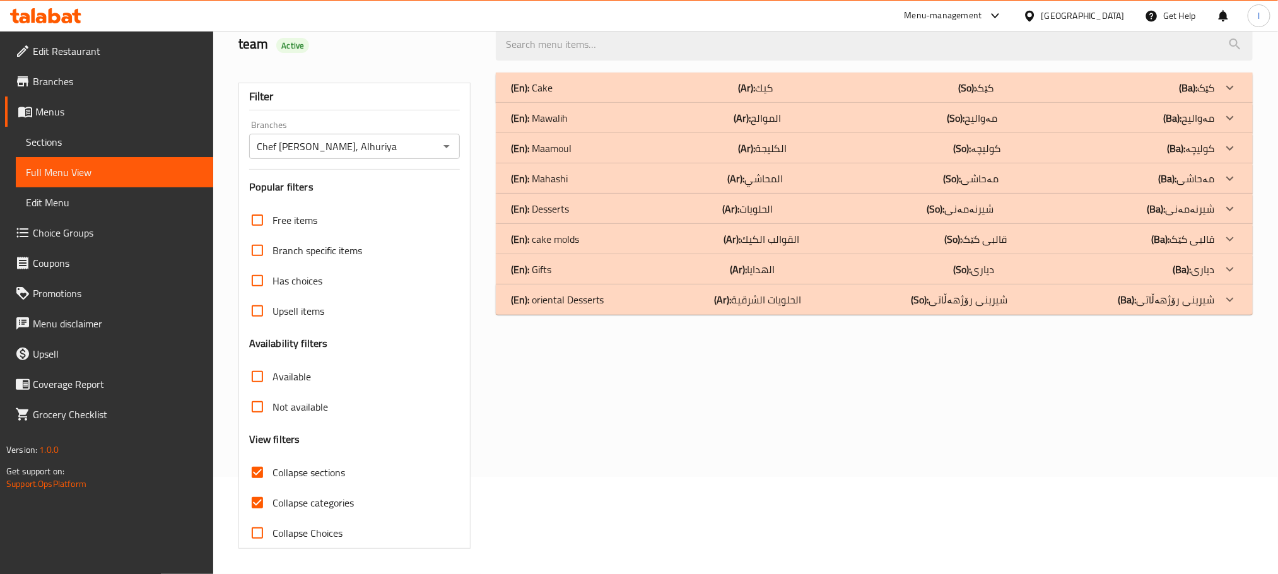
click at [260, 488] on input "Collapse categories" at bounding box center [257, 503] width 30 height 30
checkbox input "false"
click at [589, 292] on p "(En): oriental Desserts" at bounding box center [557, 299] width 93 height 15
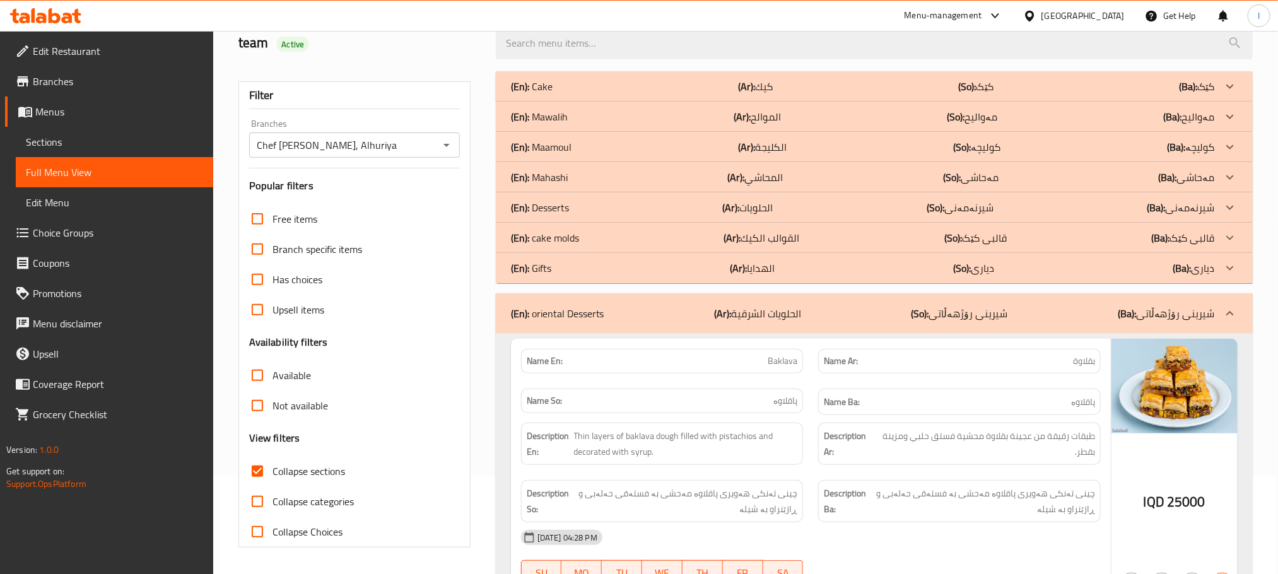
click at [588, 269] on div "(En): Gifts (Ar): الهدايا (So): دیاری (Ba): دیاری" at bounding box center [863, 267] width 704 height 15
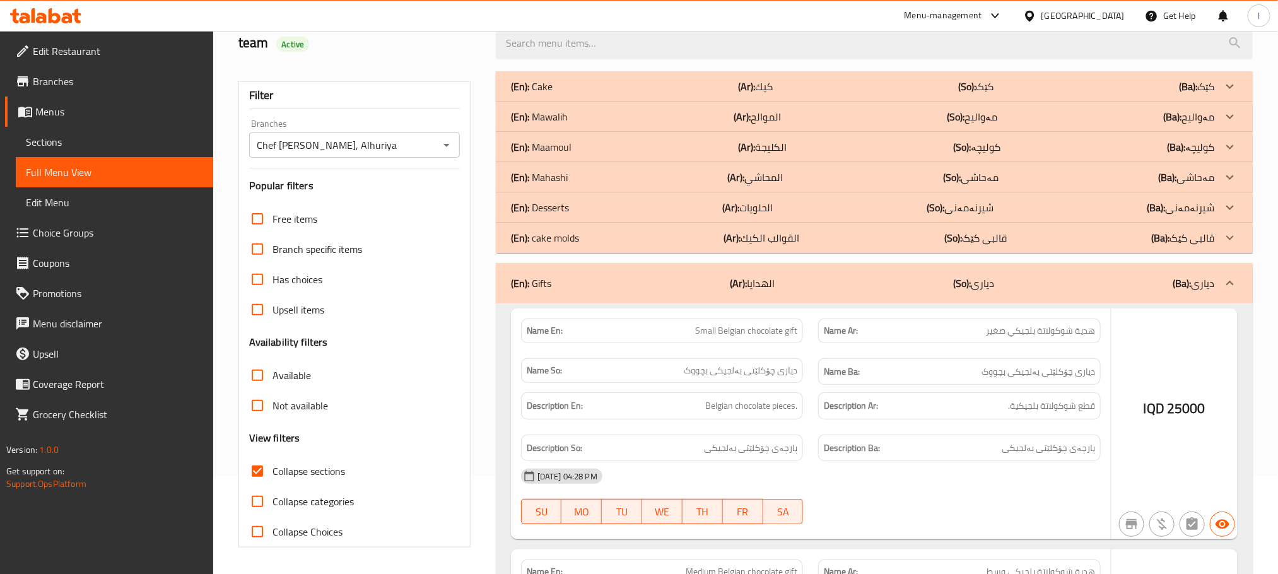
click at [593, 246] on div "(En): cake molds (Ar): القوالب الكيك (So): قالبی کێک (Ba): قالبی کێک" at bounding box center [874, 238] width 757 height 30
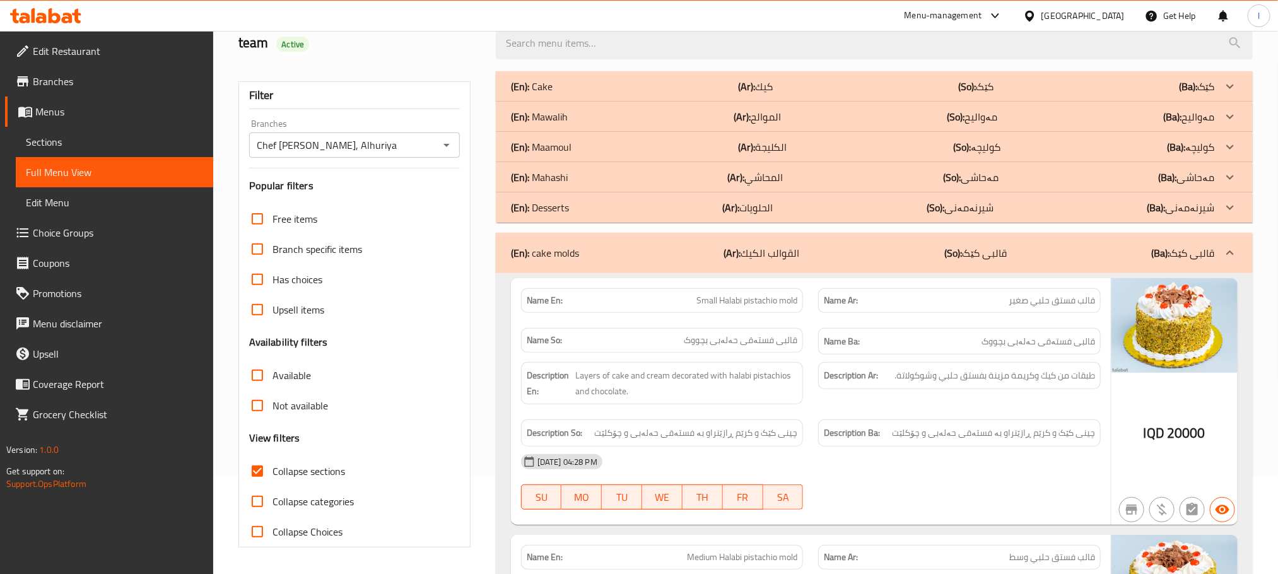
click at [593, 208] on div "(En): Desserts (Ar): الحلويات (So): شیرنەمەنی (Ba): شیرنەمەنی" at bounding box center [863, 207] width 704 height 15
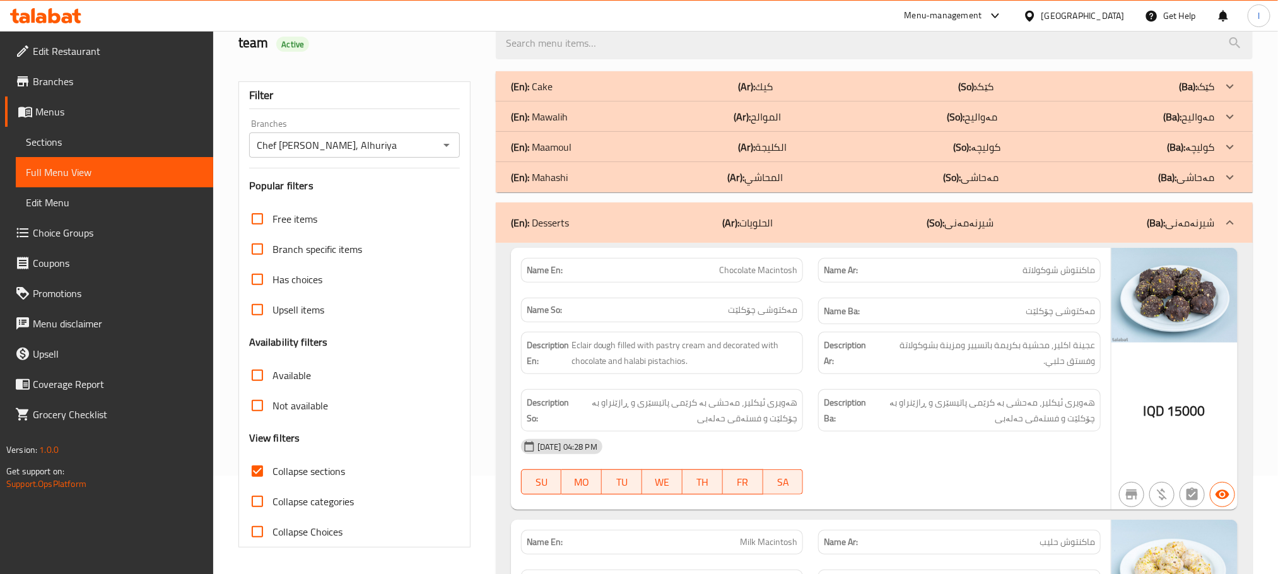
click at [591, 171] on div "(En): Mahashi (Ar): المحاشي (So): مەحاشی (Ba): مەحاشی" at bounding box center [863, 177] width 704 height 15
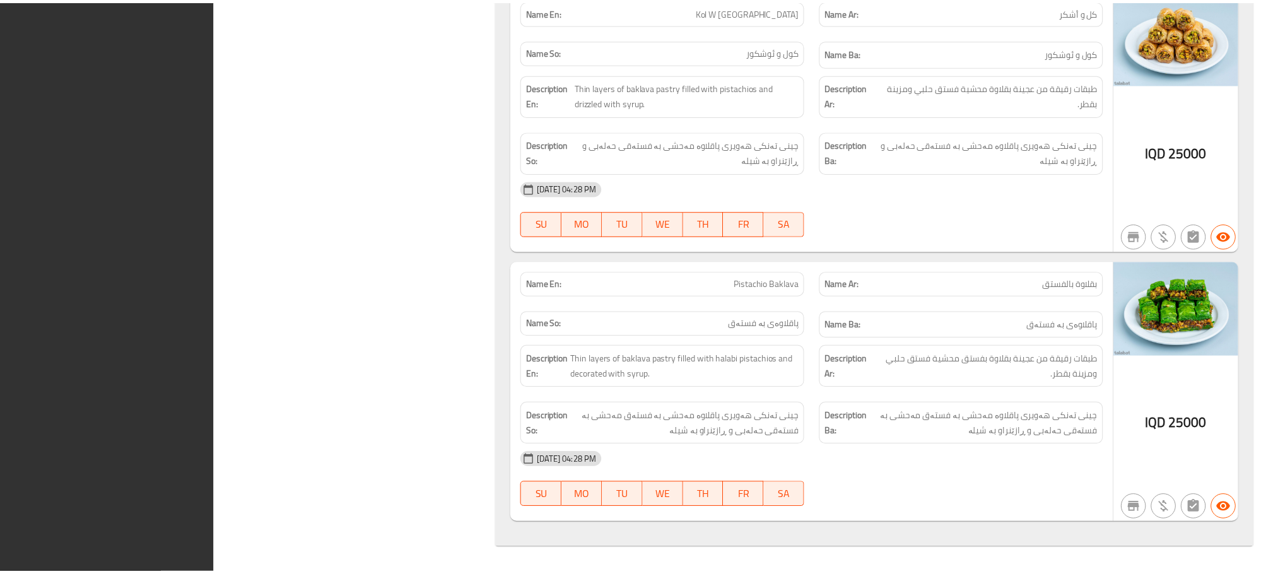
scroll to position [12555, 0]
